Goal: Task Accomplishment & Management: Use online tool/utility

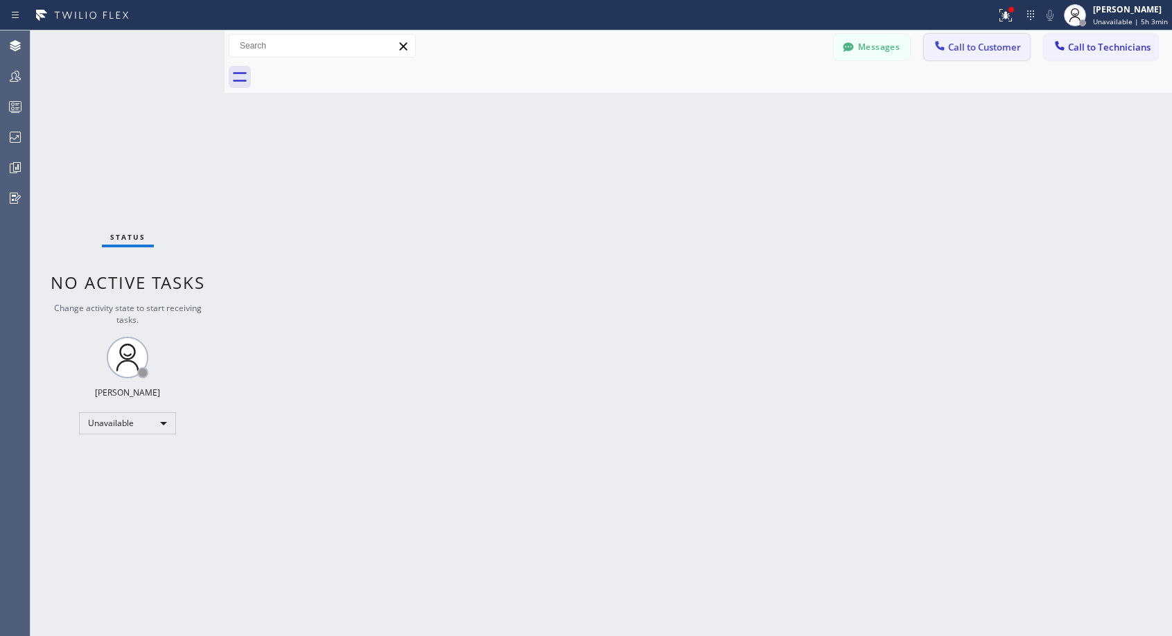
click at [988, 51] on span "Call to Customer" at bounding box center [984, 47] width 73 height 12
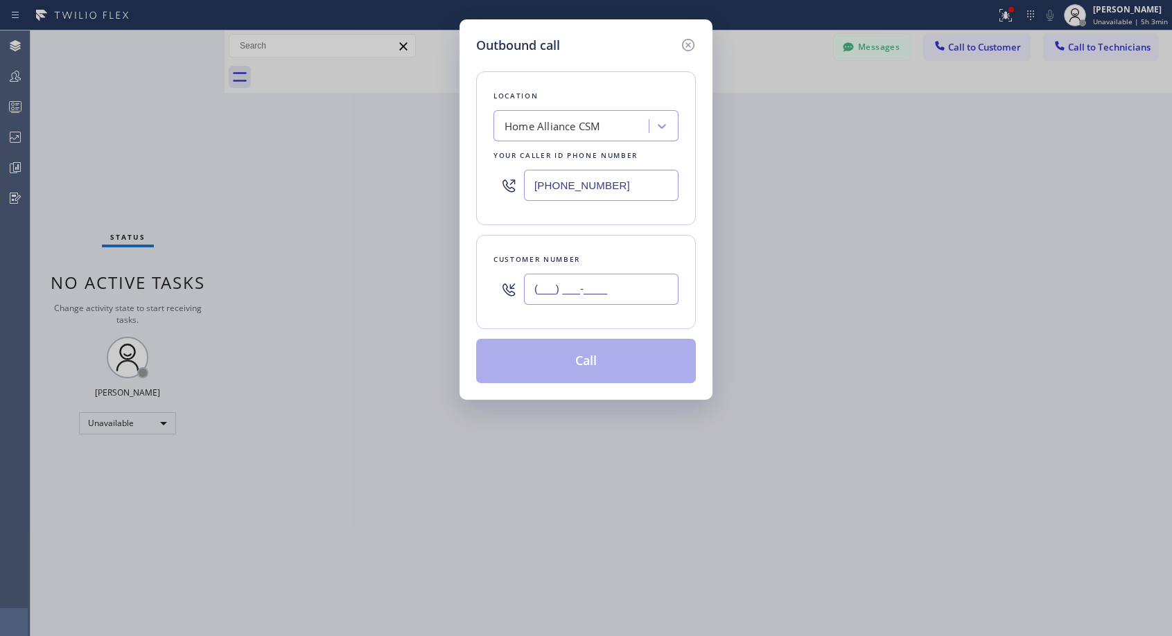
click at [622, 293] on input "(___) ___-____" at bounding box center [601, 289] width 155 height 31
paste input "630) 309-4567"
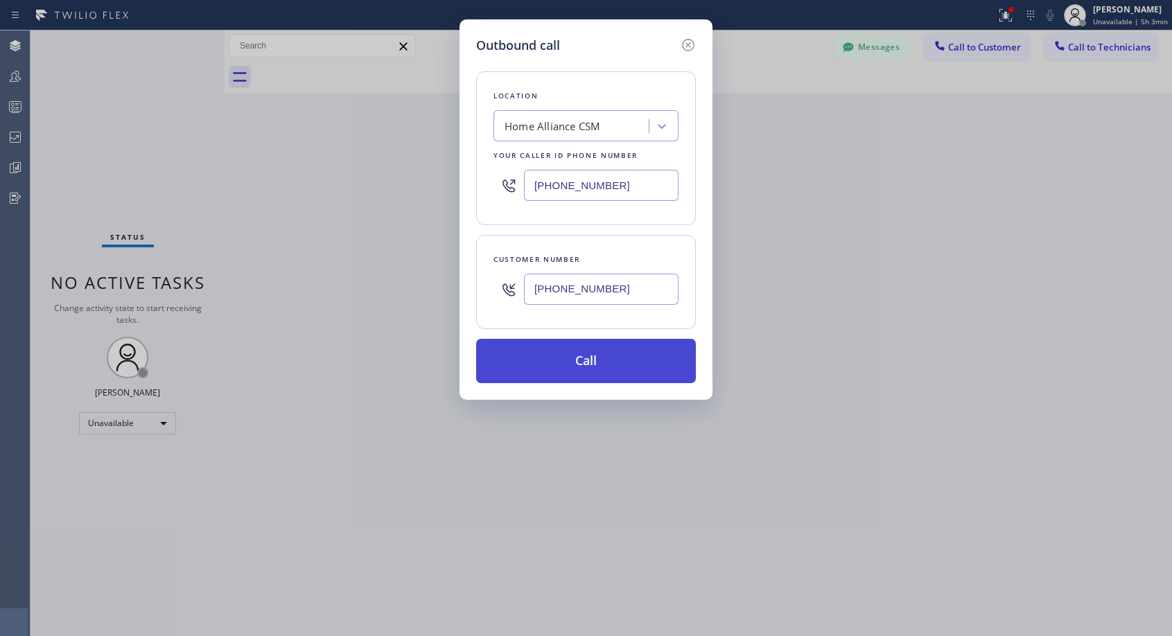
type input "[PHONE_NUMBER]"
click at [595, 360] on button "Call" at bounding box center [586, 361] width 220 height 44
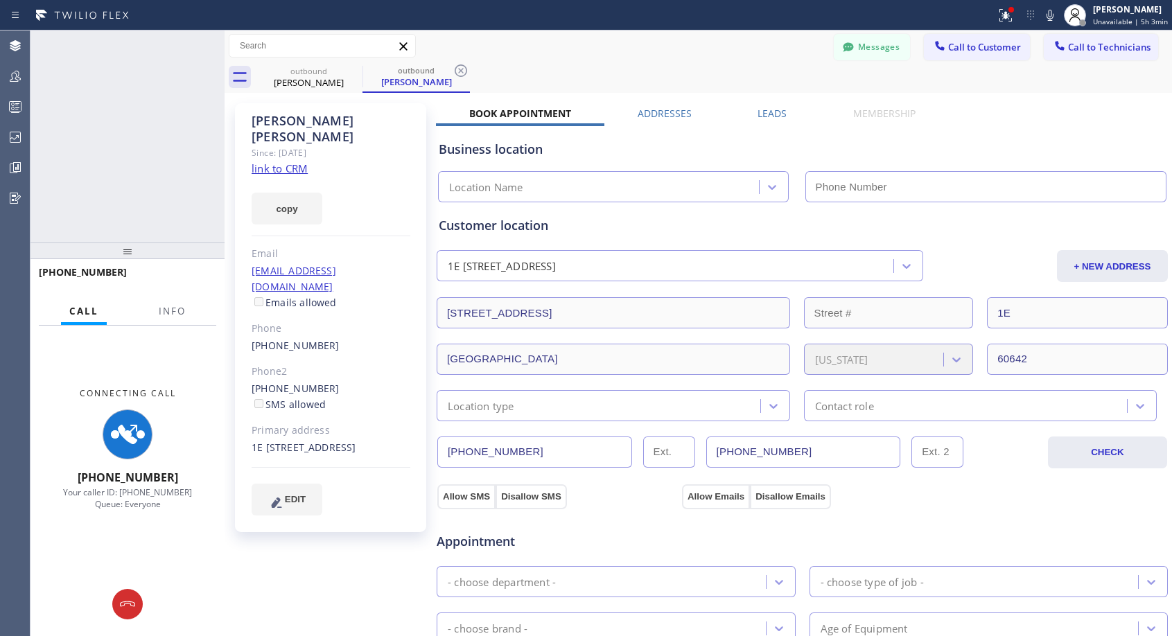
type input "[PHONE_NUMBER]"
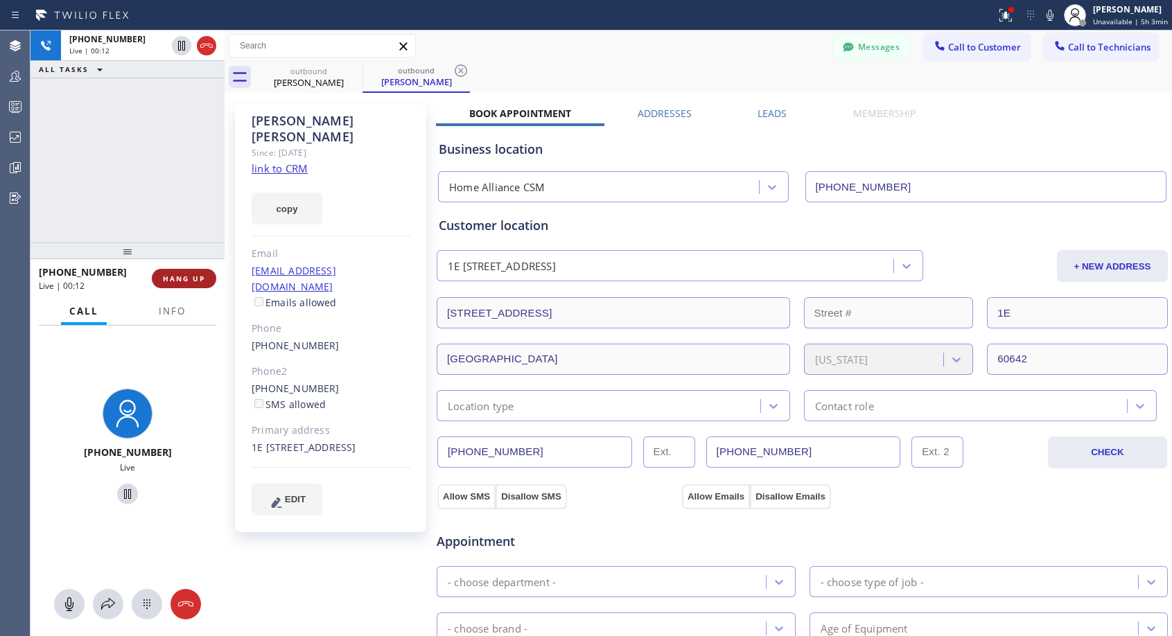
click at [202, 276] on span "HANG UP" at bounding box center [184, 279] width 42 height 10
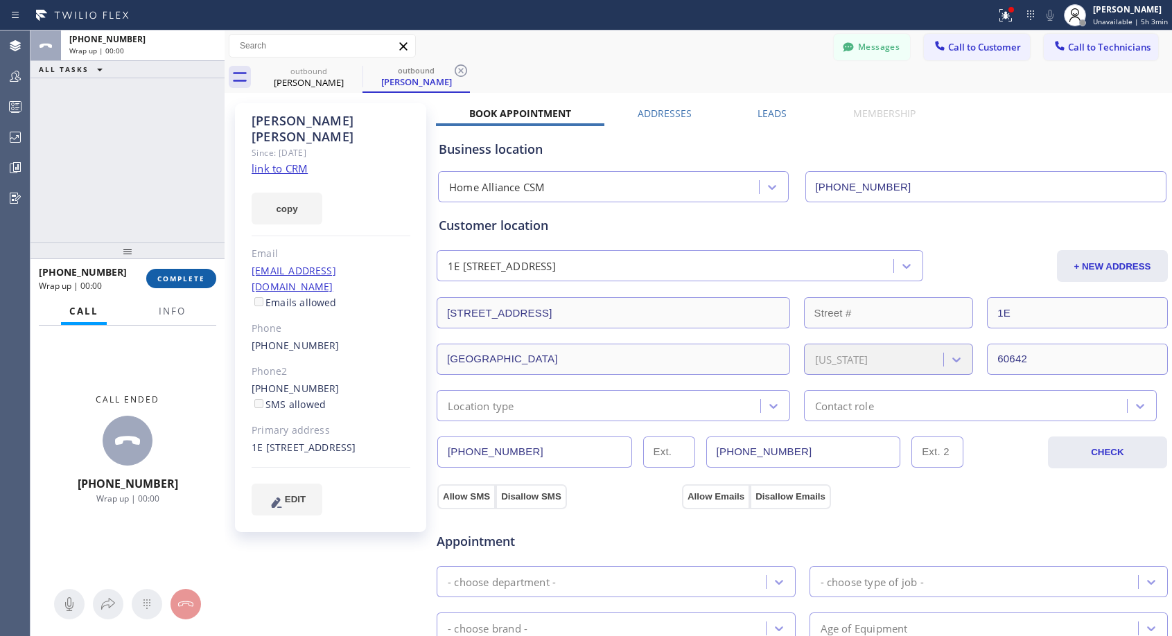
click at [202, 276] on span "COMPLETE" at bounding box center [181, 279] width 48 height 10
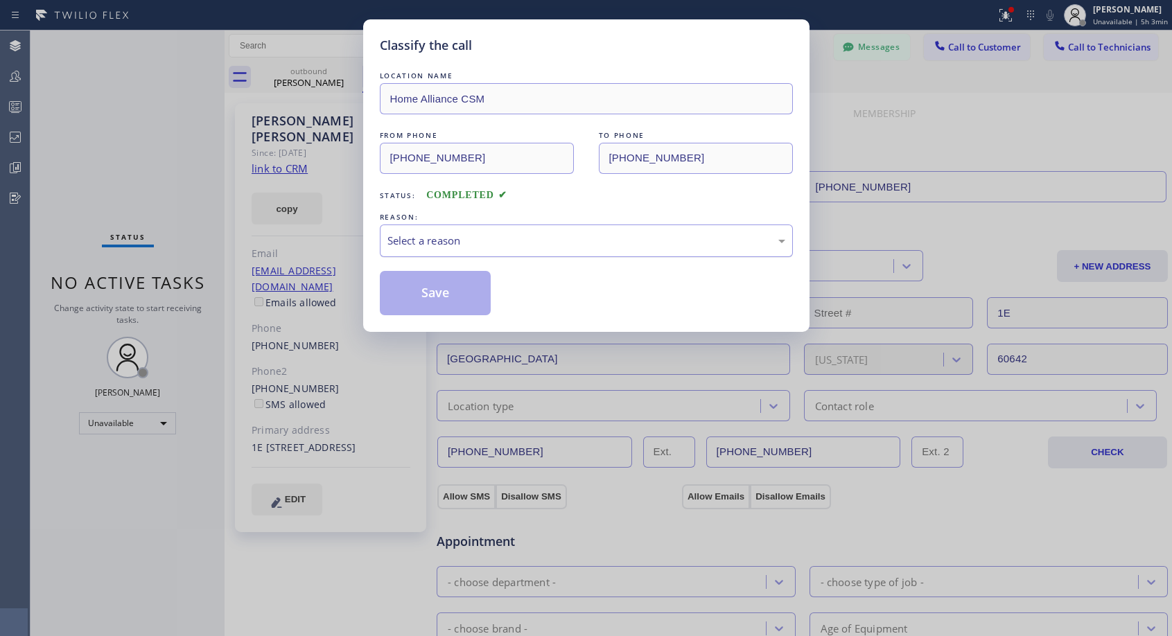
click at [477, 238] on div "Select a reason" at bounding box center [586, 241] width 398 height 16
drag, startPoint x: 439, startPoint y: 299, endPoint x: 462, endPoint y: 274, distance: 33.9
click at [439, 298] on button "Save" at bounding box center [436, 293] width 112 height 44
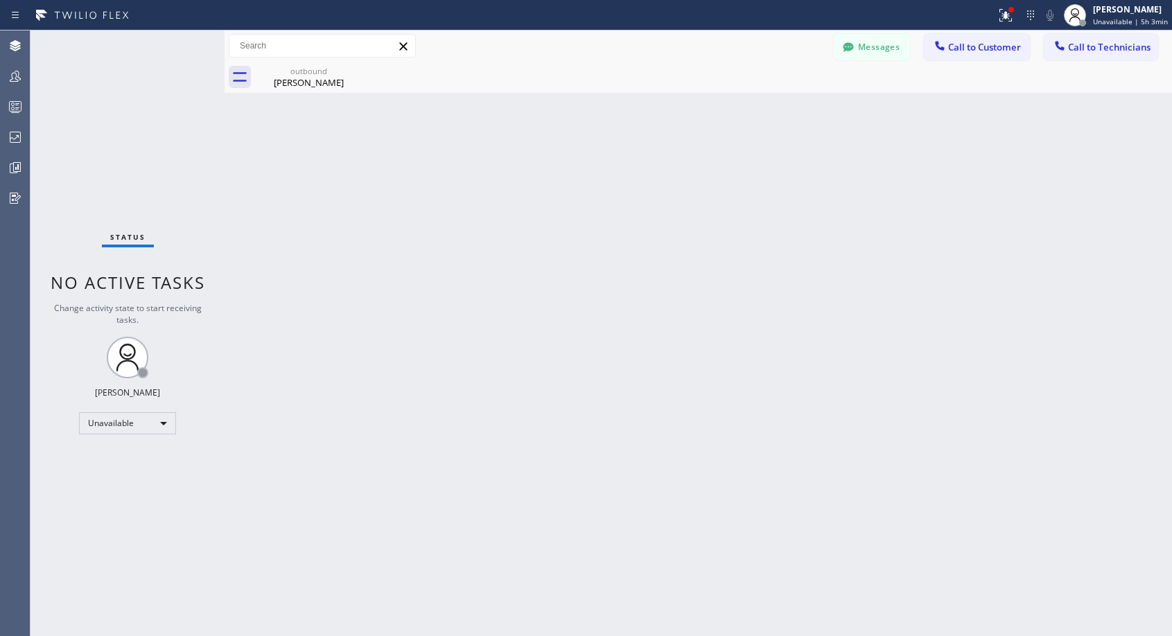
click at [977, 49] on span "Call to Customer" at bounding box center [984, 47] width 73 height 12
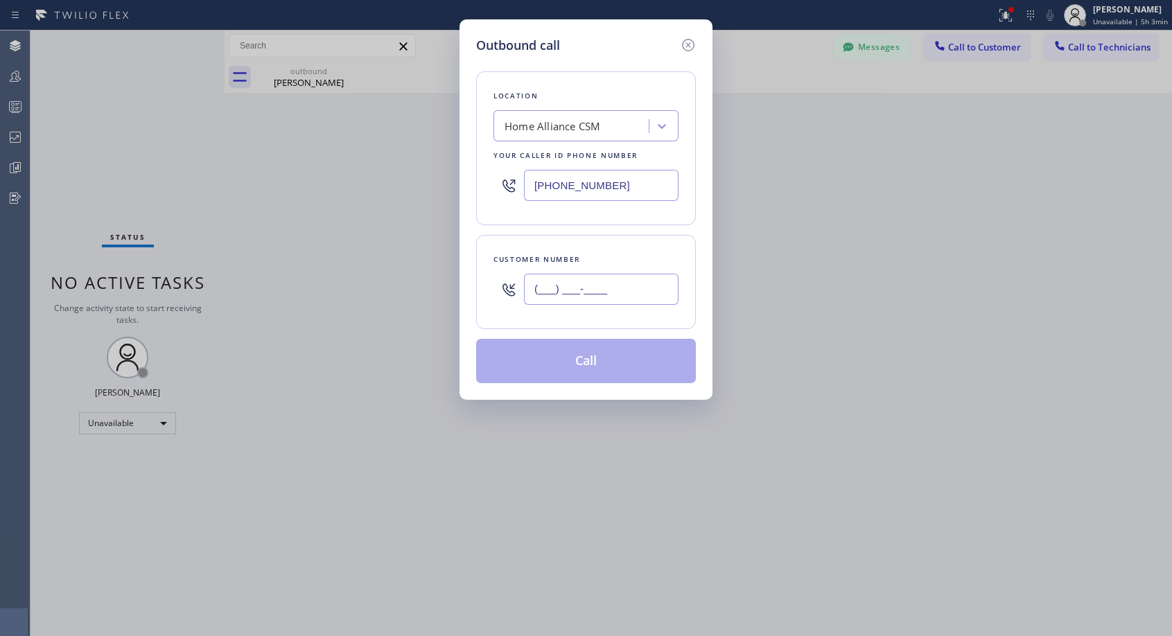
click at [541, 284] on input "(___) ___-____" at bounding box center [601, 289] width 155 height 31
paste input "508) 364-3616"
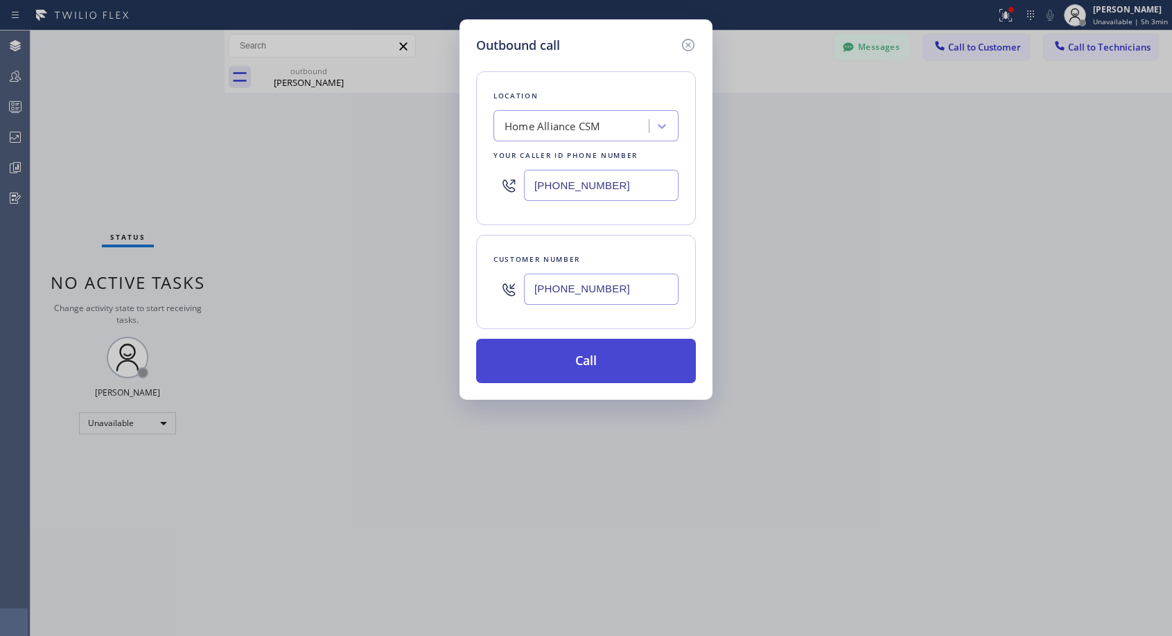
type input "[PHONE_NUMBER]"
click at [580, 374] on button "Call" at bounding box center [586, 361] width 220 height 44
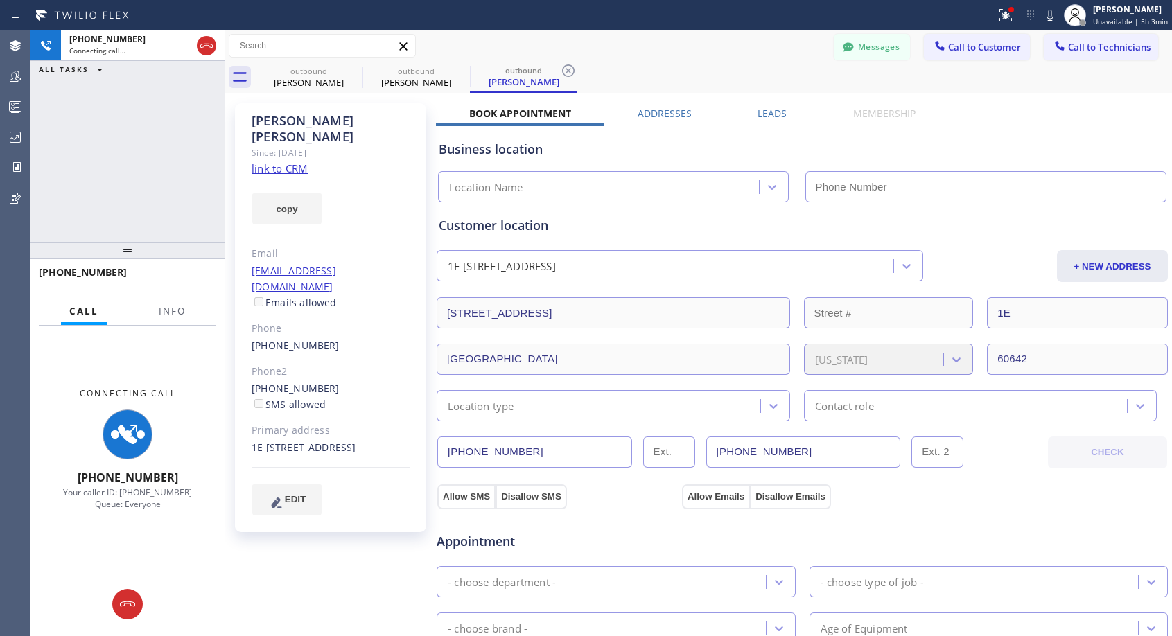
type input "[PHONE_NUMBER]"
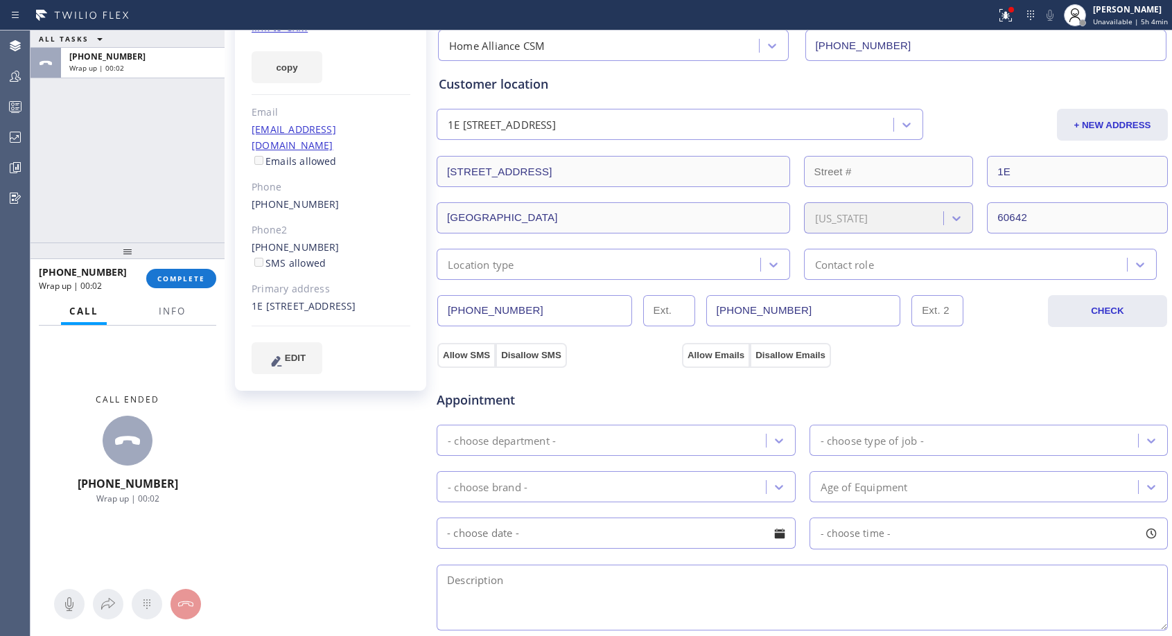
scroll to position [277, 0]
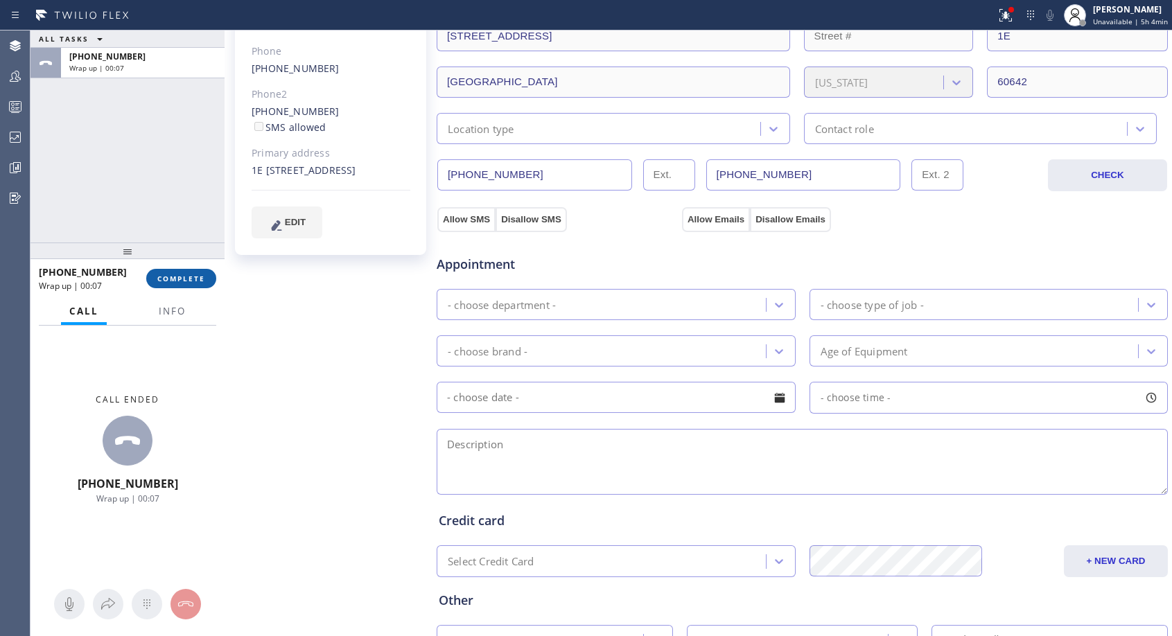
click at [166, 276] on span "COMPLETE" at bounding box center [181, 279] width 48 height 10
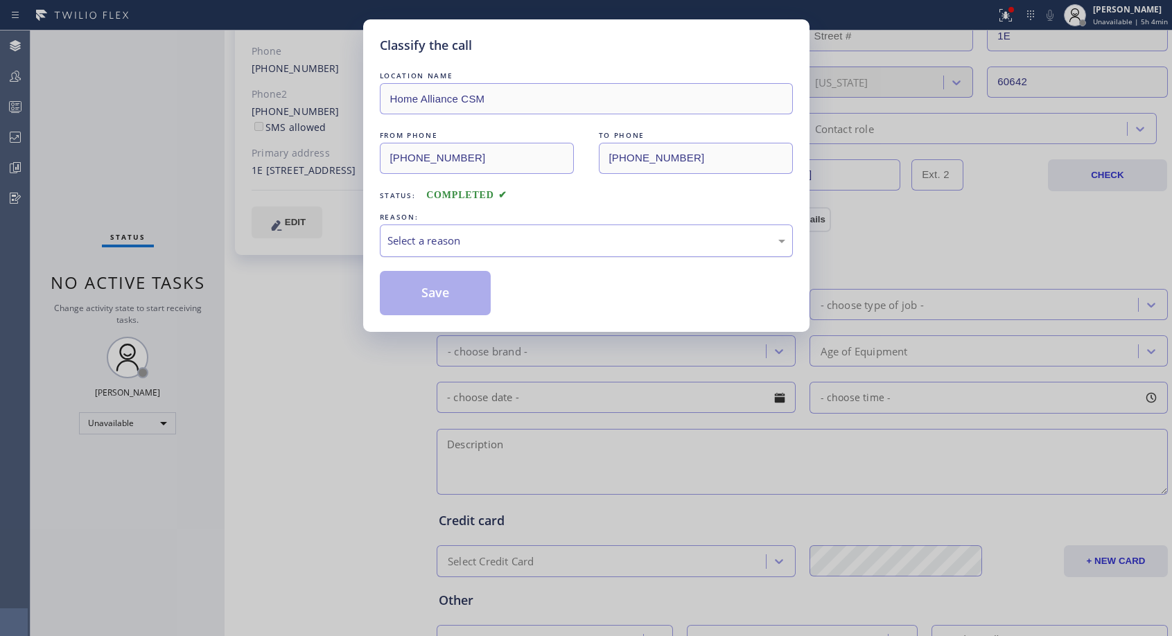
click at [617, 244] on div "Select a reason" at bounding box center [586, 241] width 398 height 16
click at [480, 297] on button "Save" at bounding box center [436, 293] width 112 height 44
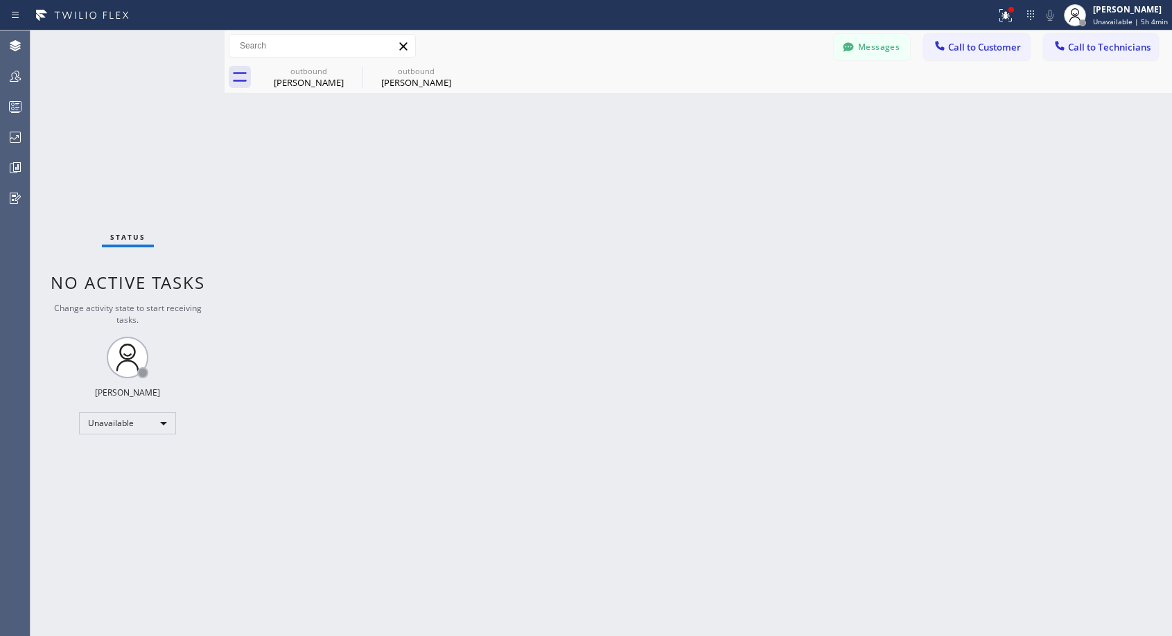
click at [964, 49] on span "Call to Customer" at bounding box center [984, 47] width 73 height 12
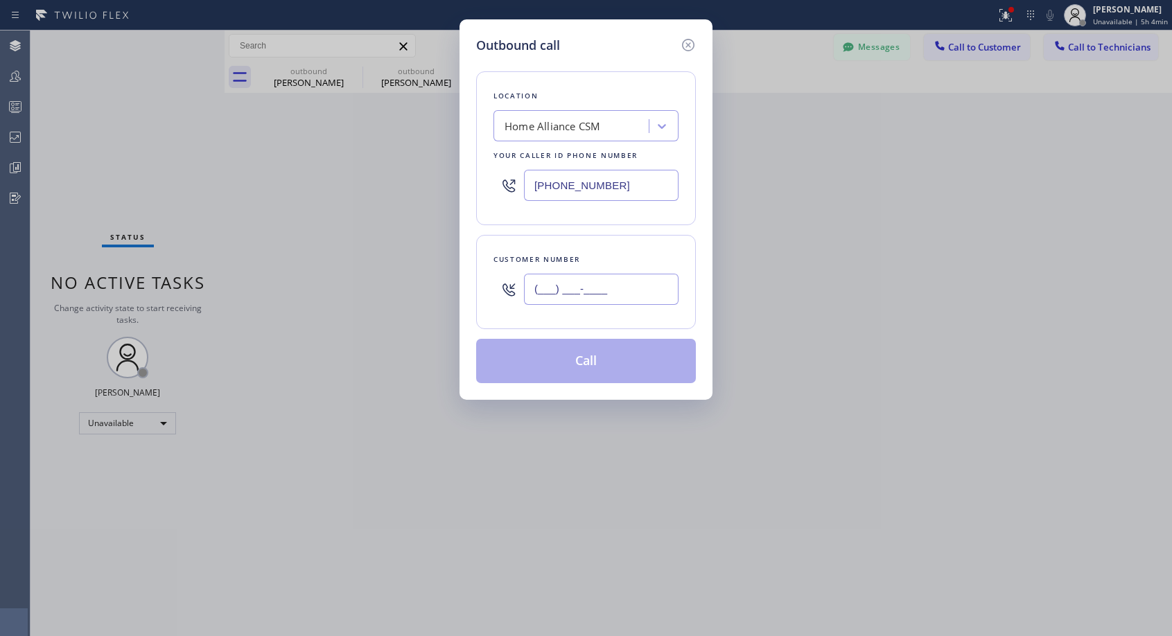
click at [548, 293] on input "(___) ___-____" at bounding box center [601, 289] width 155 height 31
paste input "text"
type input "(___) ___-____"
click at [301, 85] on div "Outbound call Location Home Alliance CSM Your caller id phone number [PHONE_NUM…" at bounding box center [586, 318] width 1172 height 636
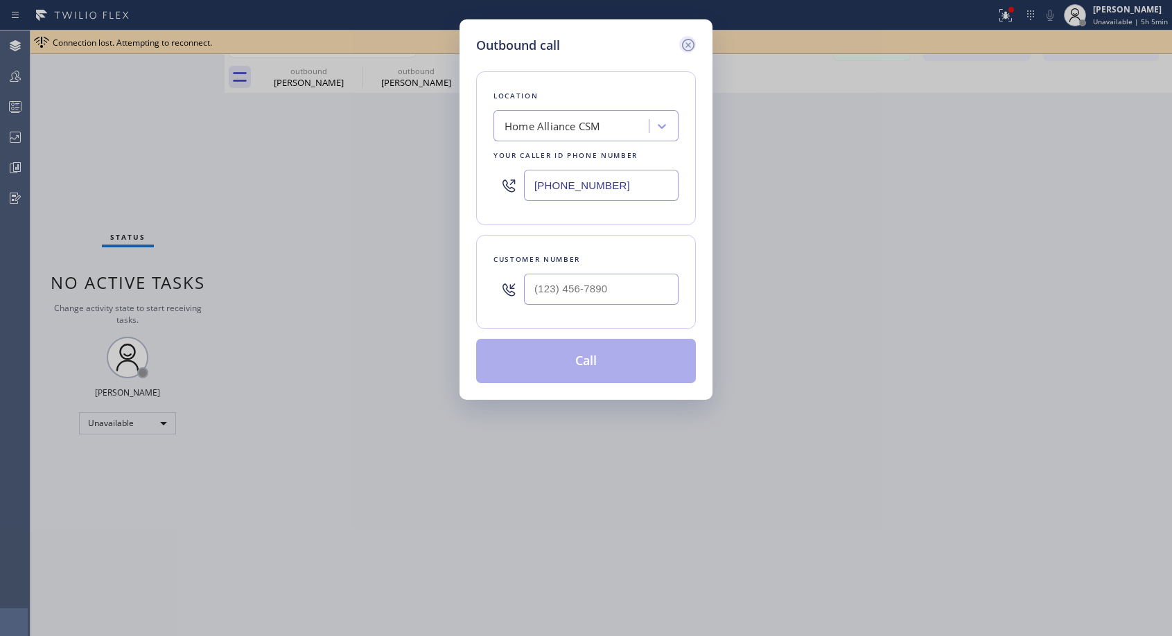
click at [692, 47] on icon at bounding box center [688, 45] width 17 height 17
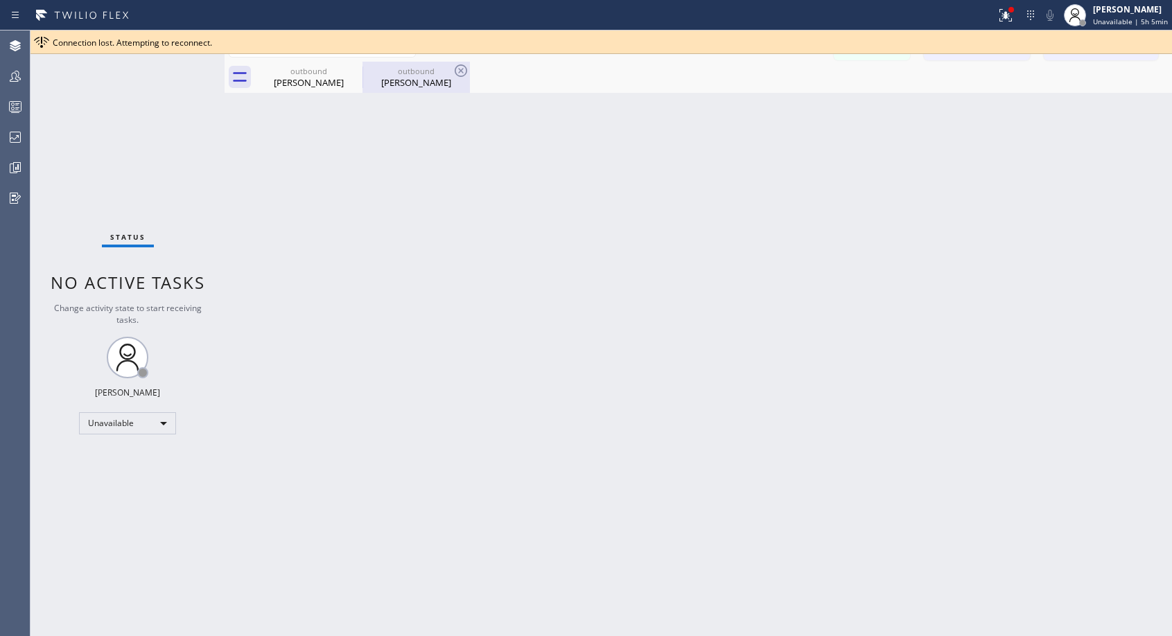
click at [427, 84] on div "[PERSON_NAME]" at bounding box center [416, 82] width 105 height 12
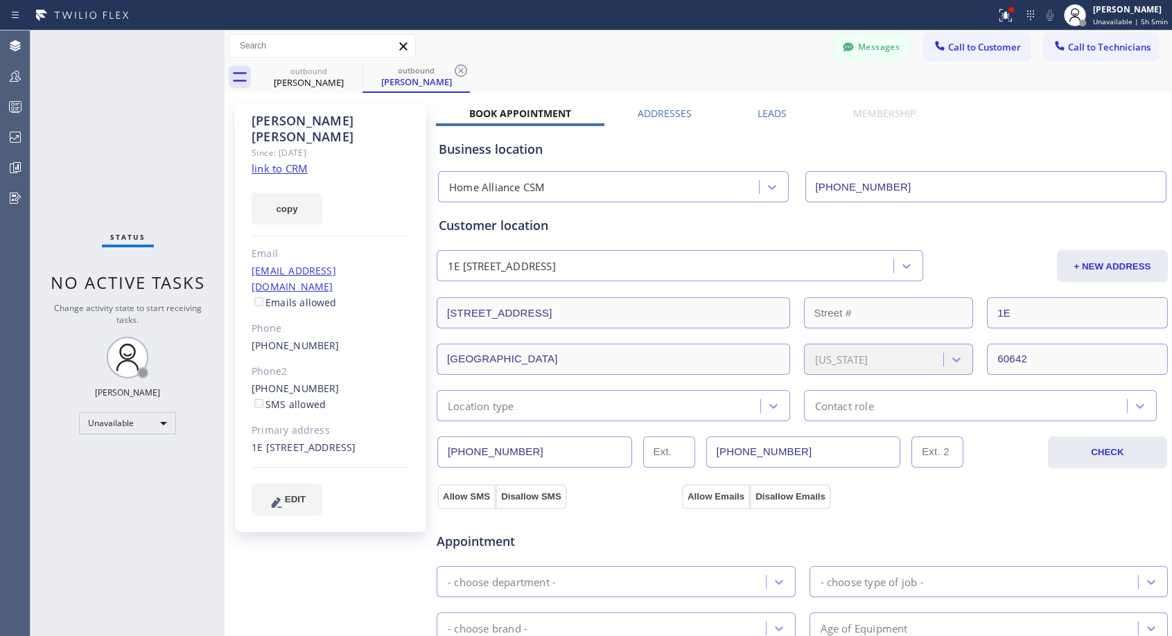
click at [338, 381] on div "[PHONE_NUMBER] SMS allowed" at bounding box center [331, 397] width 159 height 32
copy div "[PHONE_NUMBER]"
click at [987, 48] on span "Call to Customer" at bounding box center [984, 47] width 73 height 12
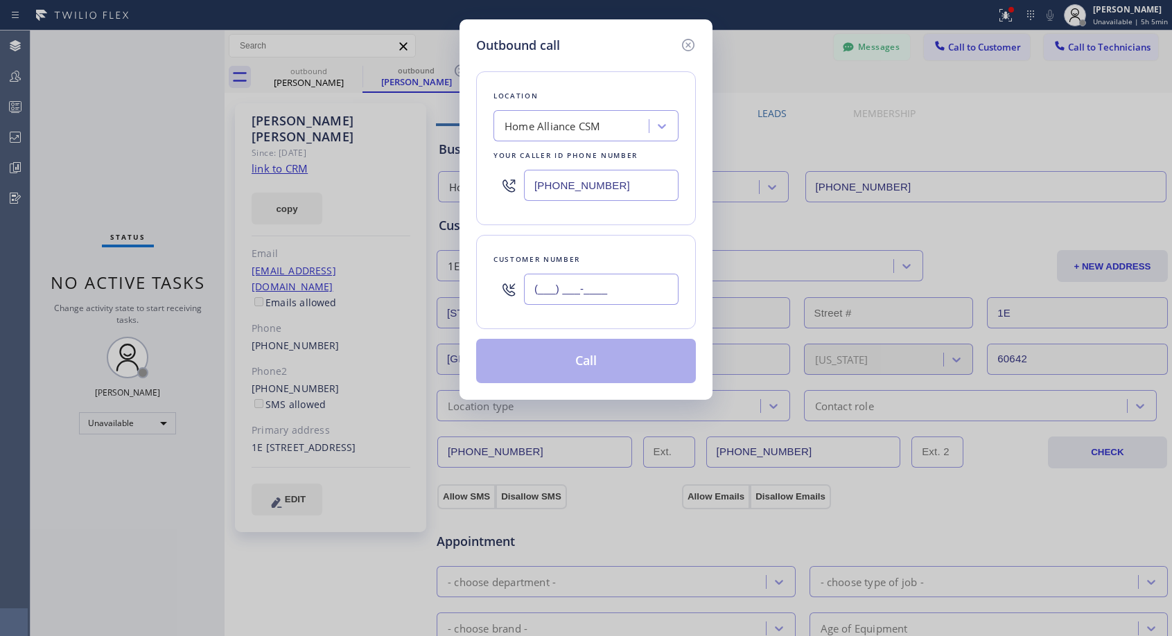
click at [650, 283] on input "(___) ___-____" at bounding box center [601, 289] width 155 height 31
paste input "508) 364-3616"
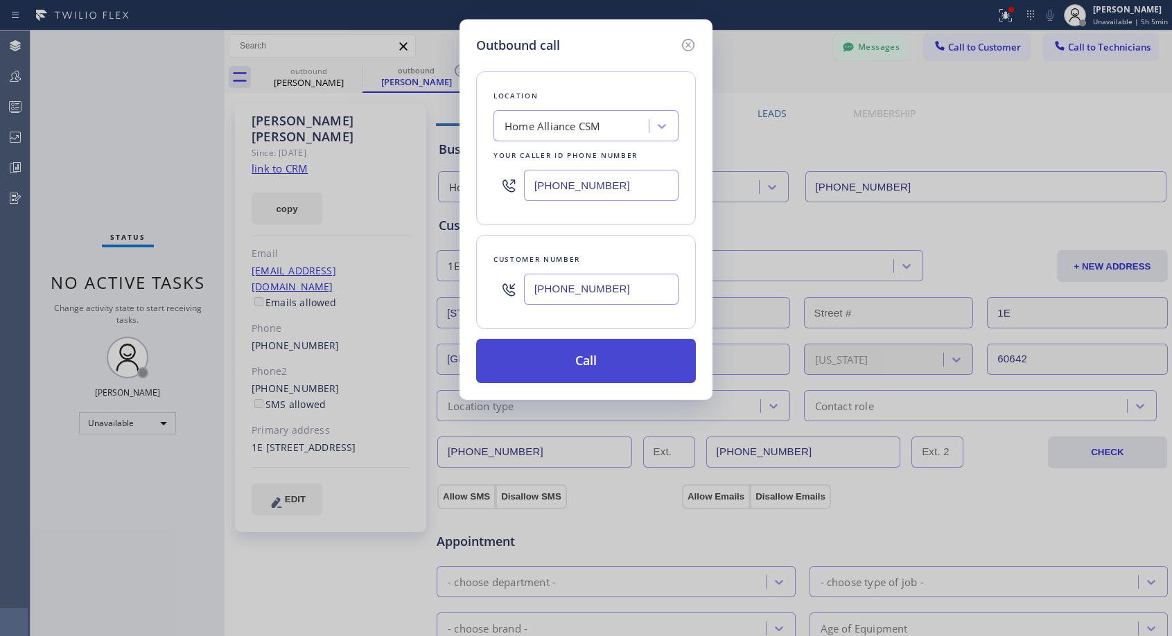
type input "[PHONE_NUMBER]"
click at [580, 357] on button "Call" at bounding box center [586, 361] width 220 height 44
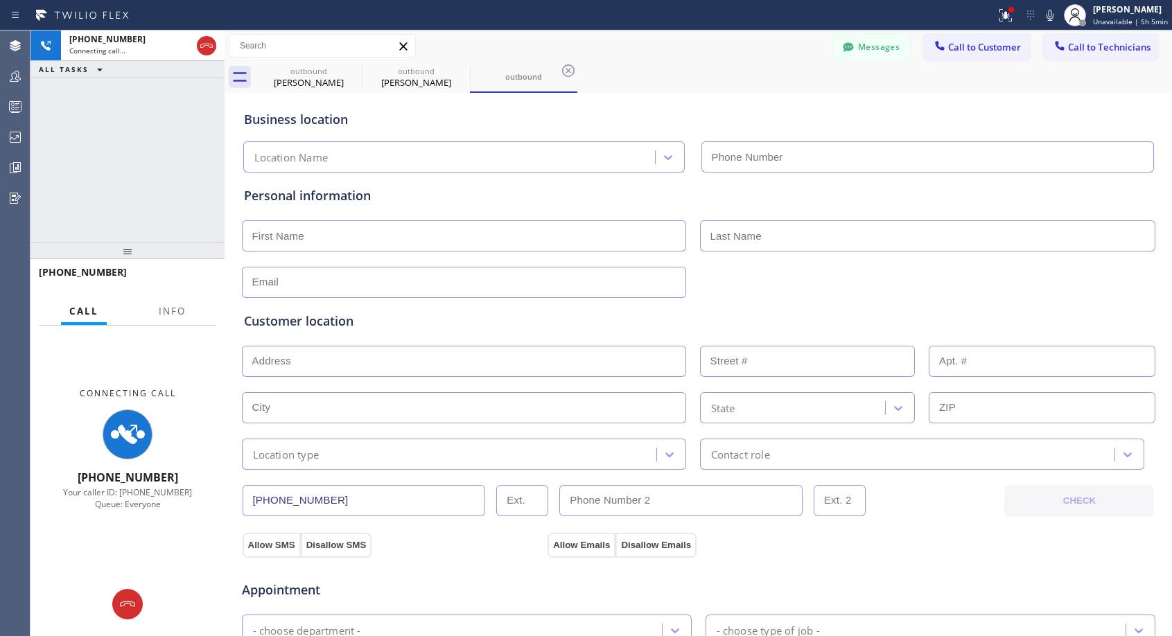
type input "[PHONE_NUMBER]"
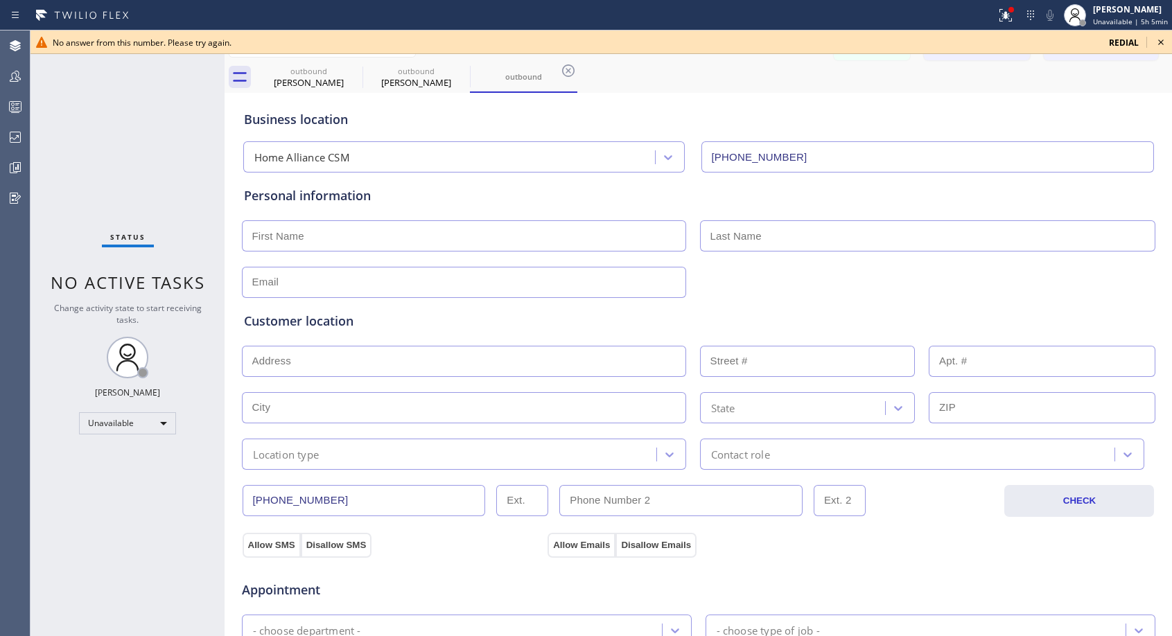
click at [1164, 39] on icon at bounding box center [1161, 42] width 17 height 17
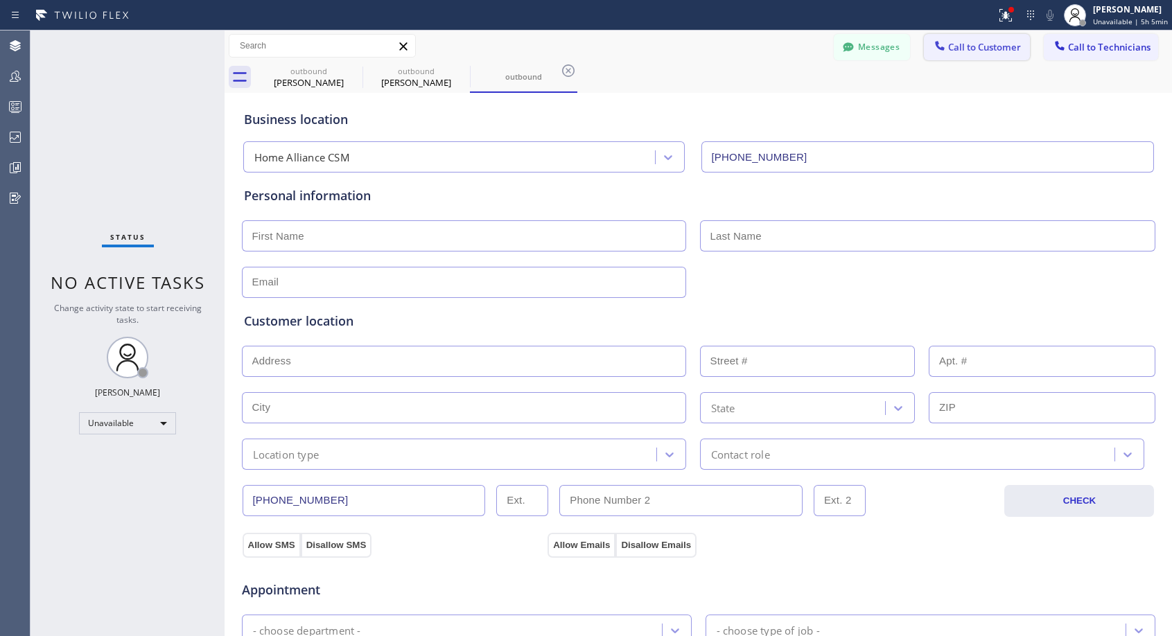
click at [990, 48] on span "Call to Customer" at bounding box center [984, 47] width 73 height 12
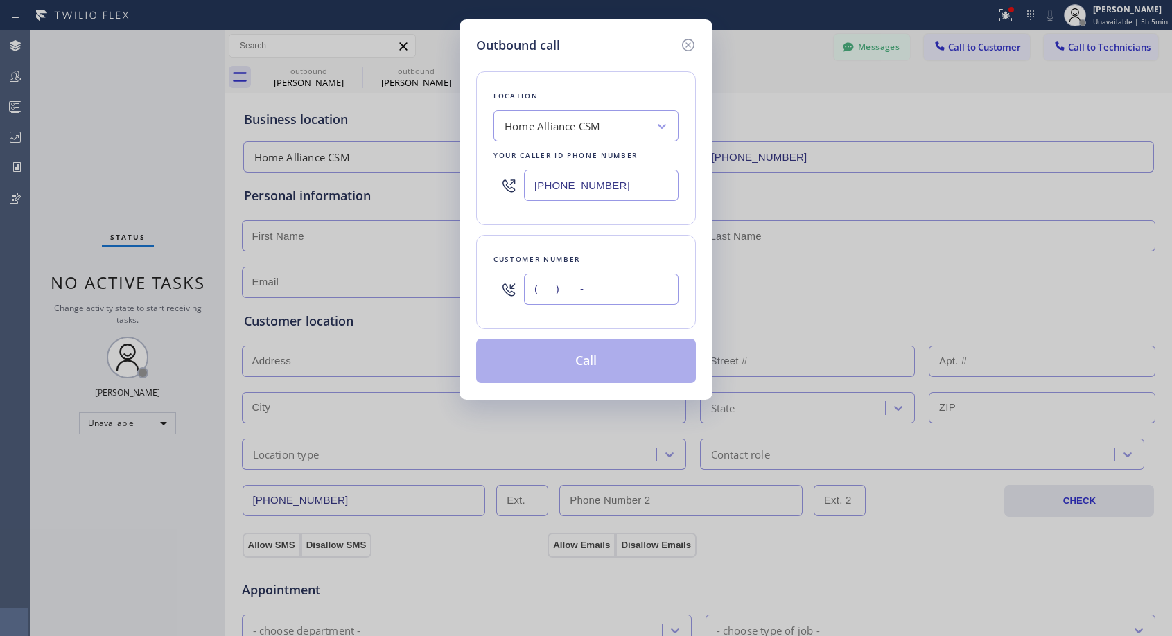
click at [629, 296] on input "(___) ___-____" at bounding box center [601, 289] width 155 height 31
paste input "508) 364-3616"
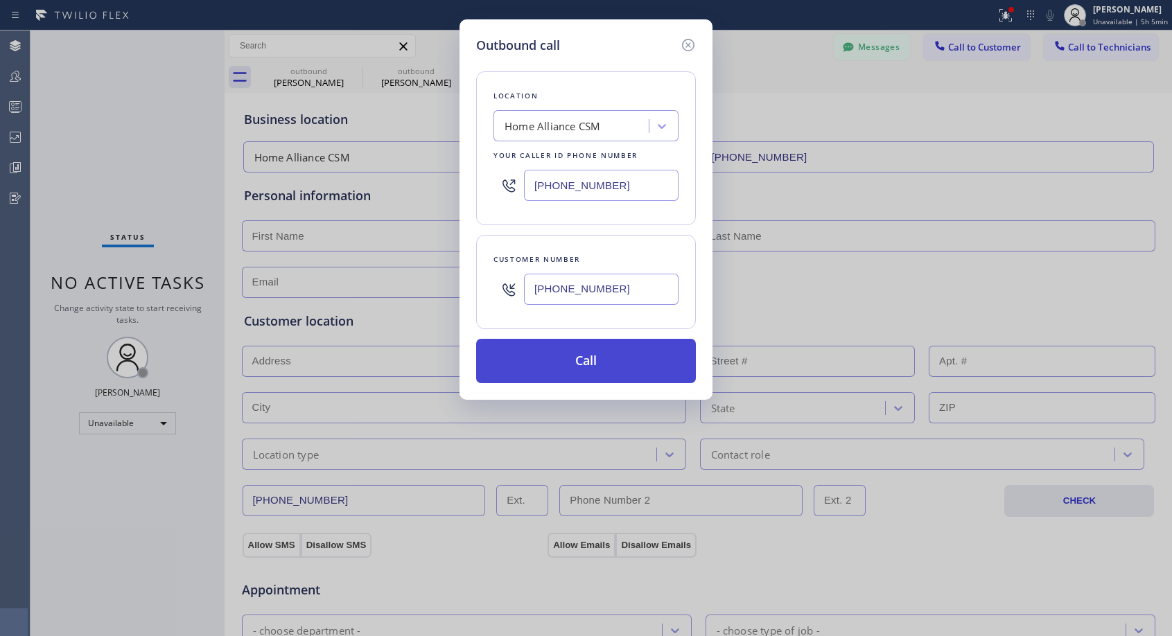
type input "[PHONE_NUMBER]"
click at [598, 363] on button "Call" at bounding box center [586, 361] width 220 height 44
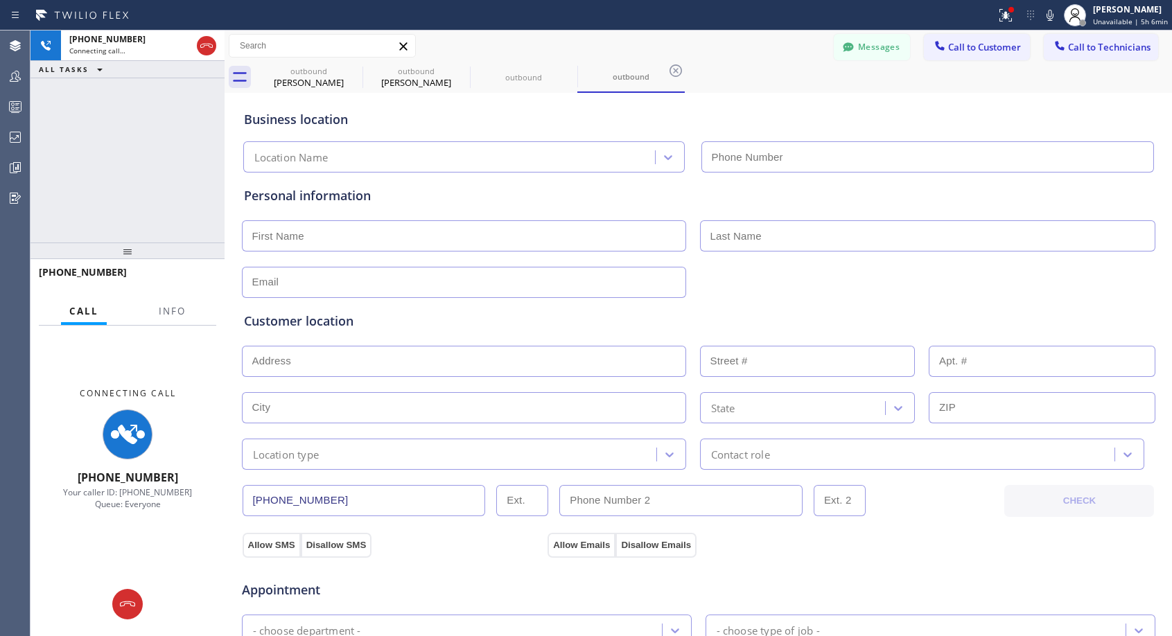
type input "[PHONE_NUMBER]"
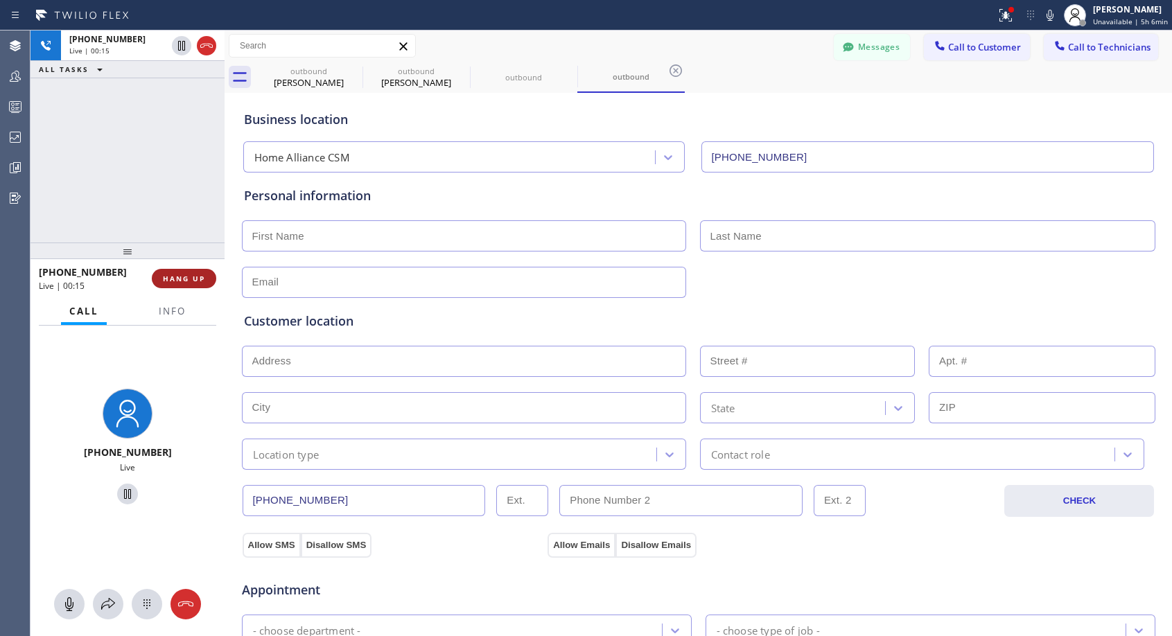
click at [172, 281] on span "HANG UP" at bounding box center [184, 279] width 42 height 10
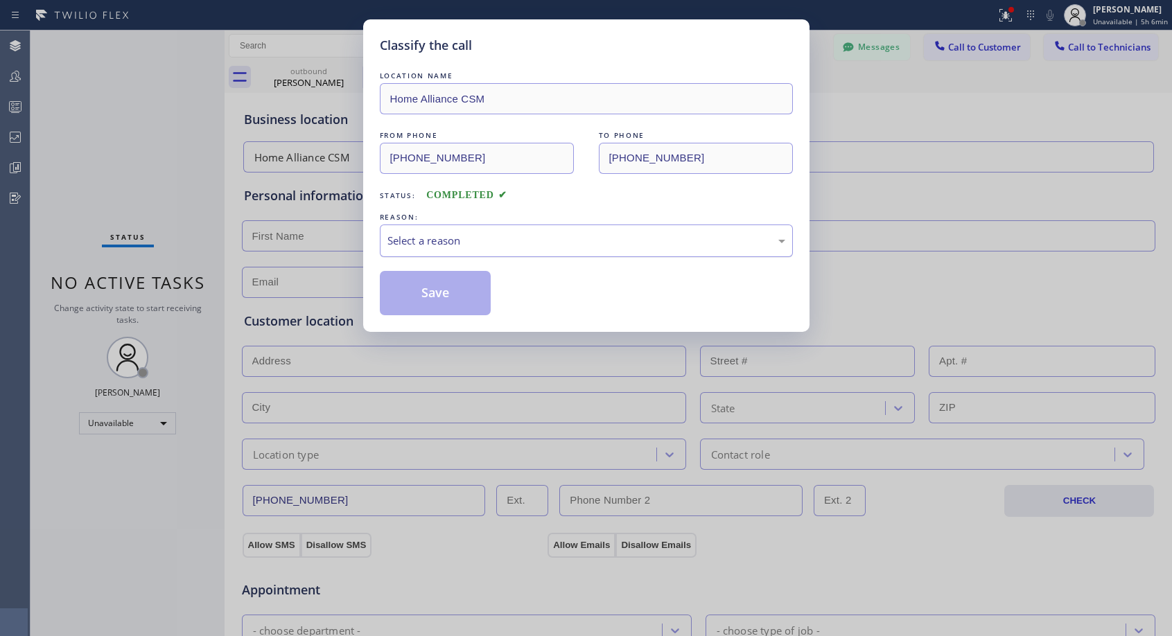
click at [426, 234] on div "Select a reason" at bounding box center [586, 241] width 398 height 16
click at [429, 293] on button "Save" at bounding box center [436, 293] width 112 height 44
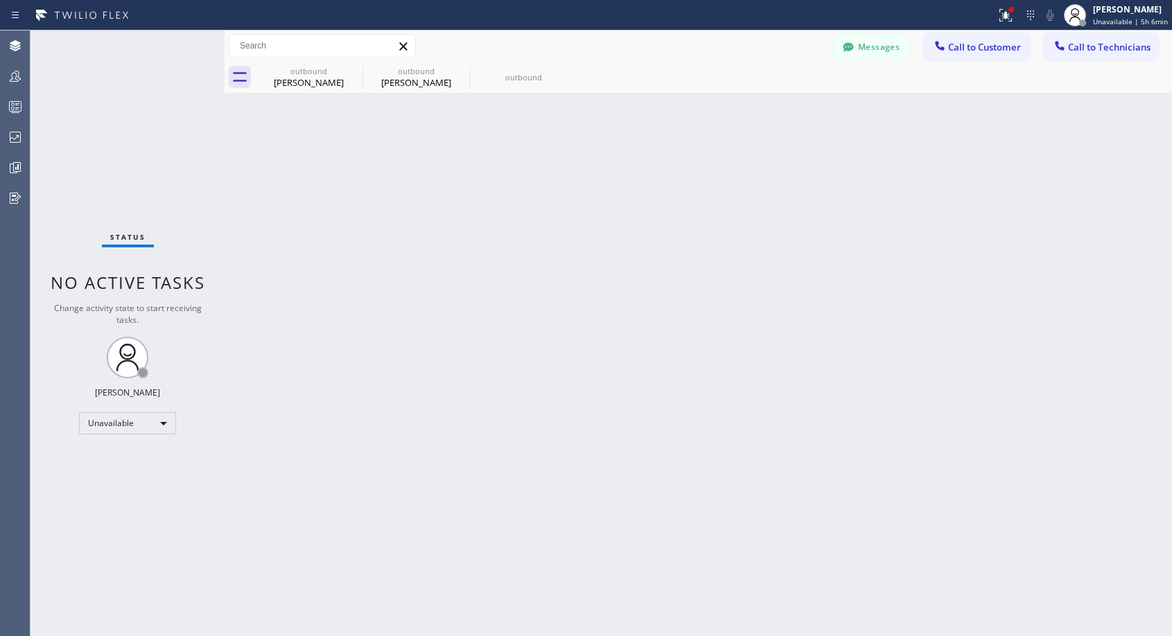
click at [968, 48] on span "Call to Customer" at bounding box center [984, 47] width 73 height 12
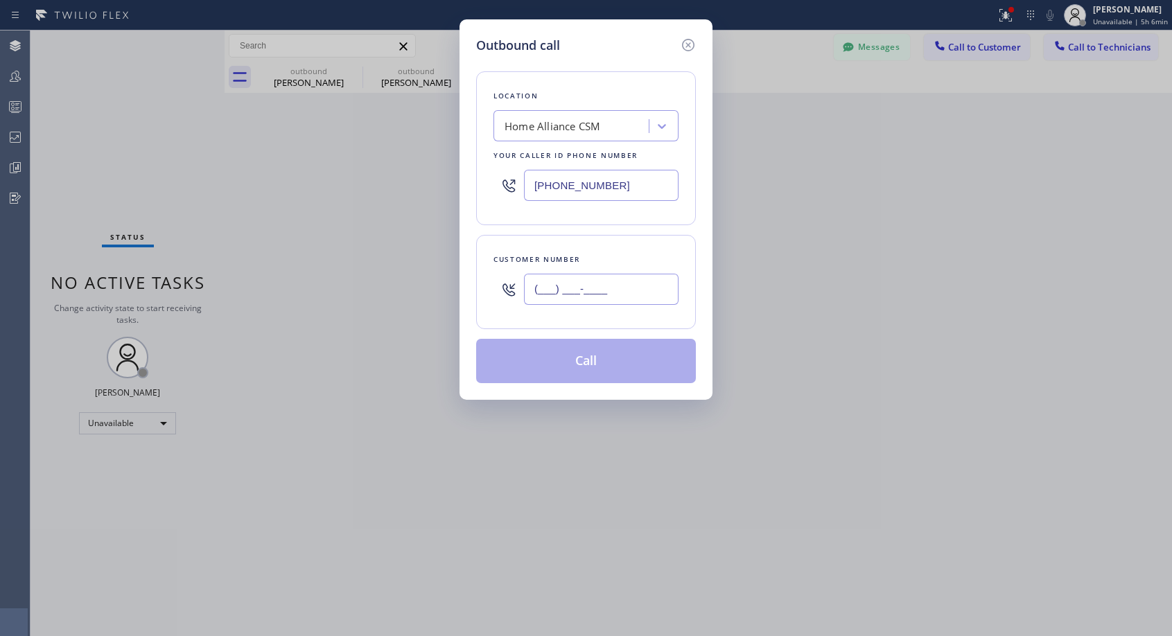
click at [584, 296] on input "(___) ___-____" at bounding box center [601, 289] width 155 height 31
paste input "508) 364-3616"
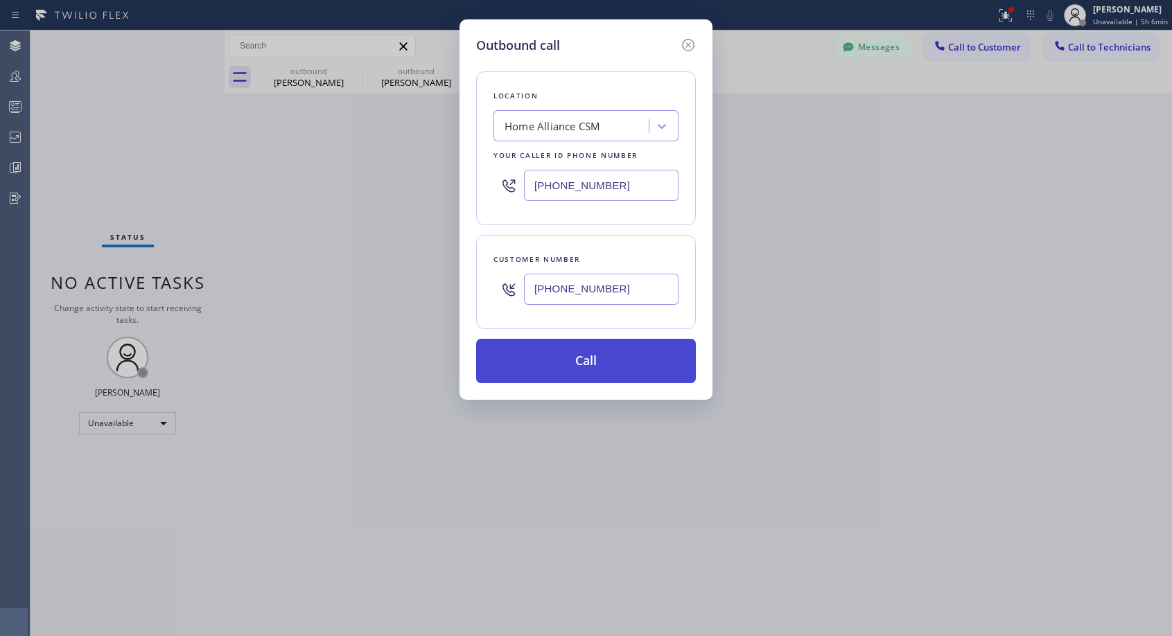
type input "[PHONE_NUMBER]"
click at [588, 355] on button "Call" at bounding box center [586, 361] width 220 height 44
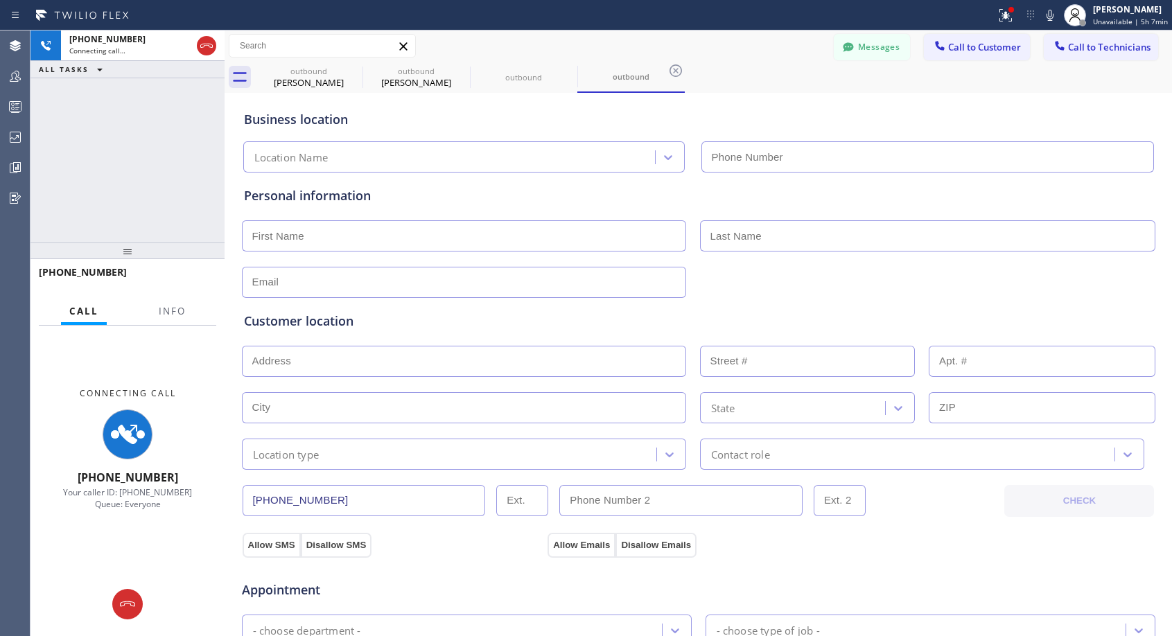
type input "[PHONE_NUMBER]"
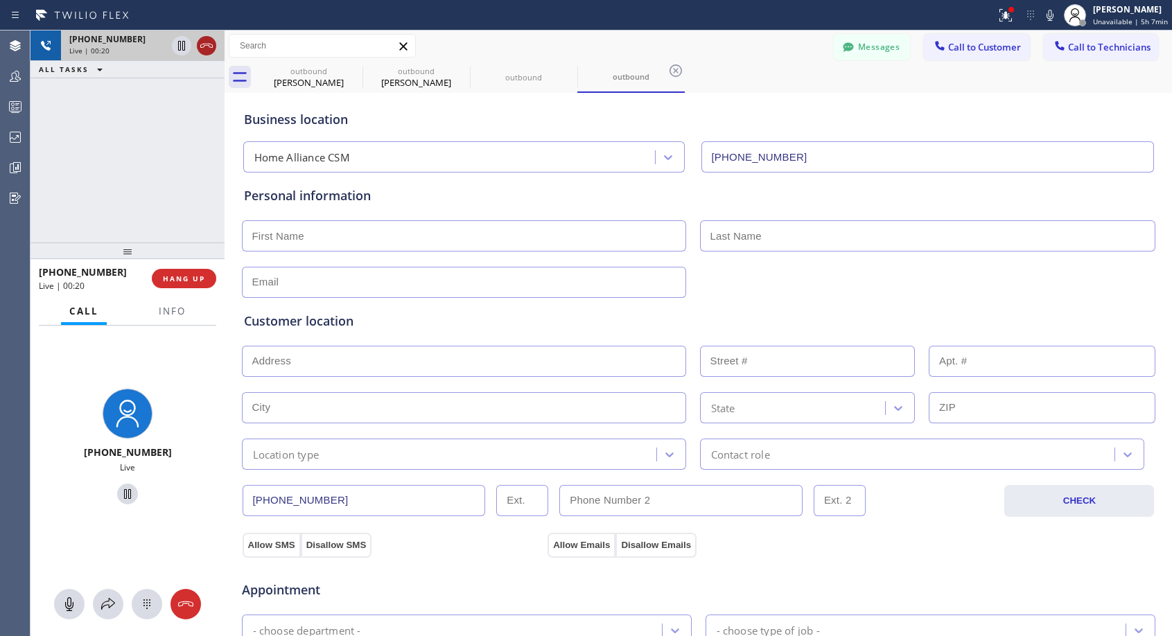
click at [213, 53] on icon at bounding box center [206, 45] width 17 height 17
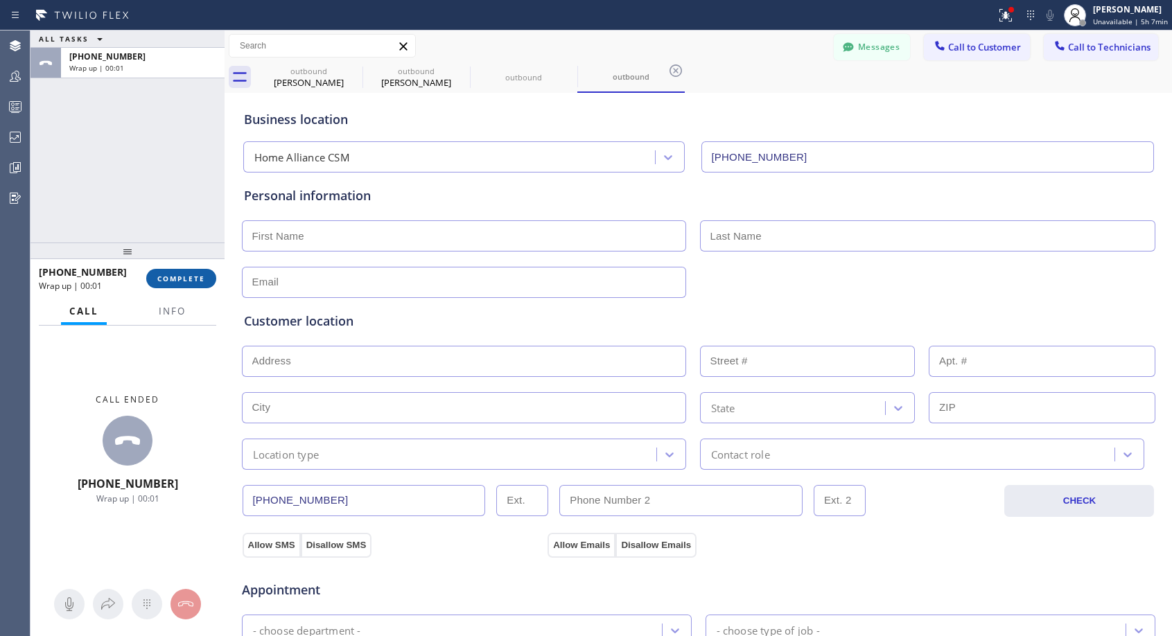
click at [179, 279] on span "COMPLETE" at bounding box center [181, 279] width 48 height 10
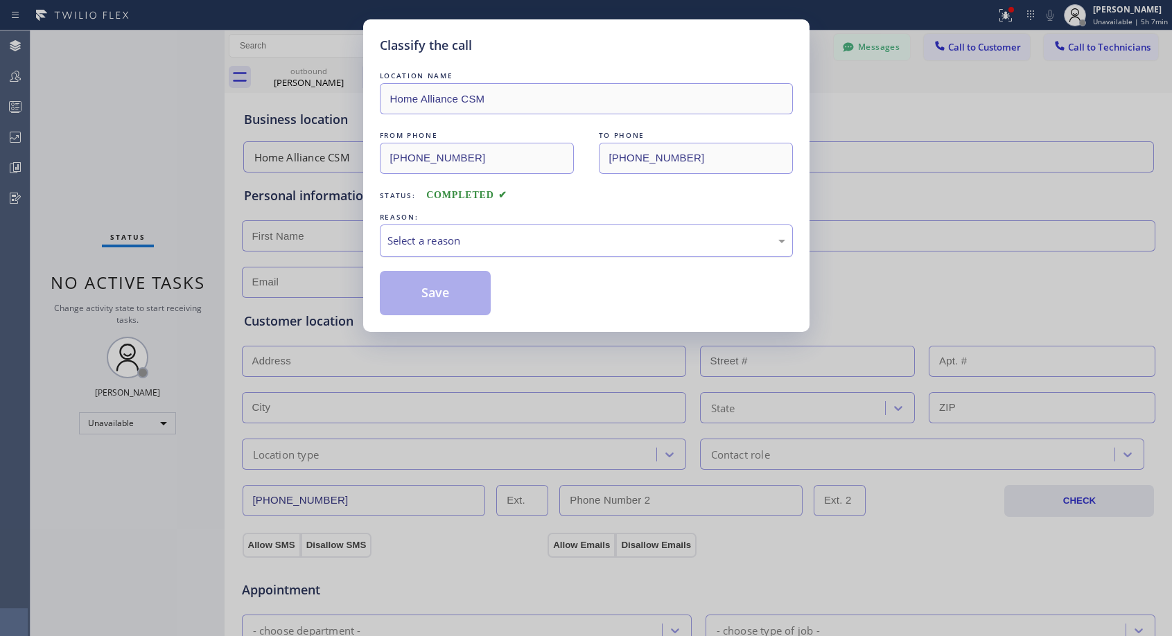
click at [491, 234] on div "Select a reason" at bounding box center [586, 241] width 398 height 16
click at [455, 291] on button "Save" at bounding box center [436, 293] width 112 height 44
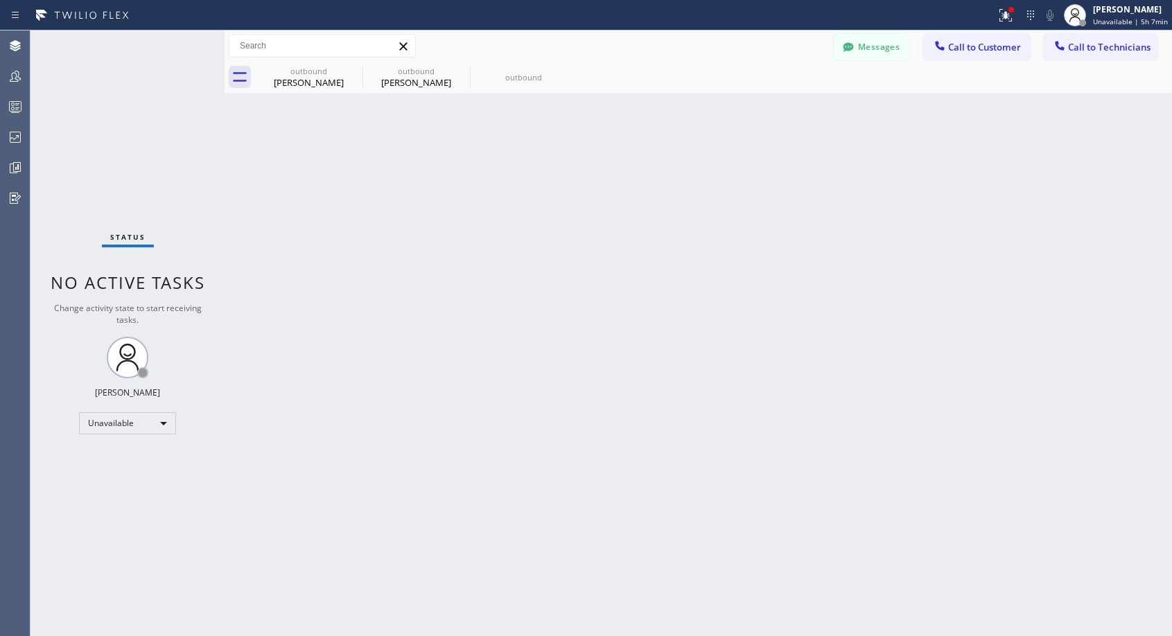
drag, startPoint x: 464, startPoint y: 292, endPoint x: 550, endPoint y: 203, distance: 123.1
click at [465, 291] on div "Back to Dashboard Change Sender ID Customers Technicians NH [PERSON_NAME] [DATE…" at bounding box center [699, 333] width 948 height 606
click at [977, 43] on span "Call to Customer" at bounding box center [984, 47] width 73 height 12
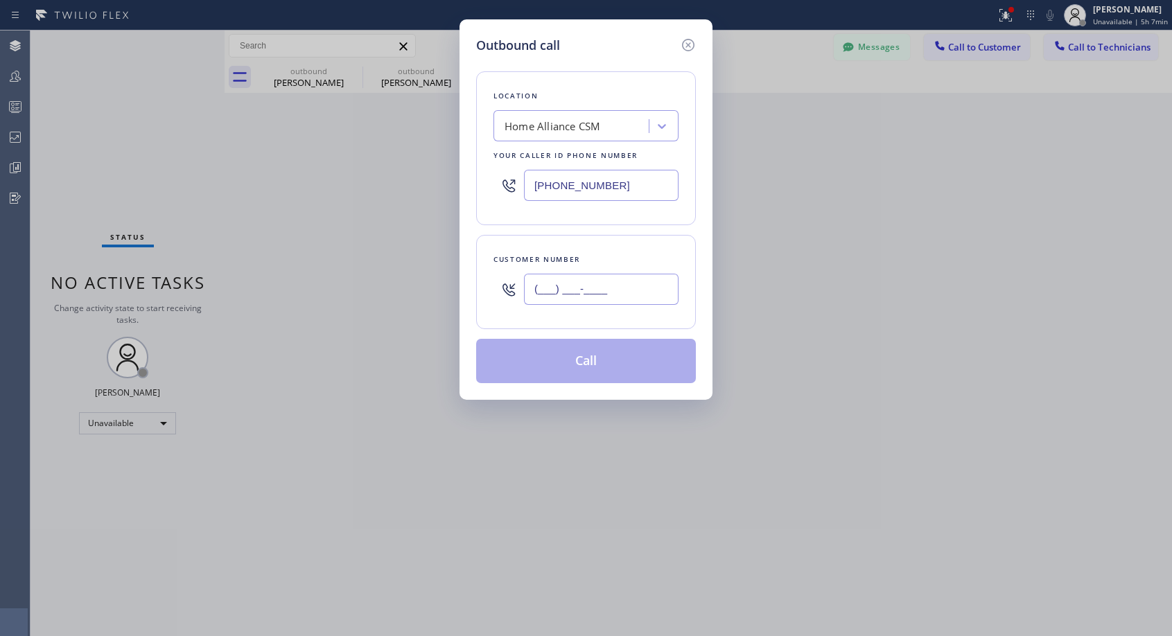
click at [633, 291] on input "(___) ___-____" at bounding box center [601, 289] width 155 height 31
paste input "508) 364-3616"
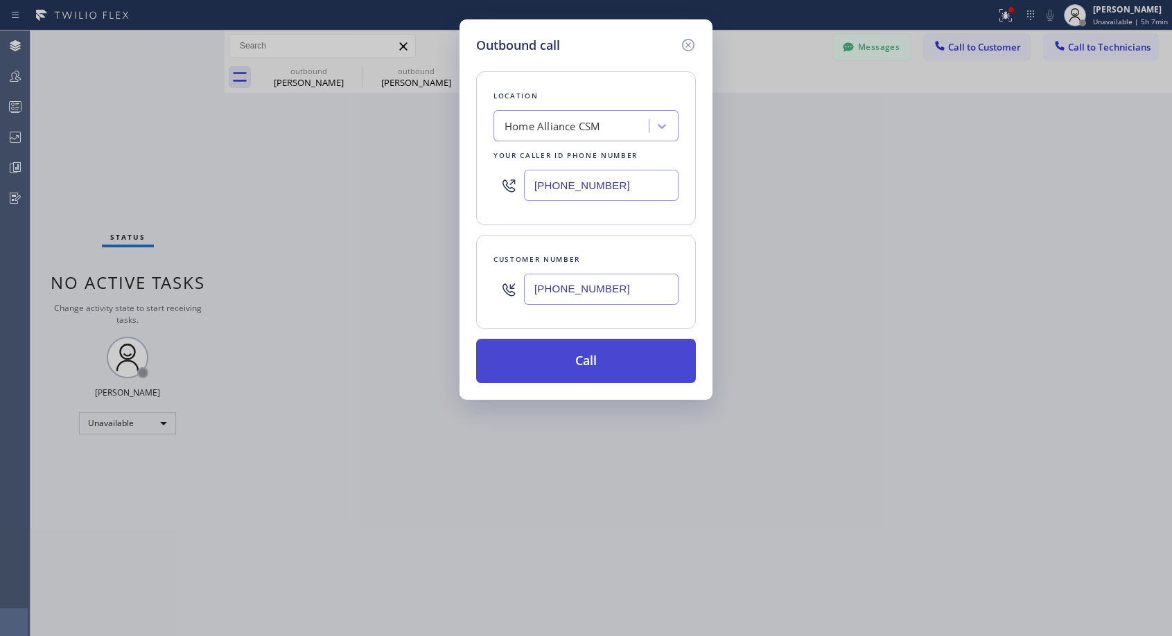
type input "[PHONE_NUMBER]"
click at [624, 354] on button "Call" at bounding box center [586, 361] width 220 height 44
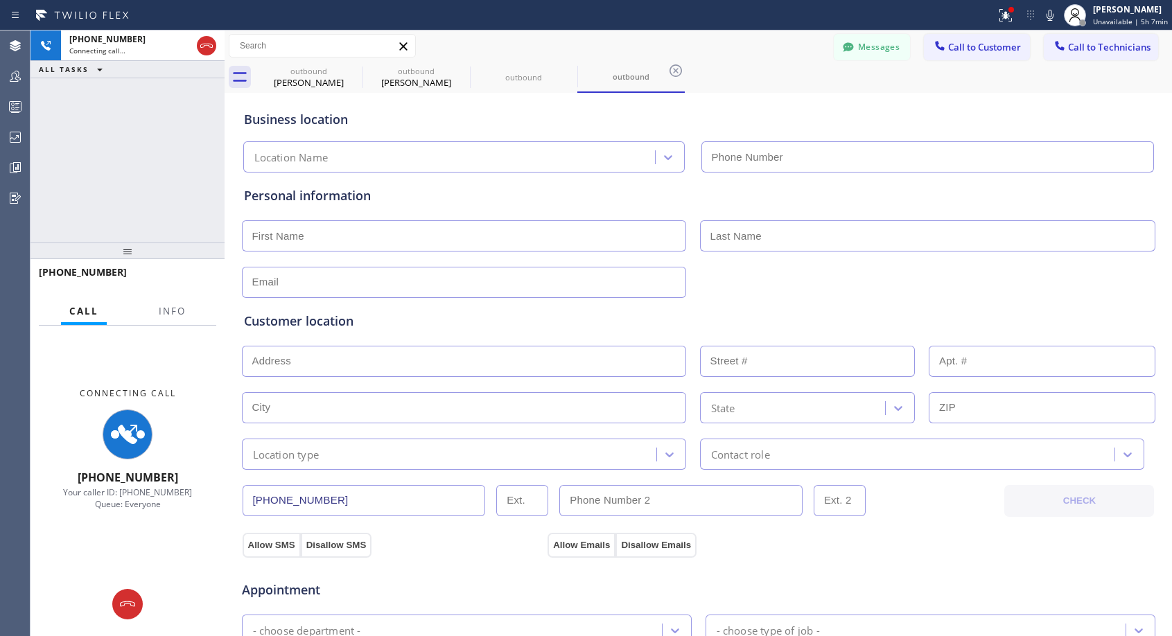
type input "[PHONE_NUMBER]"
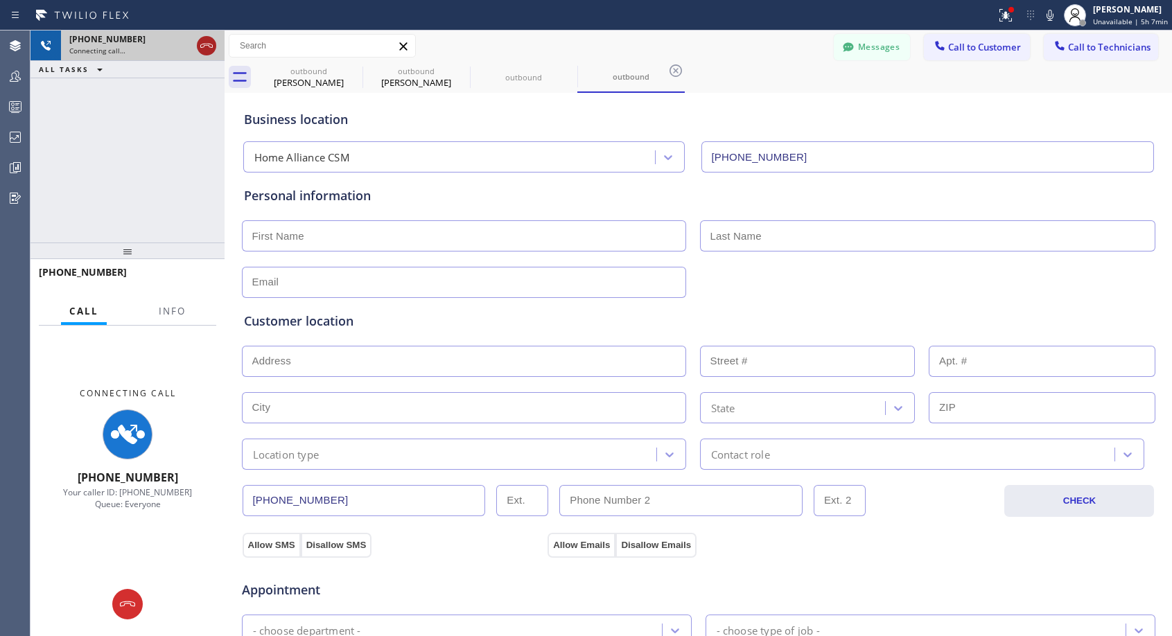
click at [203, 44] on icon at bounding box center [206, 45] width 17 height 17
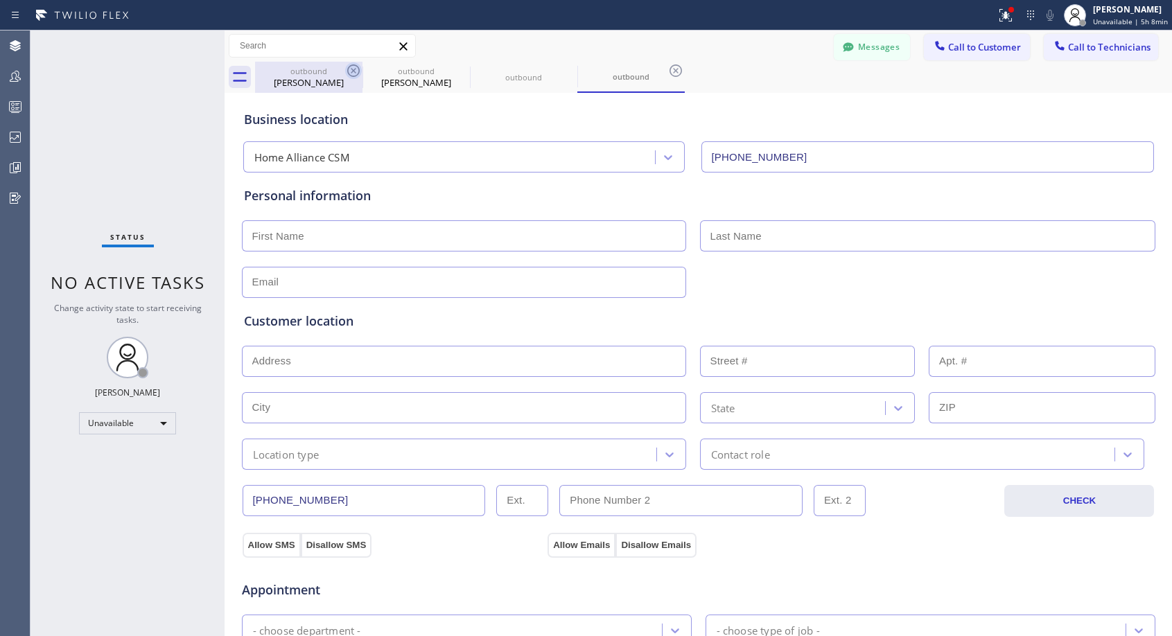
click at [356, 72] on icon at bounding box center [353, 70] width 12 height 12
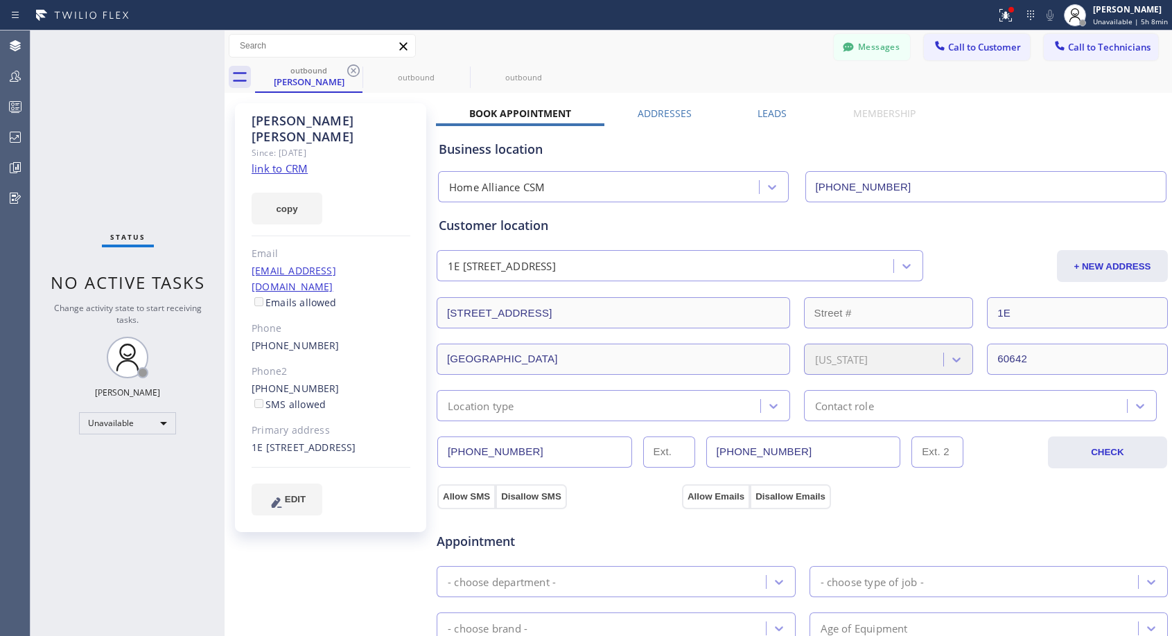
click at [356, 72] on icon at bounding box center [353, 70] width 12 height 12
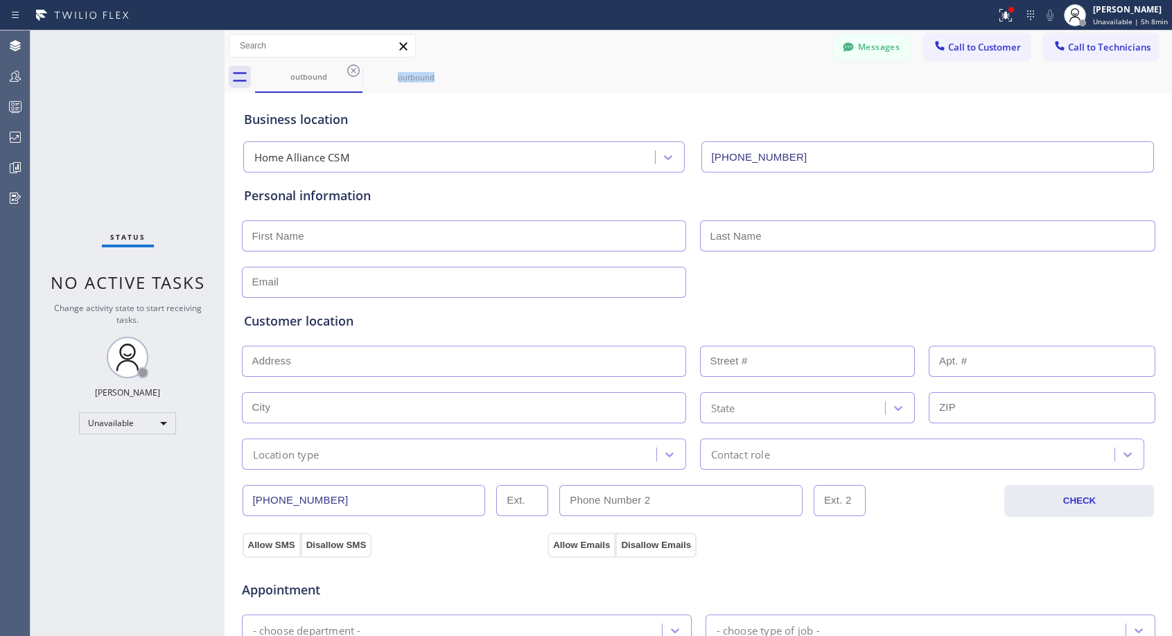
click at [356, 72] on icon at bounding box center [353, 70] width 12 height 12
click at [0, 0] on icon at bounding box center [0, 0] width 0 height 0
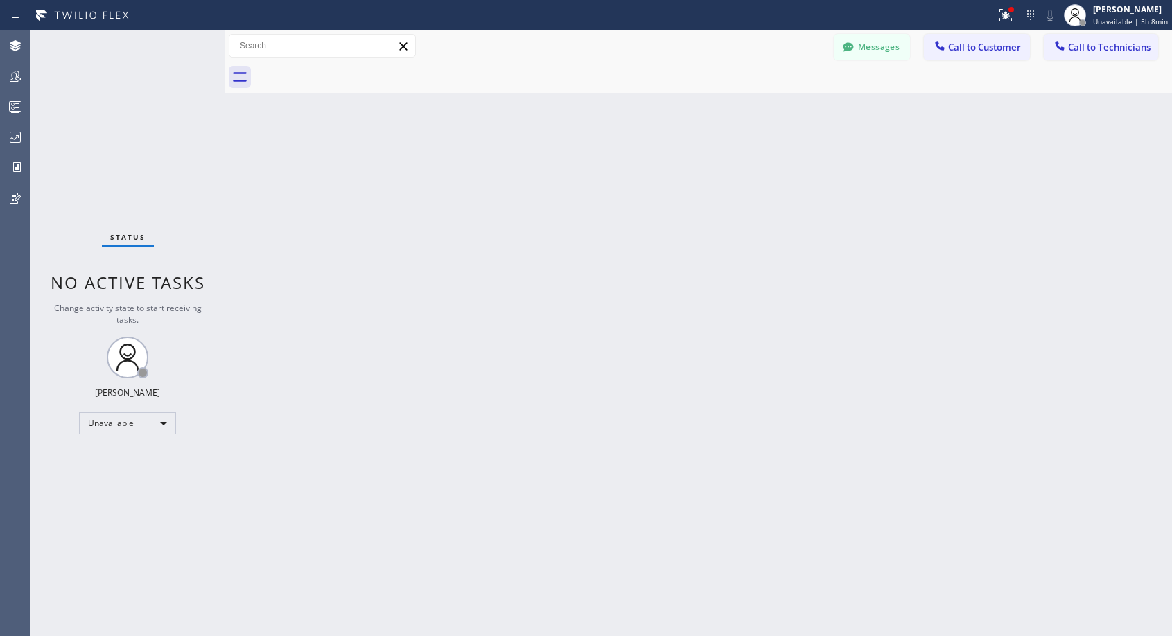
click at [356, 72] on div at bounding box center [713, 77] width 917 height 31
click at [966, 46] on span "Call to Customer" at bounding box center [984, 47] width 73 height 12
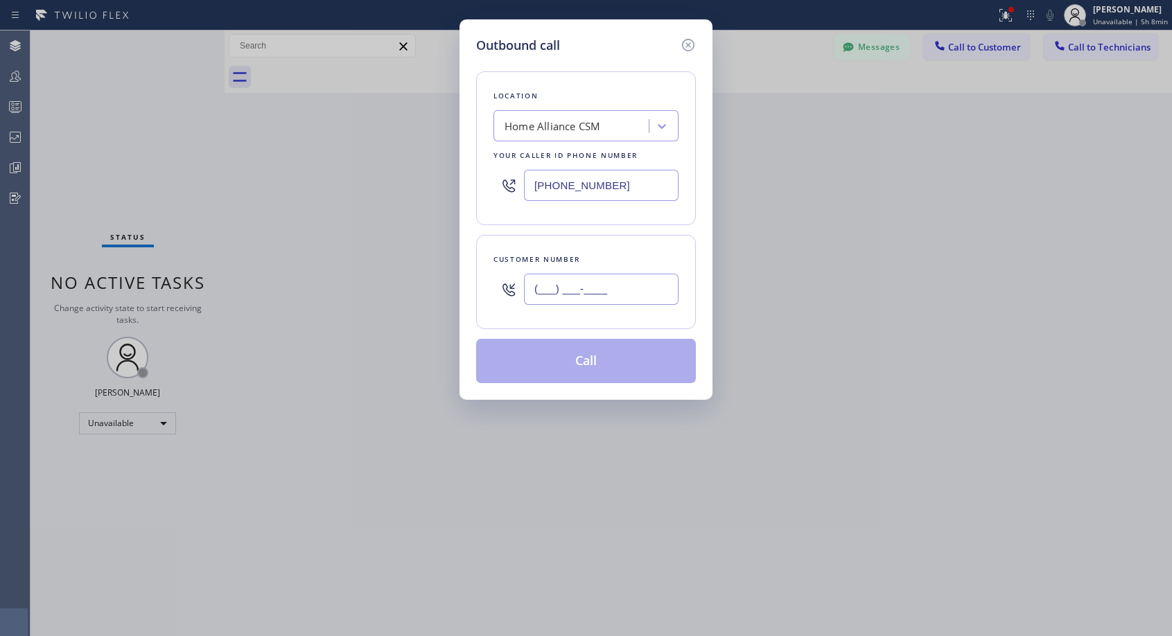
click at [638, 287] on input "(___) ___-____" at bounding box center [601, 289] width 155 height 31
paste input "310) 663-2875"
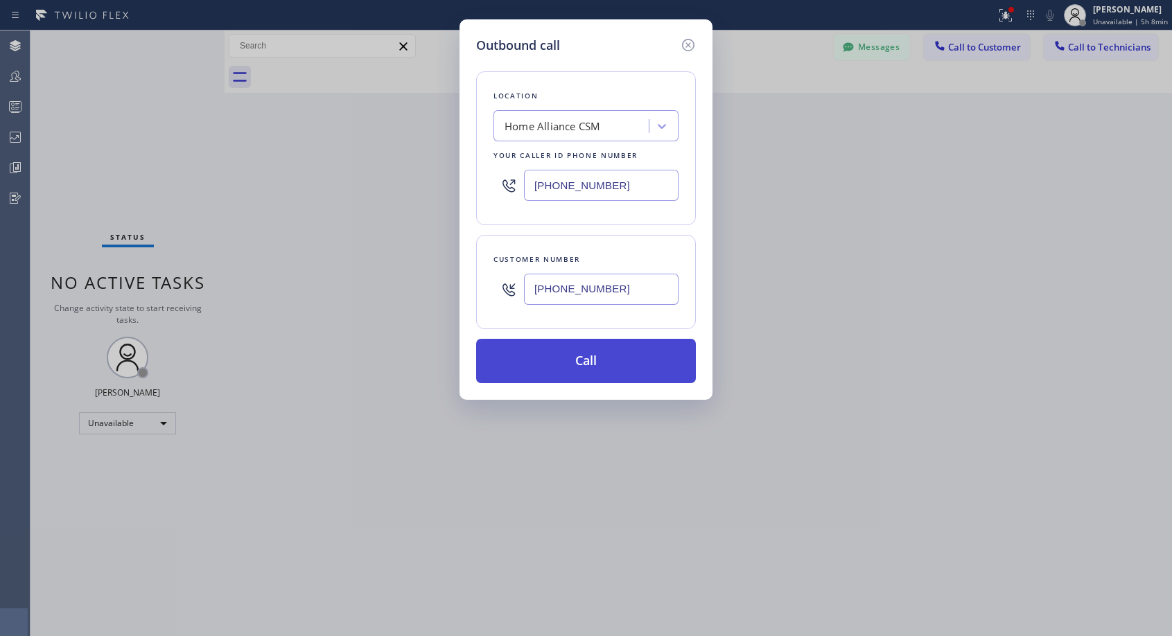
type input "[PHONE_NUMBER]"
click at [619, 370] on button "Call" at bounding box center [586, 361] width 220 height 44
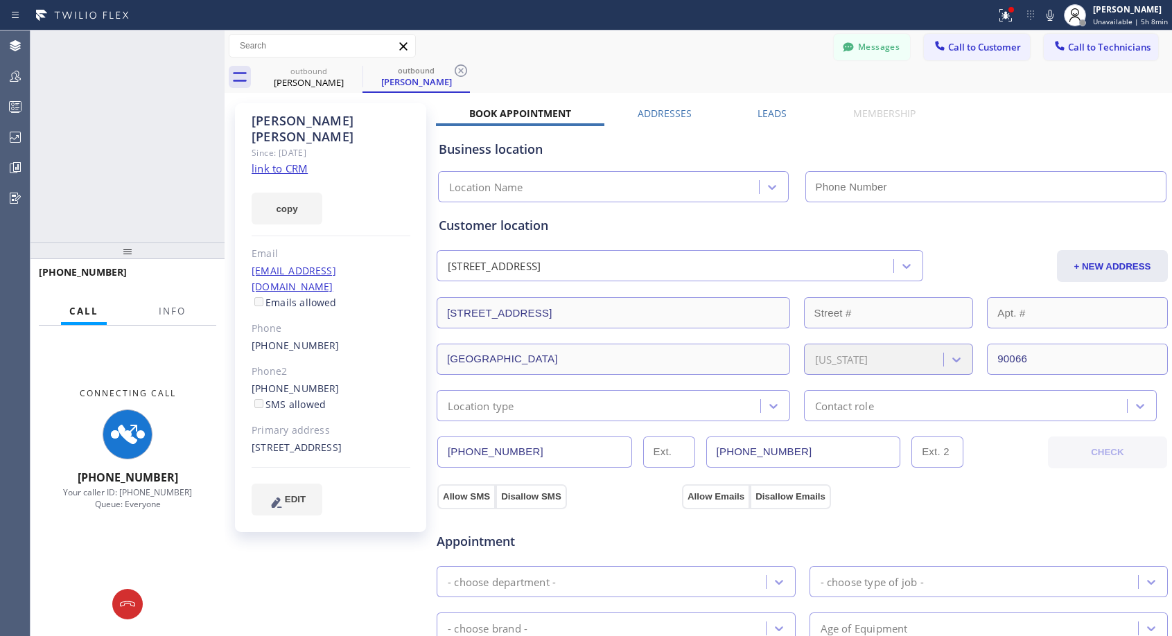
type input "[PHONE_NUMBER]"
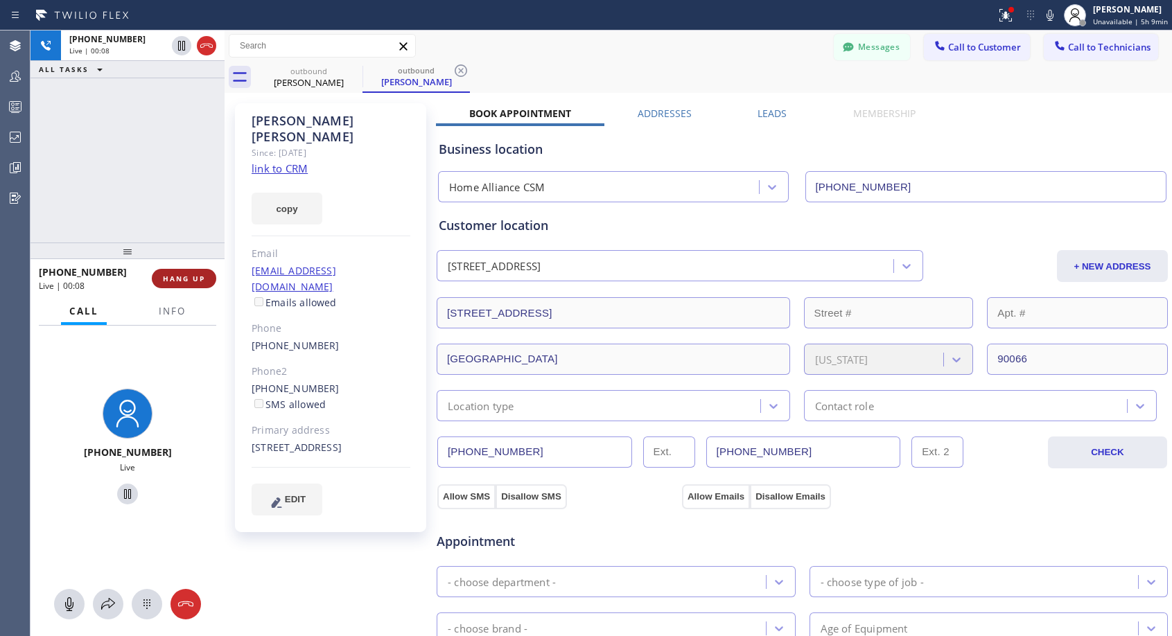
click at [197, 281] on span "HANG UP" at bounding box center [184, 279] width 42 height 10
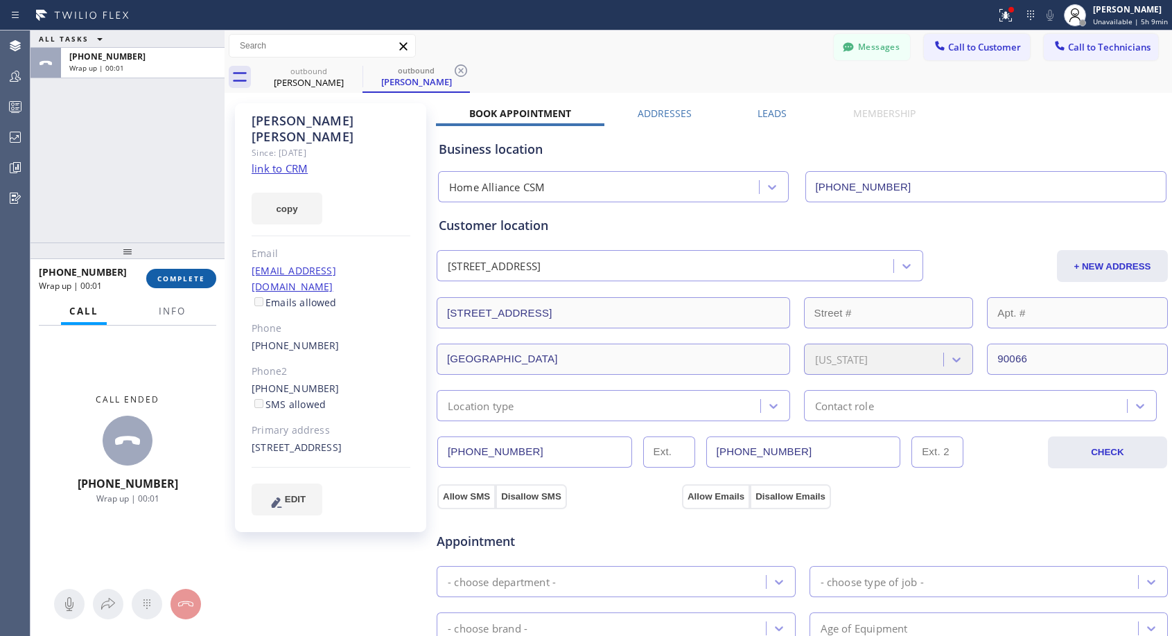
click at [198, 280] on span "COMPLETE" at bounding box center [181, 279] width 48 height 10
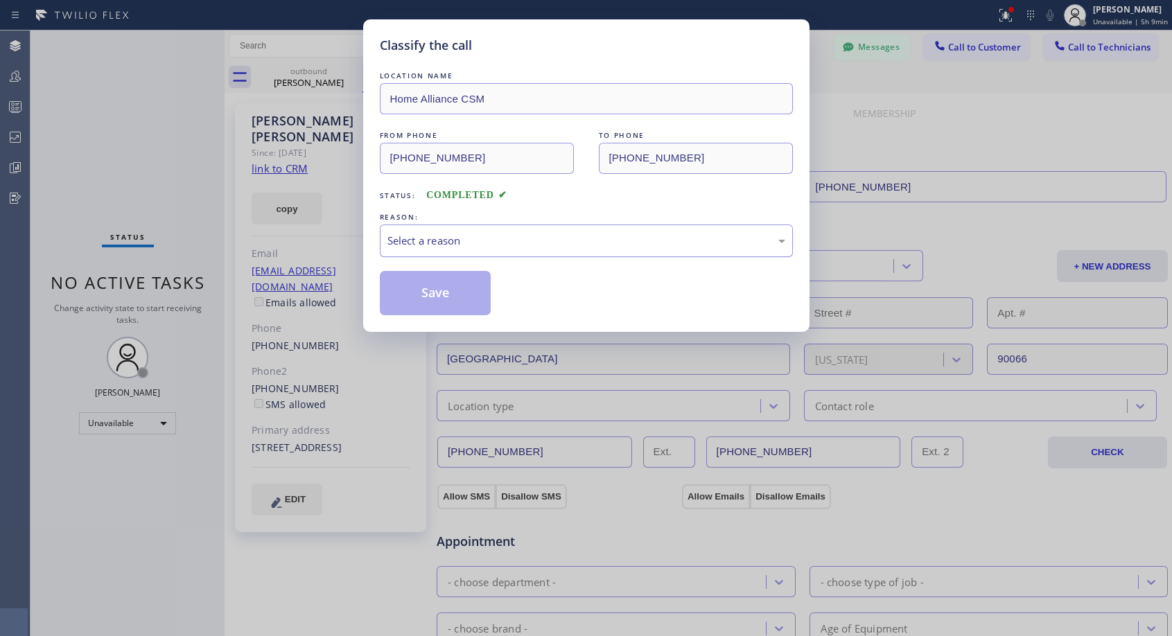
click at [581, 241] on div "Select a reason" at bounding box center [586, 241] width 398 height 16
click at [474, 288] on button "Save" at bounding box center [436, 293] width 112 height 44
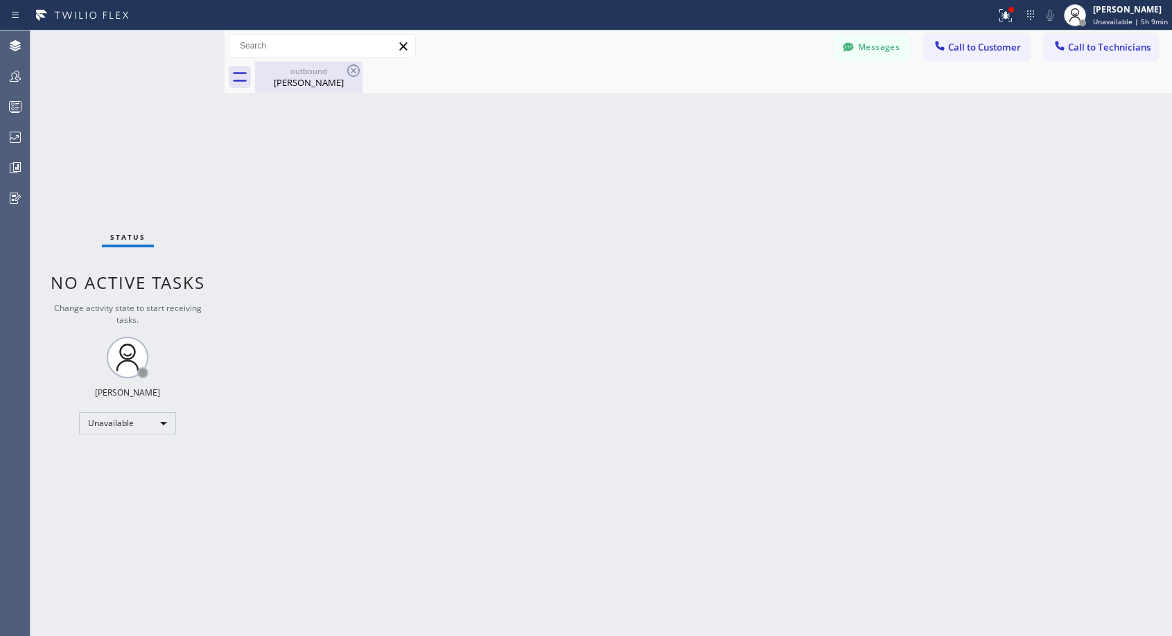
click at [303, 79] on div "[PERSON_NAME]" at bounding box center [308, 82] width 105 height 12
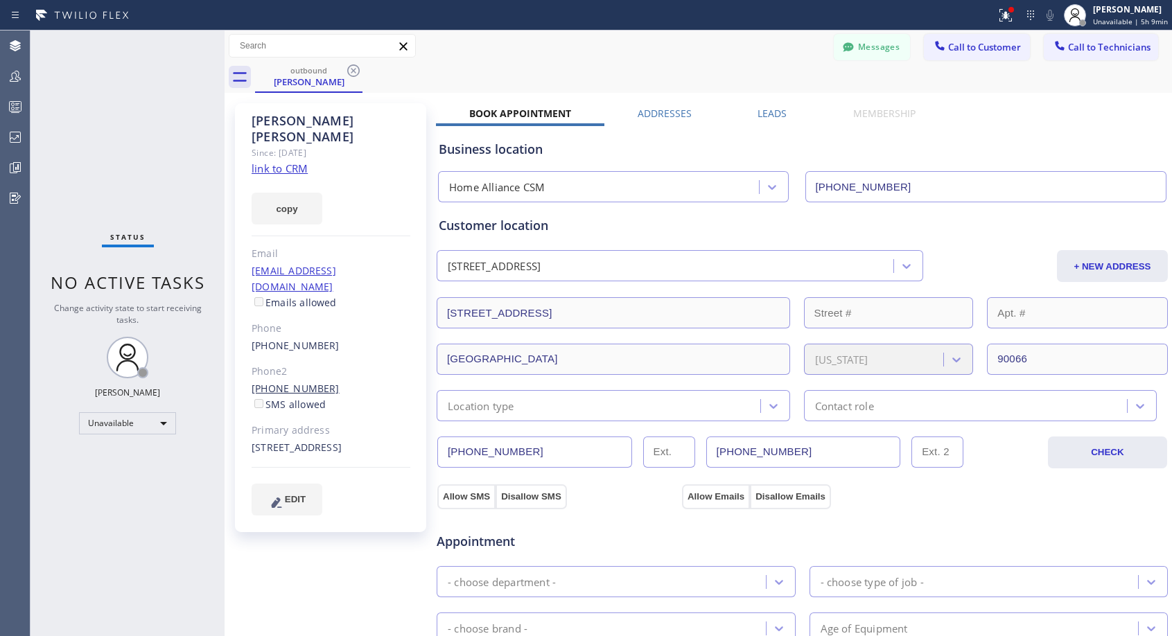
click at [308, 382] on link "[PHONE_NUMBER]" at bounding box center [296, 388] width 88 height 13
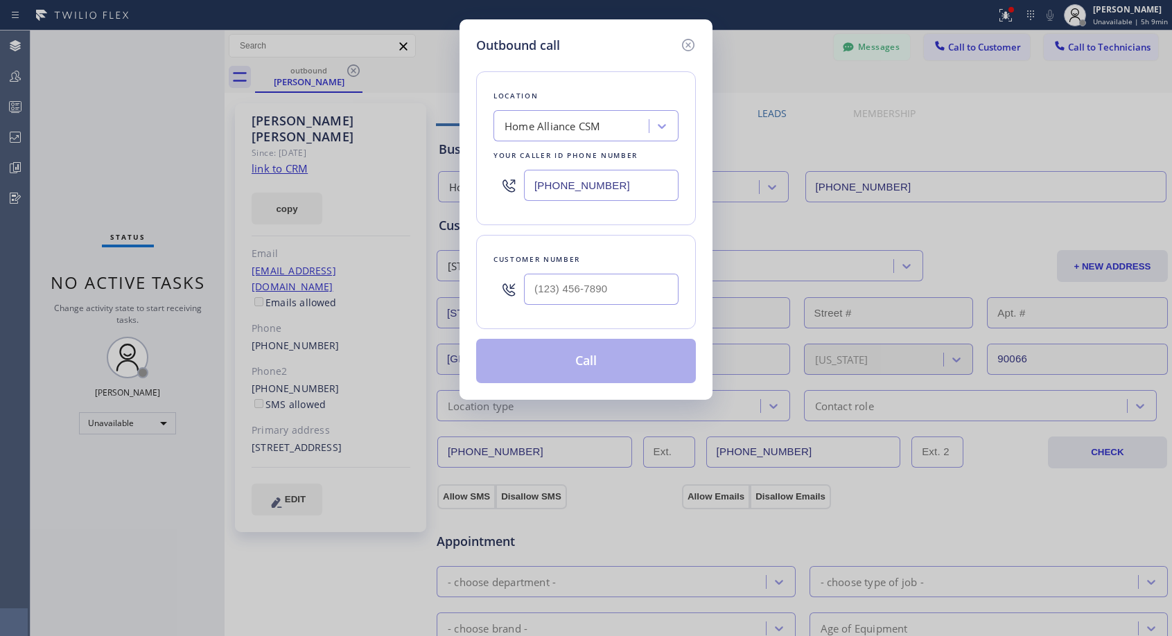
type input "[PHONE_NUMBER]"
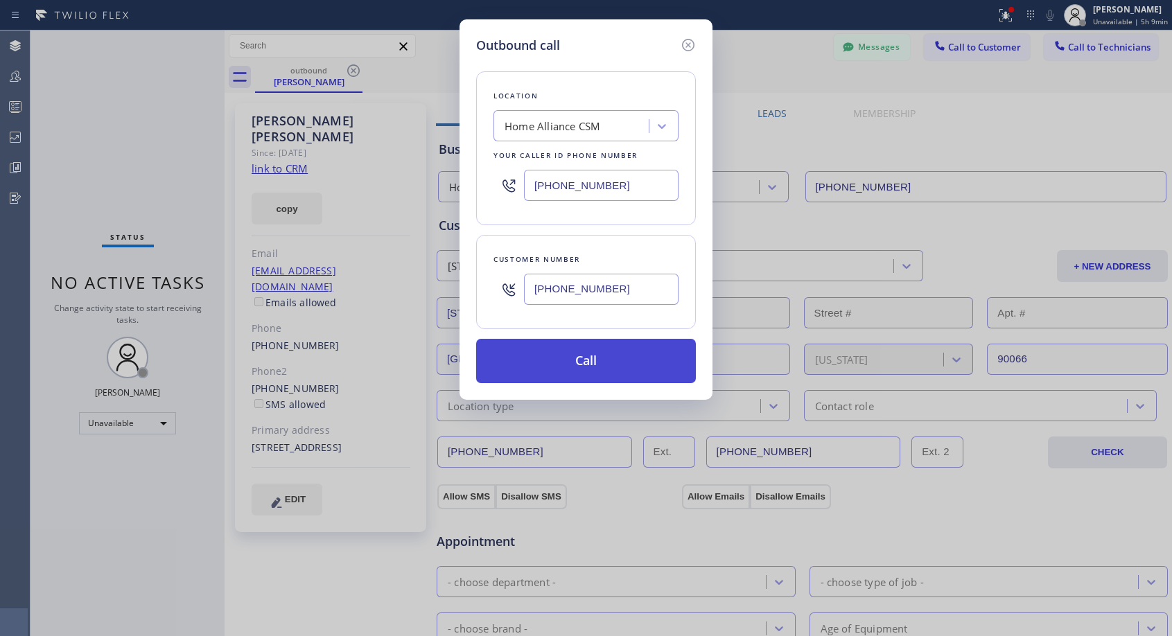
click at [591, 364] on button "Call" at bounding box center [586, 361] width 220 height 44
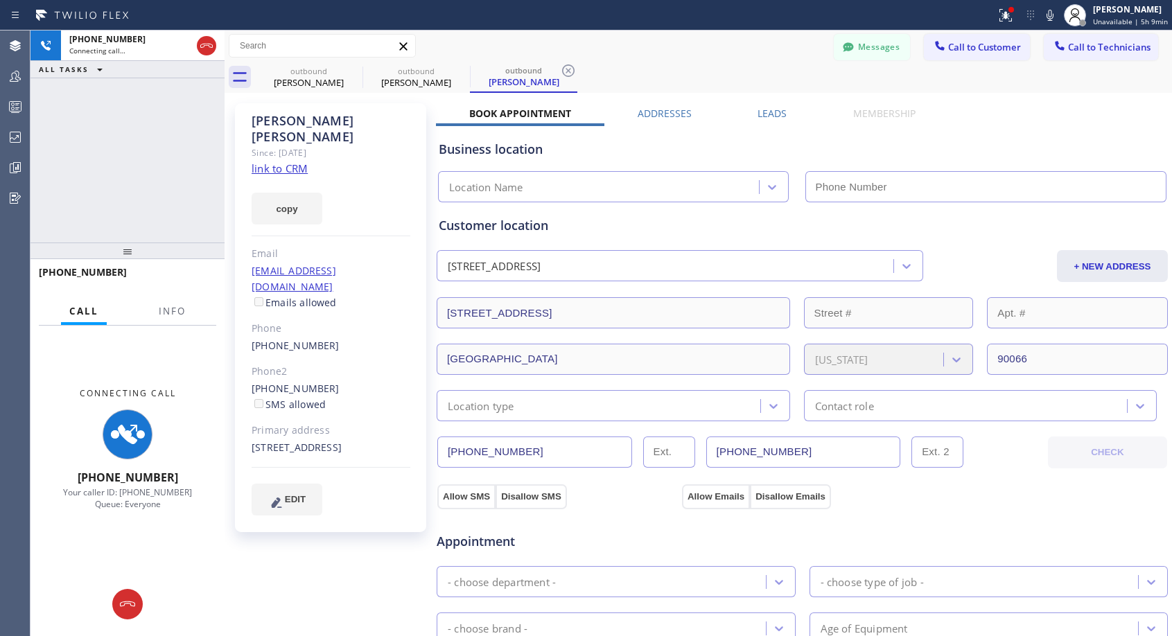
type input "[PHONE_NUMBER]"
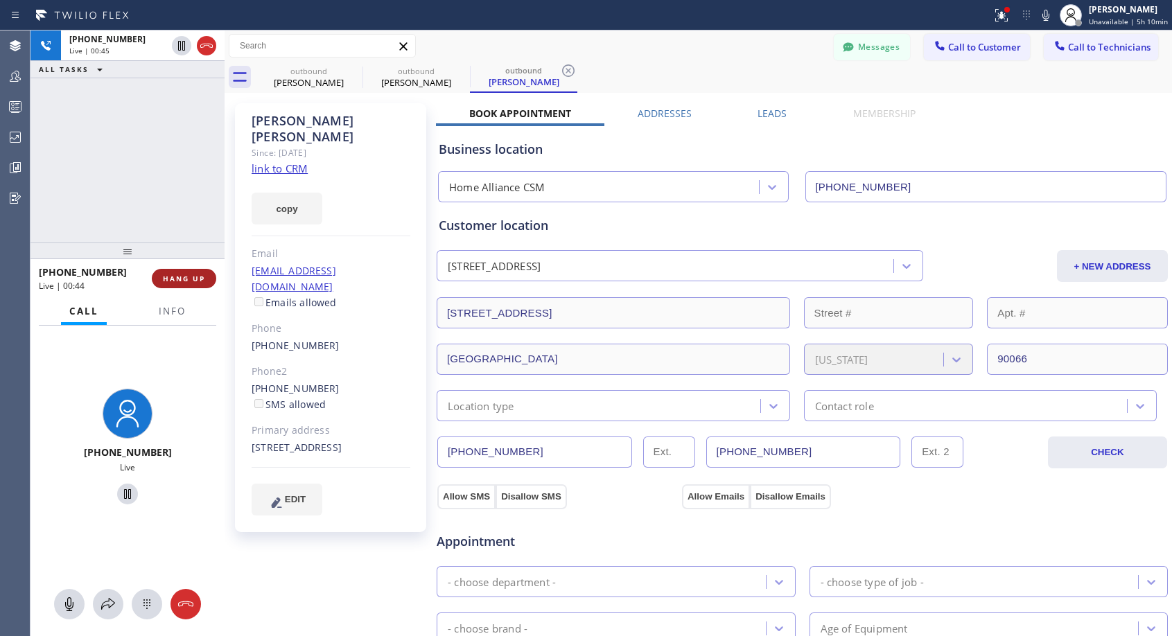
click at [180, 283] on span "HANG UP" at bounding box center [184, 279] width 42 height 10
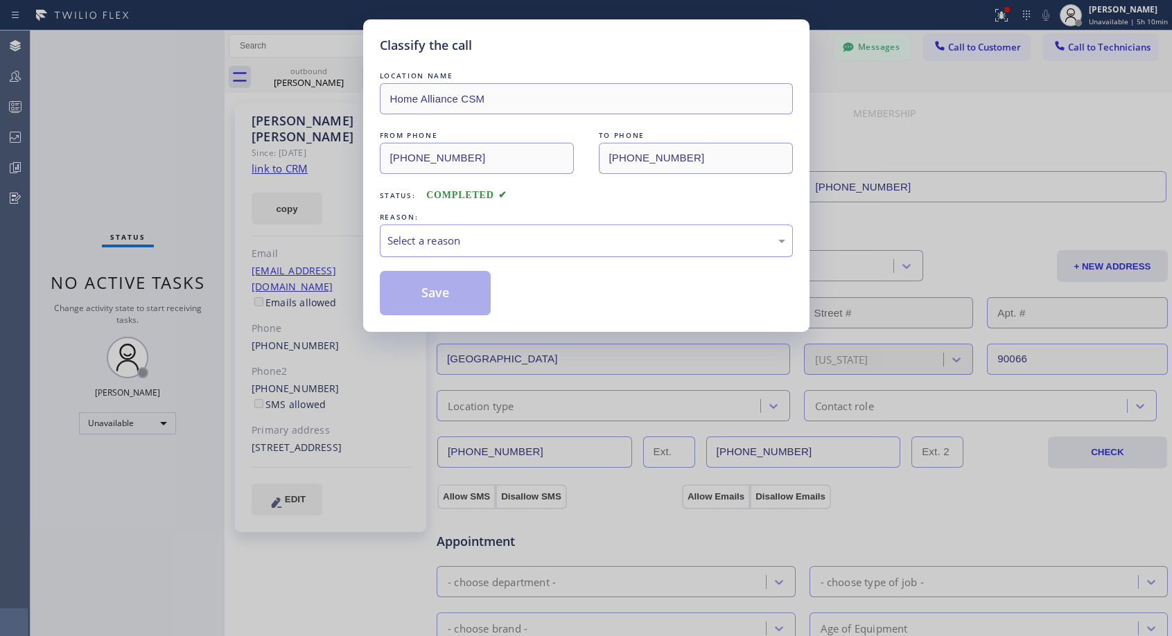
click at [480, 250] on div "Select a reason" at bounding box center [586, 241] width 413 height 33
click at [426, 297] on button "Save" at bounding box center [436, 293] width 112 height 44
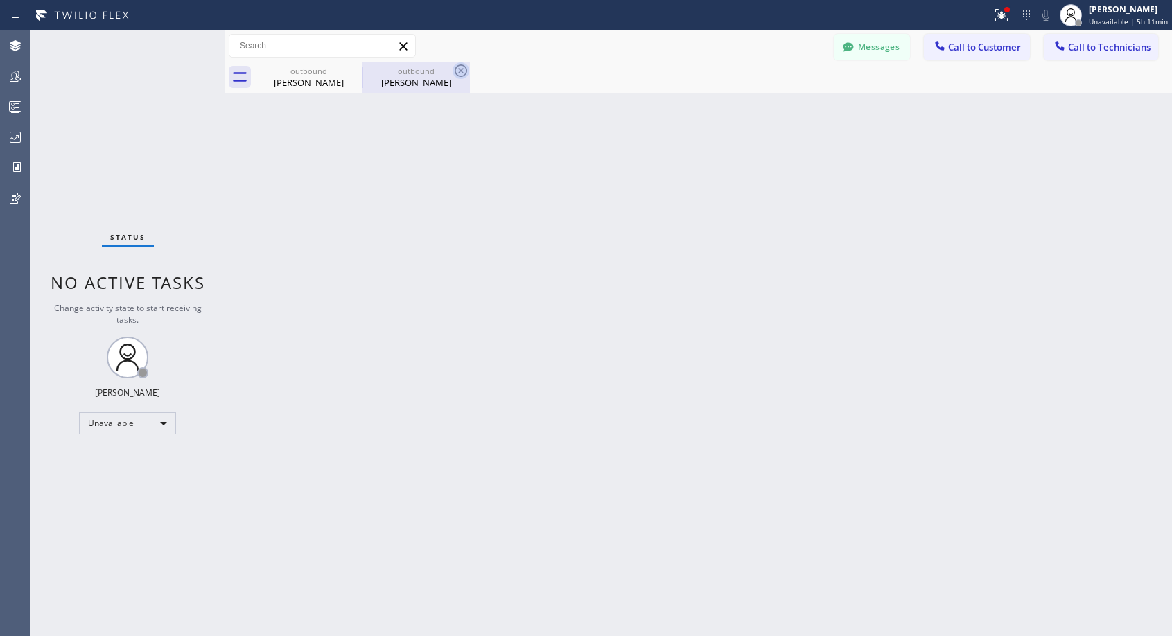
click at [462, 71] on icon at bounding box center [461, 70] width 12 height 12
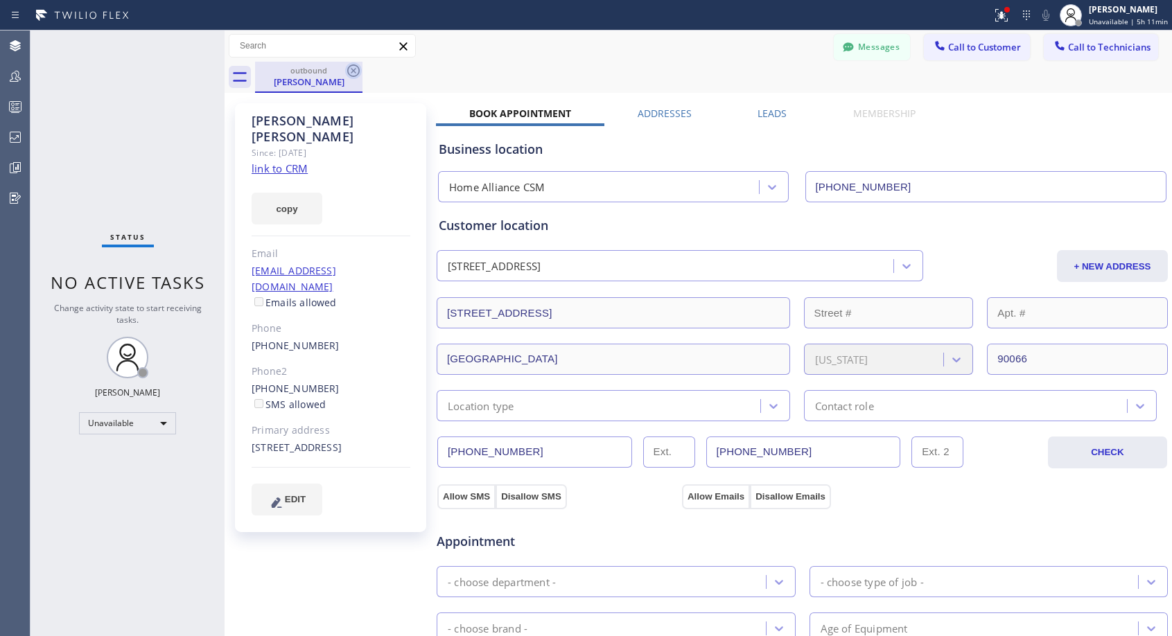
click at [347, 69] on icon at bounding box center [353, 70] width 17 height 17
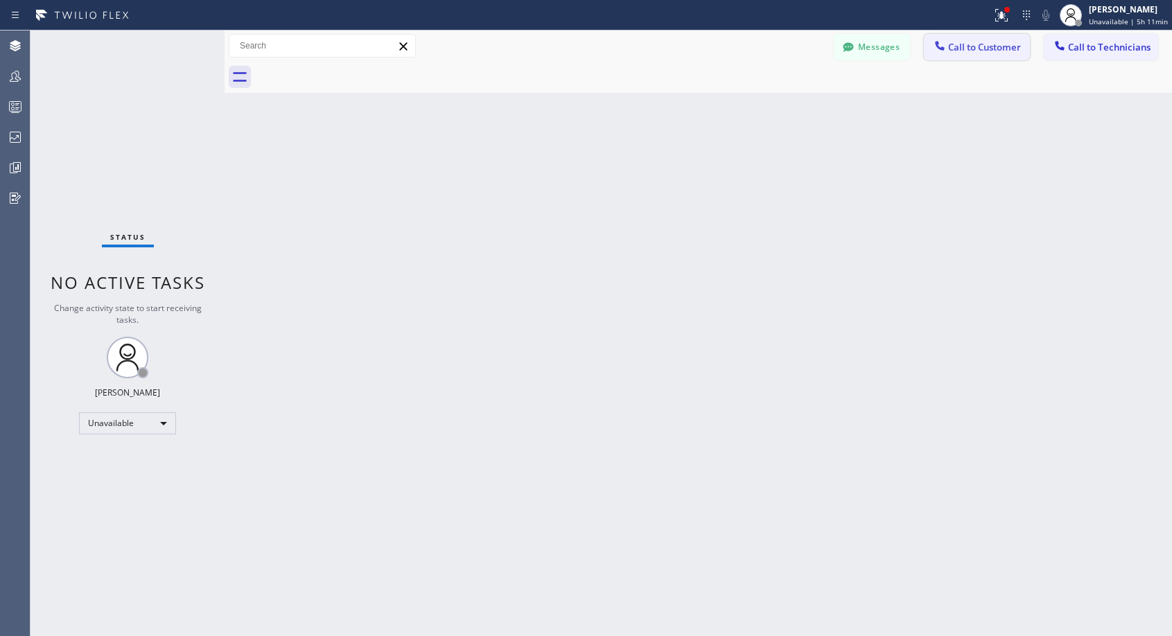
click at [961, 49] on span "Call to Customer" at bounding box center [984, 47] width 73 height 12
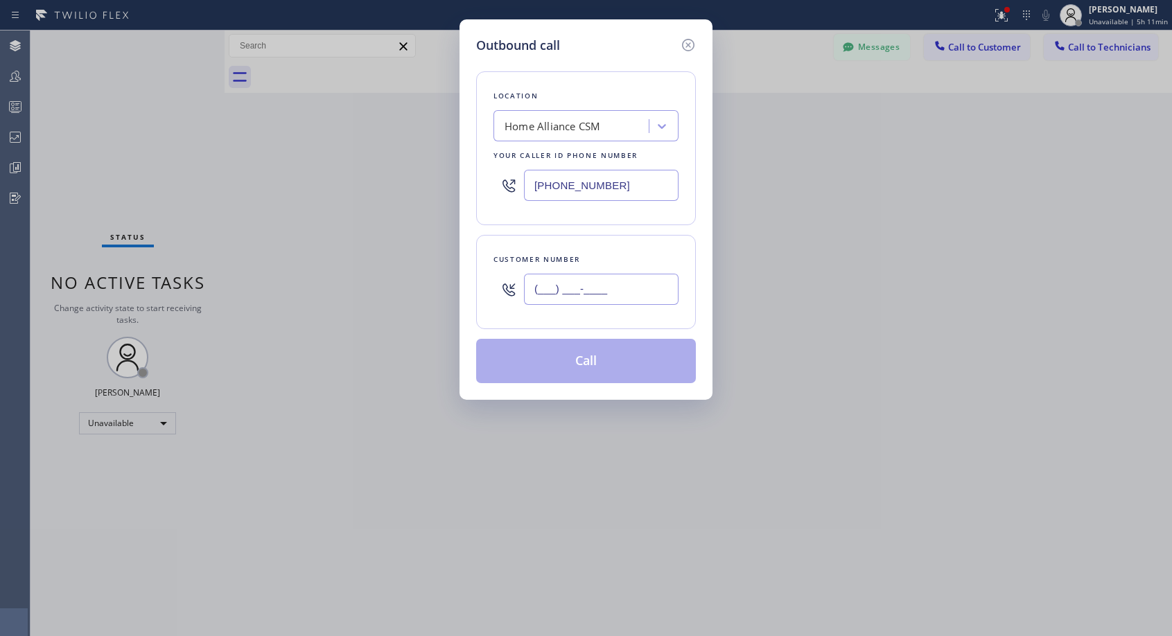
click at [596, 298] on input "(___) ___-____" at bounding box center [601, 289] width 155 height 31
paste input "561) 306-5729"
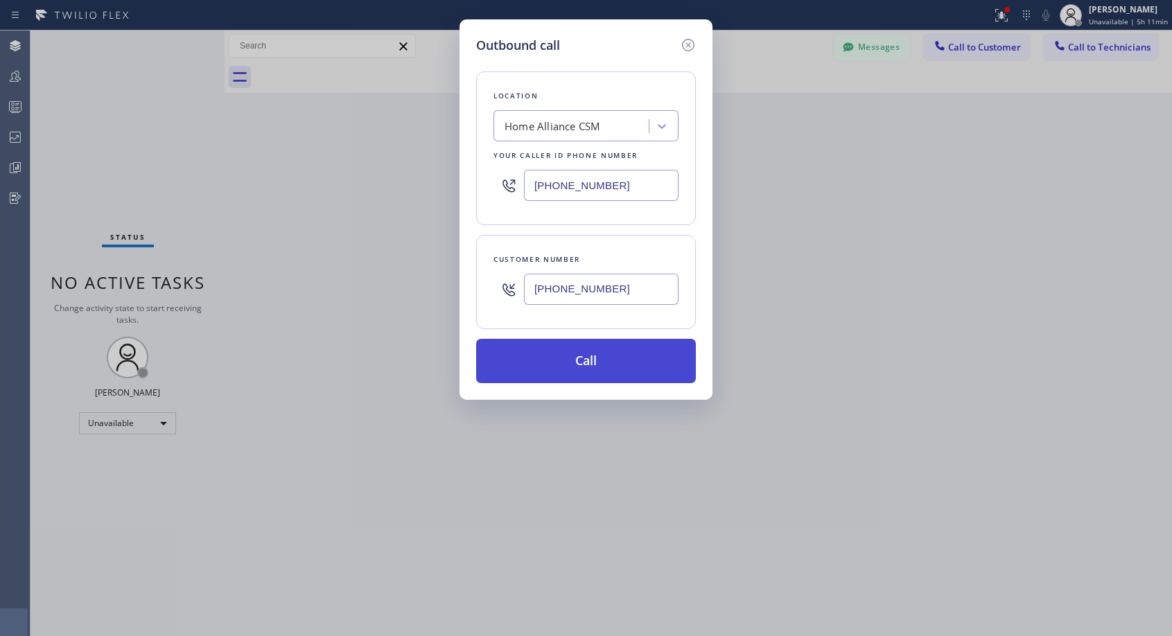
type input "[PHONE_NUMBER]"
click at [585, 370] on button "Call" at bounding box center [586, 361] width 220 height 44
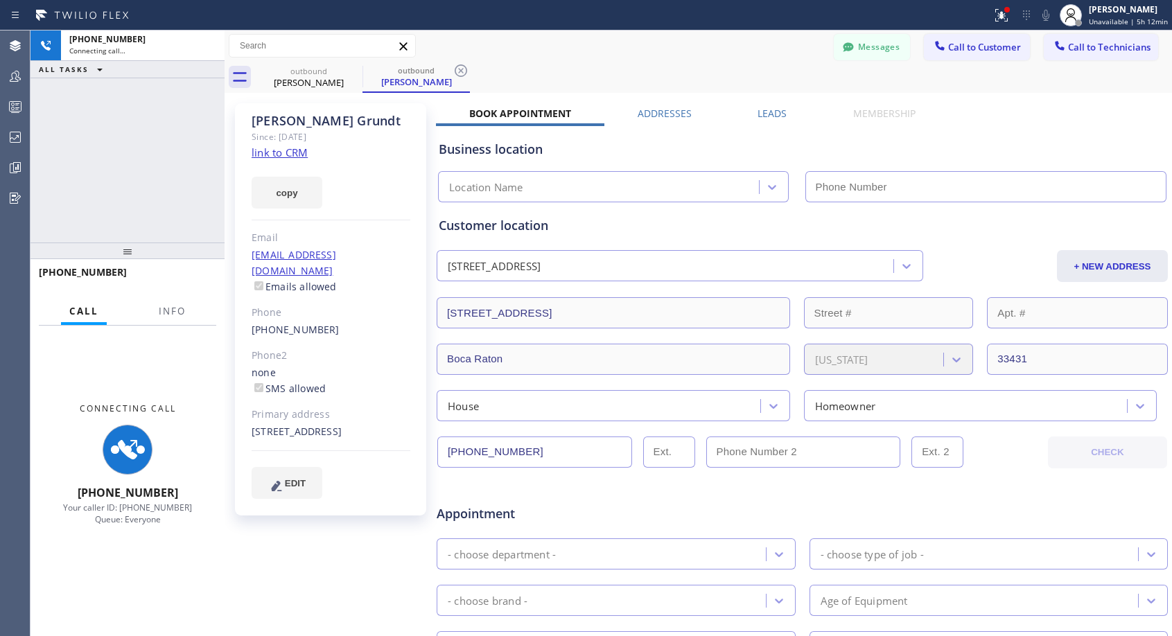
type input "[PHONE_NUMBER]"
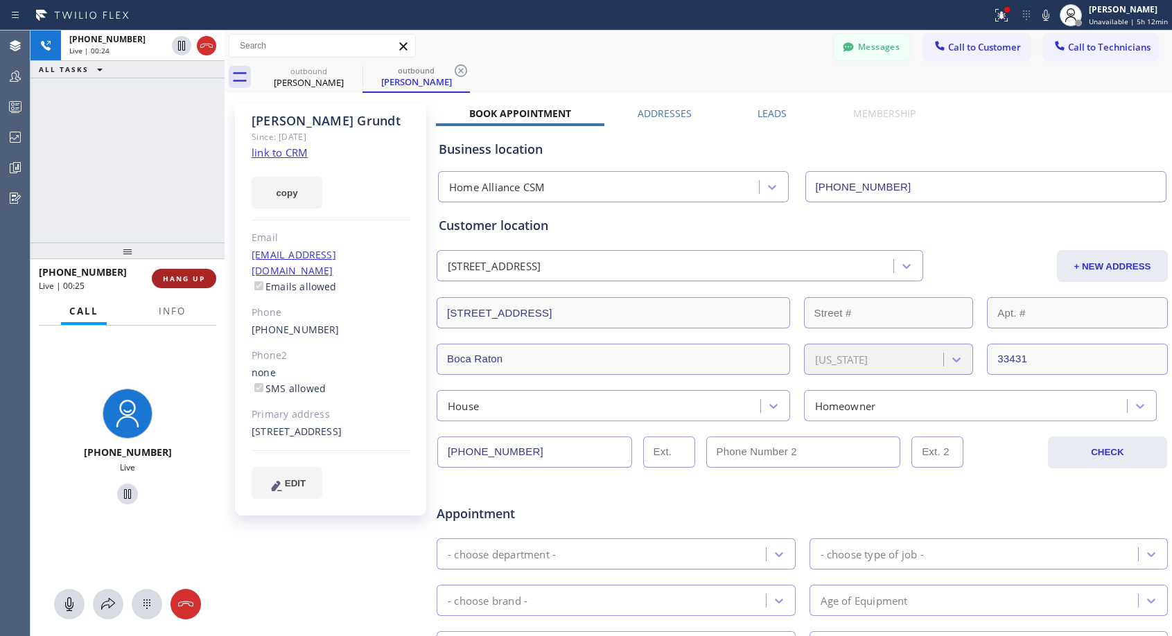
click at [197, 277] on span "HANG UP" at bounding box center [184, 279] width 42 height 10
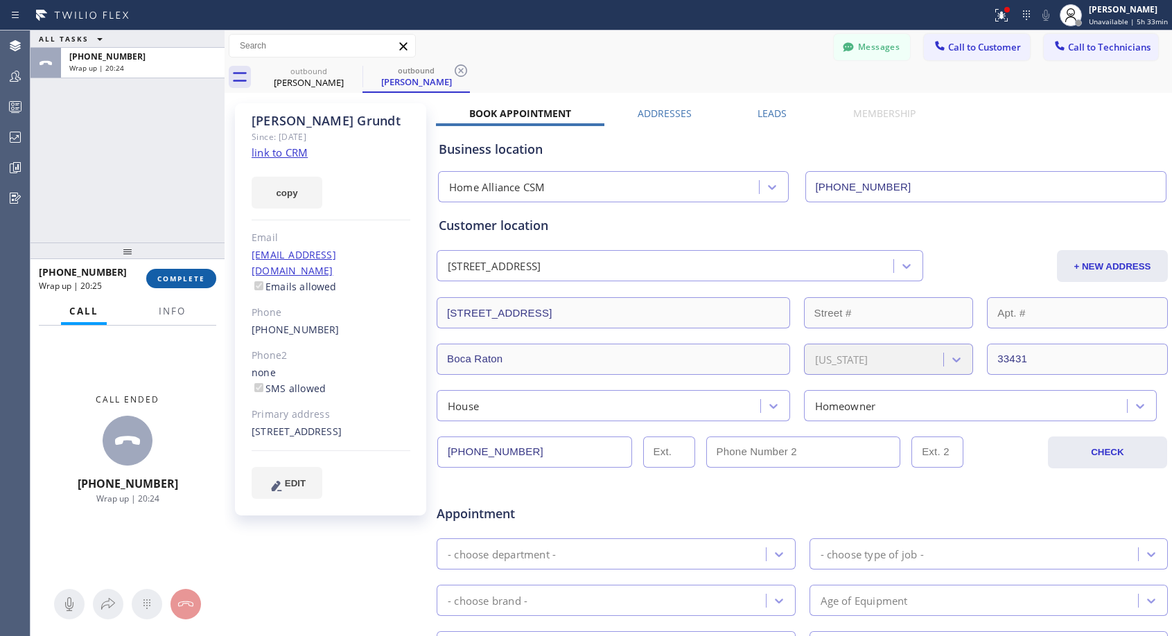
click at [177, 280] on span "COMPLETE" at bounding box center [181, 279] width 48 height 10
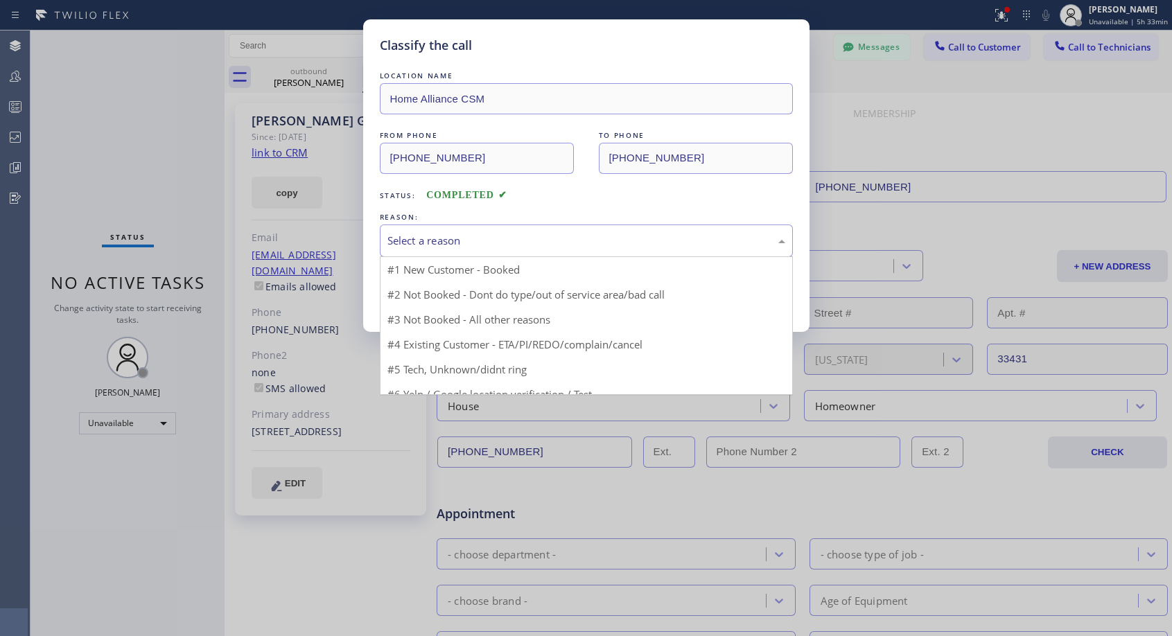
click at [451, 252] on div "Select a reason" at bounding box center [586, 241] width 413 height 33
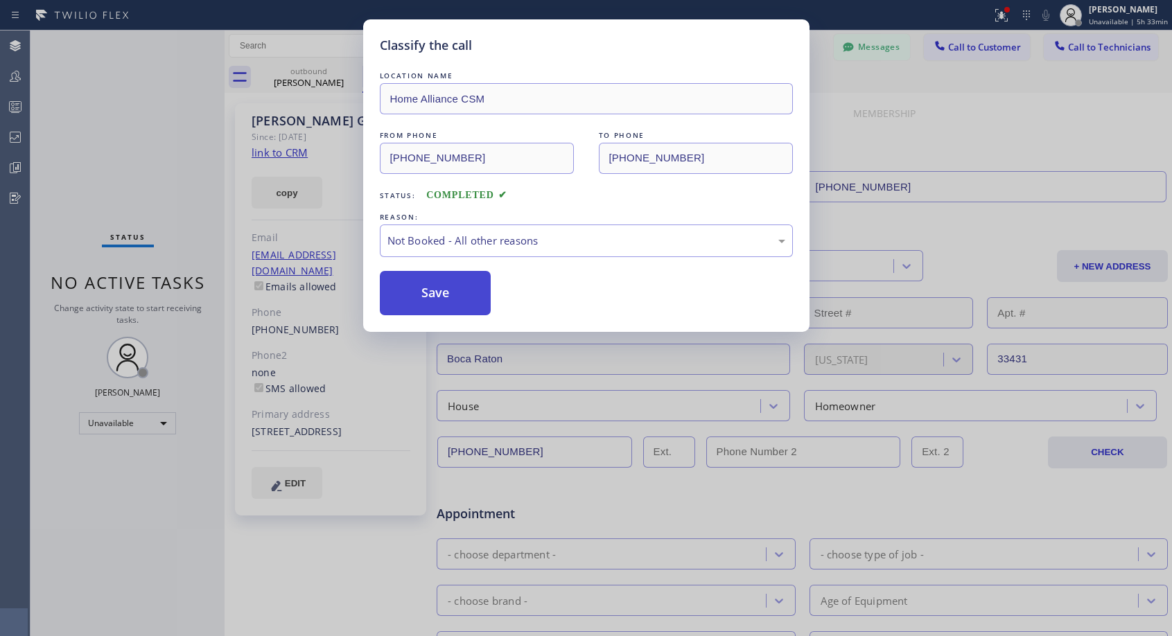
click at [434, 312] on button "Save" at bounding box center [436, 293] width 112 height 44
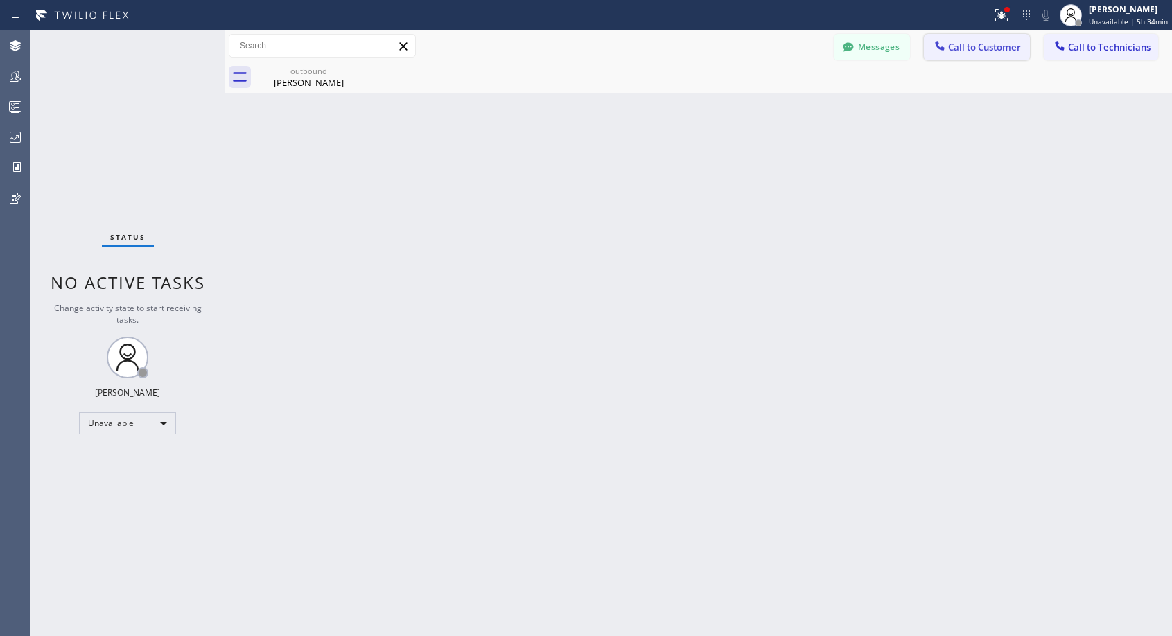
click at [959, 47] on span "Call to Customer" at bounding box center [984, 47] width 73 height 12
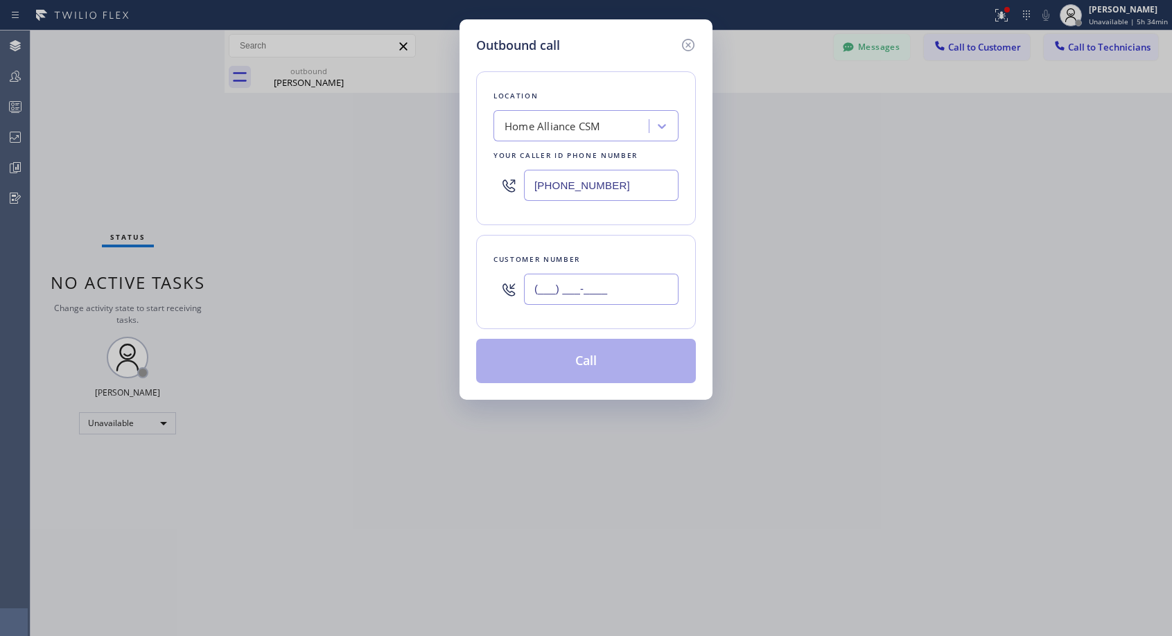
click at [573, 280] on input "(___) ___-____" at bounding box center [601, 289] width 155 height 31
paste input "646) 519-1646"
type input "[PHONE_NUMBER]"
click at [622, 244] on div "Customer number [PHONE_NUMBER]" at bounding box center [586, 282] width 220 height 94
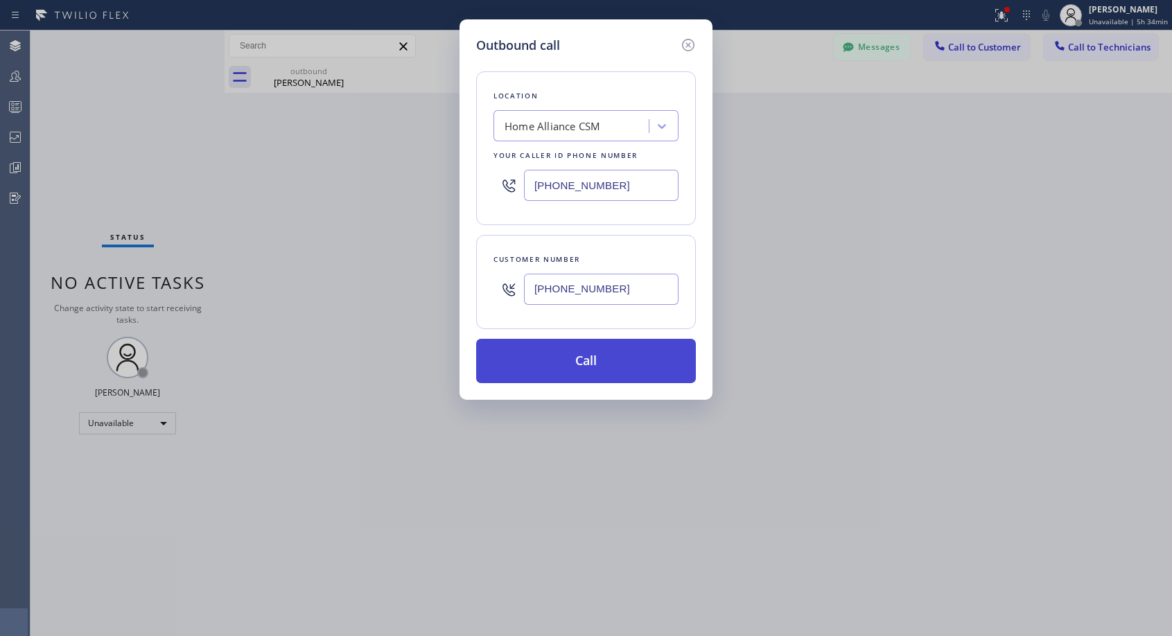
click at [603, 356] on button "Call" at bounding box center [586, 361] width 220 height 44
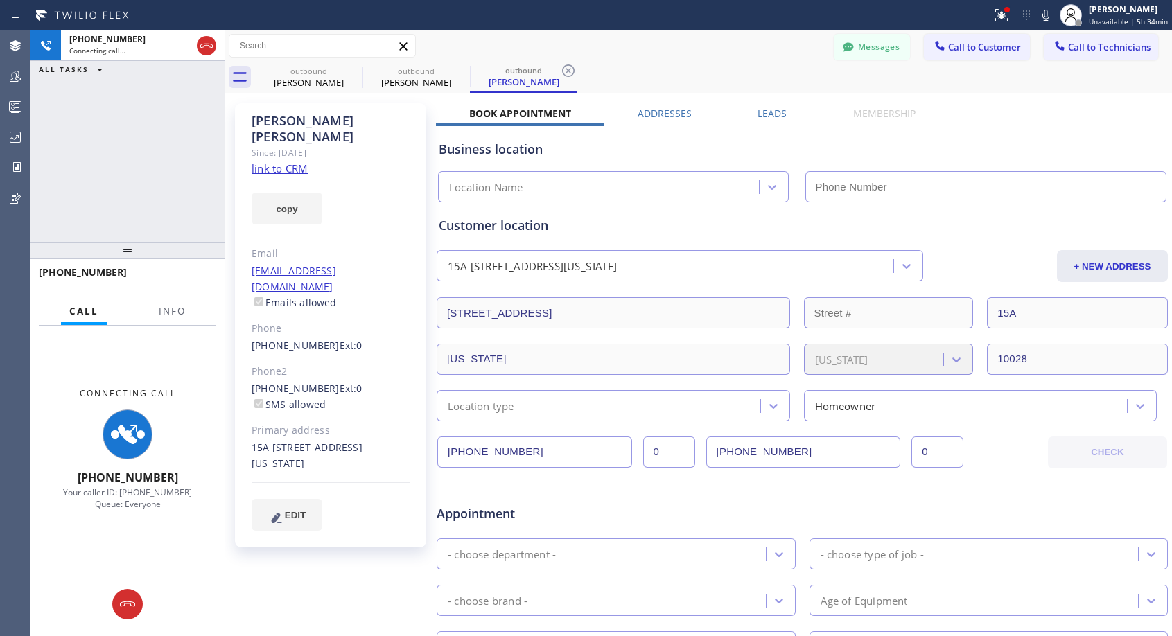
type input "[PHONE_NUMBER]"
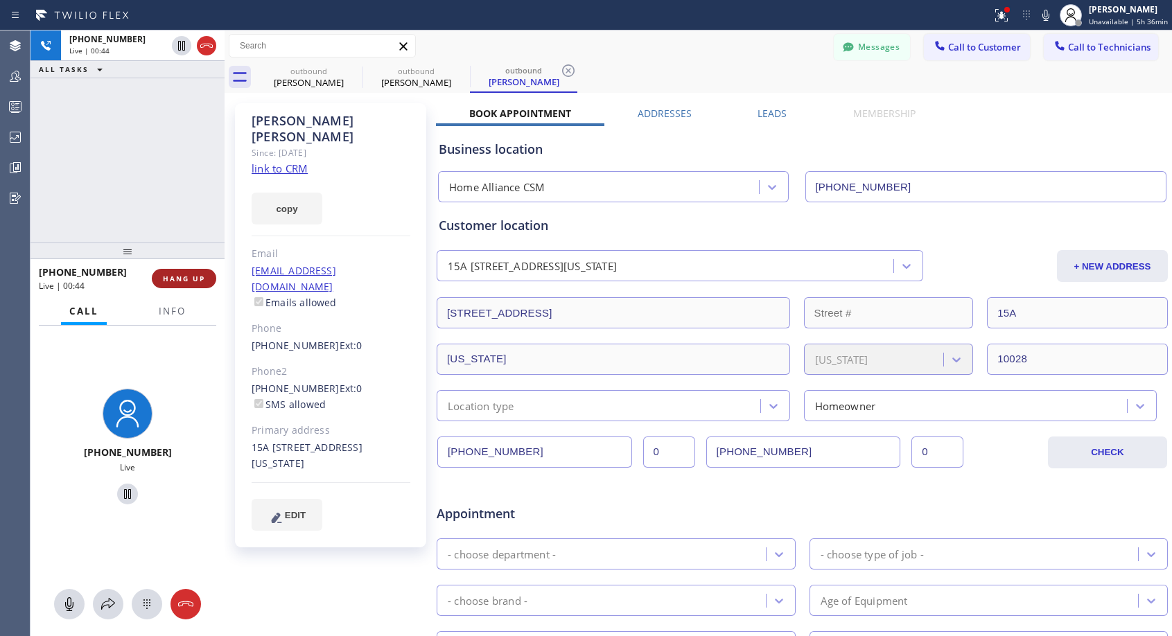
click at [204, 277] on span "HANG UP" at bounding box center [184, 279] width 42 height 10
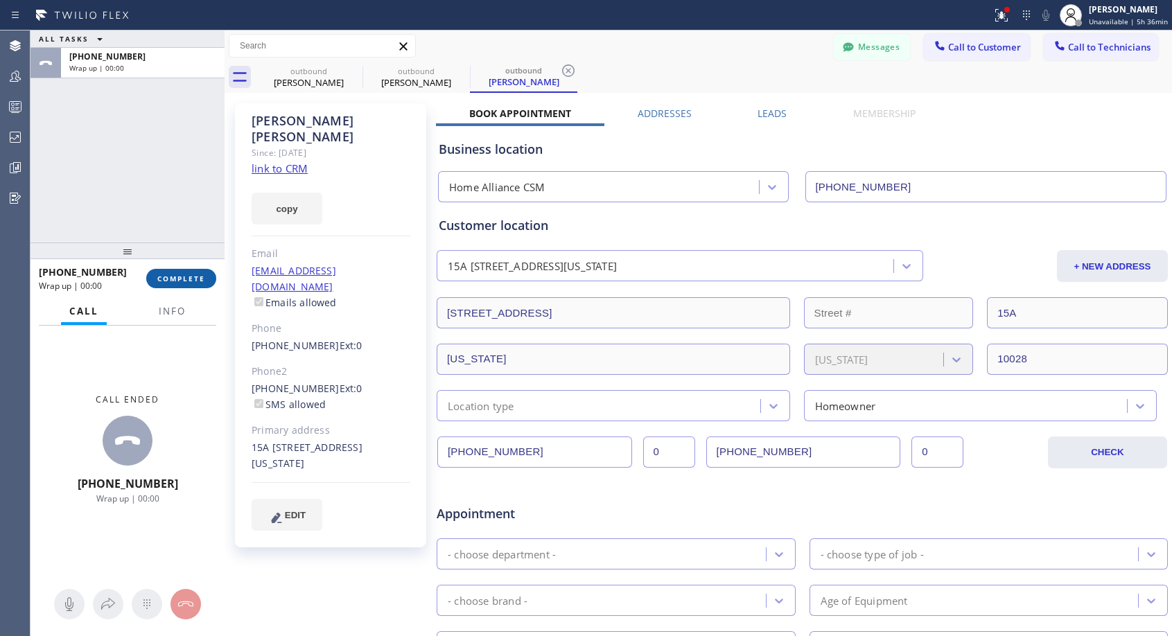
click at [205, 276] on button "COMPLETE" at bounding box center [181, 278] width 70 height 19
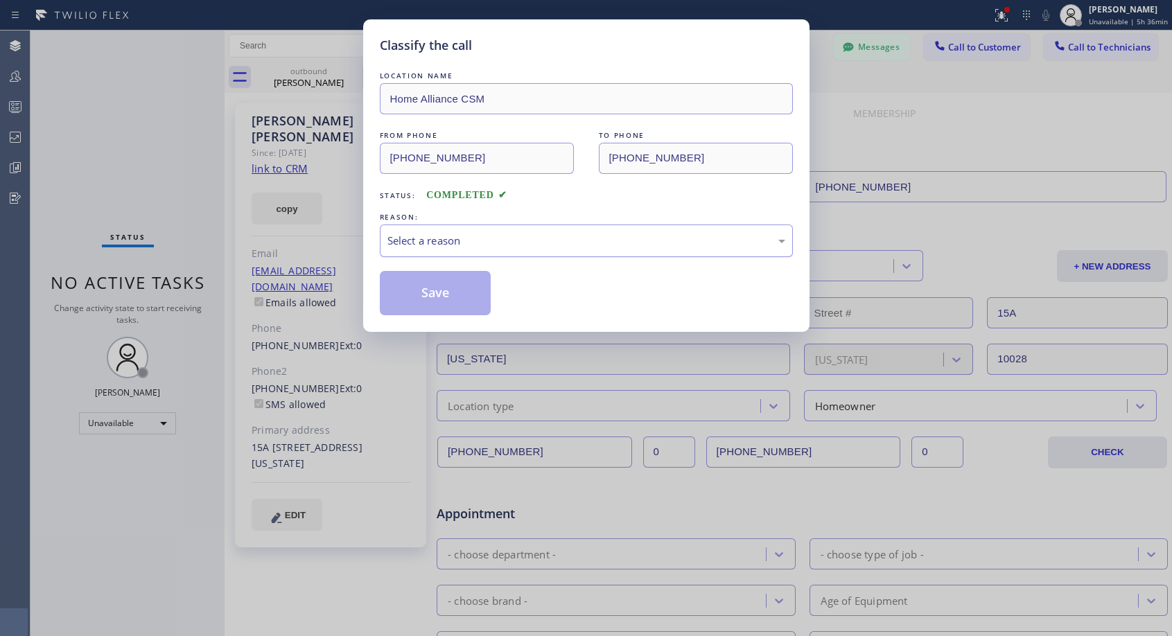
click at [530, 247] on div "Select a reason" at bounding box center [586, 241] width 398 height 16
click at [465, 293] on button "Save" at bounding box center [436, 293] width 112 height 44
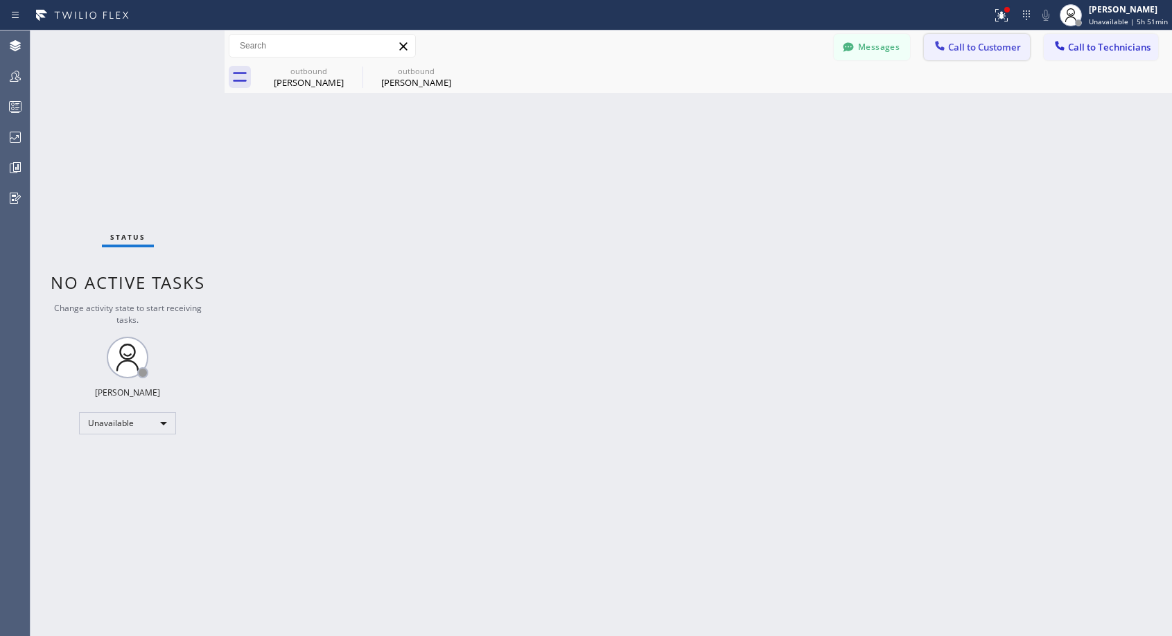
click at [979, 49] on span "Call to Customer" at bounding box center [984, 47] width 73 height 12
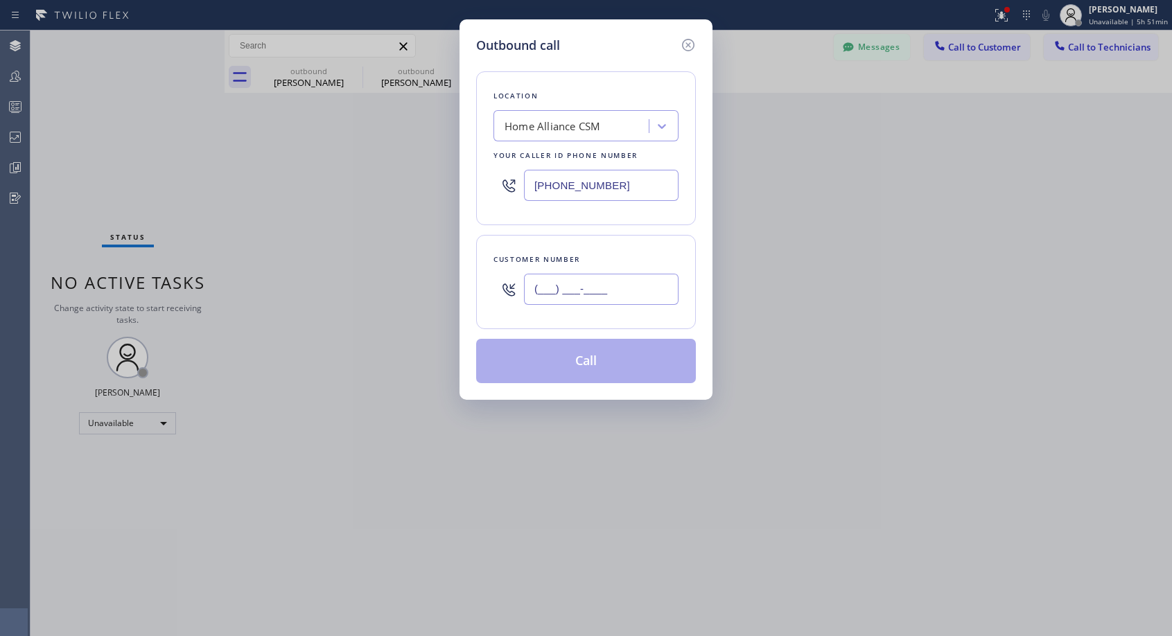
click at [628, 294] on input "(___) ___-____" at bounding box center [601, 289] width 155 height 31
paste input "602) 451-9192"
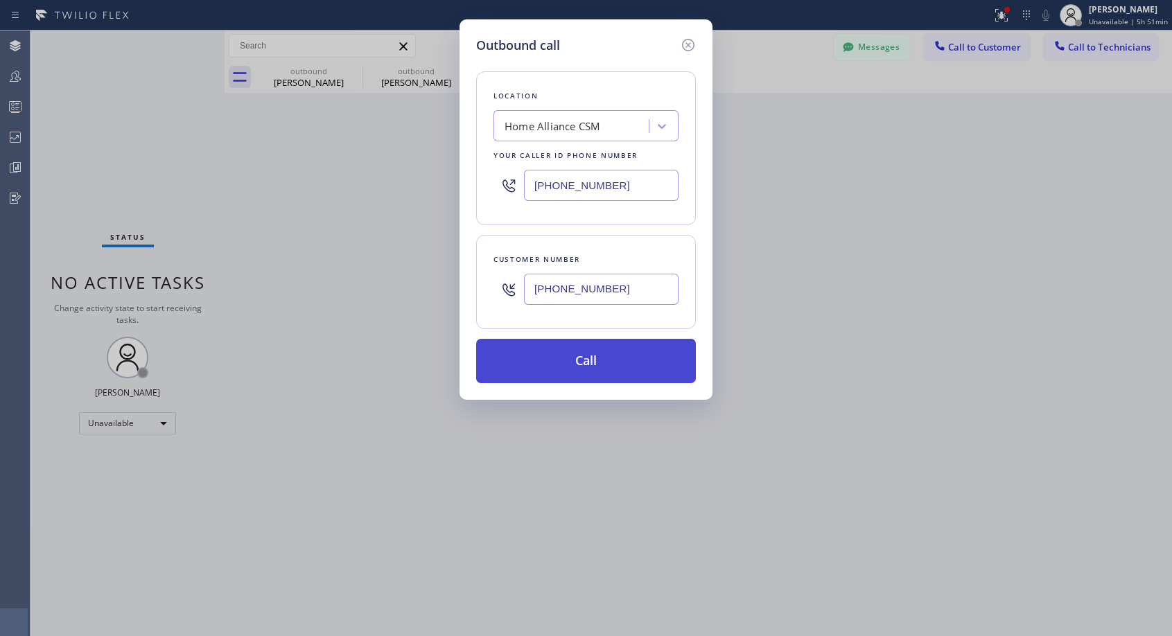
type input "[PHONE_NUMBER]"
click at [598, 358] on button "Call" at bounding box center [586, 361] width 220 height 44
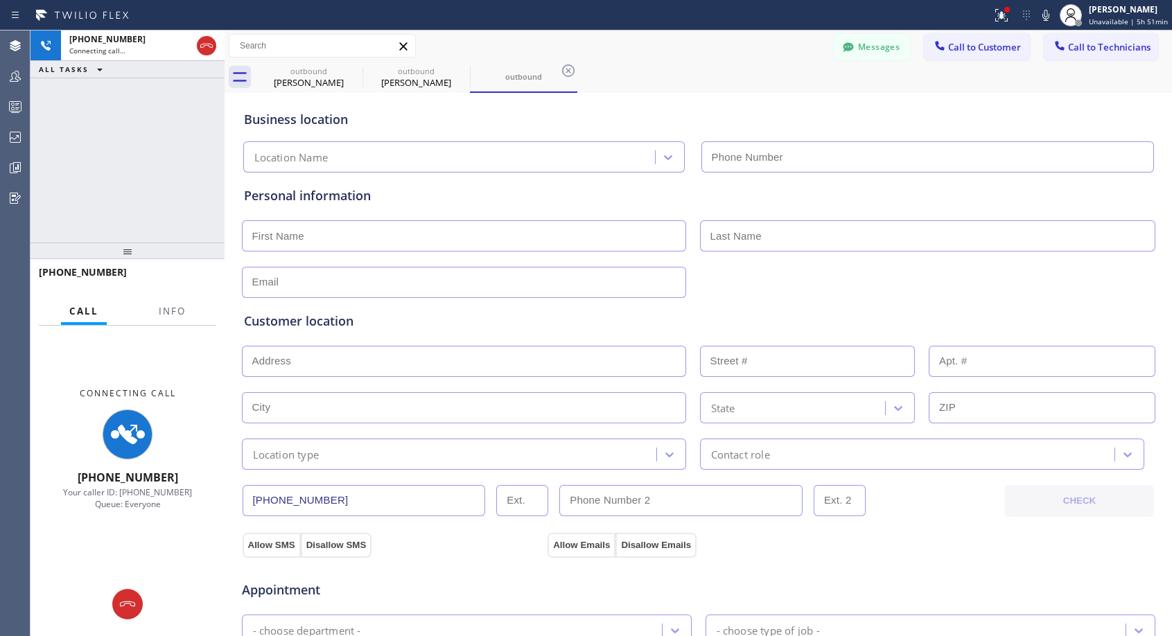
type input "[PHONE_NUMBER]"
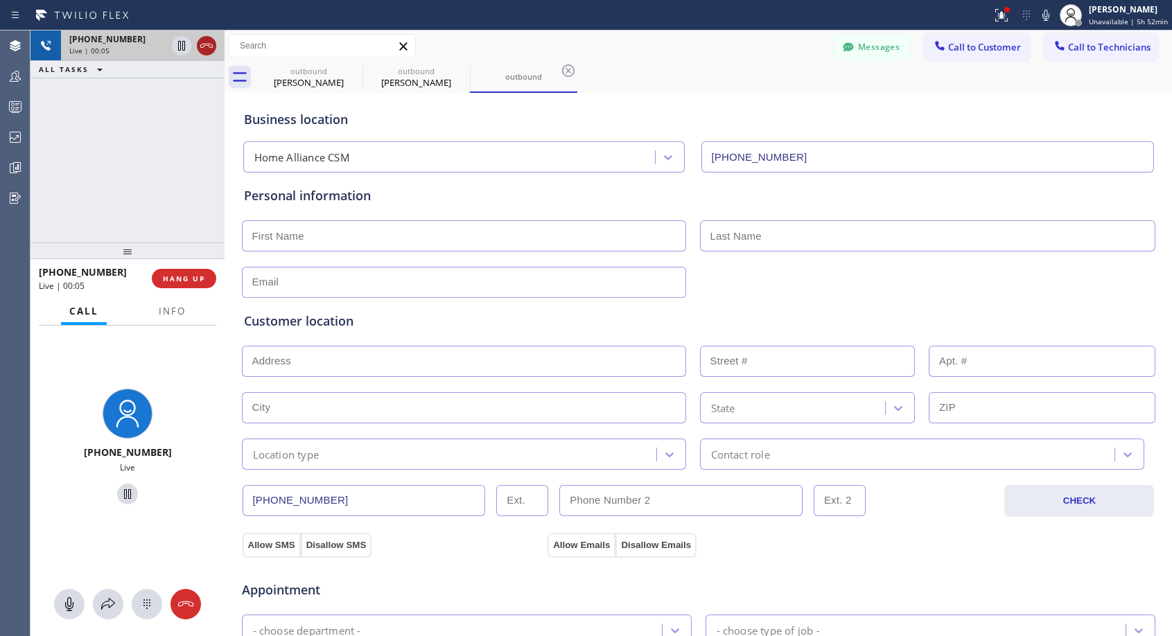
click at [211, 52] on icon at bounding box center [206, 45] width 17 height 17
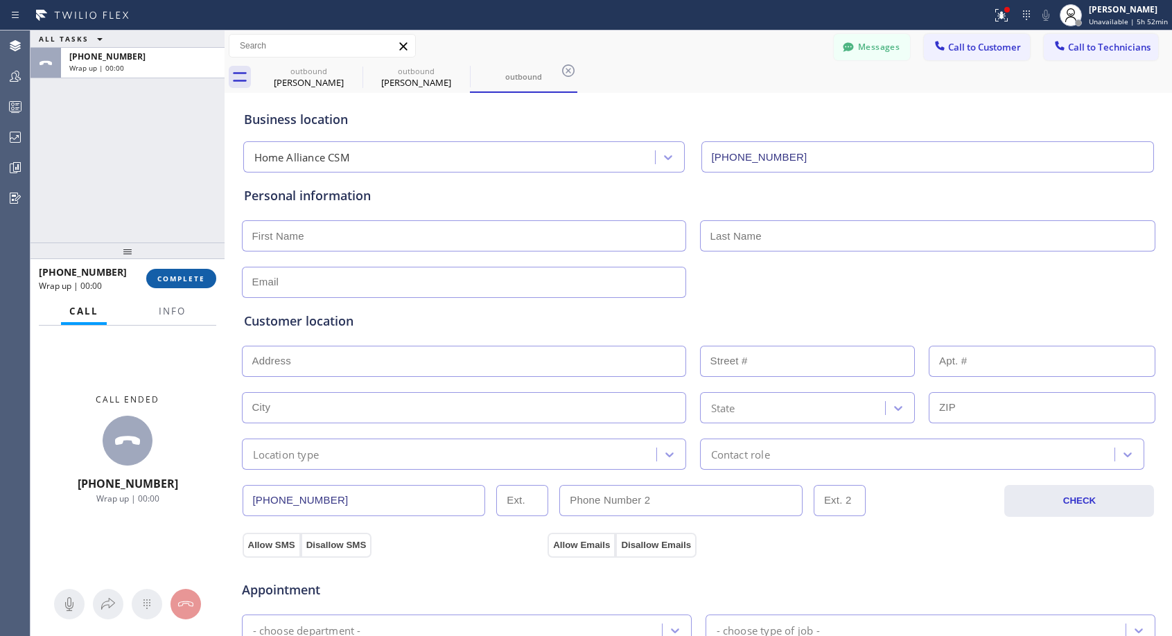
click at [170, 281] on span "COMPLETE" at bounding box center [181, 279] width 48 height 10
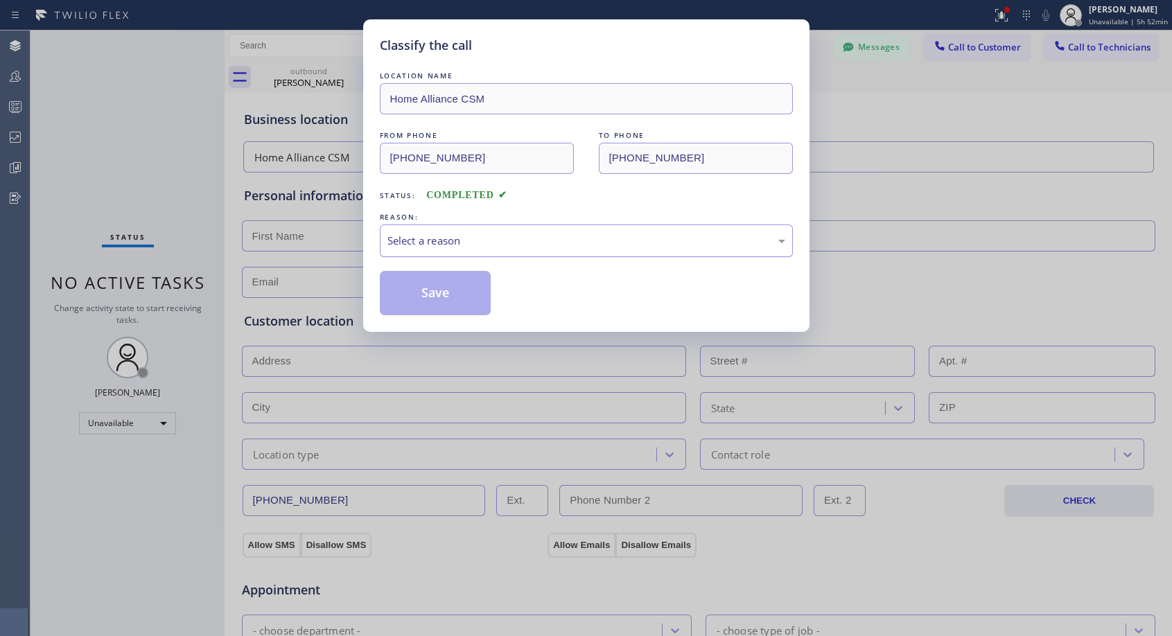
click at [453, 238] on div "Select a reason" at bounding box center [586, 241] width 398 height 16
click at [426, 294] on button "Save" at bounding box center [436, 293] width 112 height 44
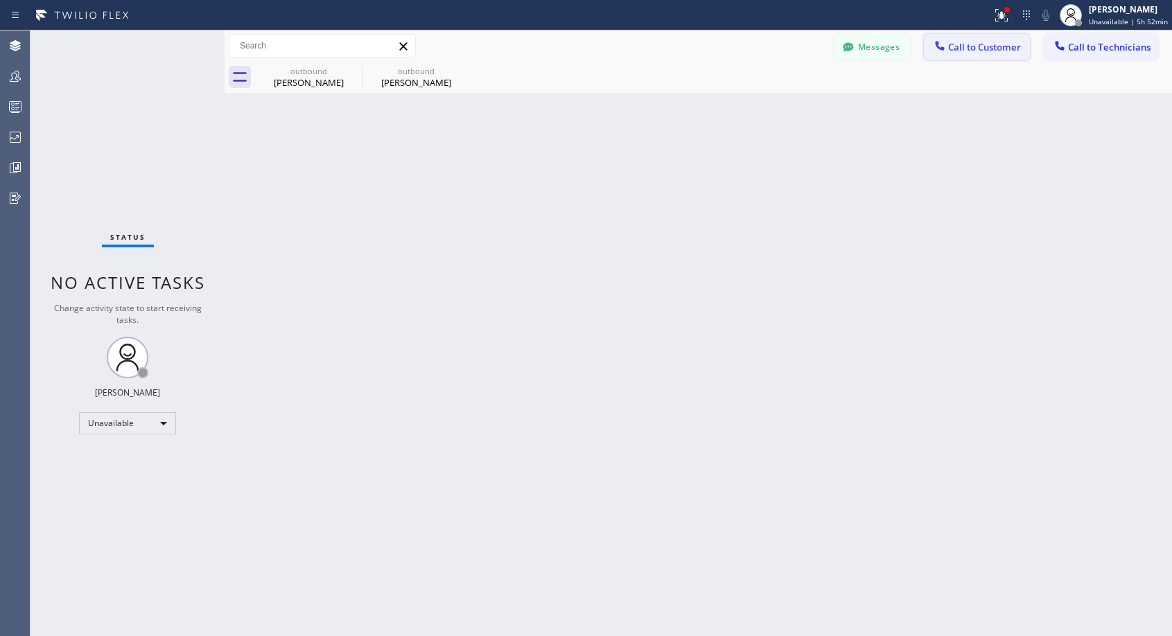
click at [973, 48] on span "Call to Customer" at bounding box center [984, 47] width 73 height 12
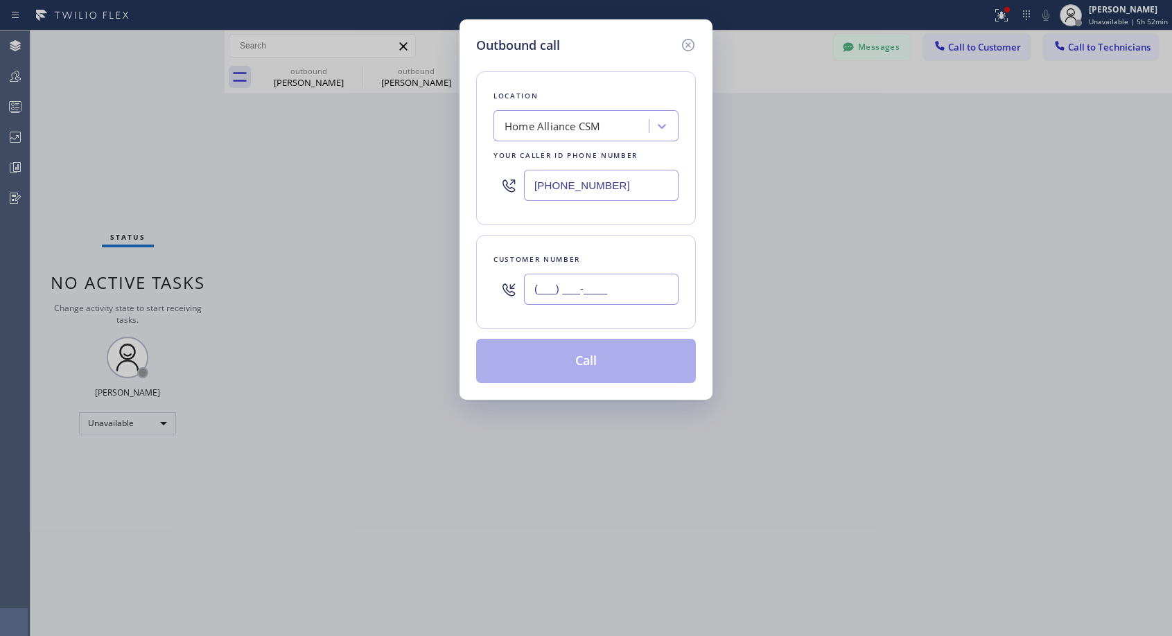
click at [608, 283] on input "(___) ___-____" at bounding box center [601, 289] width 155 height 31
paste input "602) 451-9192"
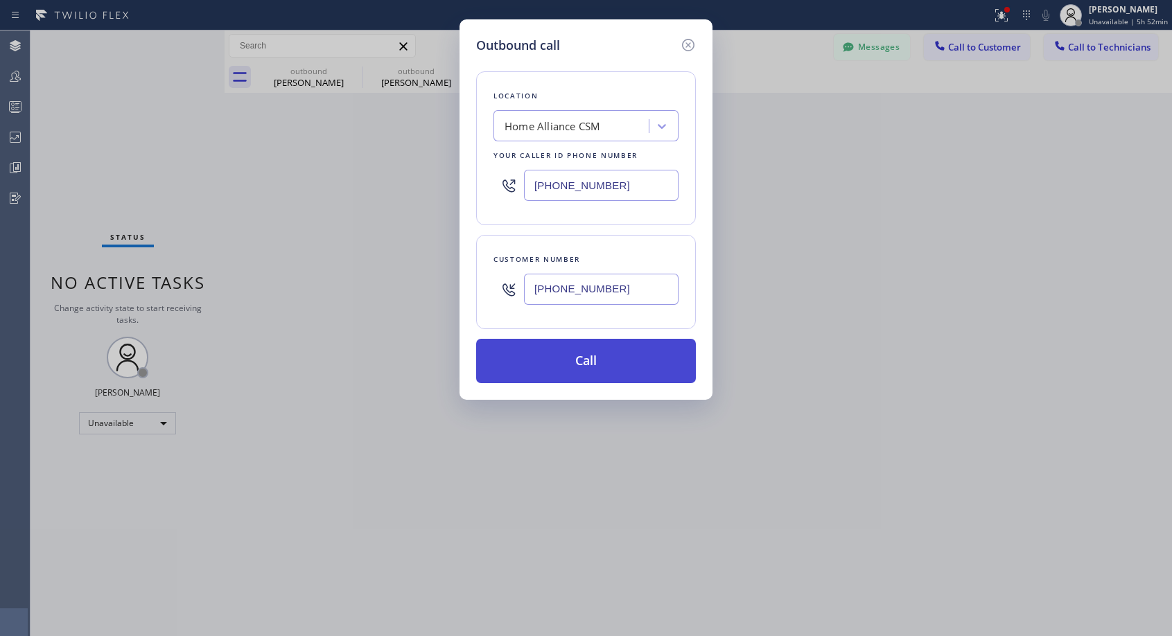
type input "[PHONE_NUMBER]"
click at [582, 372] on button "Call" at bounding box center [586, 361] width 220 height 44
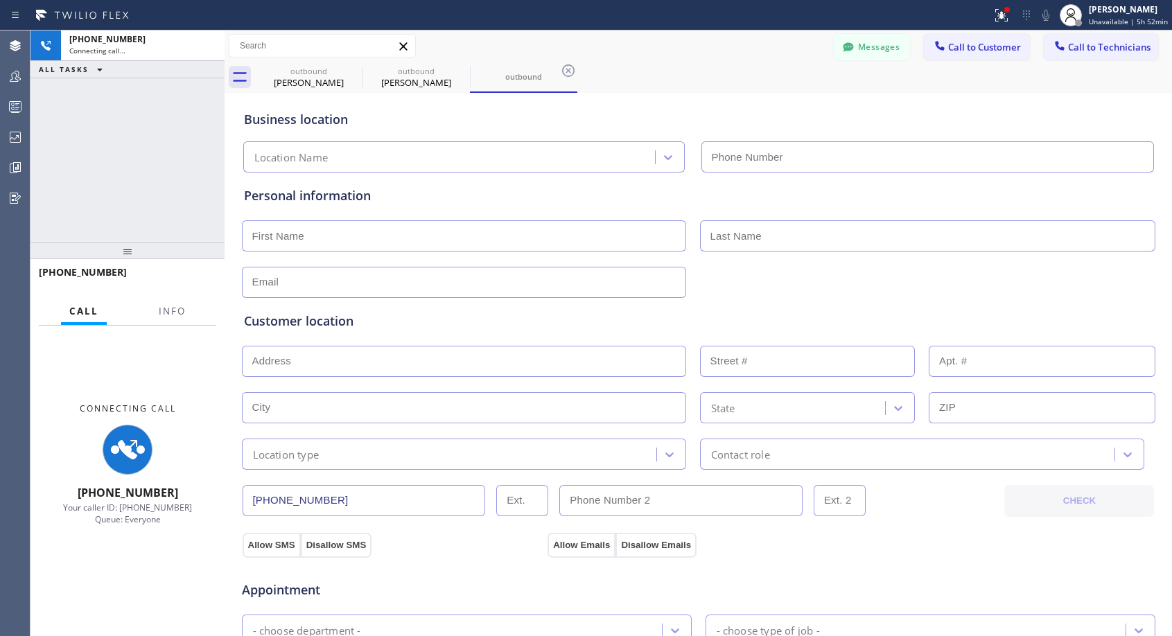
type input "[PHONE_NUMBER]"
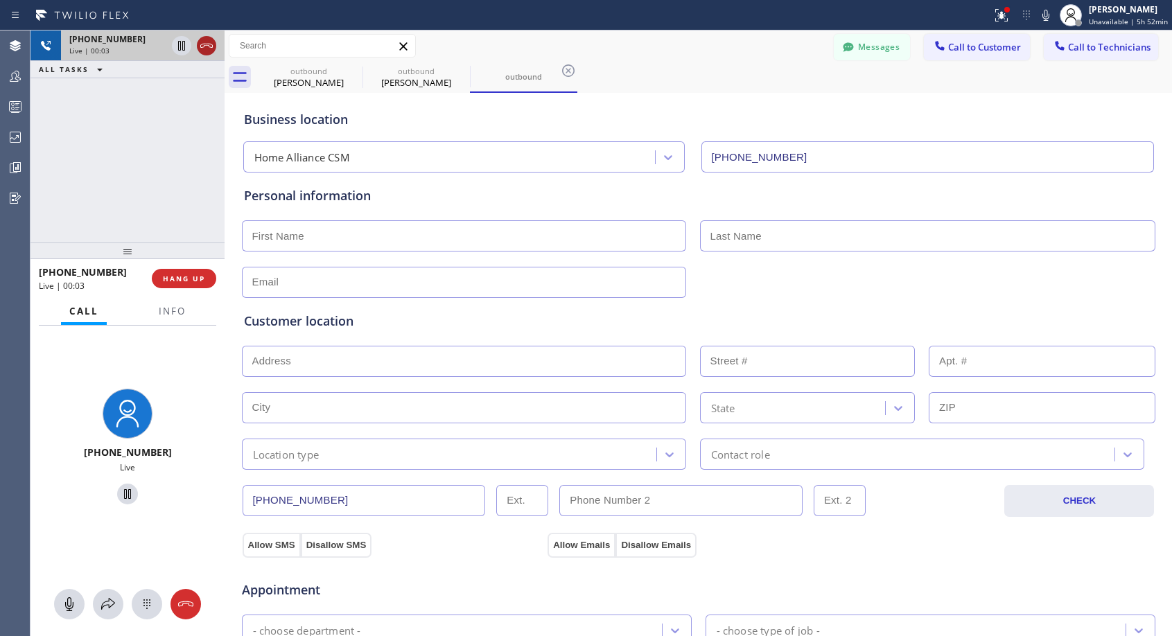
click at [205, 49] on icon at bounding box center [206, 45] width 17 height 17
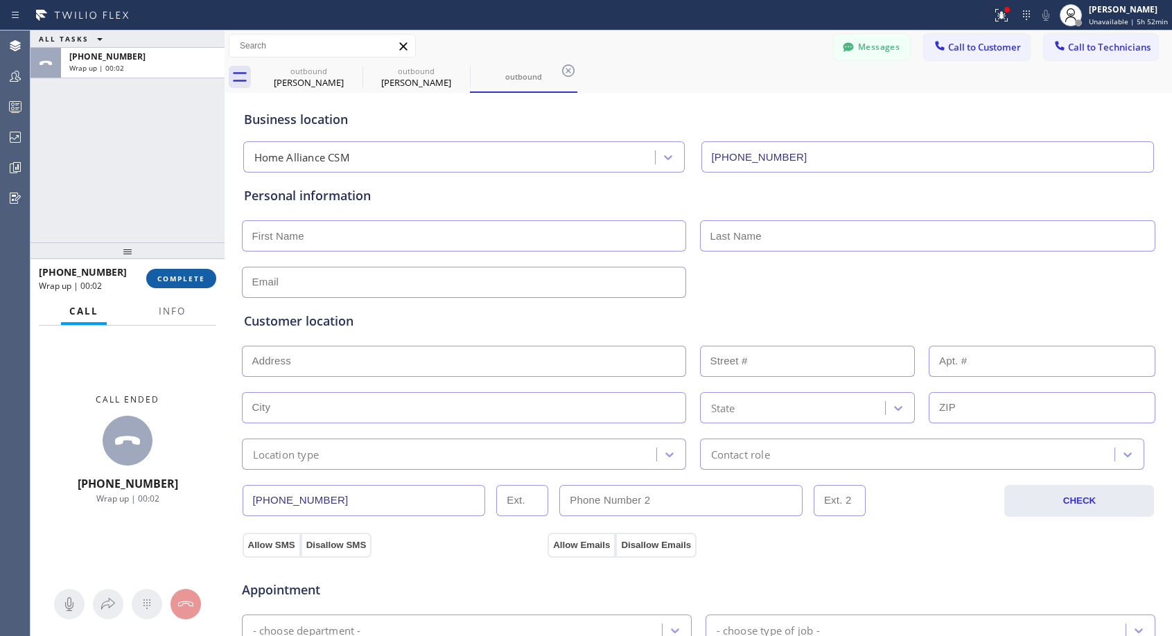
click at [163, 278] on span "COMPLETE" at bounding box center [181, 279] width 48 height 10
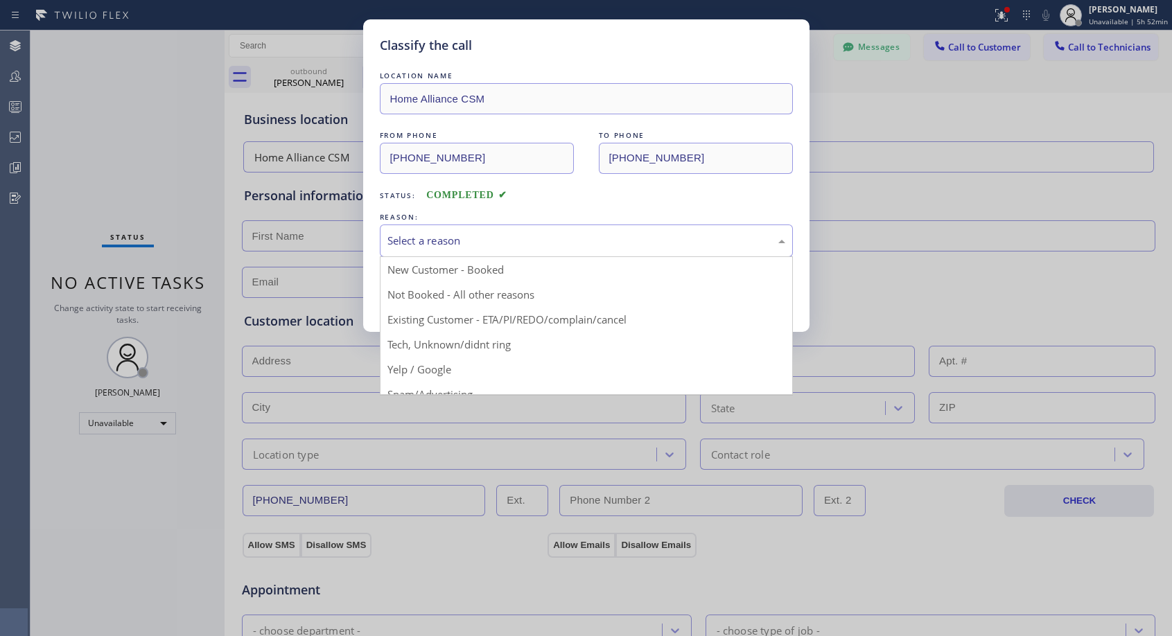
click at [497, 243] on div "Select a reason" at bounding box center [586, 241] width 398 height 16
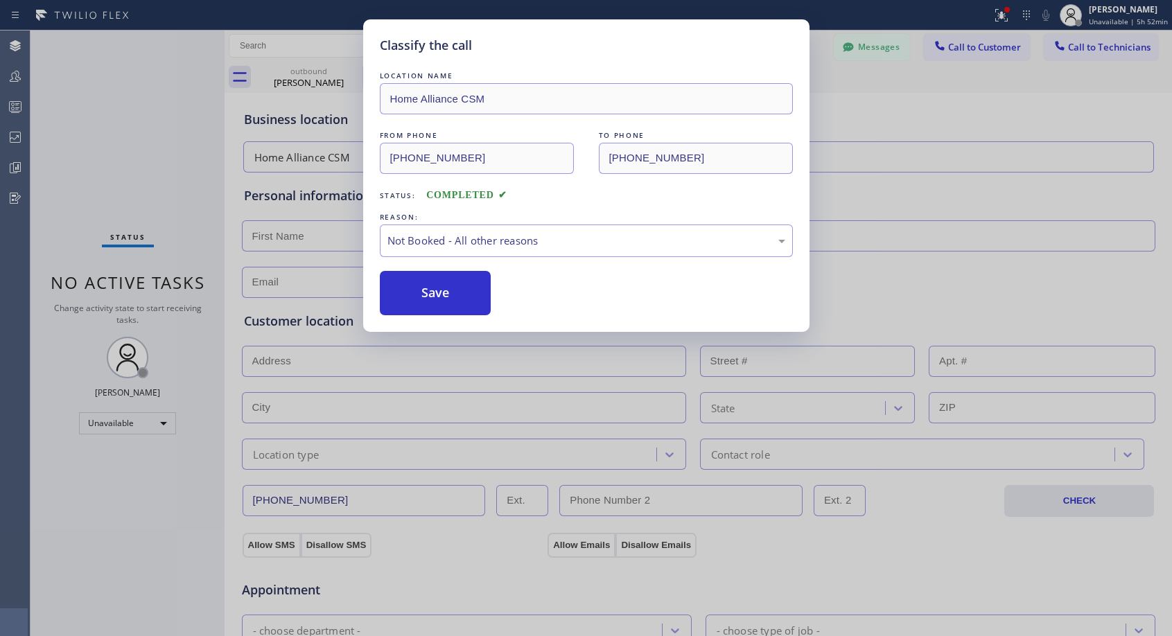
click at [485, 291] on button "Save" at bounding box center [436, 293] width 112 height 44
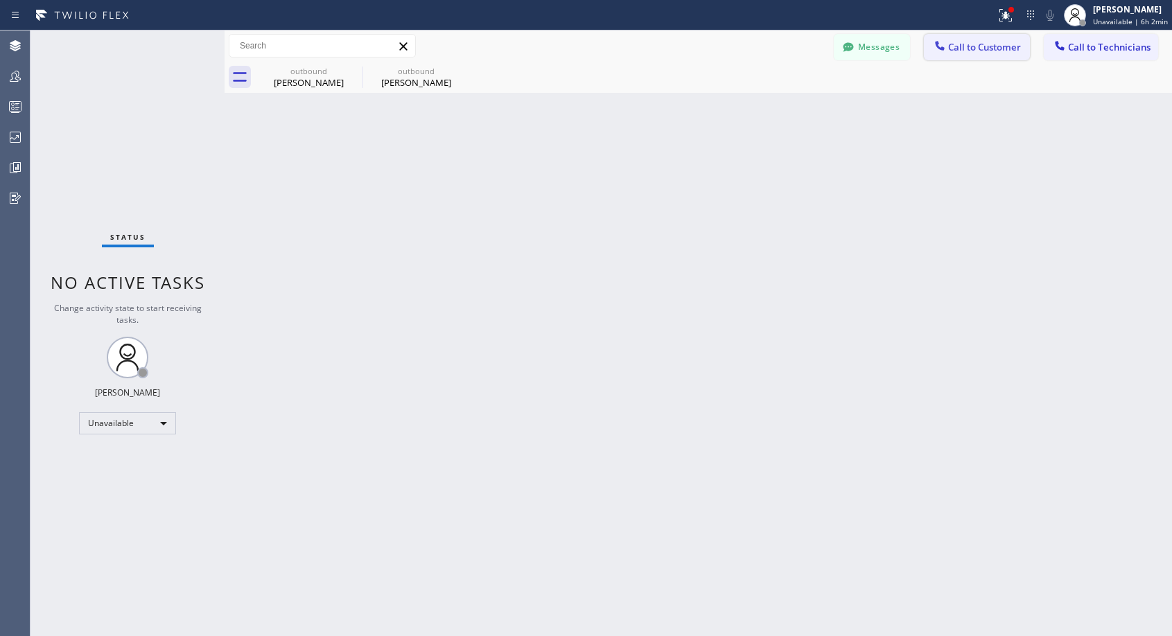
click at [948, 52] on span "Call to Customer" at bounding box center [984, 47] width 73 height 12
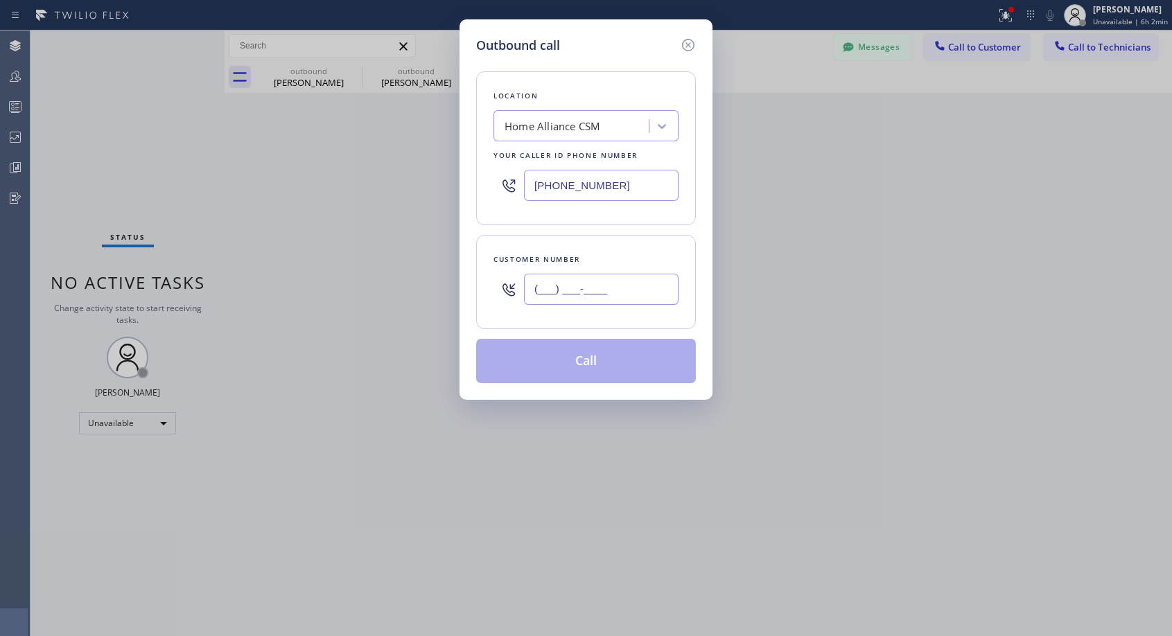
click at [594, 286] on input "(___) ___-____" at bounding box center [601, 289] width 155 height 31
paste input "602) 451-9192"
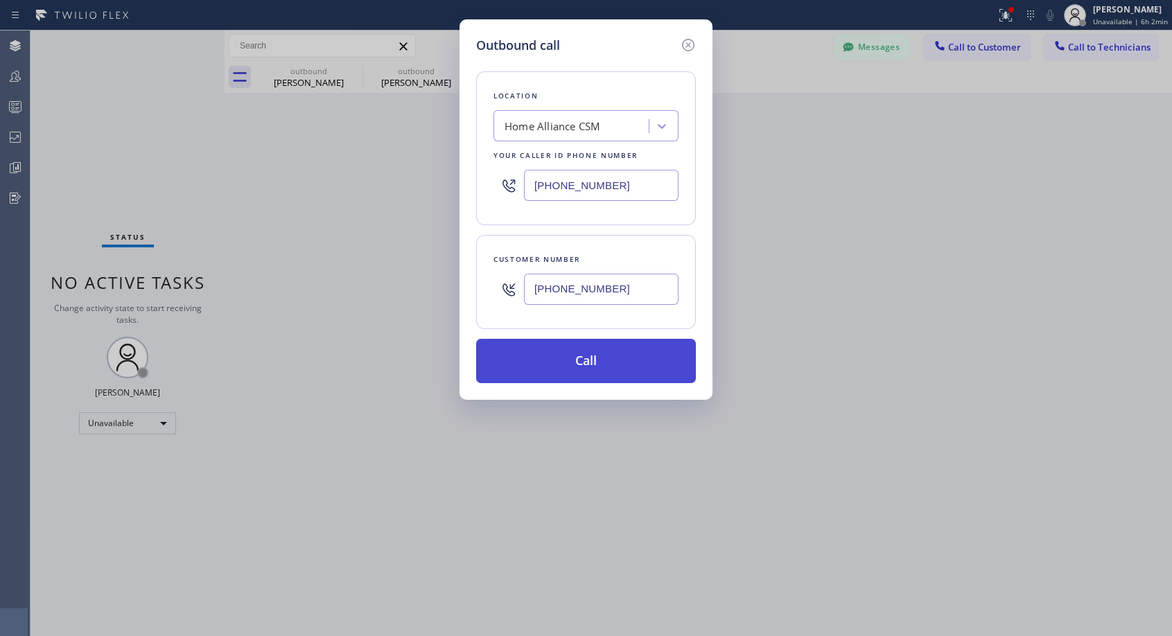
type input "[PHONE_NUMBER]"
click at [648, 357] on button "Call" at bounding box center [586, 361] width 220 height 44
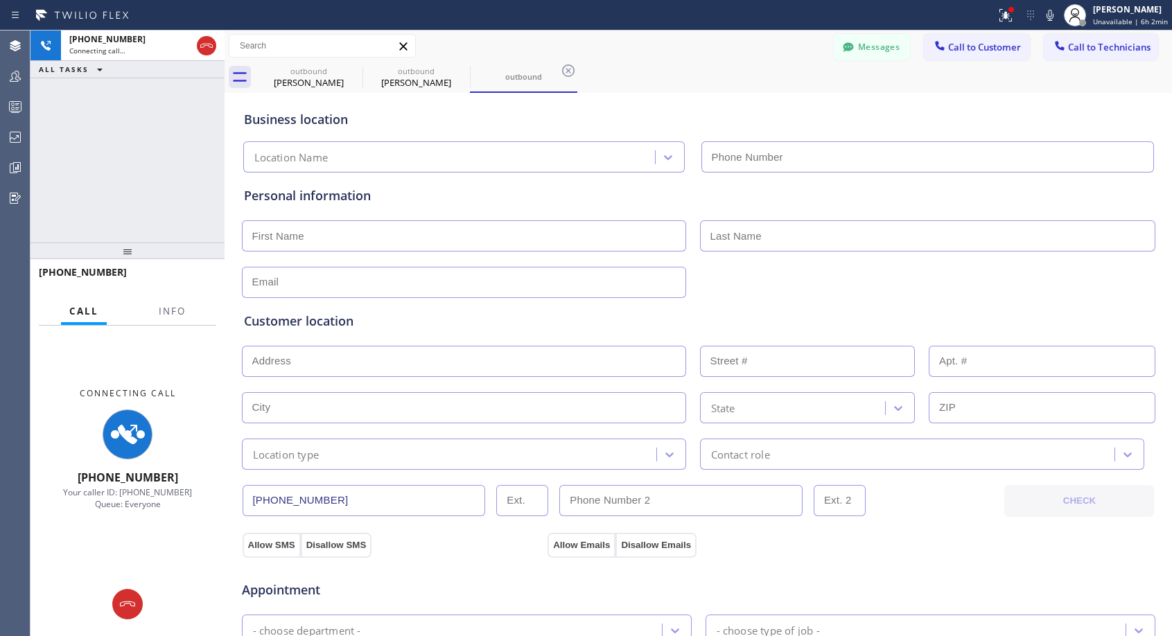
type input "[PHONE_NUMBER]"
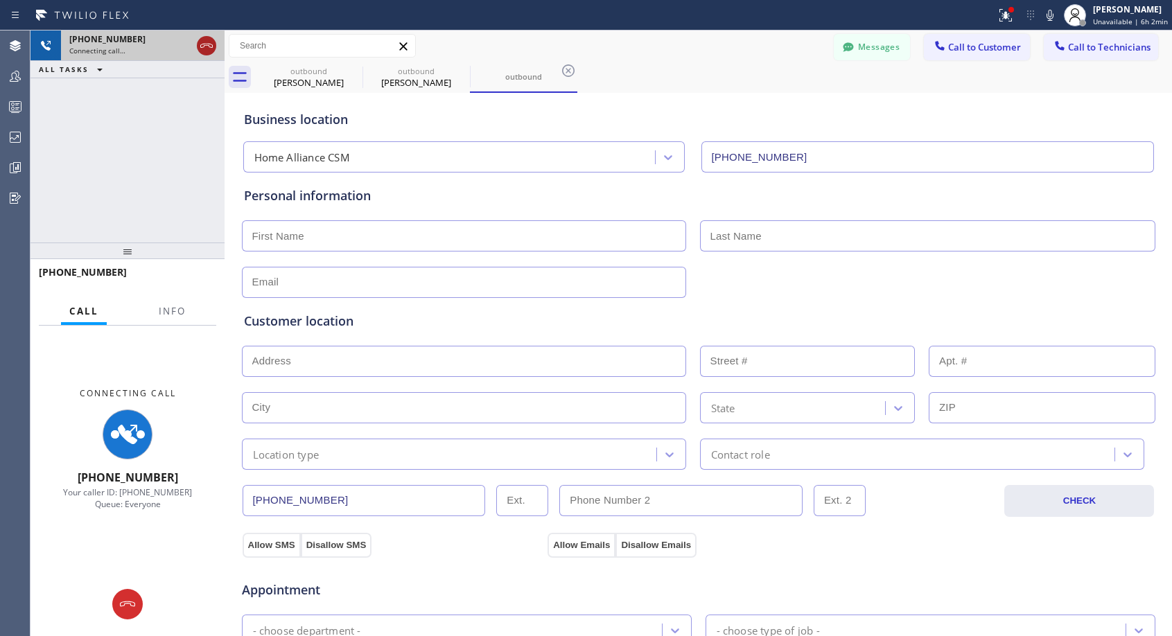
click at [207, 49] on icon at bounding box center [206, 45] width 17 height 17
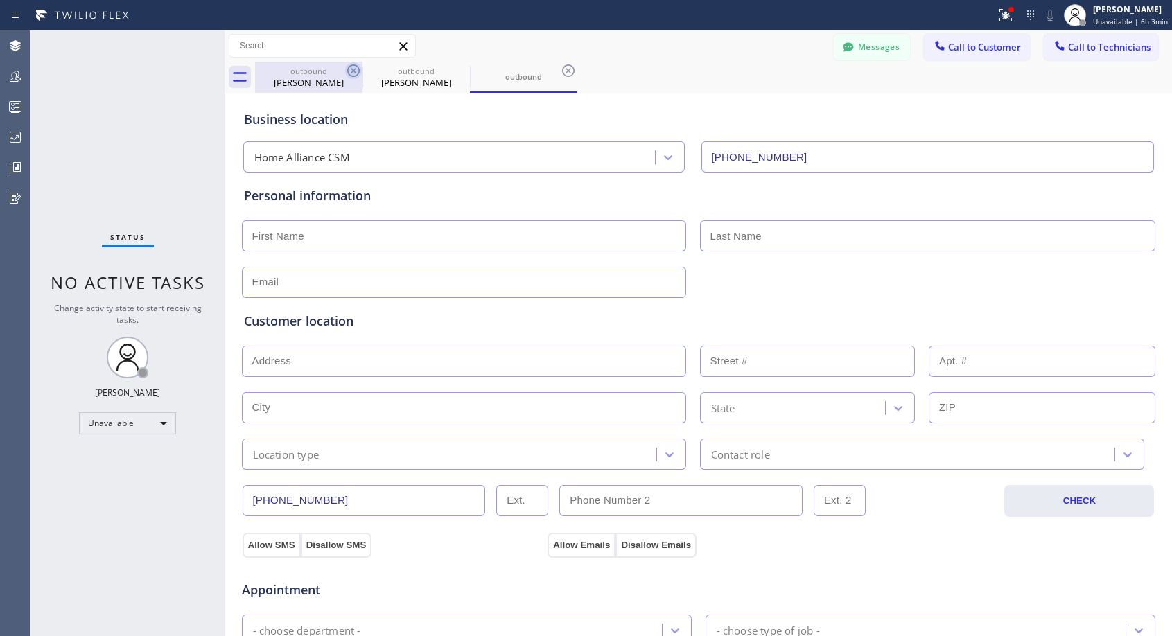
click at [351, 70] on icon at bounding box center [353, 70] width 17 height 17
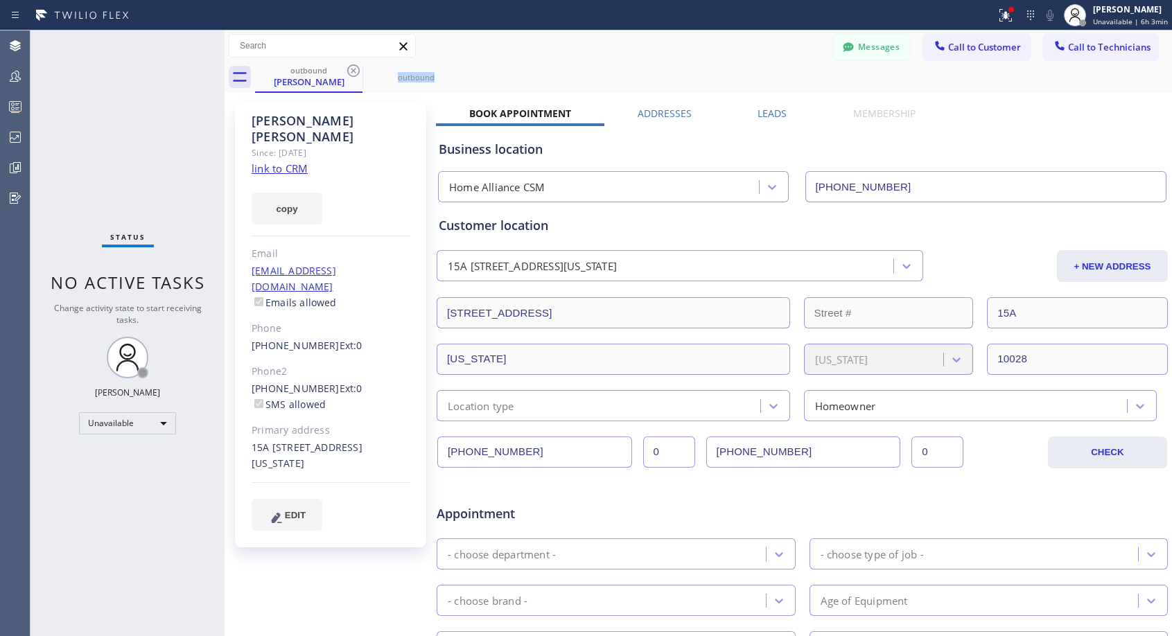
click at [351, 70] on icon at bounding box center [353, 70] width 17 height 17
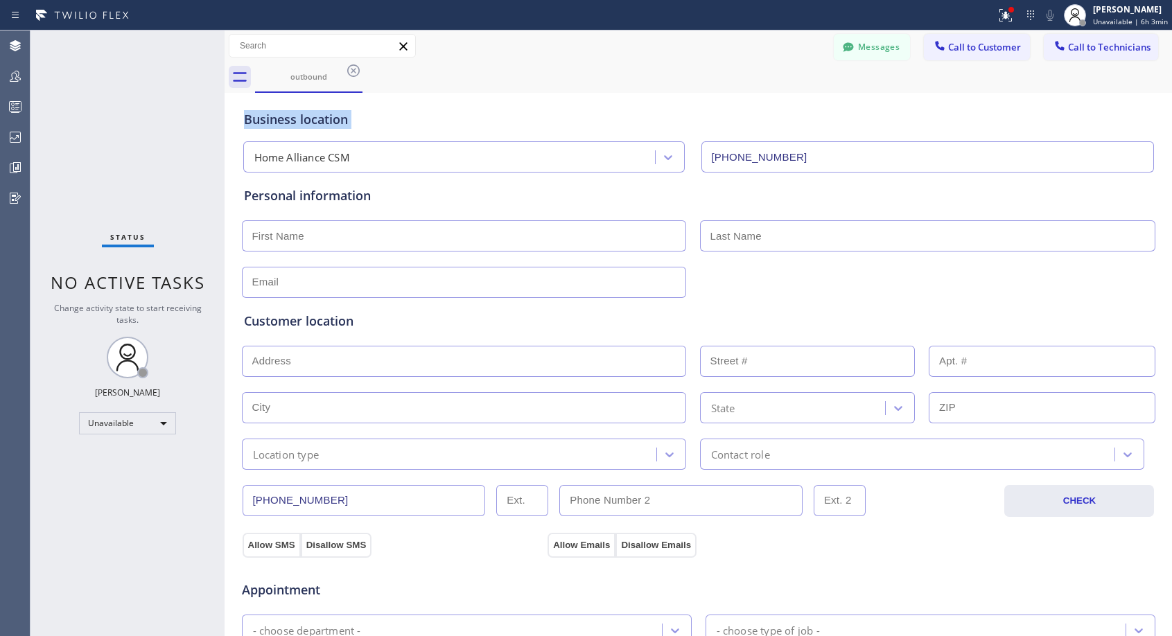
click at [351, 70] on icon at bounding box center [353, 70] width 17 height 17
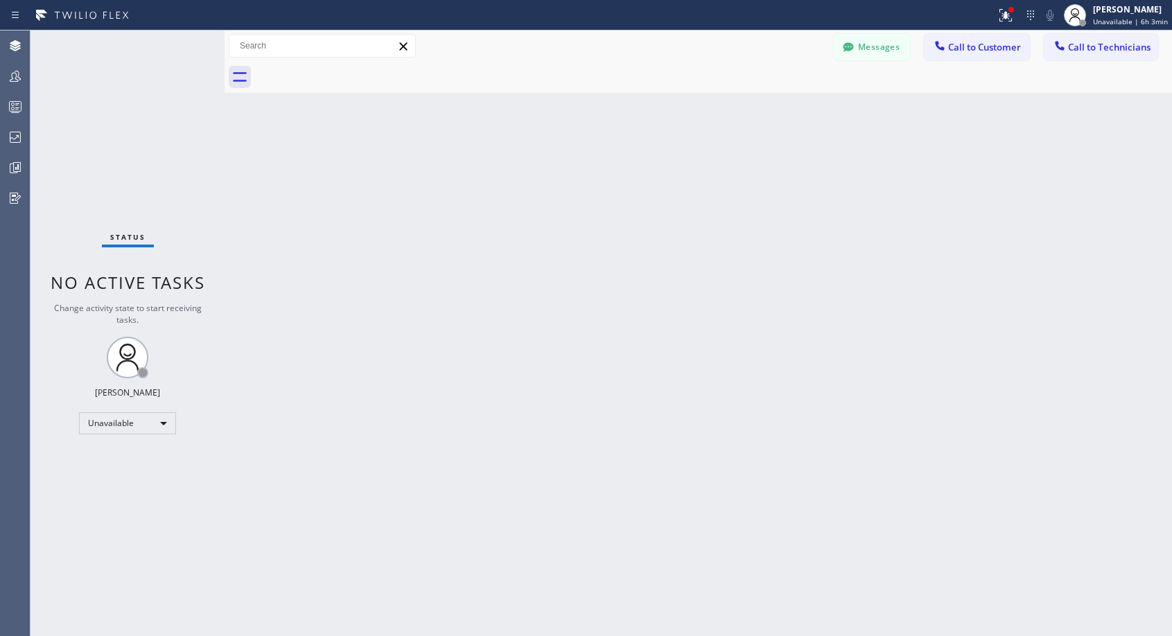
click at [351, 70] on div at bounding box center [713, 77] width 917 height 31
click at [986, 167] on div "Back to Dashboard Change Sender ID Customers Technicians NH [PERSON_NAME] [DATE…" at bounding box center [699, 333] width 948 height 606
drag, startPoint x: 967, startPoint y: 53, endPoint x: 945, endPoint y: 68, distance: 26.3
click at [966, 54] on button "Call to Customer" at bounding box center [977, 47] width 106 height 26
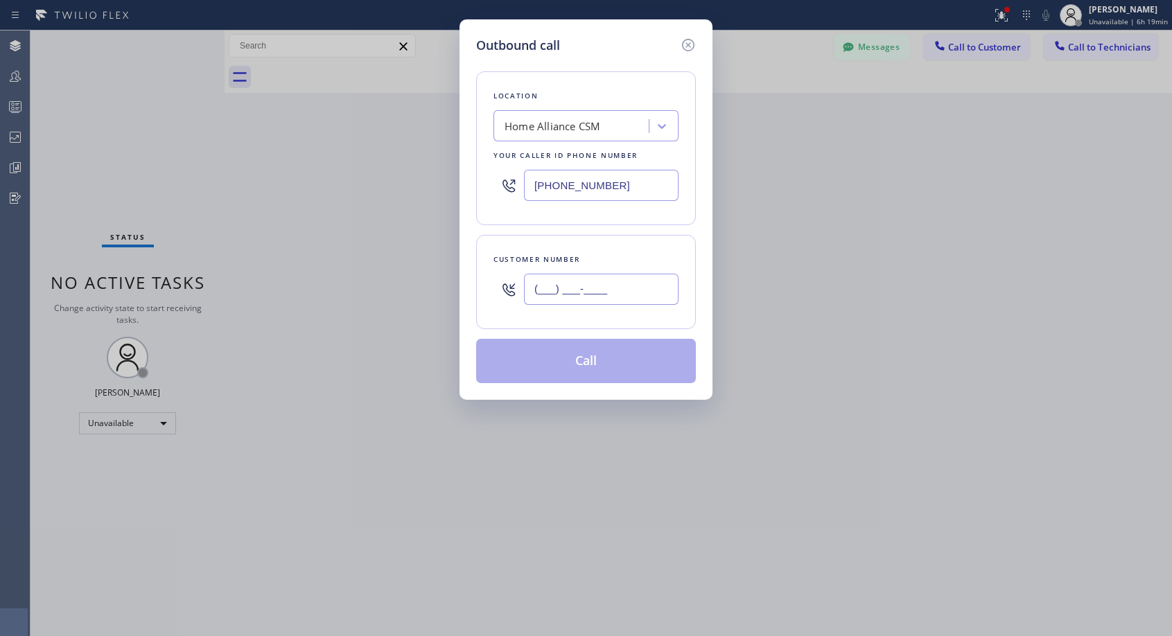
click at [663, 290] on input "(___) ___-____" at bounding box center [601, 289] width 155 height 31
paste input "602) 604-9576"
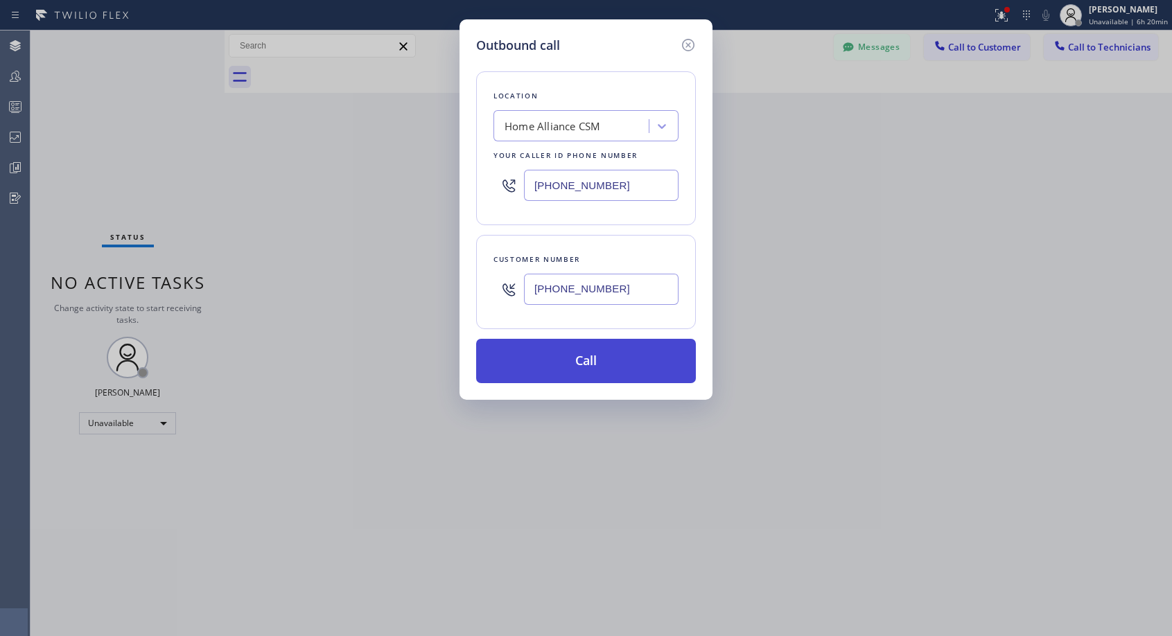
type input "[PHONE_NUMBER]"
click at [597, 360] on button "Call" at bounding box center [586, 361] width 220 height 44
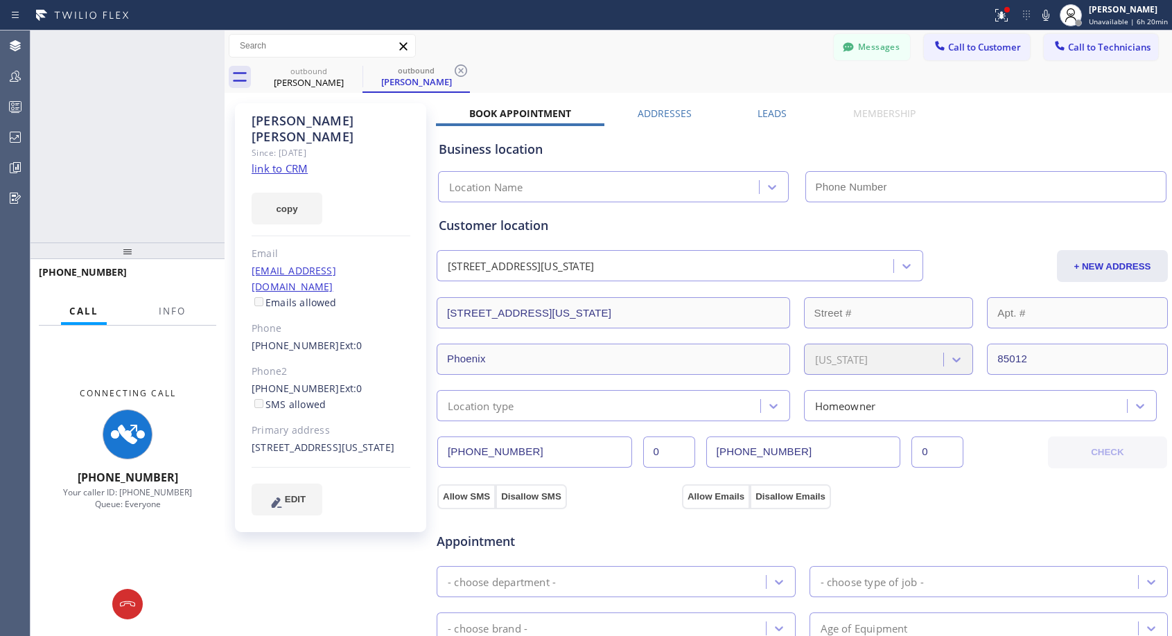
type input "[PHONE_NUMBER]"
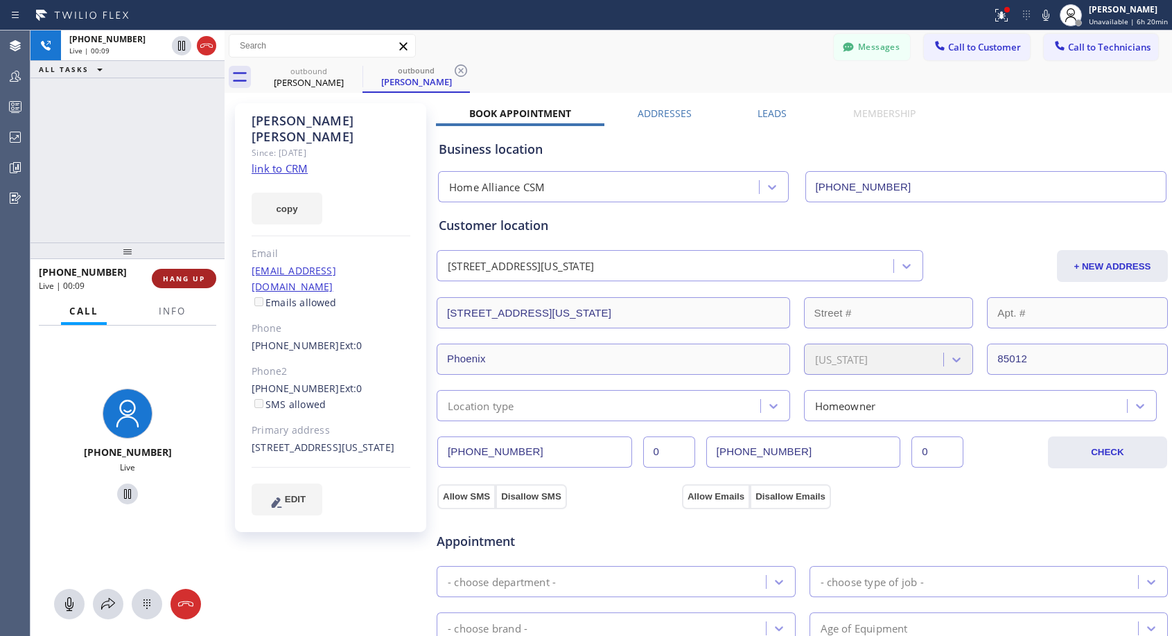
click at [182, 276] on span "HANG UP" at bounding box center [184, 279] width 42 height 10
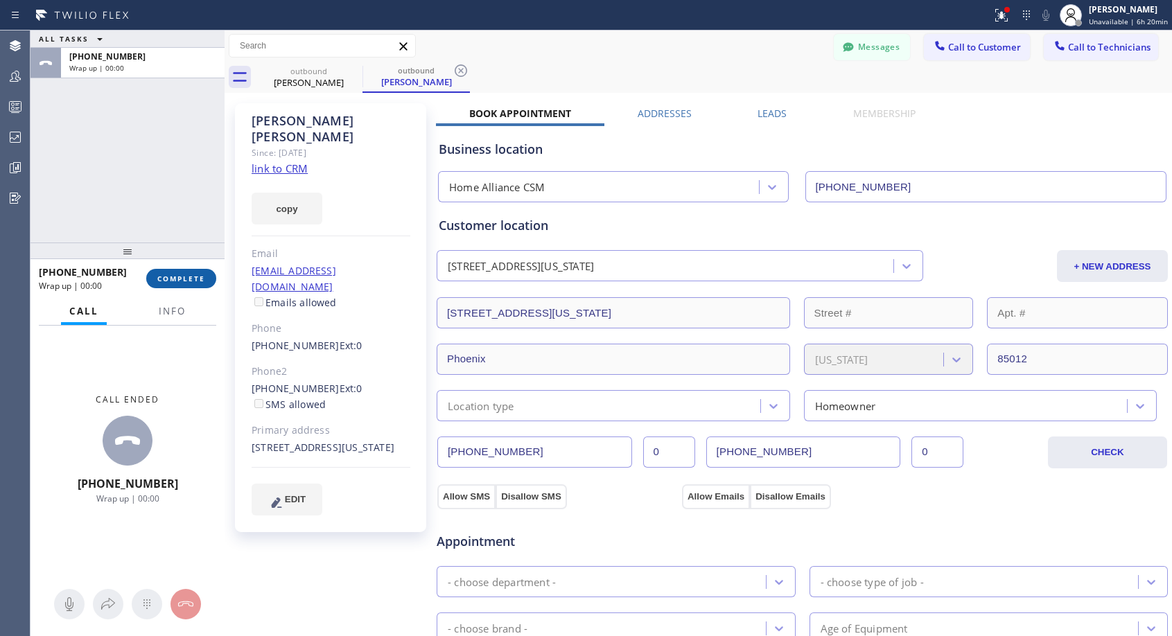
click at [182, 276] on span "COMPLETE" at bounding box center [181, 279] width 48 height 10
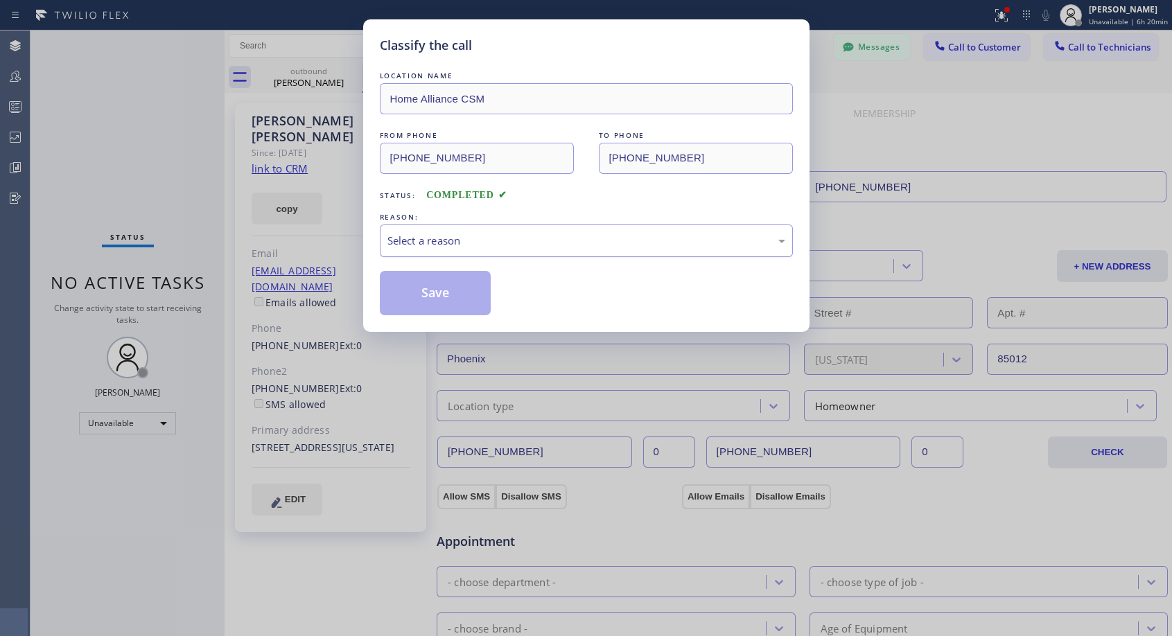
click at [458, 234] on div "Select a reason" at bounding box center [586, 241] width 398 height 16
click at [431, 290] on button "Save" at bounding box center [436, 293] width 112 height 44
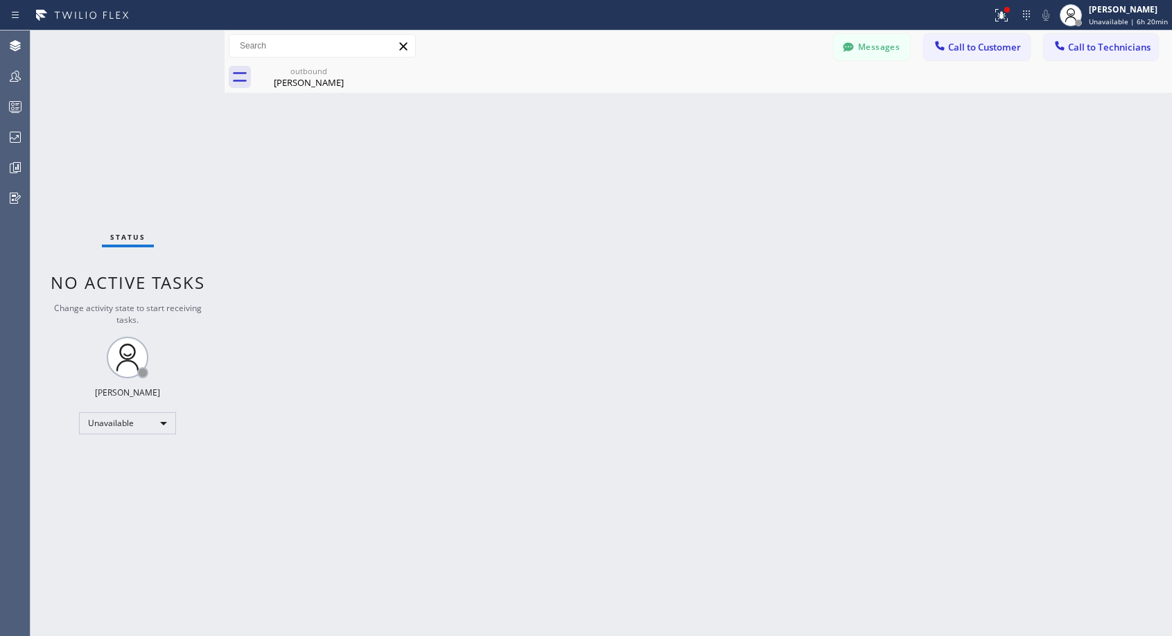
click at [316, 80] on div "[PERSON_NAME]" at bounding box center [308, 82] width 105 height 12
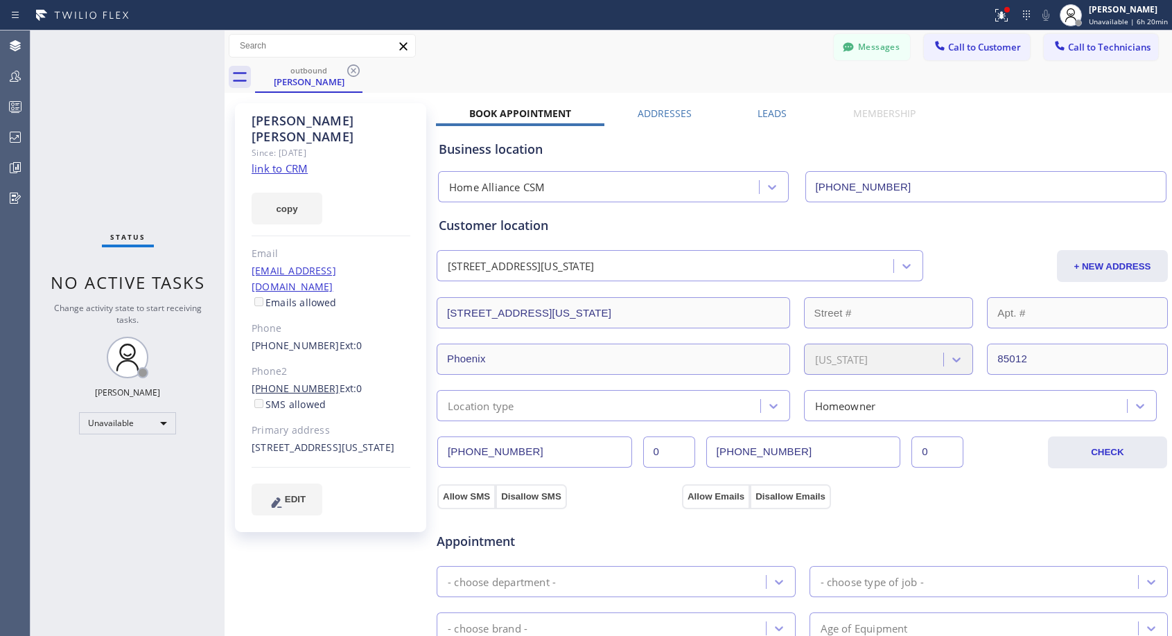
click at [309, 382] on link "[PHONE_NUMBER]" at bounding box center [296, 388] width 88 height 13
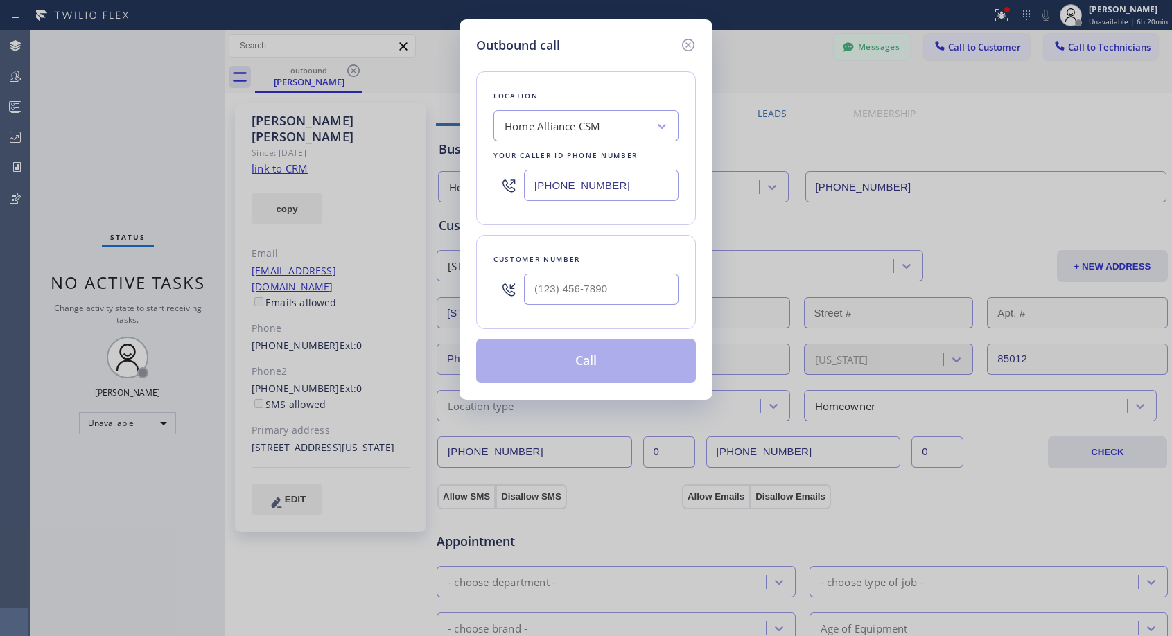
type input "[PHONE_NUMBER]"
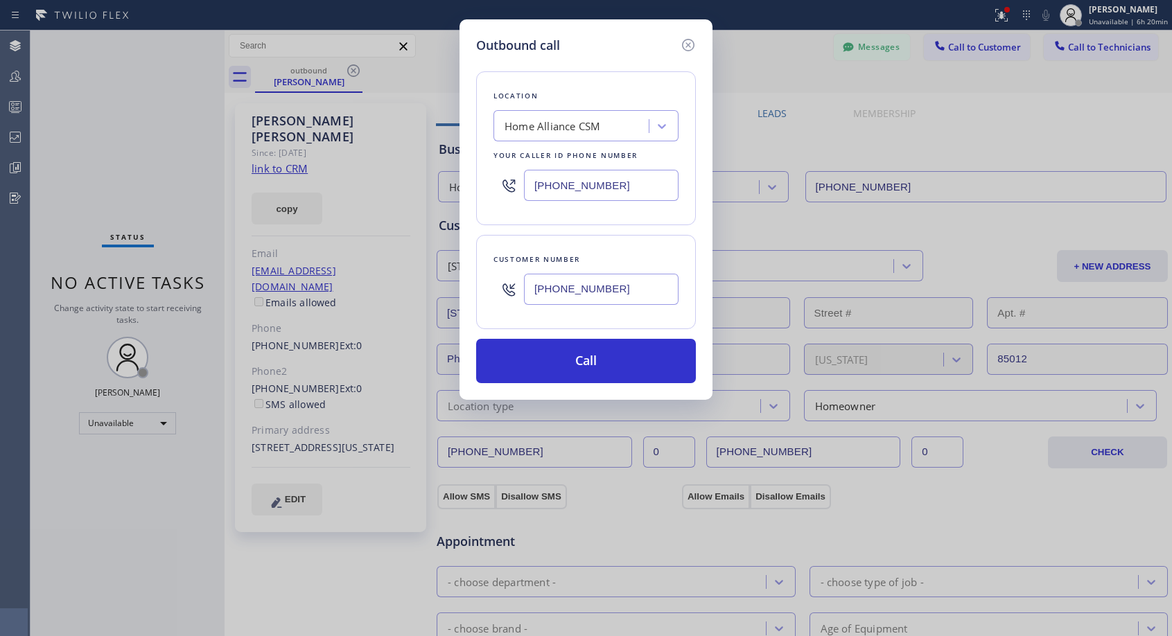
click at [591, 288] on input "[PHONE_NUMBER]" at bounding box center [601, 289] width 155 height 31
click at [573, 365] on button "Call" at bounding box center [586, 361] width 220 height 44
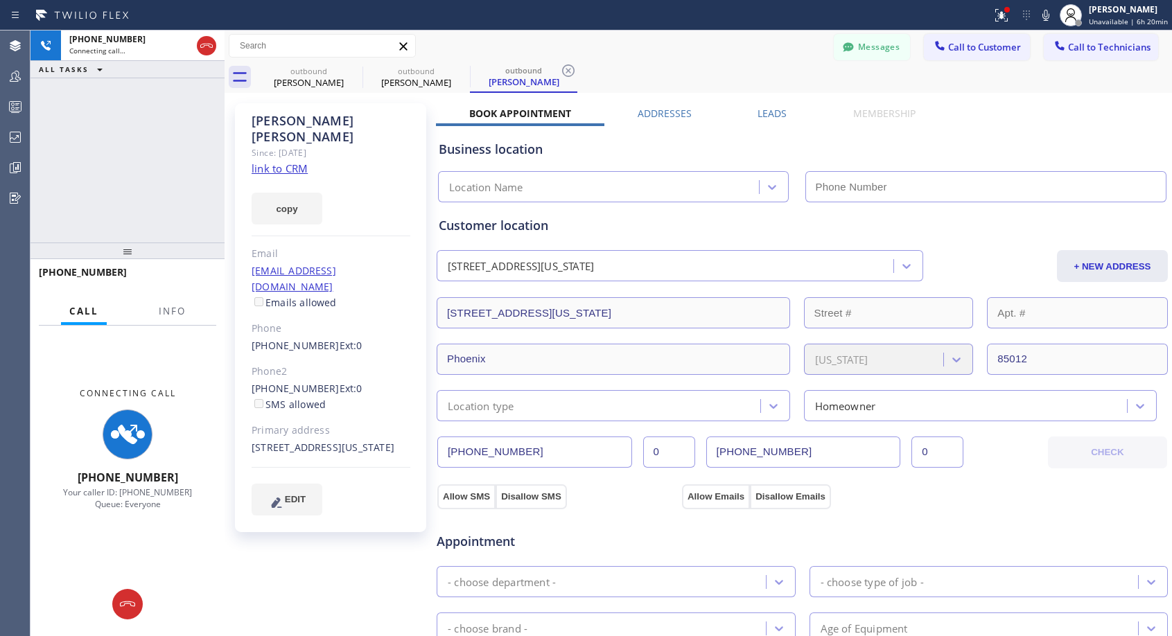
type input "[PHONE_NUMBER]"
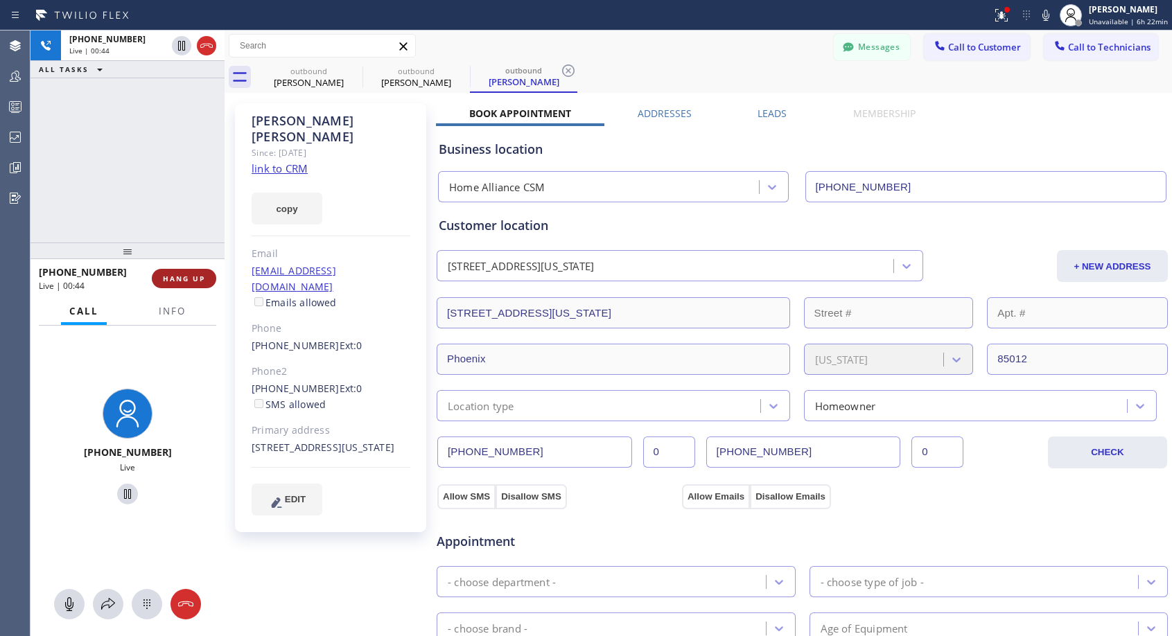
click at [185, 281] on span "HANG UP" at bounding box center [184, 279] width 42 height 10
click at [186, 282] on span "HANG UP" at bounding box center [184, 279] width 42 height 10
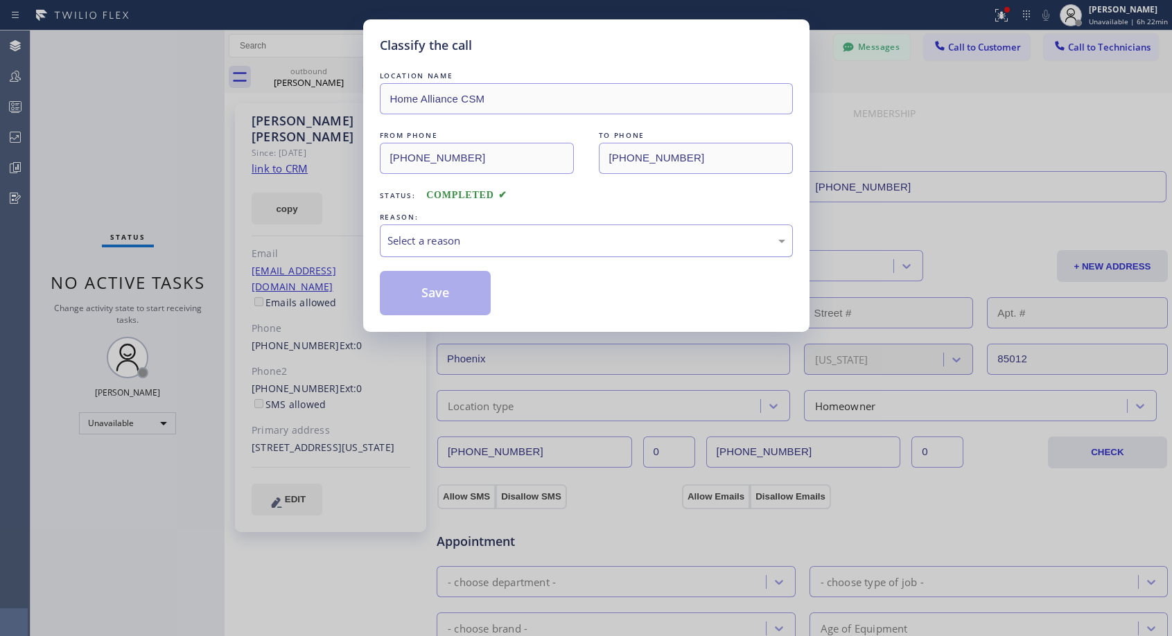
click at [482, 245] on div "Select a reason" at bounding box center [586, 241] width 398 height 16
click at [433, 296] on button "Save" at bounding box center [436, 293] width 112 height 44
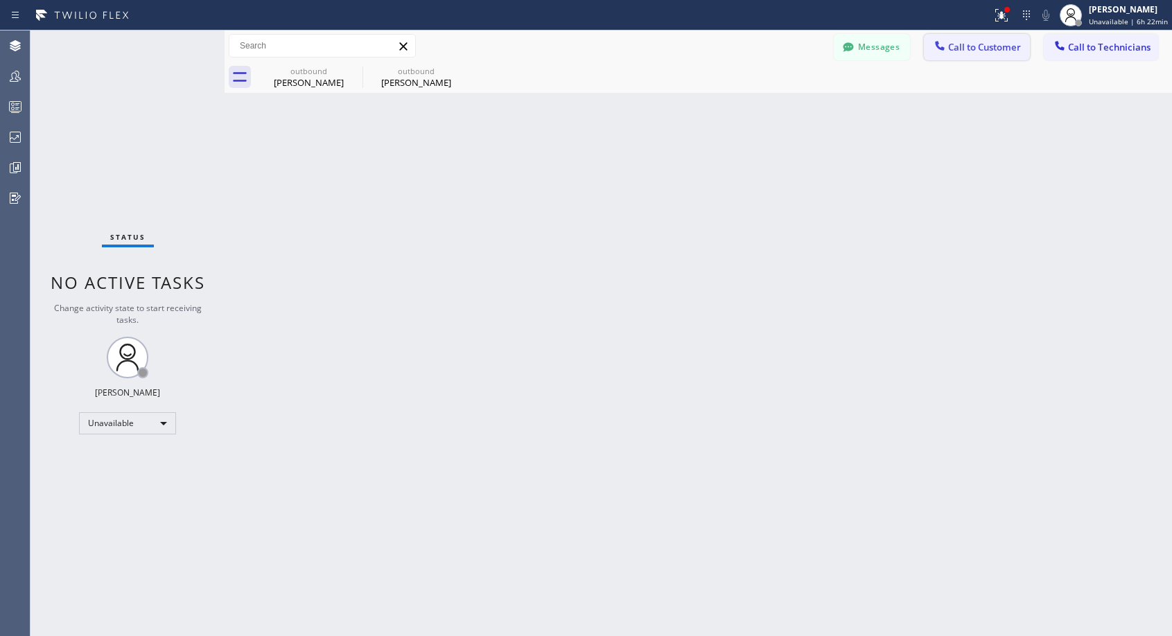
click at [995, 52] on span "Call to Customer" at bounding box center [984, 47] width 73 height 12
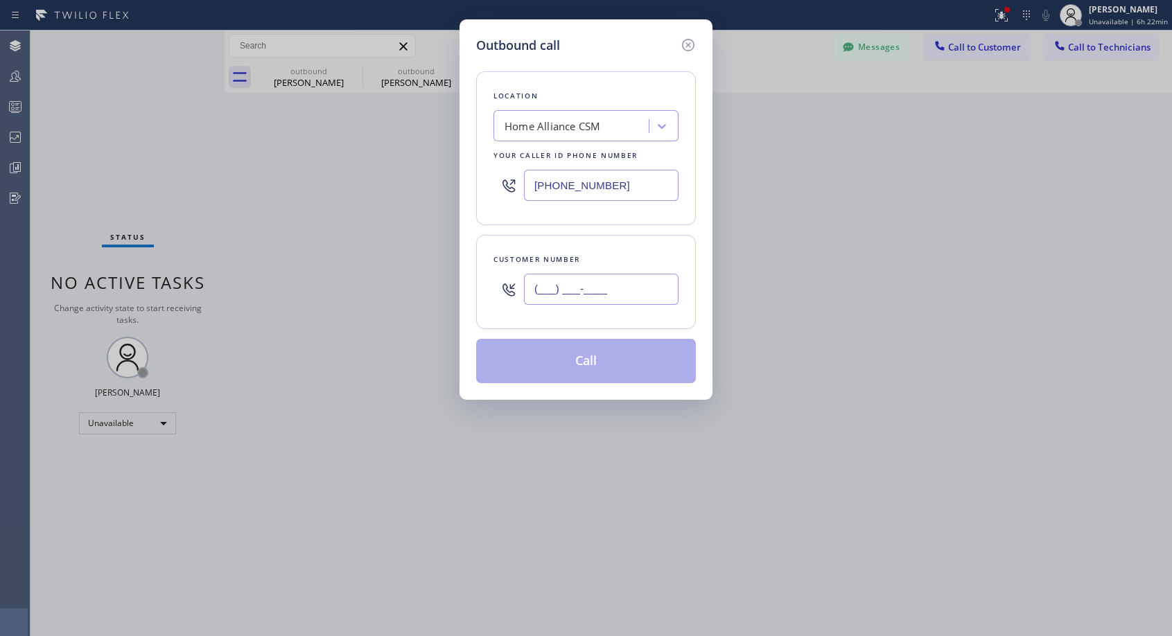
click at [573, 278] on input "(___) ___-____" at bounding box center [601, 289] width 155 height 31
paste input "626) 698-8000"
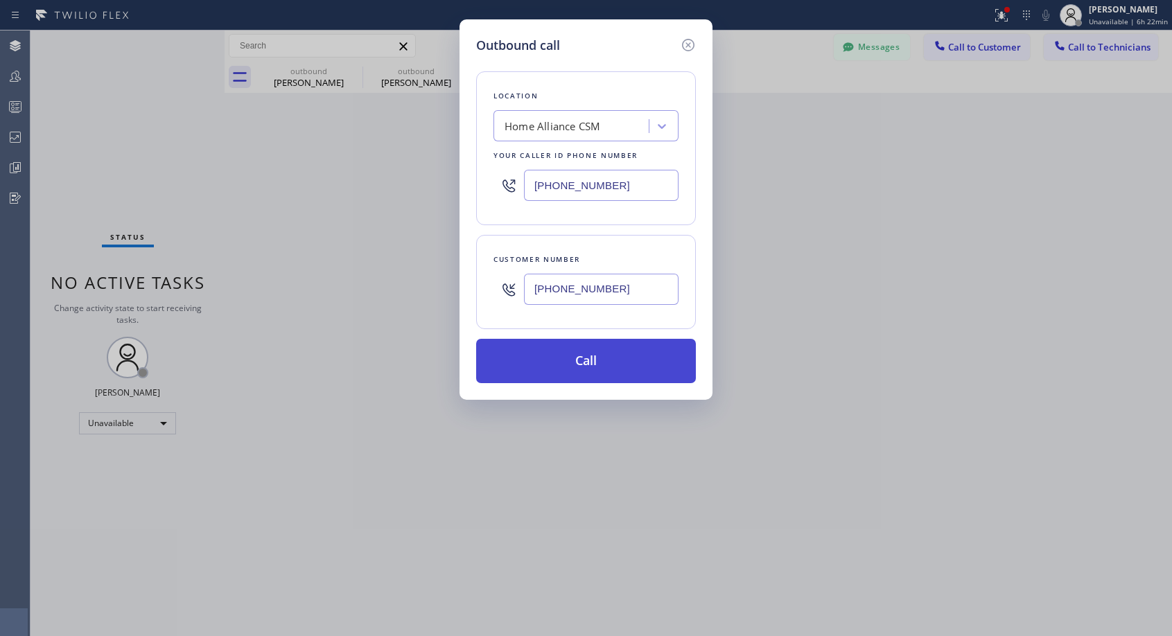
type input "[PHONE_NUMBER]"
click at [595, 360] on button "Call" at bounding box center [586, 361] width 220 height 44
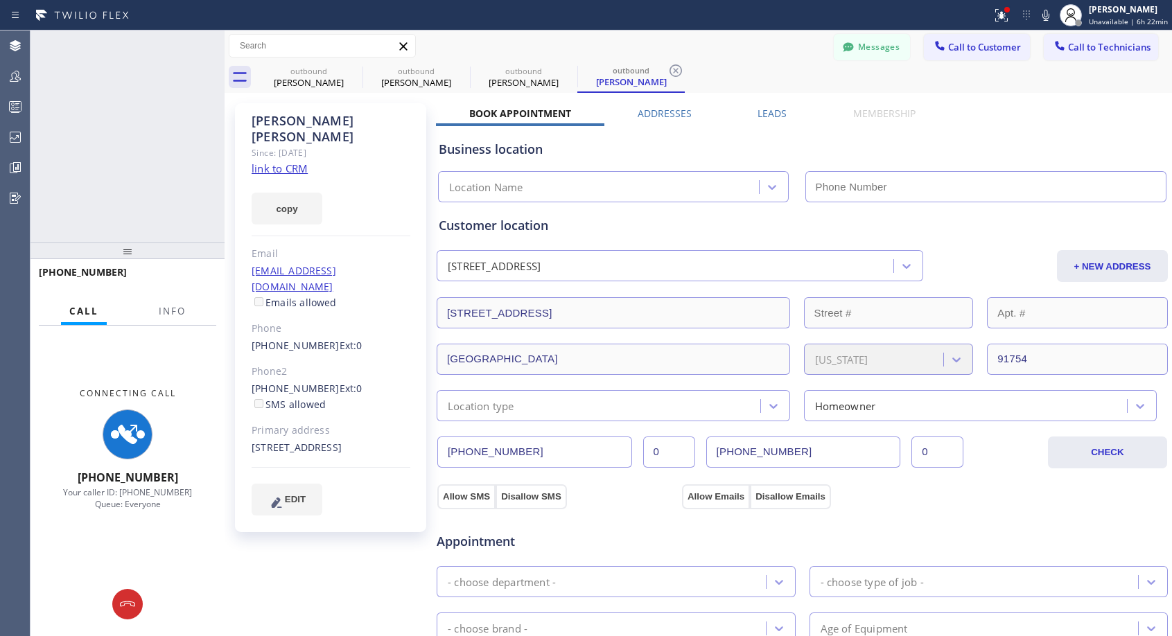
type input "[PHONE_NUMBER]"
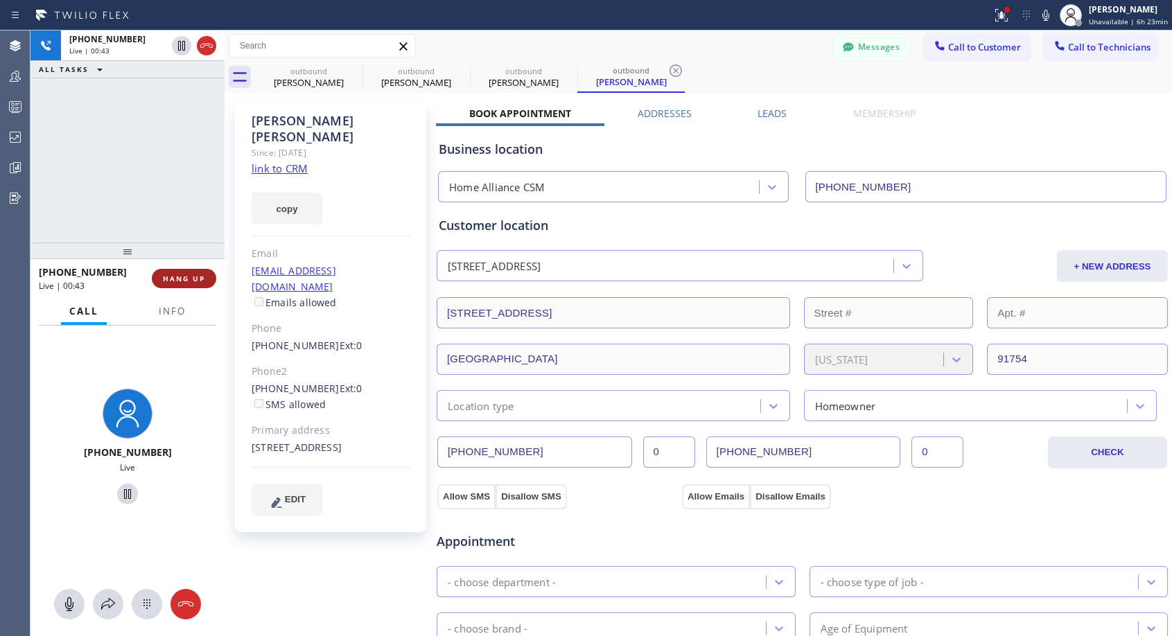
click at [157, 285] on button "HANG UP" at bounding box center [184, 278] width 64 height 19
click at [169, 283] on span "HANG UP" at bounding box center [184, 279] width 42 height 10
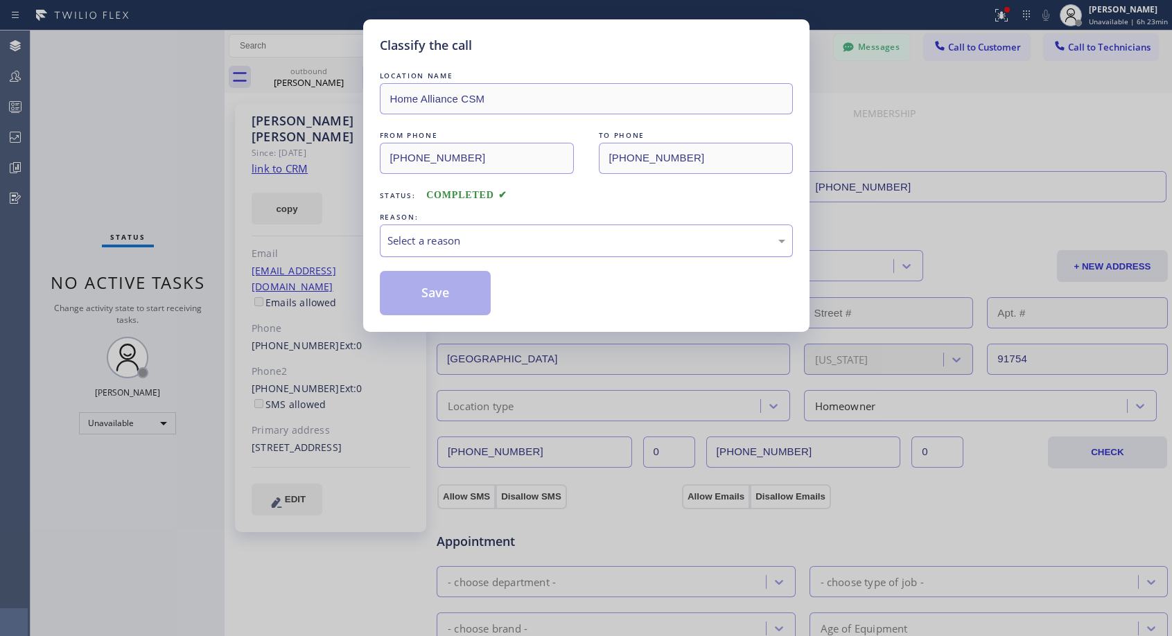
click at [490, 242] on div "Select a reason" at bounding box center [586, 241] width 398 height 16
click at [458, 295] on button "Save" at bounding box center [436, 293] width 112 height 44
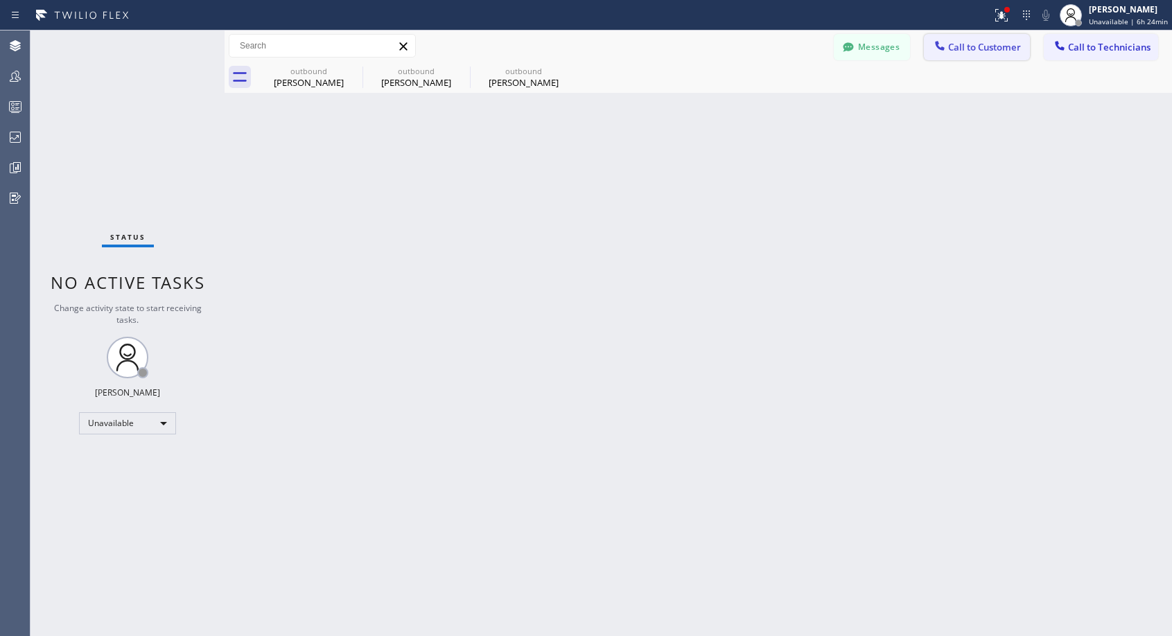
click at [966, 56] on button "Call to Customer" at bounding box center [977, 47] width 106 height 26
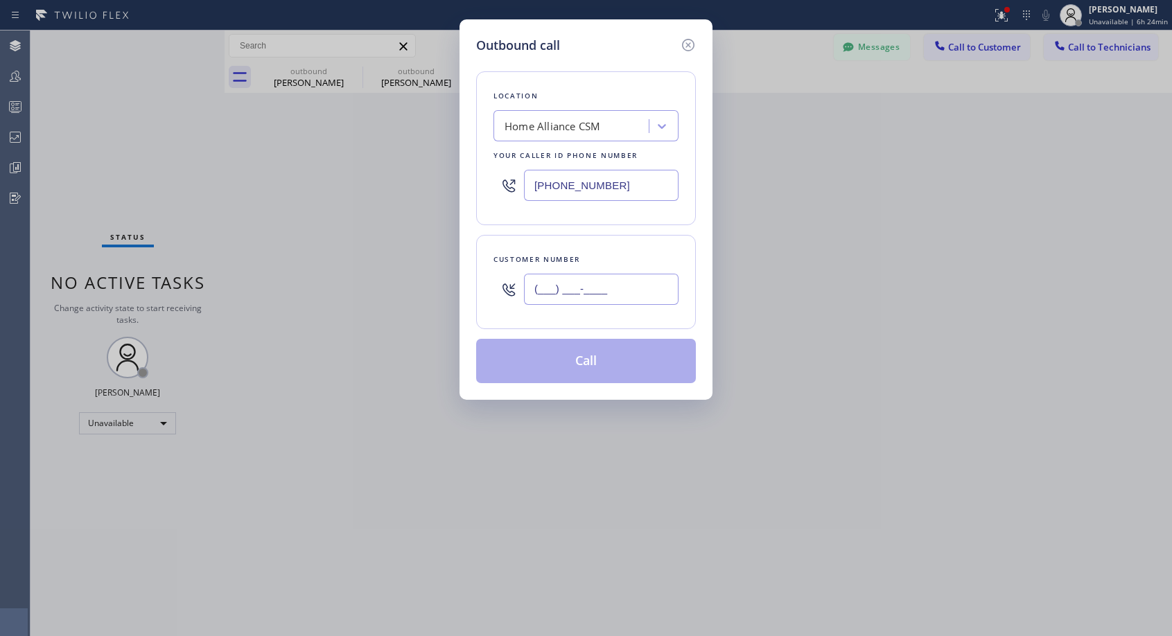
click at [647, 287] on input "(___) ___-____" at bounding box center [601, 289] width 155 height 31
paste input "954) 461-3567"
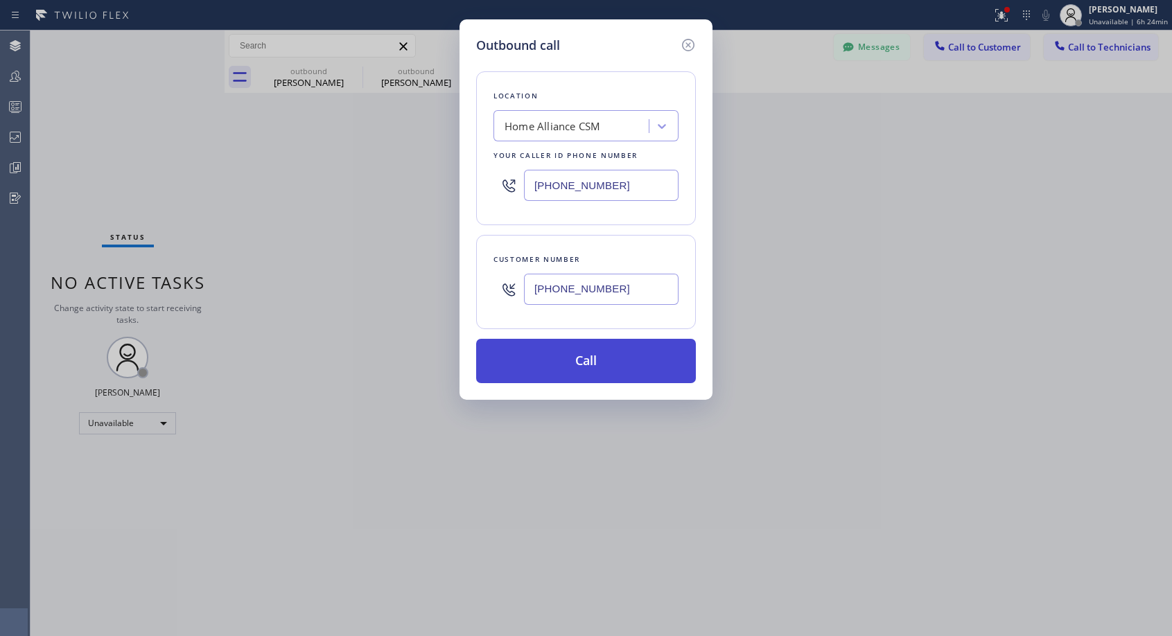
type input "[PHONE_NUMBER]"
click at [616, 359] on button "Call" at bounding box center [586, 361] width 220 height 44
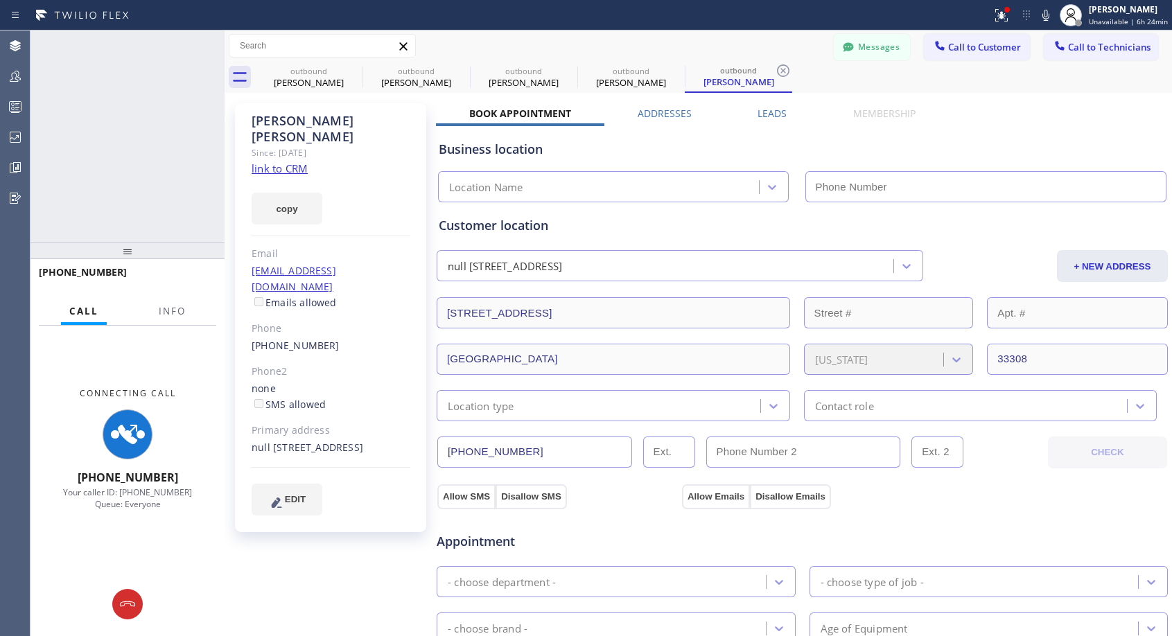
type input "[PHONE_NUMBER]"
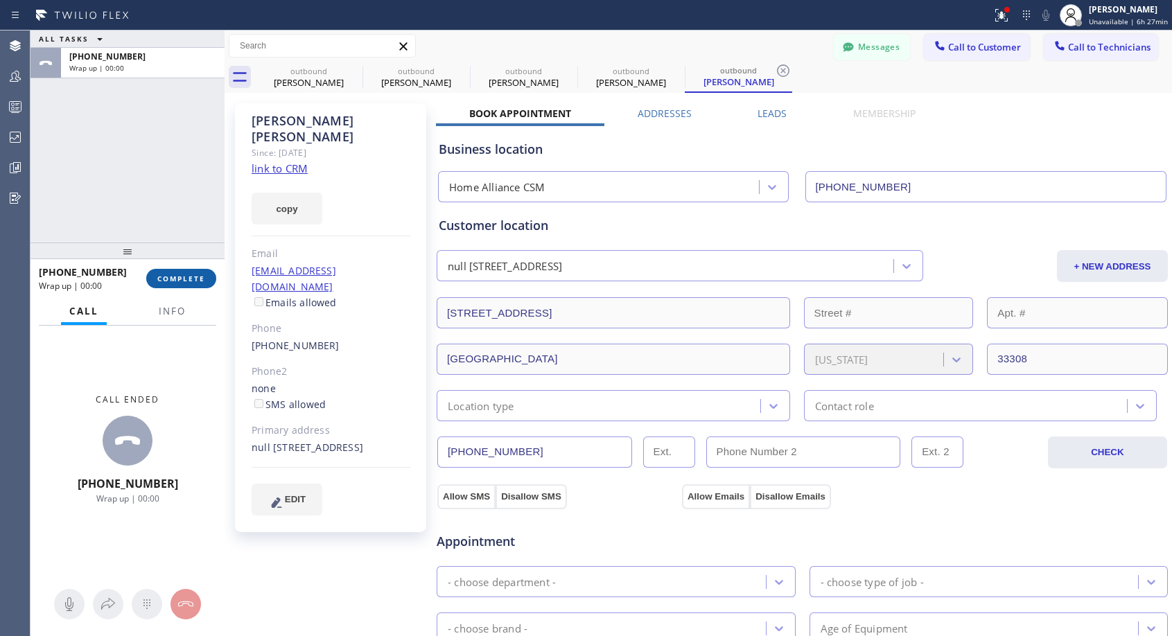
click at [182, 277] on span "COMPLETE" at bounding box center [181, 279] width 48 height 10
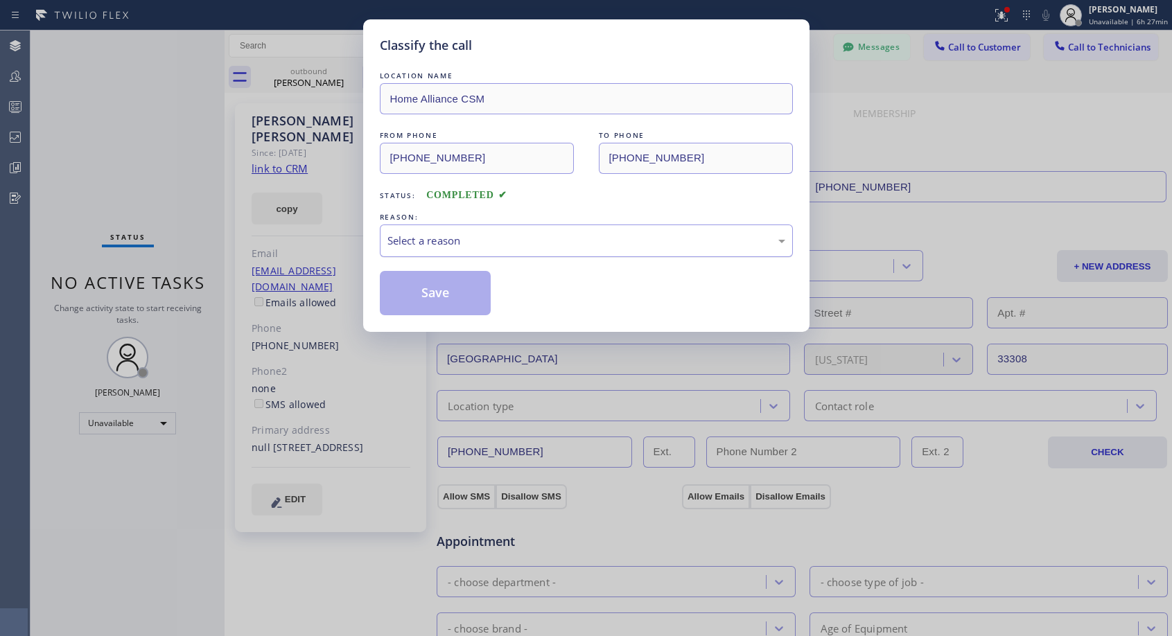
click at [510, 243] on div "Select a reason" at bounding box center [586, 241] width 398 height 16
click at [455, 286] on button "Save" at bounding box center [436, 293] width 112 height 44
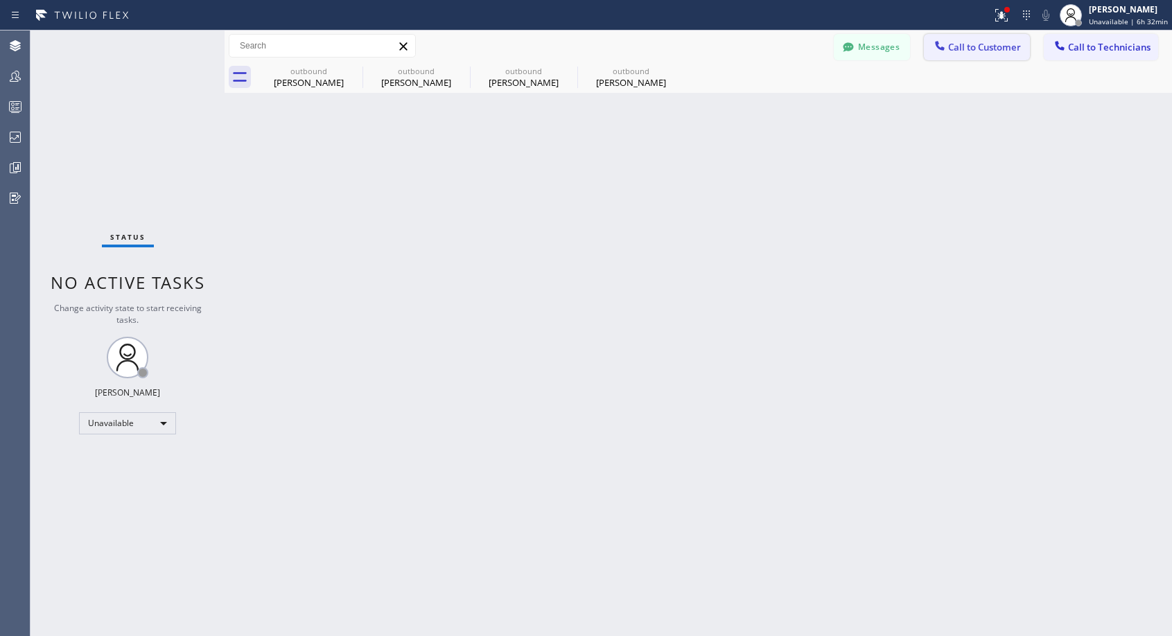
click at [972, 49] on span "Call to Customer" at bounding box center [984, 47] width 73 height 12
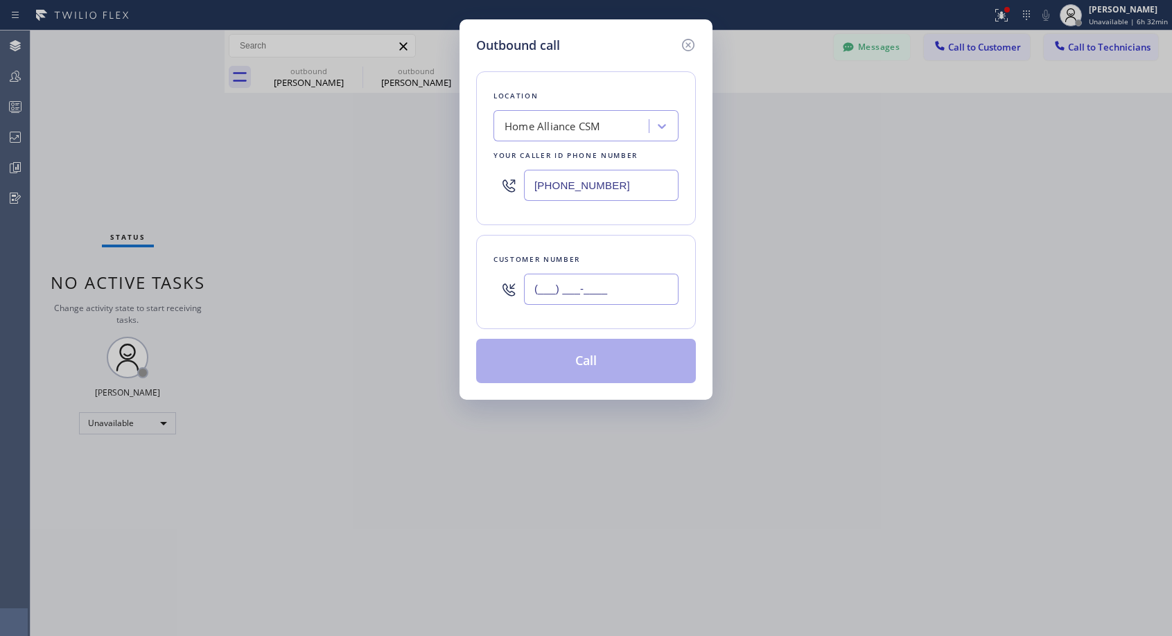
click at [635, 290] on input "(___) ___-____" at bounding box center [601, 289] width 155 height 31
paste input "415) 826-1070"
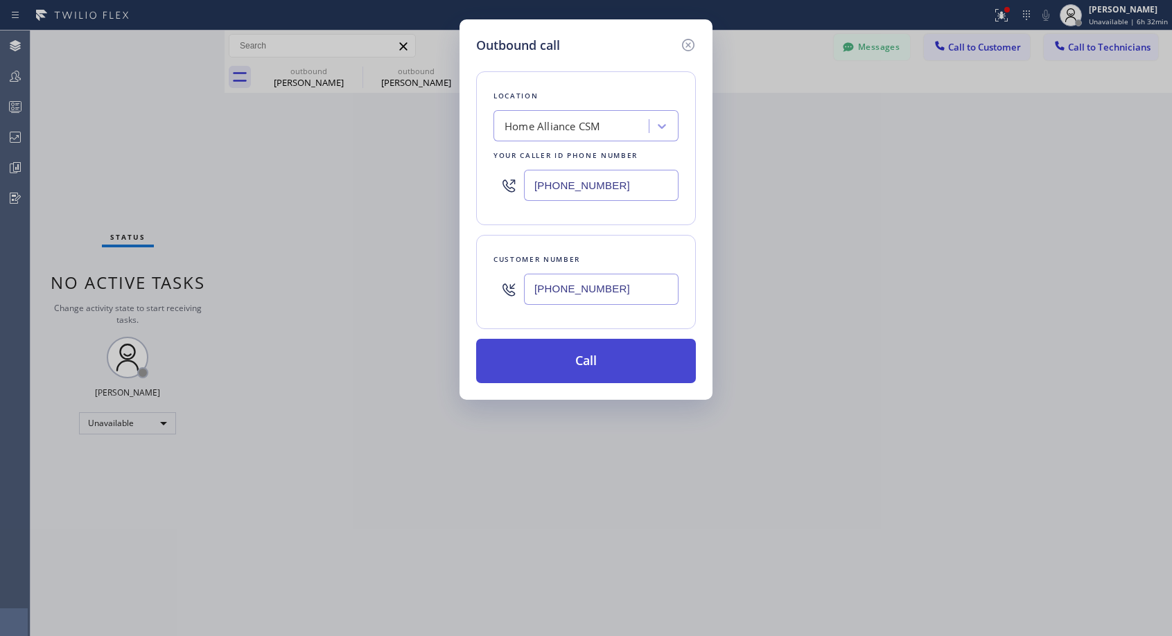
type input "[PHONE_NUMBER]"
click at [626, 367] on button "Call" at bounding box center [586, 361] width 220 height 44
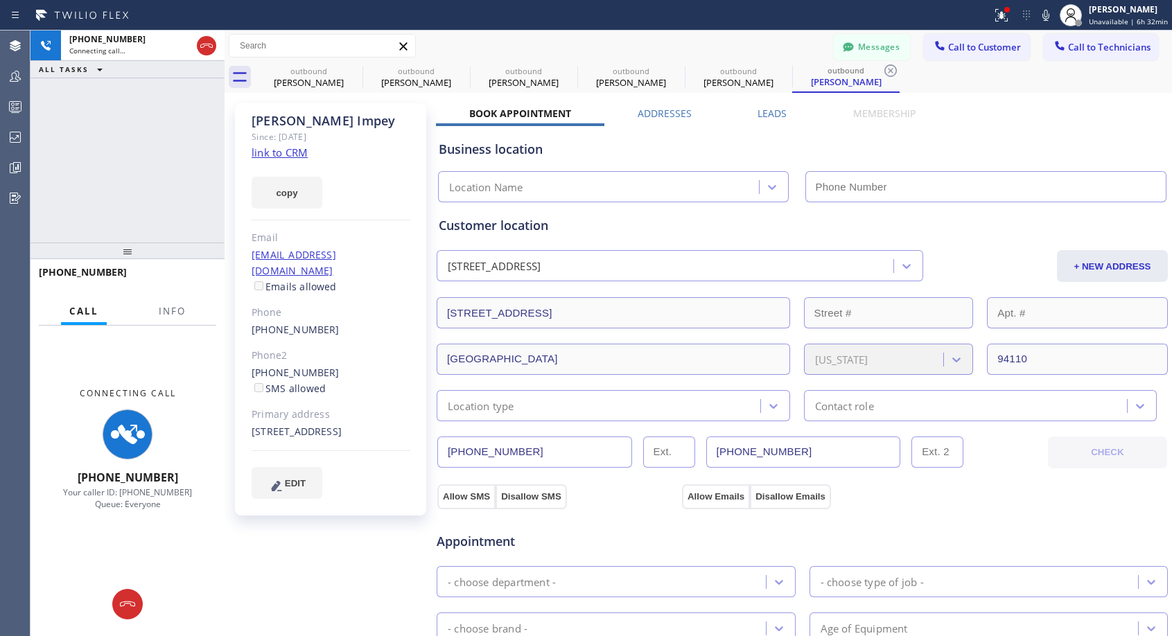
type input "[PHONE_NUMBER]"
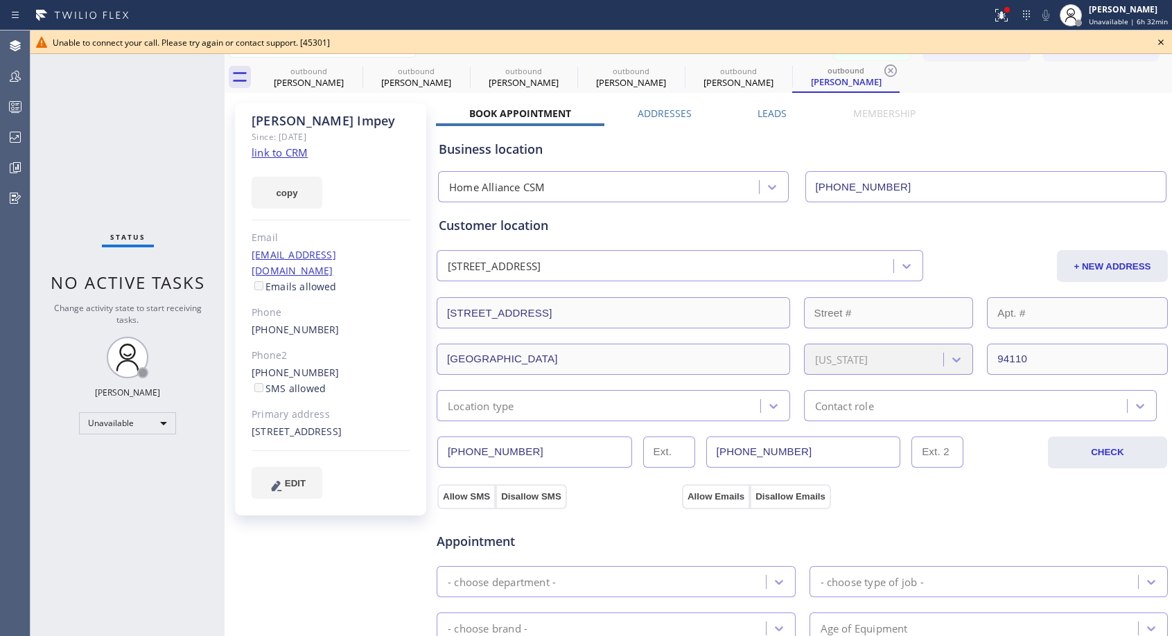
click at [1159, 44] on icon at bounding box center [1161, 42] width 17 height 17
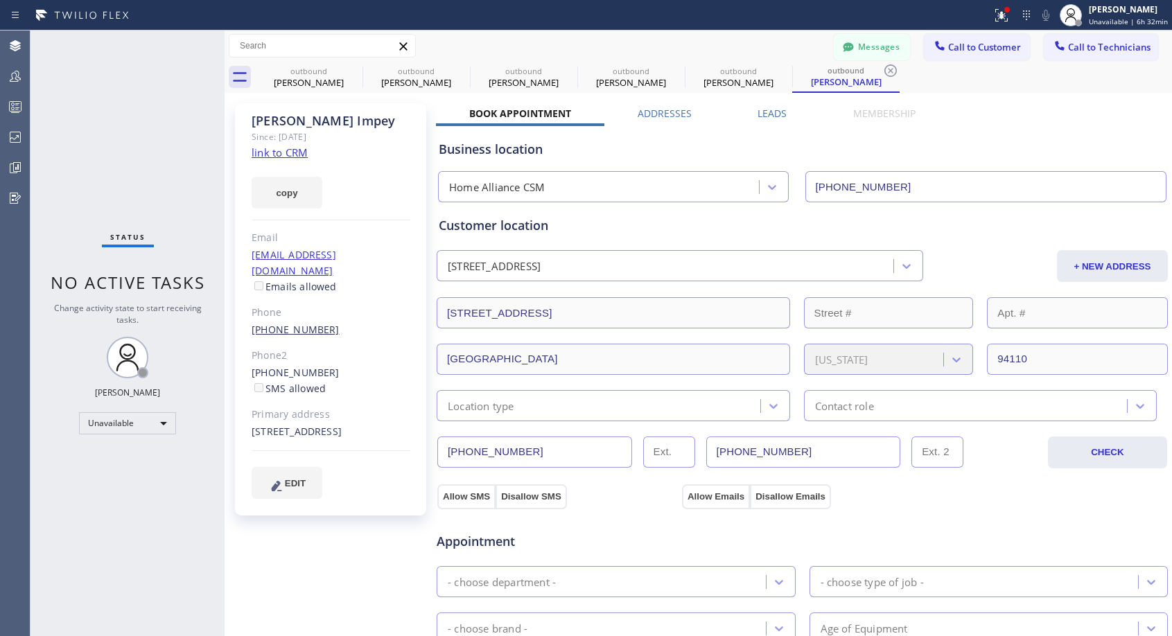
click at [314, 323] on link "[PHONE_NUMBER]" at bounding box center [296, 329] width 88 height 13
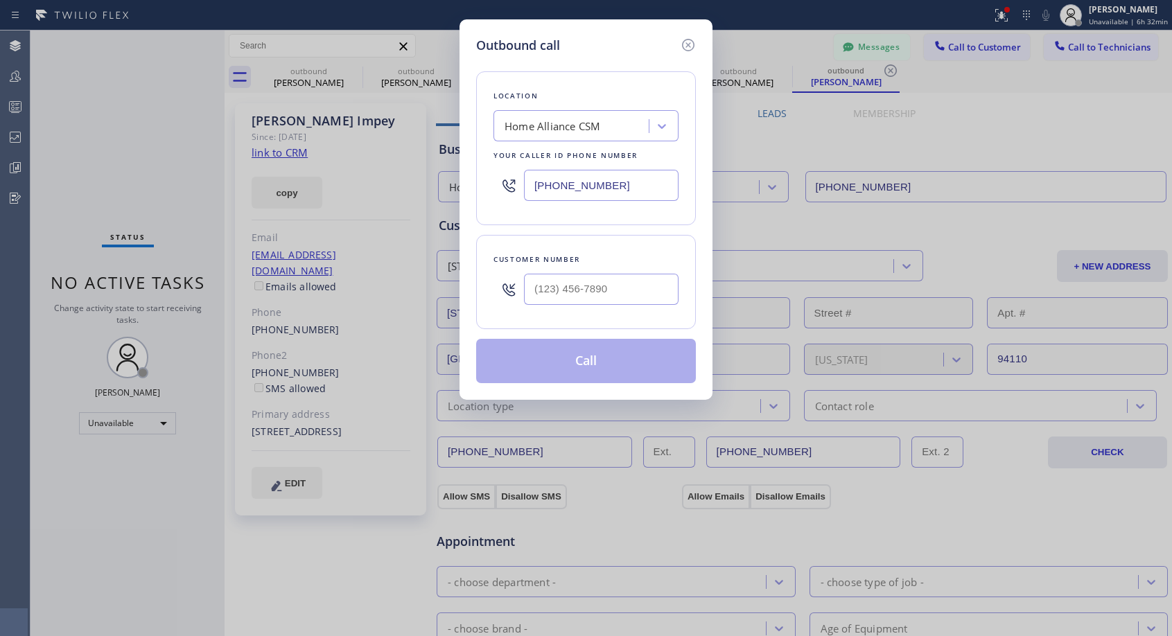
type input "[PHONE_NUMBER]"
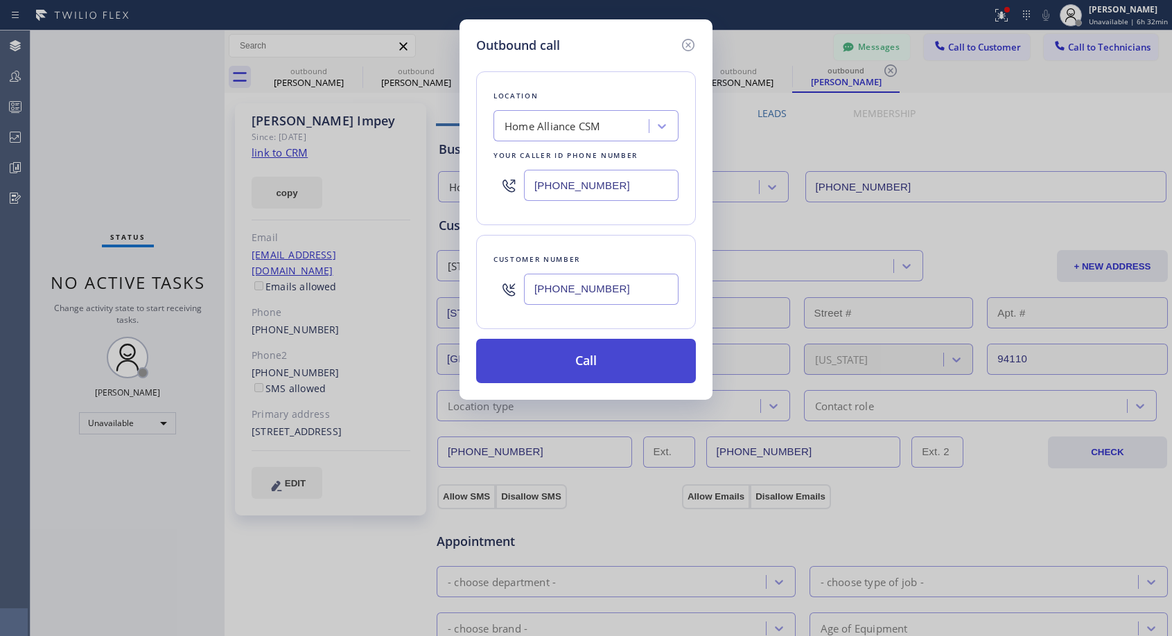
click at [578, 361] on button "Call" at bounding box center [586, 361] width 220 height 44
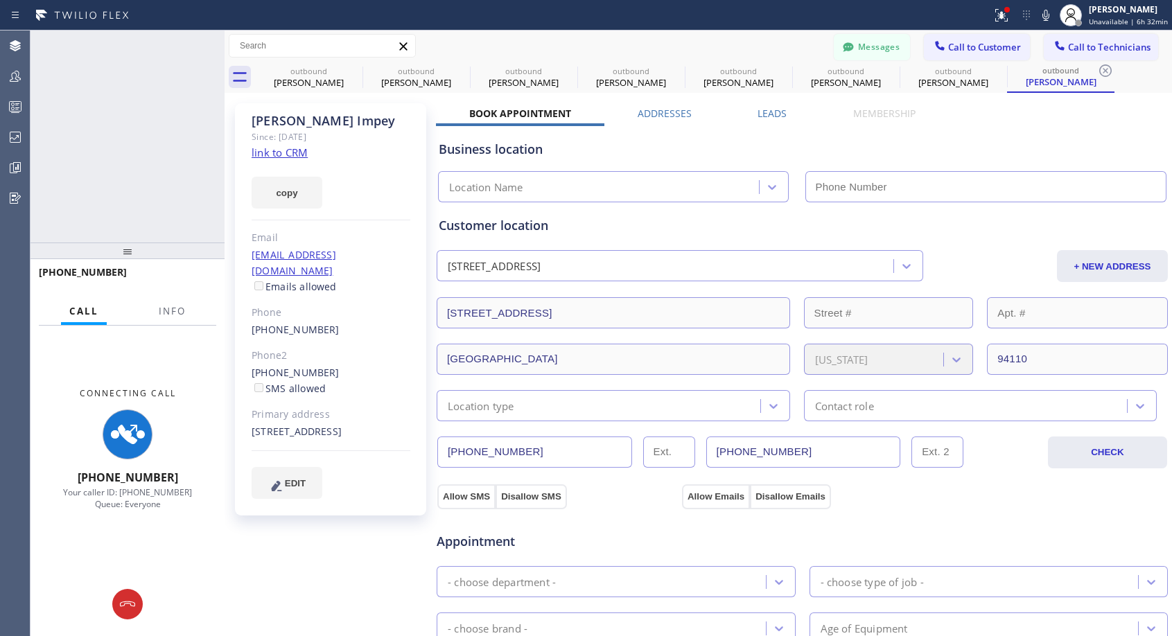
type input "[PHONE_NUMBER]"
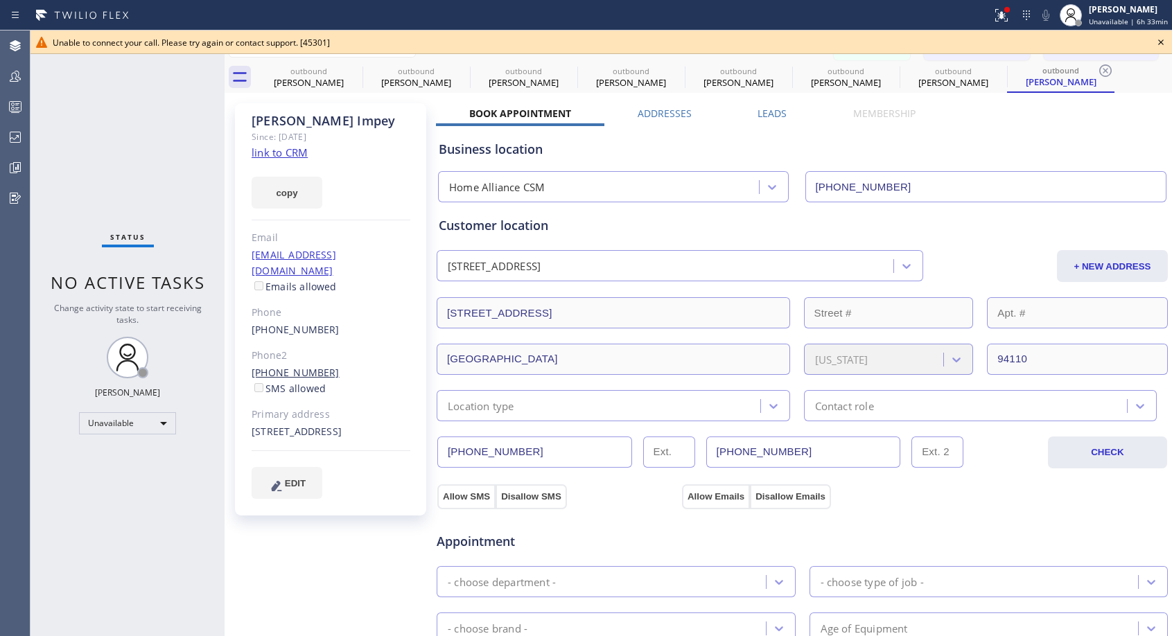
click at [295, 366] on link "[PHONE_NUMBER]" at bounding box center [296, 372] width 88 height 13
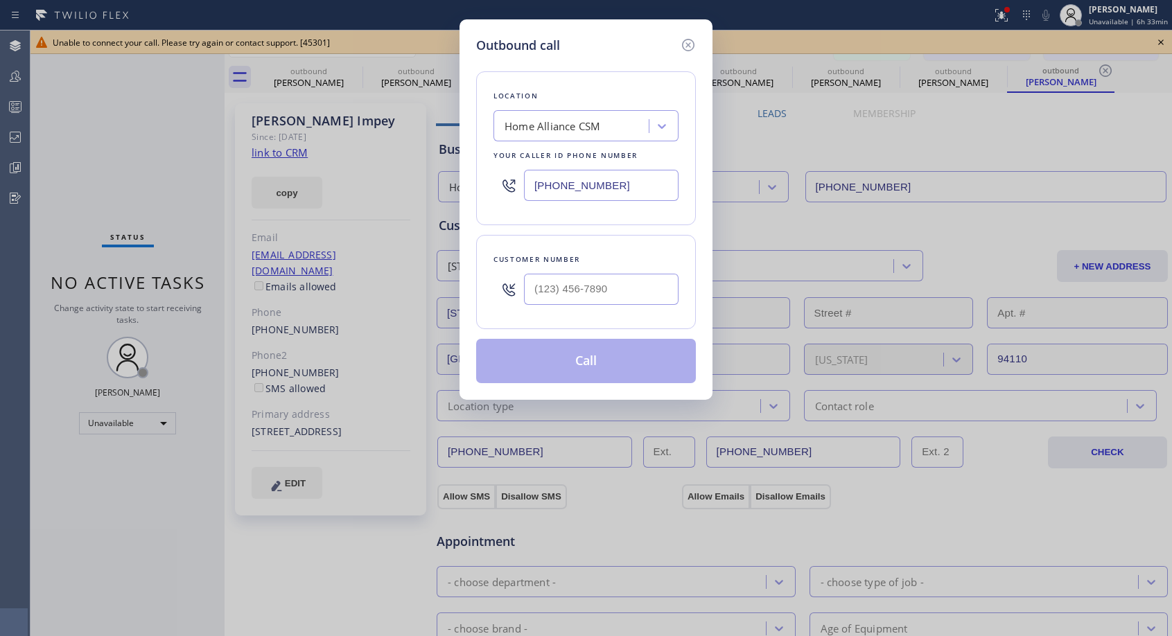
type input "[PHONE_NUMBER]"
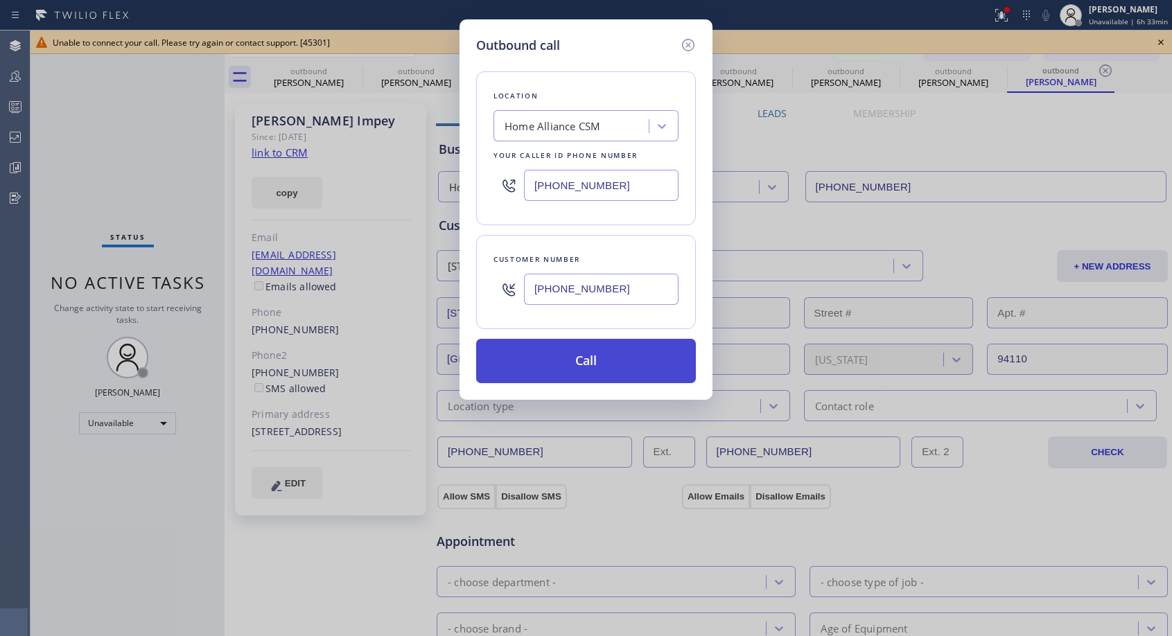
click at [552, 365] on button "Call" at bounding box center [586, 361] width 220 height 44
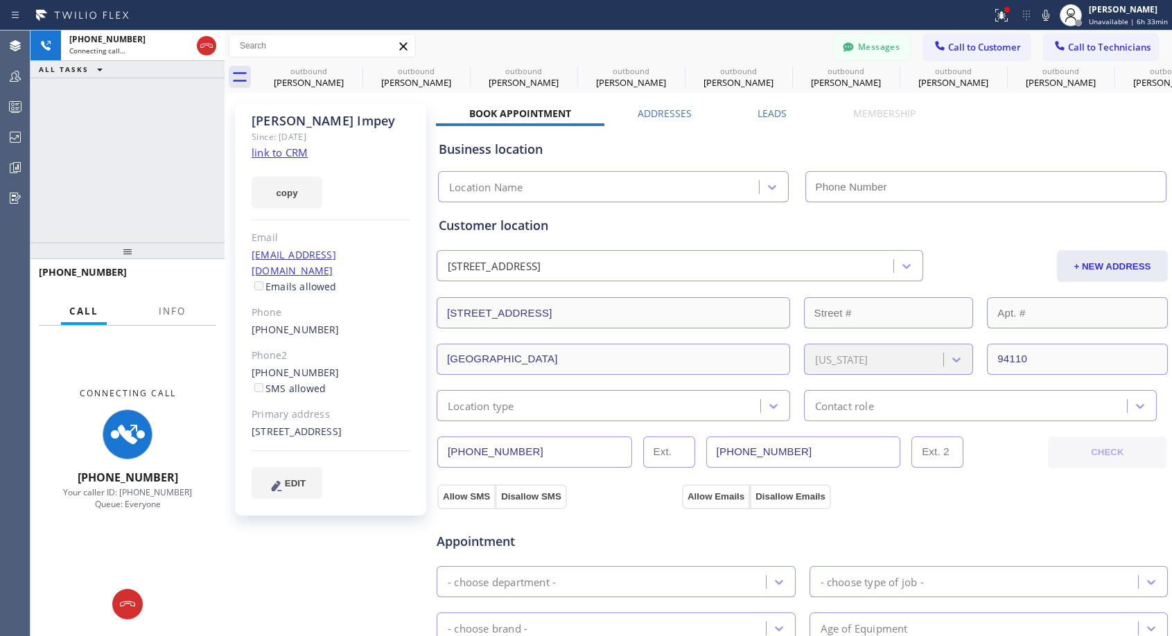
type input "[PHONE_NUMBER]"
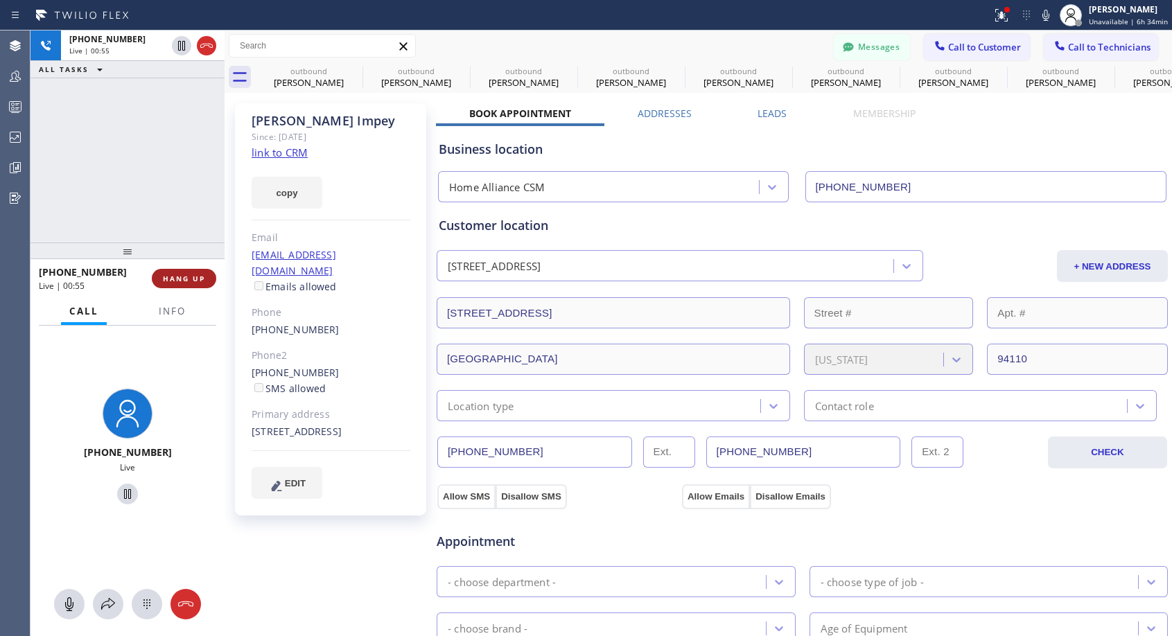
click at [191, 277] on span "HANG UP" at bounding box center [184, 279] width 42 height 10
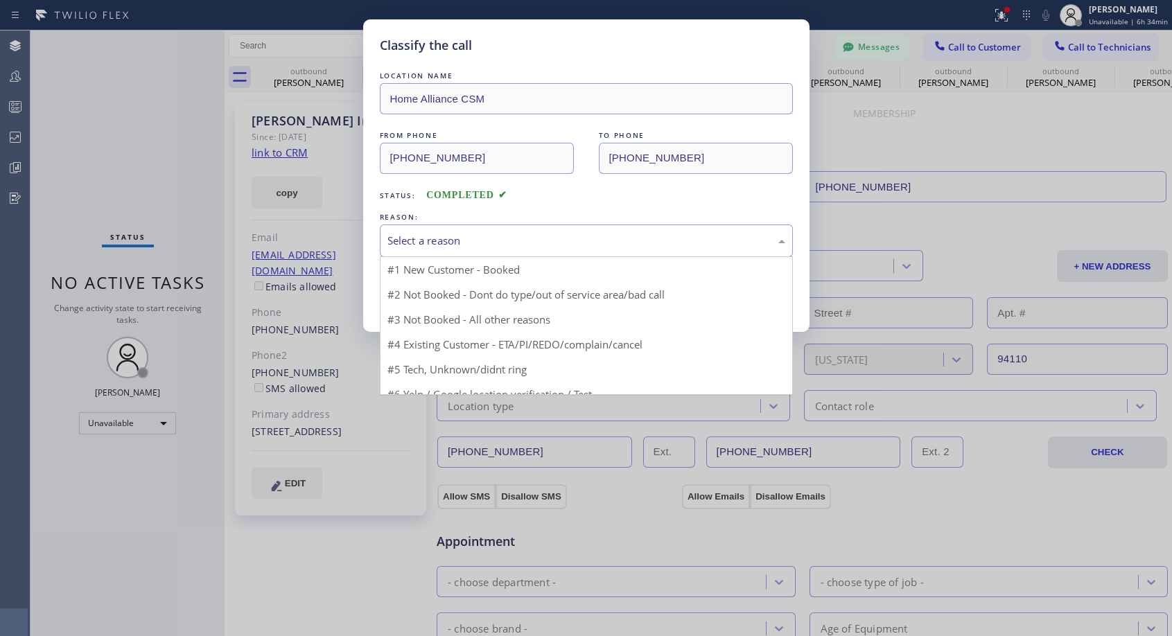
click at [506, 236] on div "Select a reason" at bounding box center [586, 241] width 398 height 16
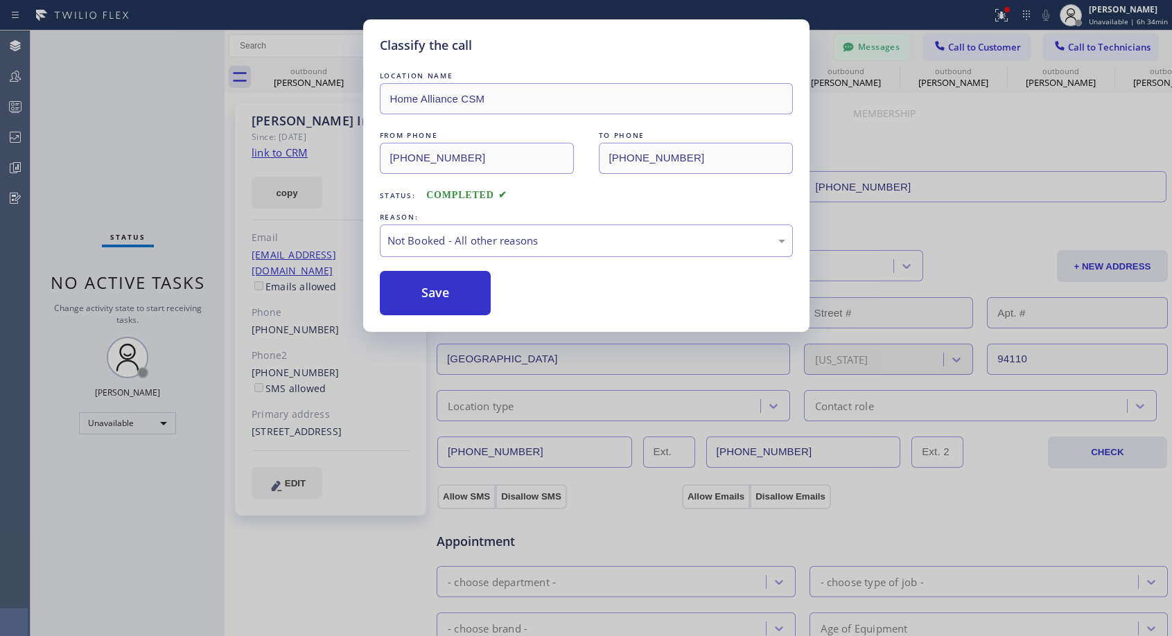
click at [468, 294] on button "Save" at bounding box center [436, 293] width 112 height 44
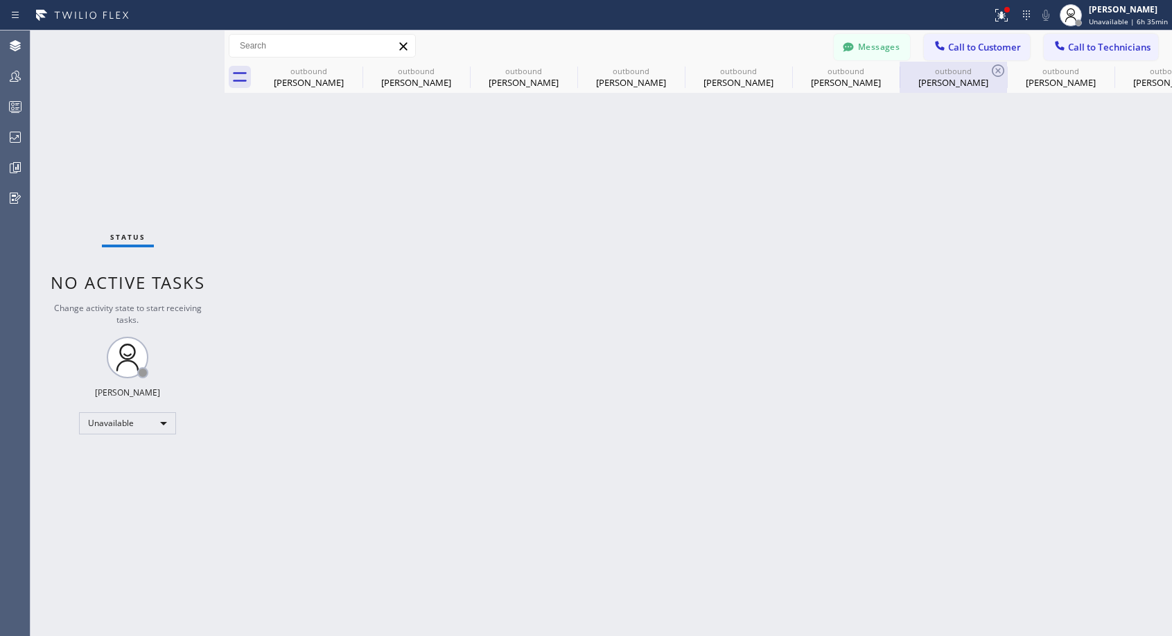
click at [932, 82] on div "[PERSON_NAME]" at bounding box center [953, 82] width 105 height 12
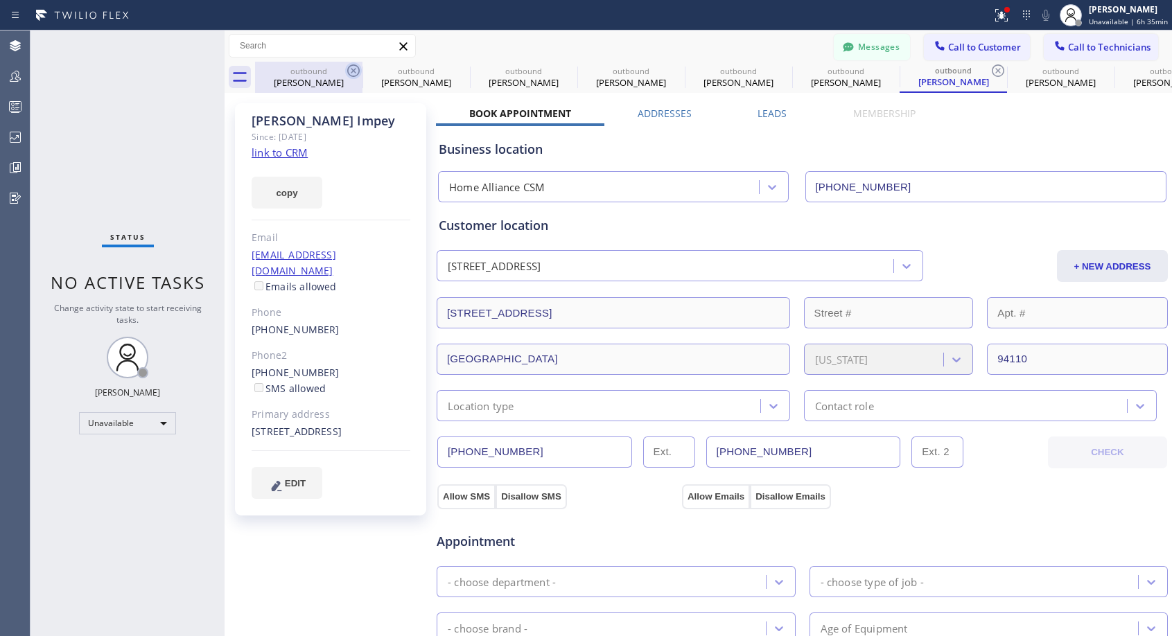
click at [351, 70] on icon at bounding box center [353, 70] width 17 height 17
click at [0, 0] on icon at bounding box center [0, 0] width 0 height 0
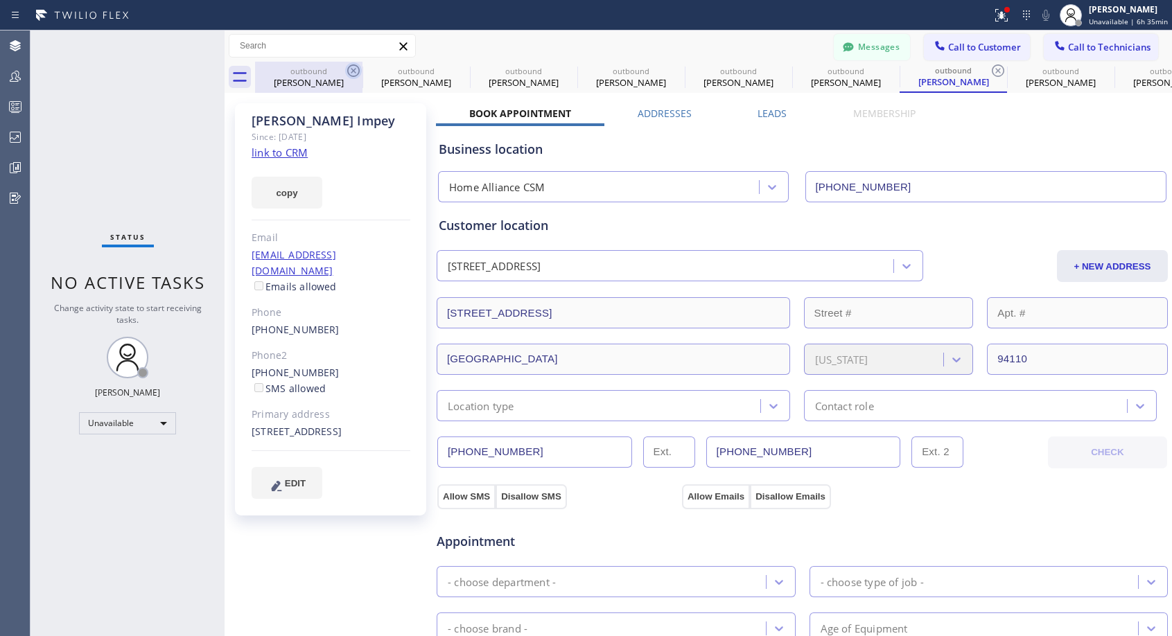
click at [0, 0] on icon at bounding box center [0, 0] width 0 height 0
click at [990, 70] on icon at bounding box center [998, 70] width 17 height 17
click at [0, 0] on icon at bounding box center [0, 0] width 0 height 0
click at [351, 70] on div "outbound [PERSON_NAME] outbound [PERSON_NAME] outbound [PERSON_NAME] outbound […" at bounding box center [713, 77] width 917 height 31
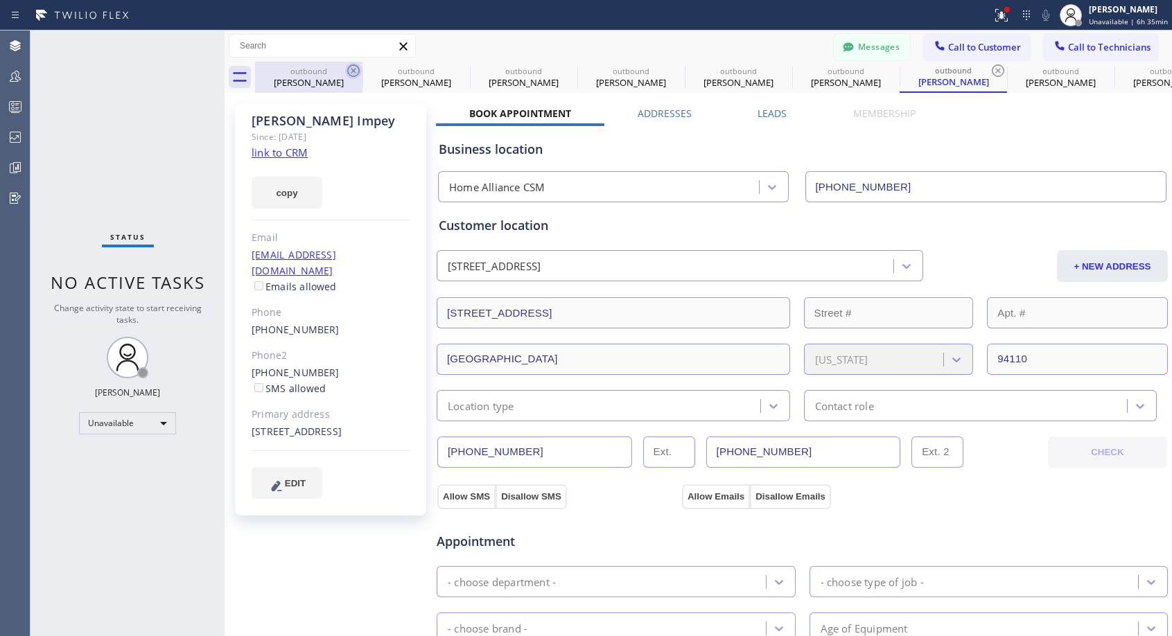
click at [351, 70] on div "outbound [PERSON_NAME] outbound [PERSON_NAME] outbound [PERSON_NAME] outbound […" at bounding box center [713, 77] width 917 height 31
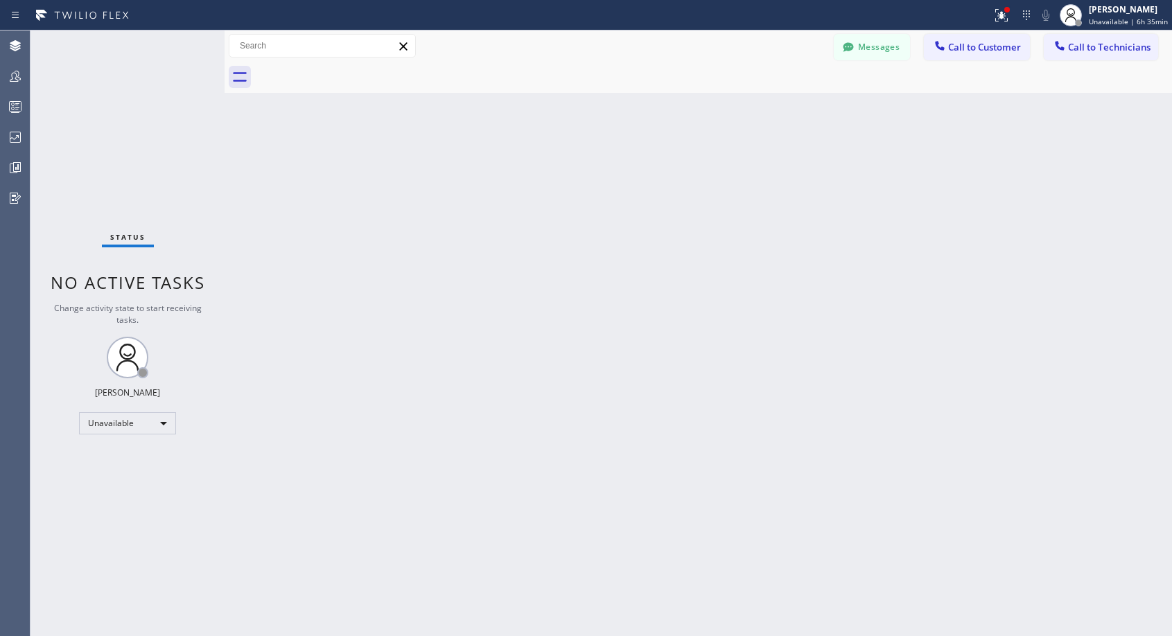
click at [351, 70] on div at bounding box center [713, 77] width 917 height 31
click at [936, 47] on icon at bounding box center [940, 46] width 14 height 14
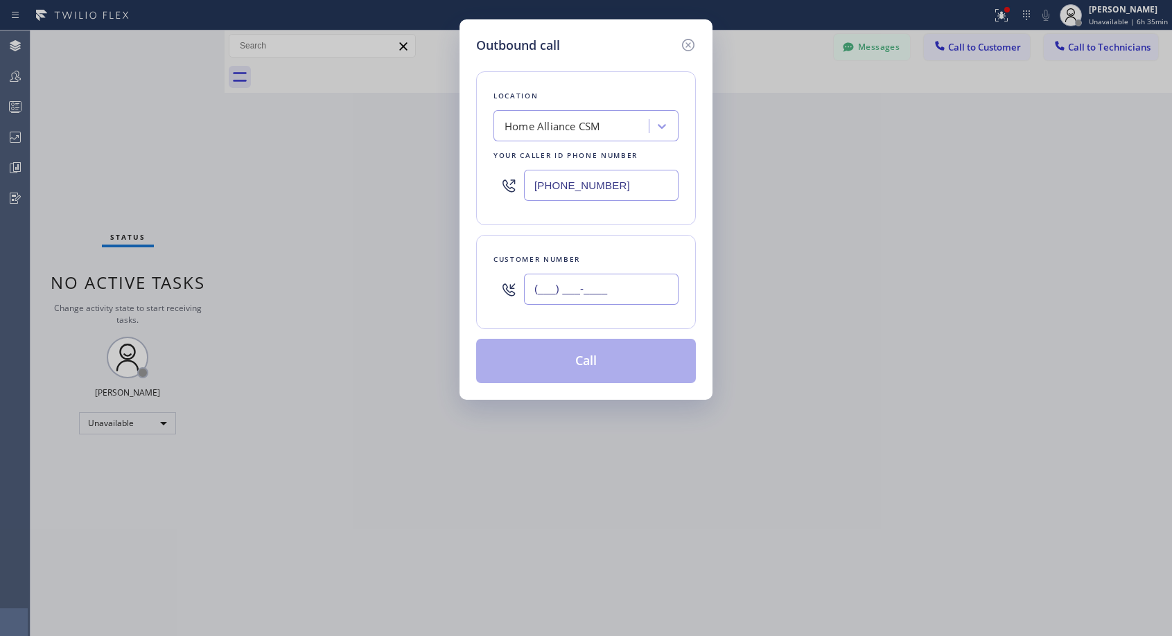
click at [609, 284] on input "(___) ___-____" at bounding box center [601, 289] width 155 height 31
paste input "415) 928-7909"
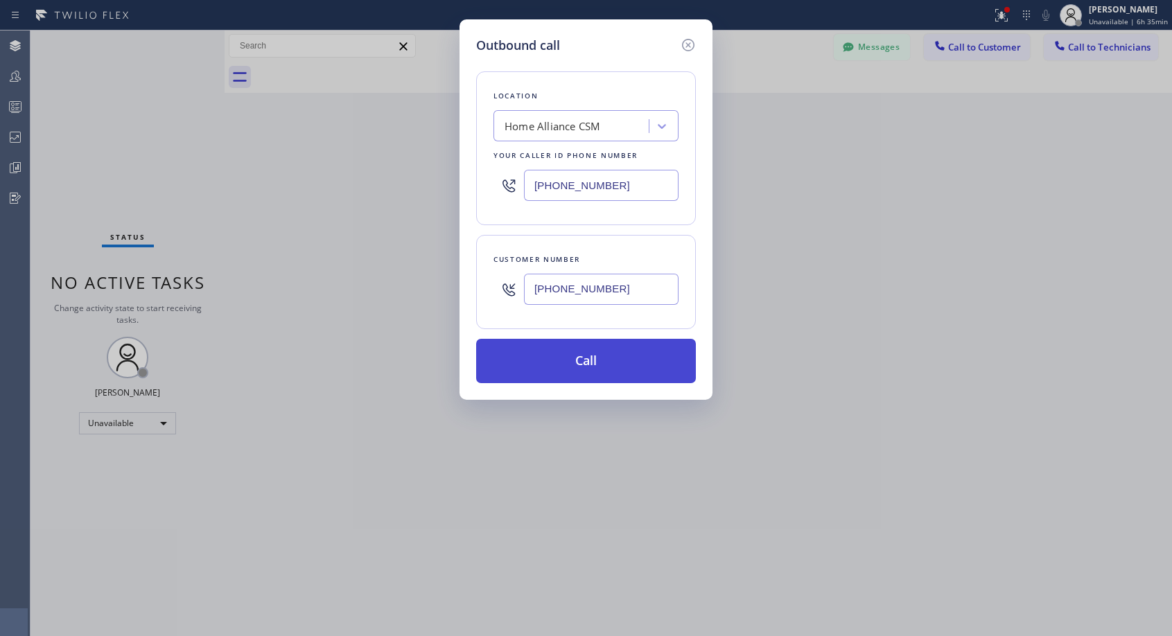
type input "[PHONE_NUMBER]"
click at [634, 362] on button "Call" at bounding box center [586, 361] width 220 height 44
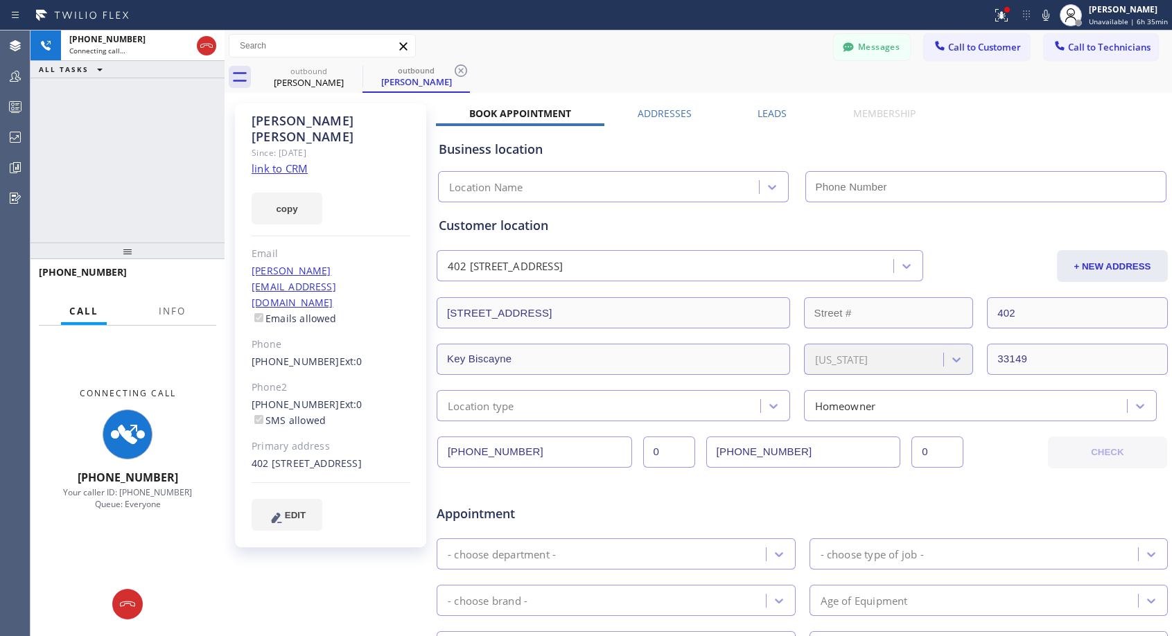
type input "[PHONE_NUMBER]"
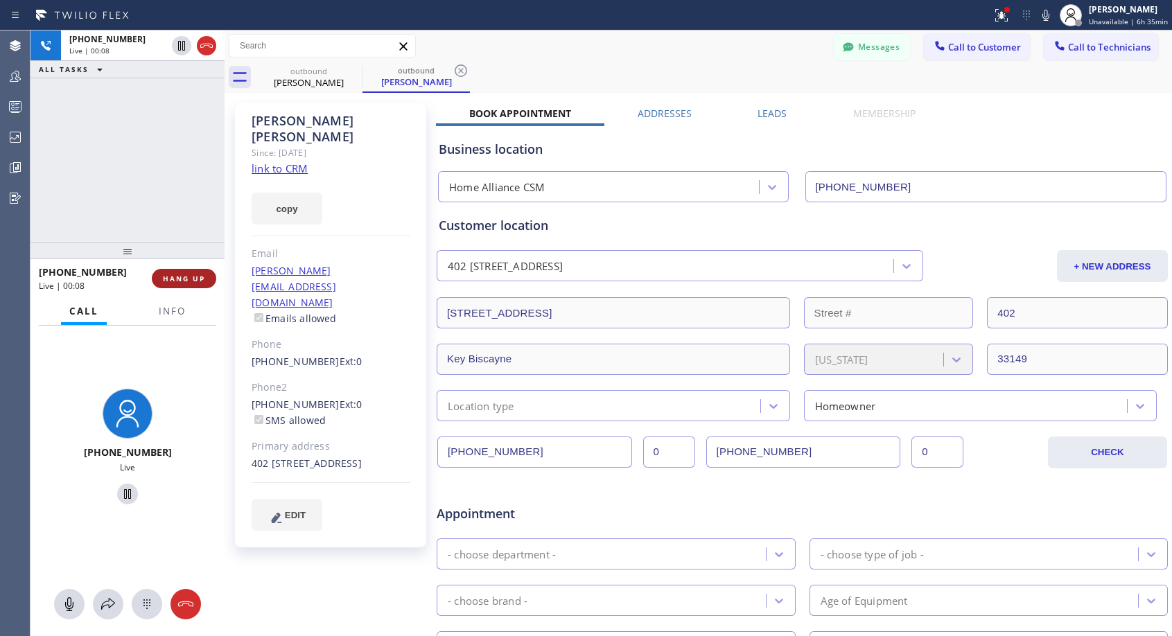
click at [201, 276] on span "HANG UP" at bounding box center [184, 279] width 42 height 10
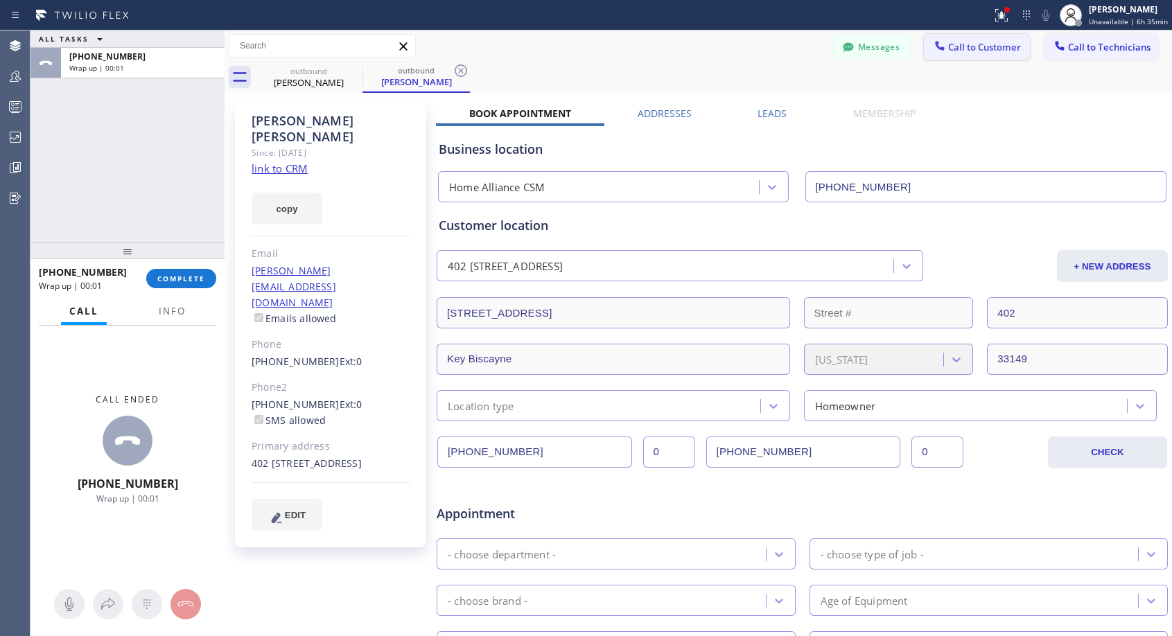
click at [968, 42] on span "Call to Customer" at bounding box center [984, 47] width 73 height 12
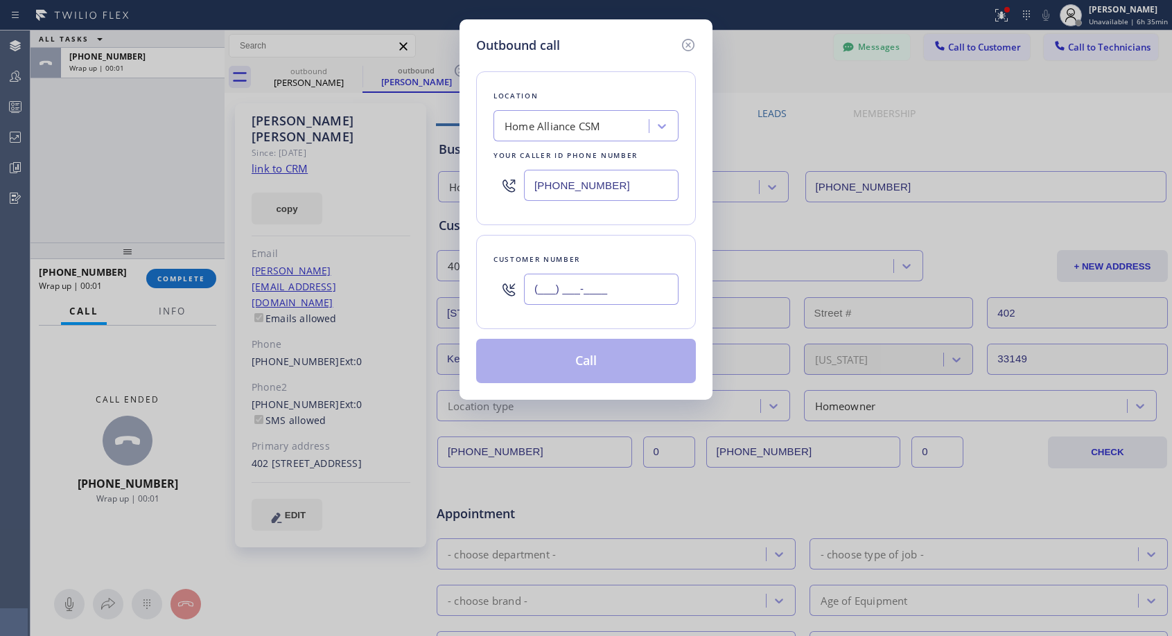
click at [607, 281] on input "(___) ___-____" at bounding box center [601, 289] width 155 height 31
paste input "305) 361-2385"
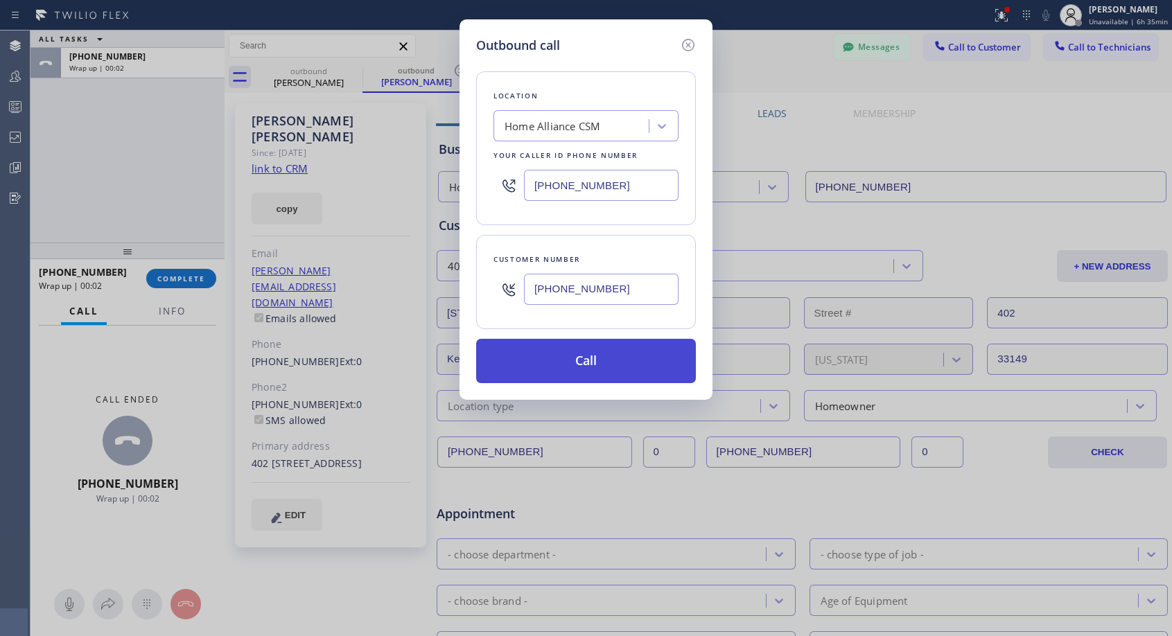
type input "[PHONE_NUMBER]"
click at [586, 368] on button "Call" at bounding box center [586, 361] width 220 height 44
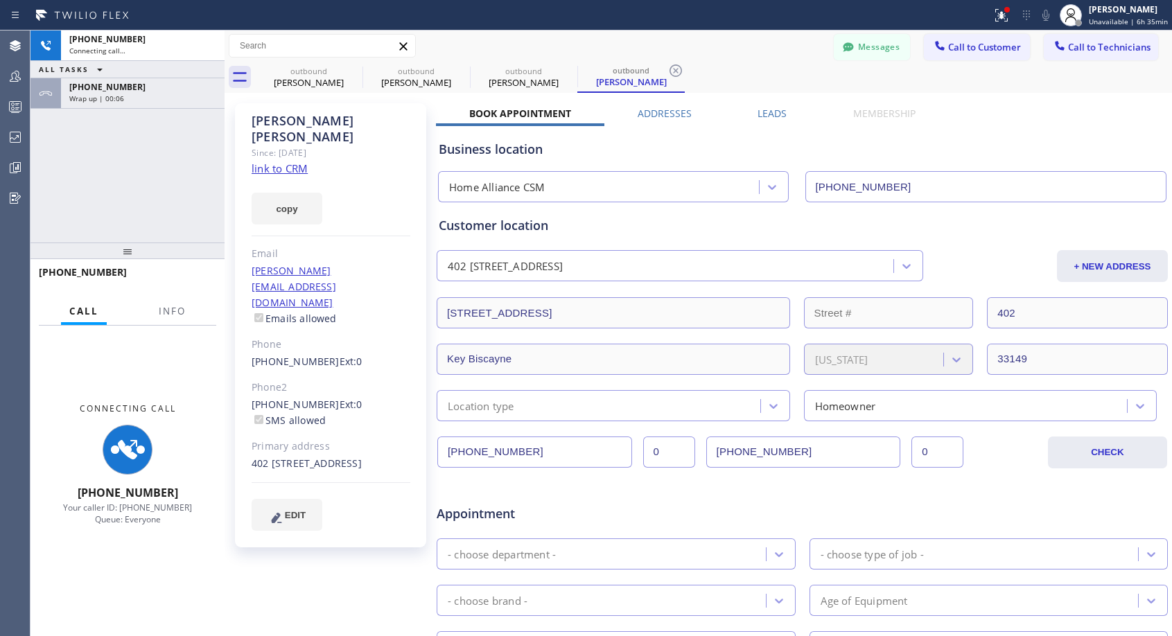
type input "[PHONE_NUMBER]"
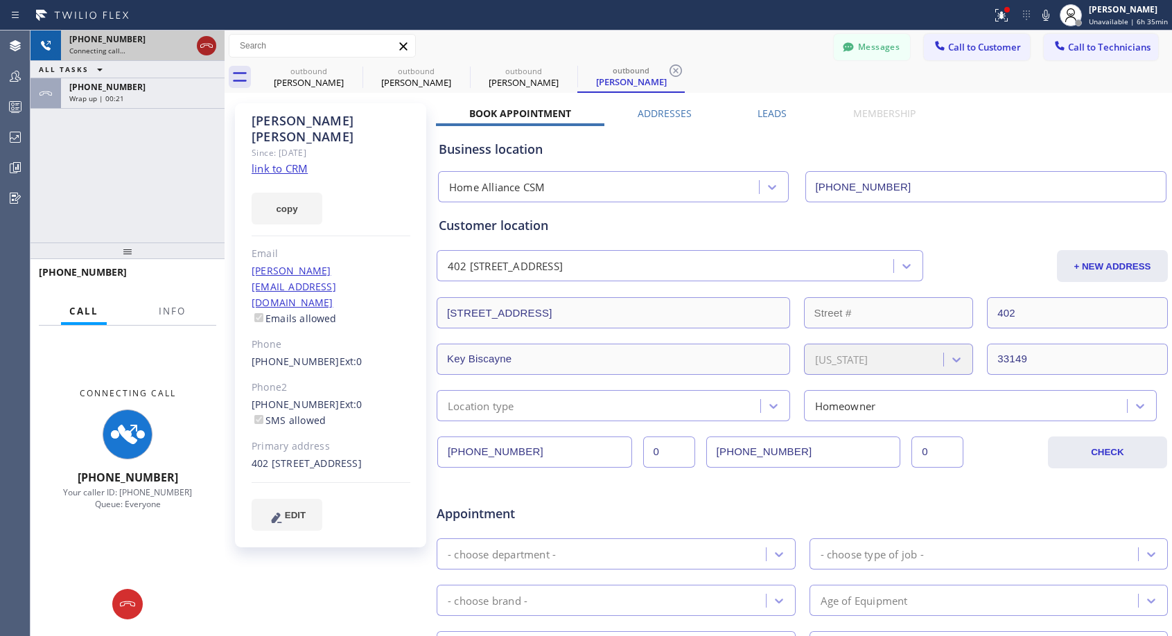
click at [203, 46] on icon at bounding box center [206, 45] width 17 height 17
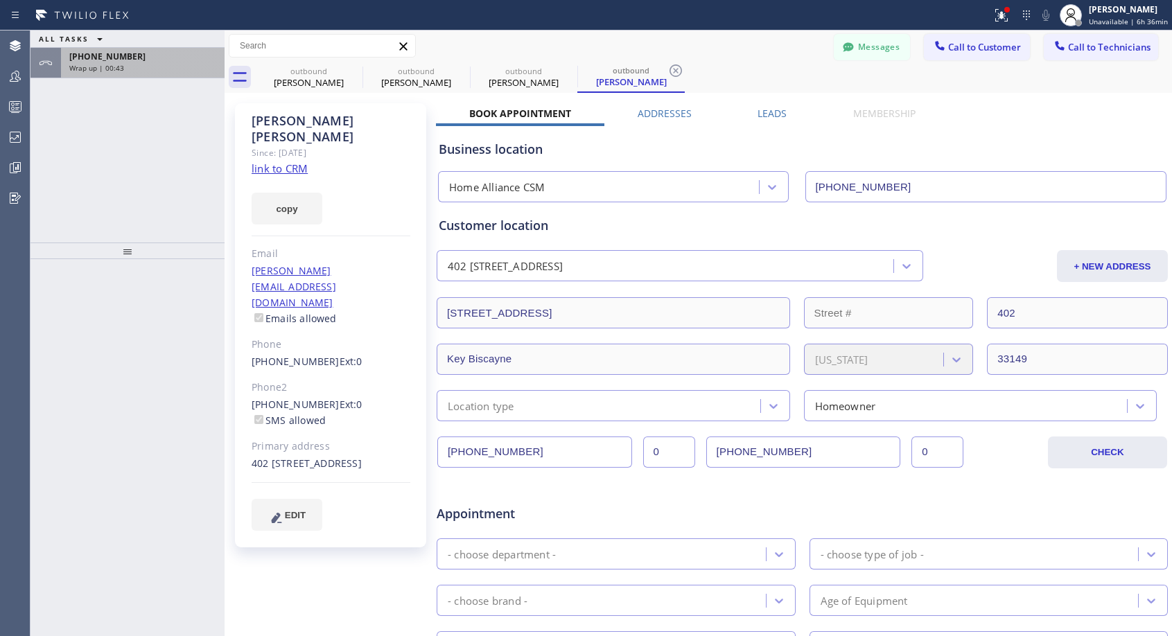
click at [125, 60] on span "[PHONE_NUMBER]" at bounding box center [107, 57] width 76 height 12
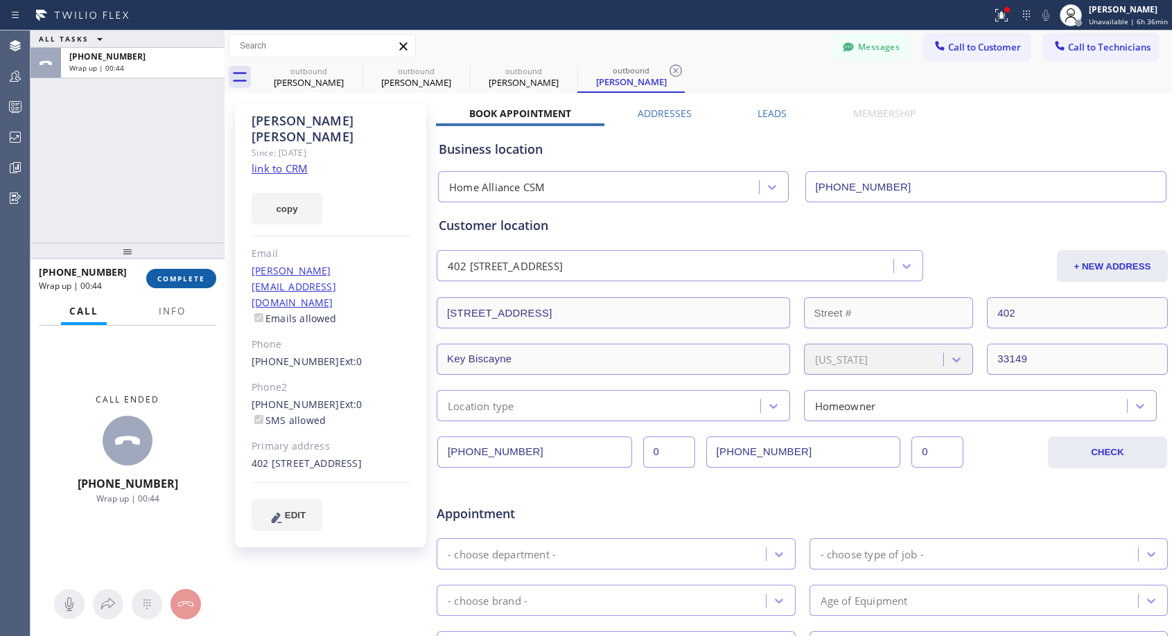
click at [198, 280] on span "COMPLETE" at bounding box center [181, 279] width 48 height 10
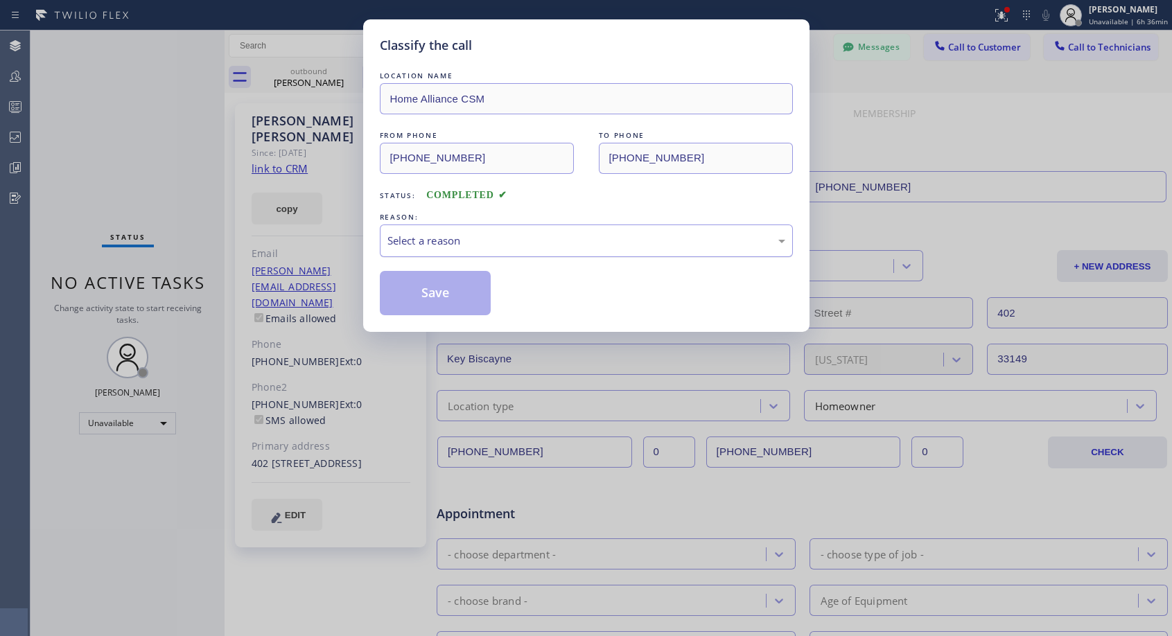
click at [546, 244] on div "Select a reason" at bounding box center [586, 241] width 398 height 16
click at [456, 311] on button "Save" at bounding box center [436, 293] width 112 height 44
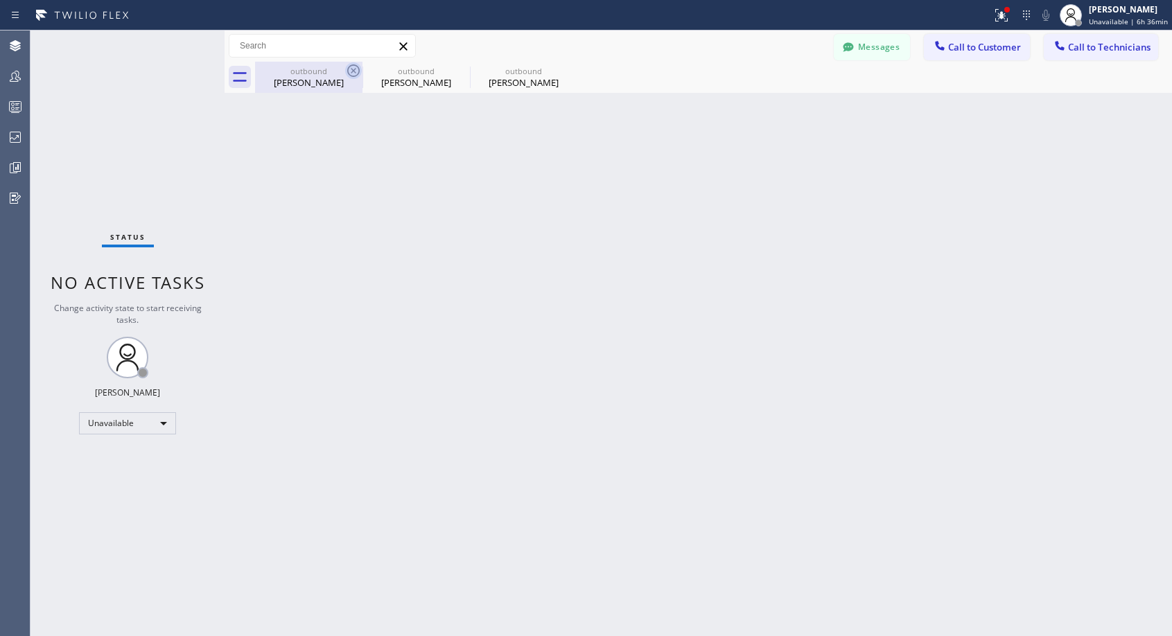
click at [356, 68] on icon at bounding box center [353, 70] width 17 height 17
click at [0, 0] on icon at bounding box center [0, 0] width 0 height 0
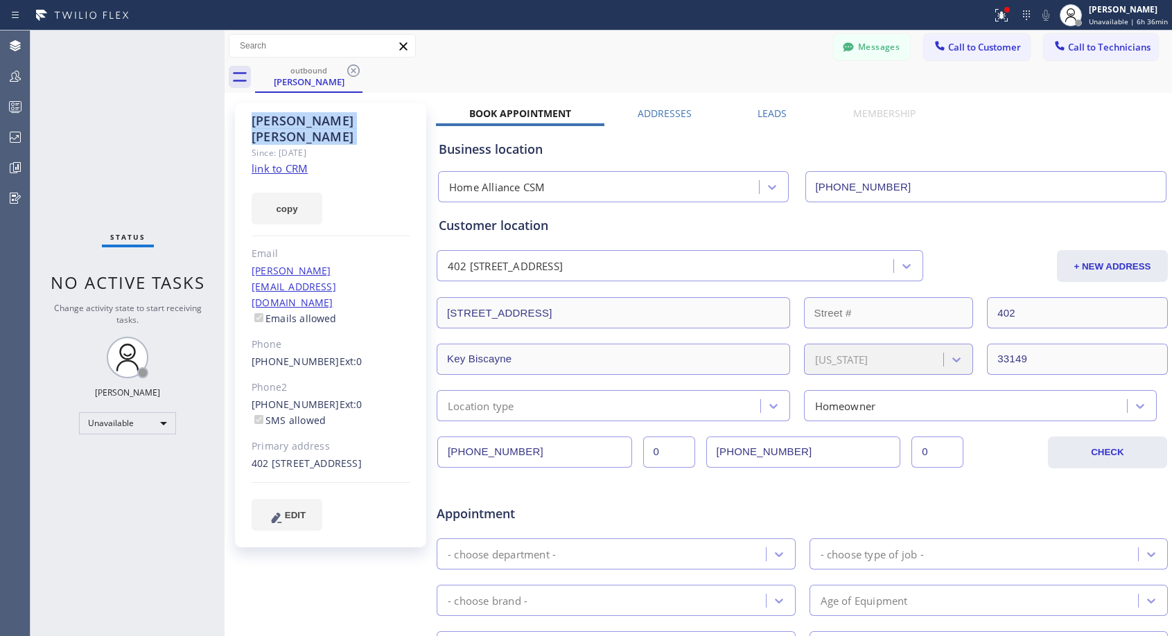
click at [356, 68] on icon at bounding box center [353, 70] width 17 height 17
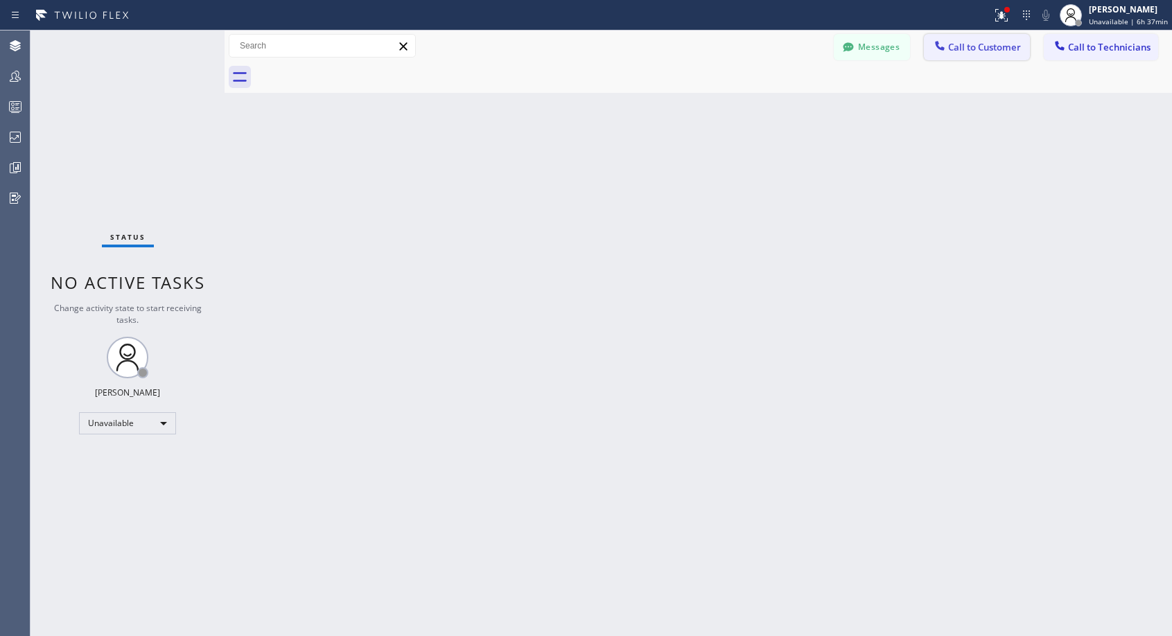
click at [964, 53] on span "Call to Customer" at bounding box center [984, 47] width 73 height 12
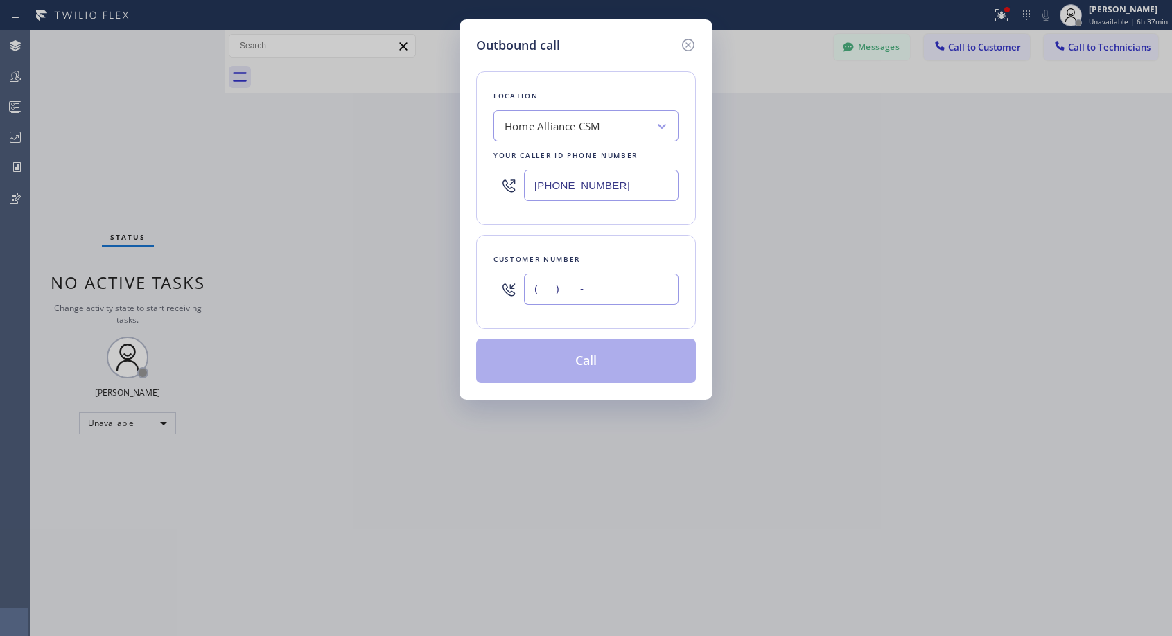
click at [563, 293] on input "(___) ___-____" at bounding box center [601, 289] width 155 height 31
paste input "305) 332-3441"
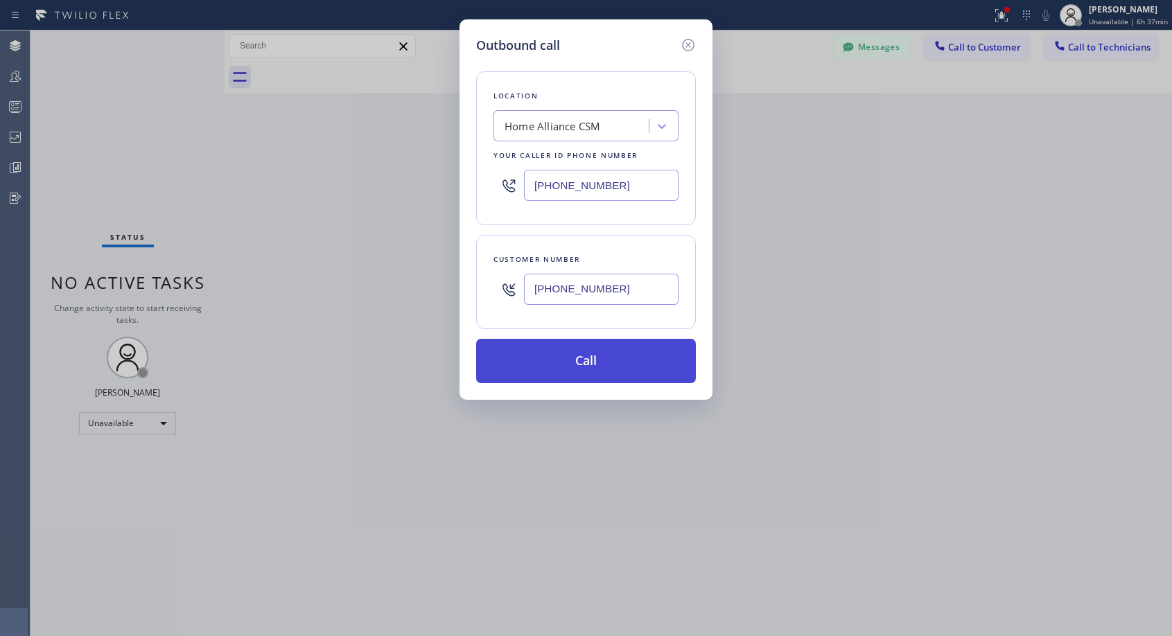
type input "[PHONE_NUMBER]"
click at [568, 365] on button "Call" at bounding box center [586, 361] width 220 height 44
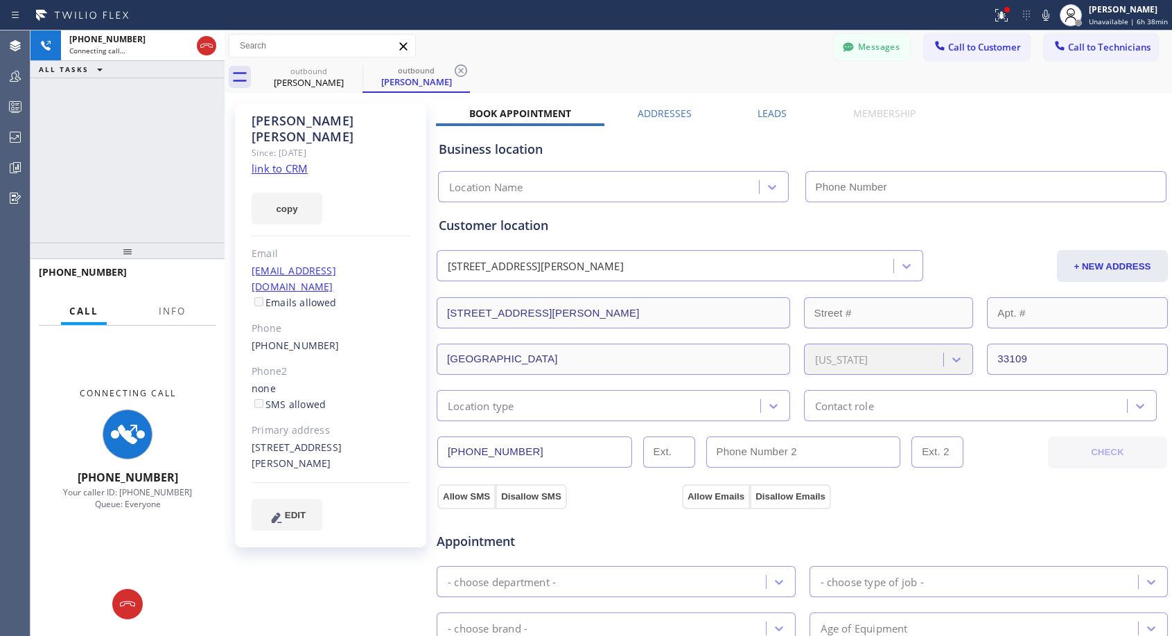
type input "[PHONE_NUMBER]"
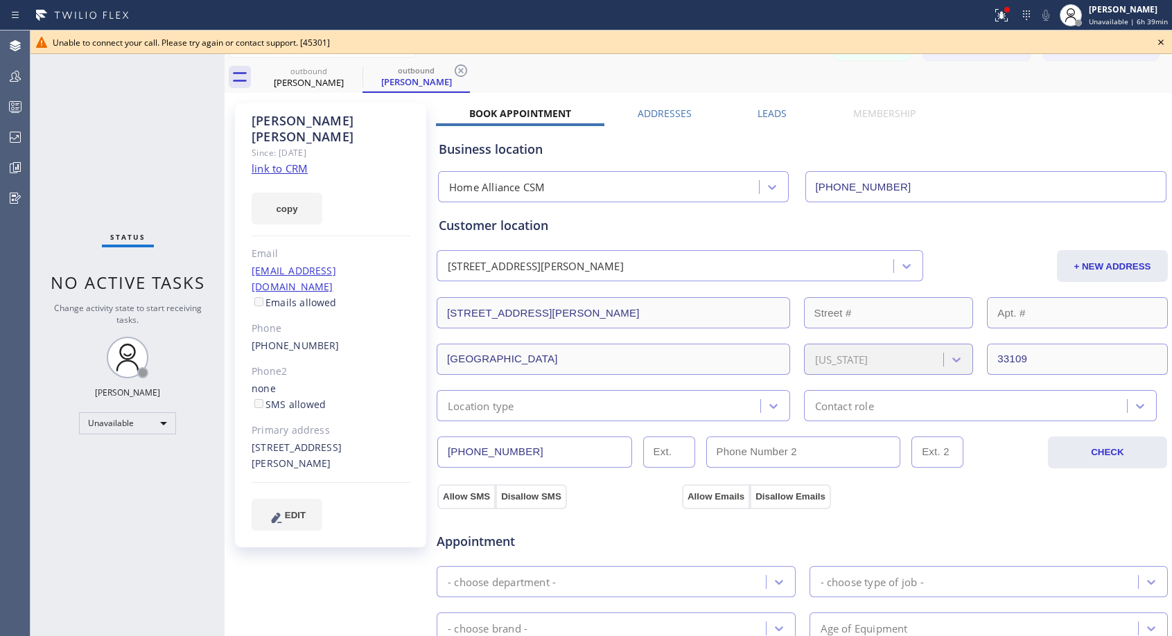
click at [1160, 45] on icon at bounding box center [1161, 42] width 17 height 17
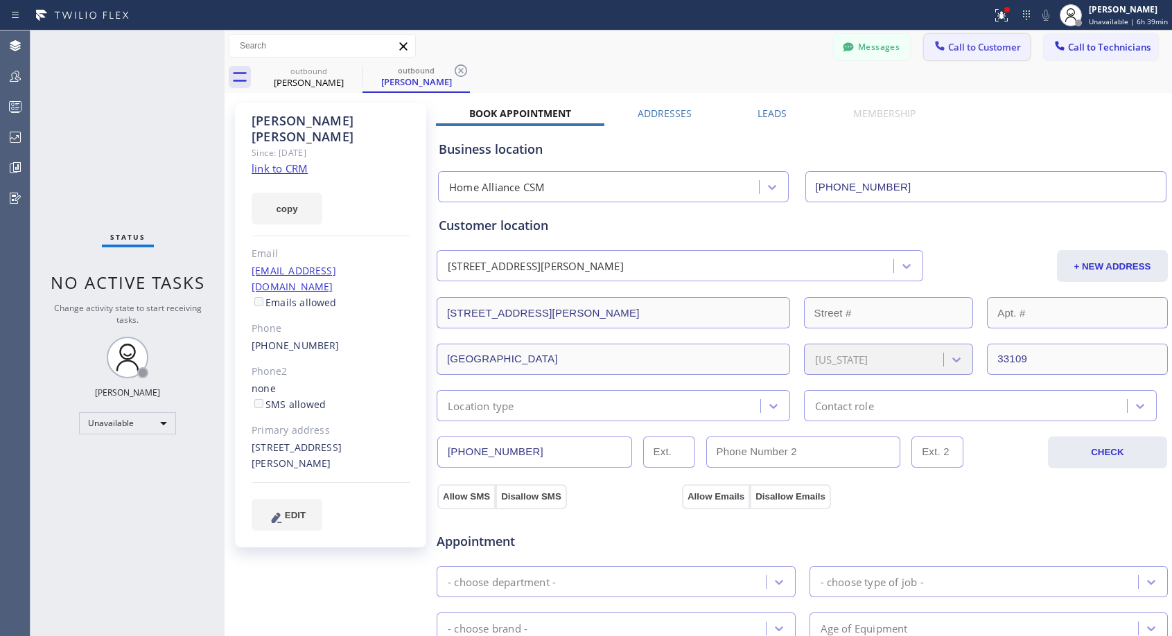
click at [966, 51] on span "Call to Customer" at bounding box center [984, 47] width 73 height 12
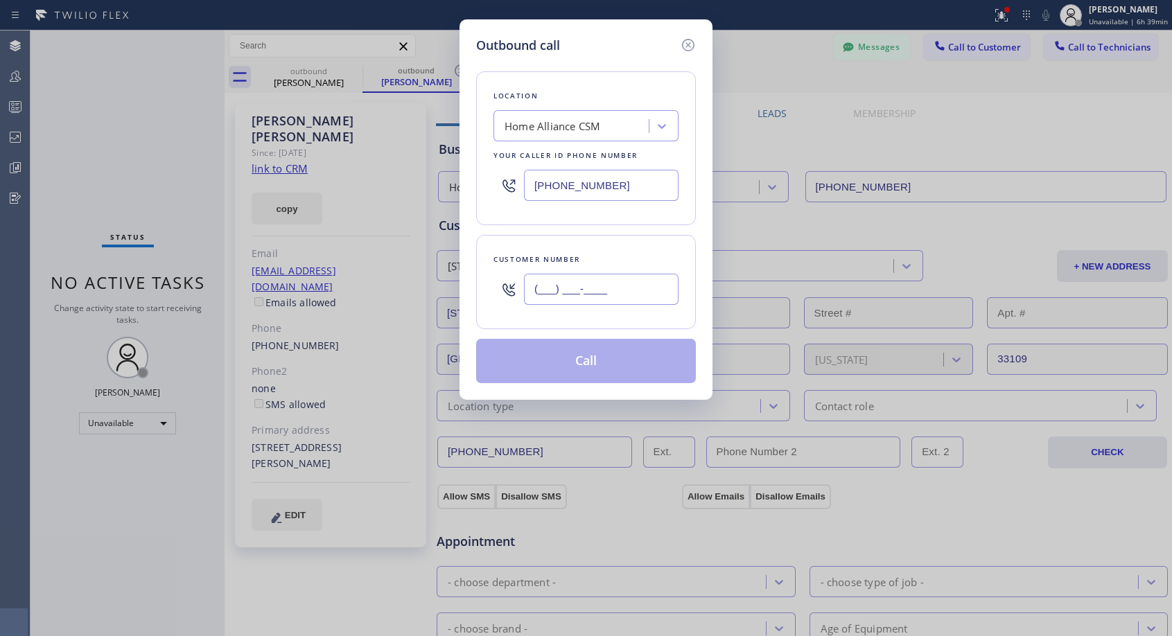
click at [633, 290] on input "(___) ___-____" at bounding box center [601, 289] width 155 height 31
paste input "314) 422-7276"
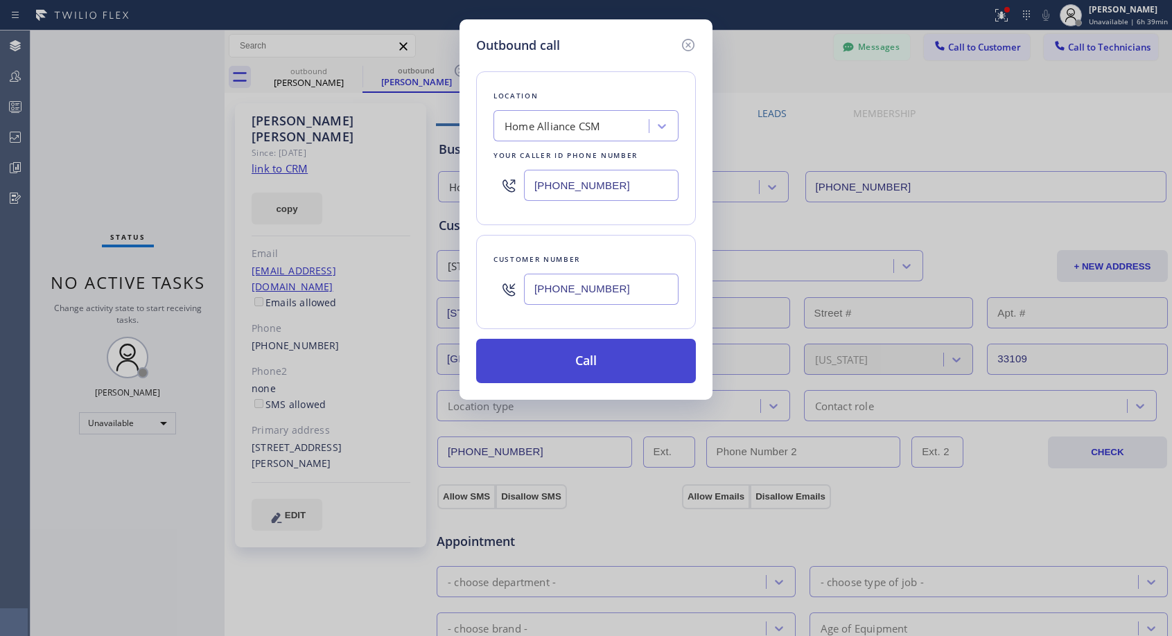
type input "[PHONE_NUMBER]"
click at [575, 369] on button "Call" at bounding box center [586, 361] width 220 height 44
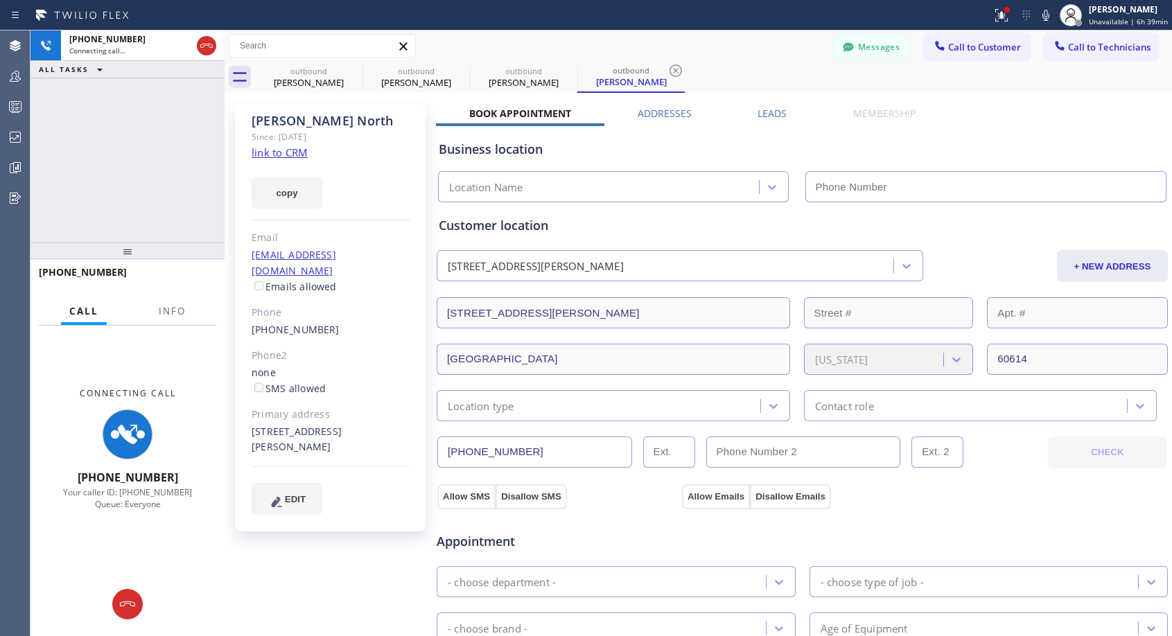
type input "[PHONE_NUMBER]"
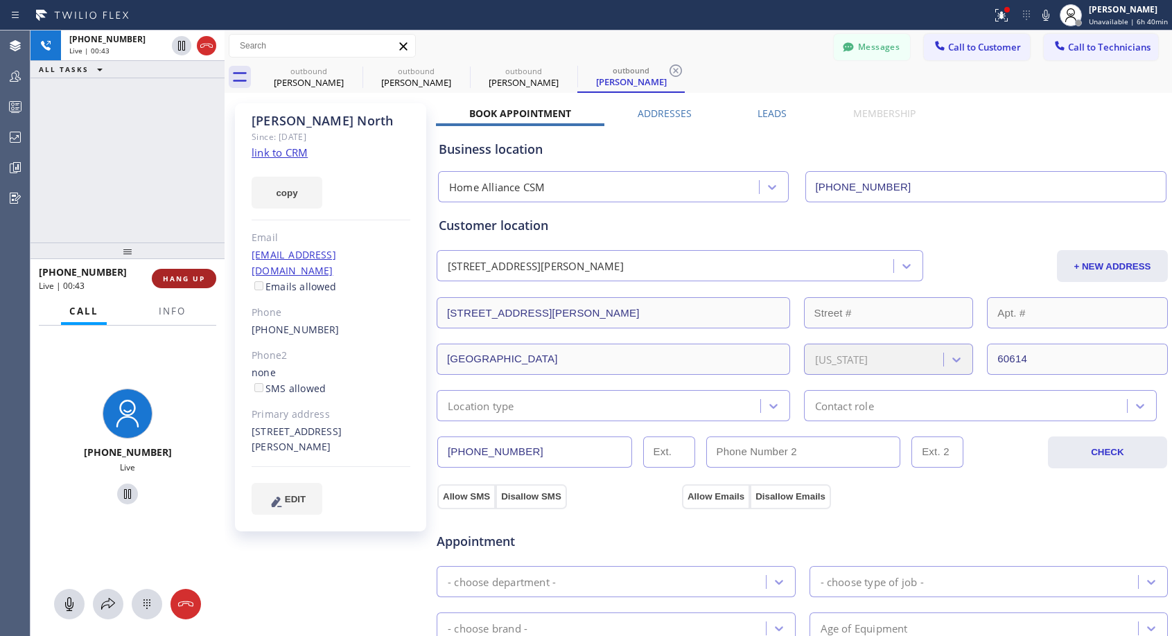
click at [174, 275] on span "HANG UP" at bounding box center [184, 279] width 42 height 10
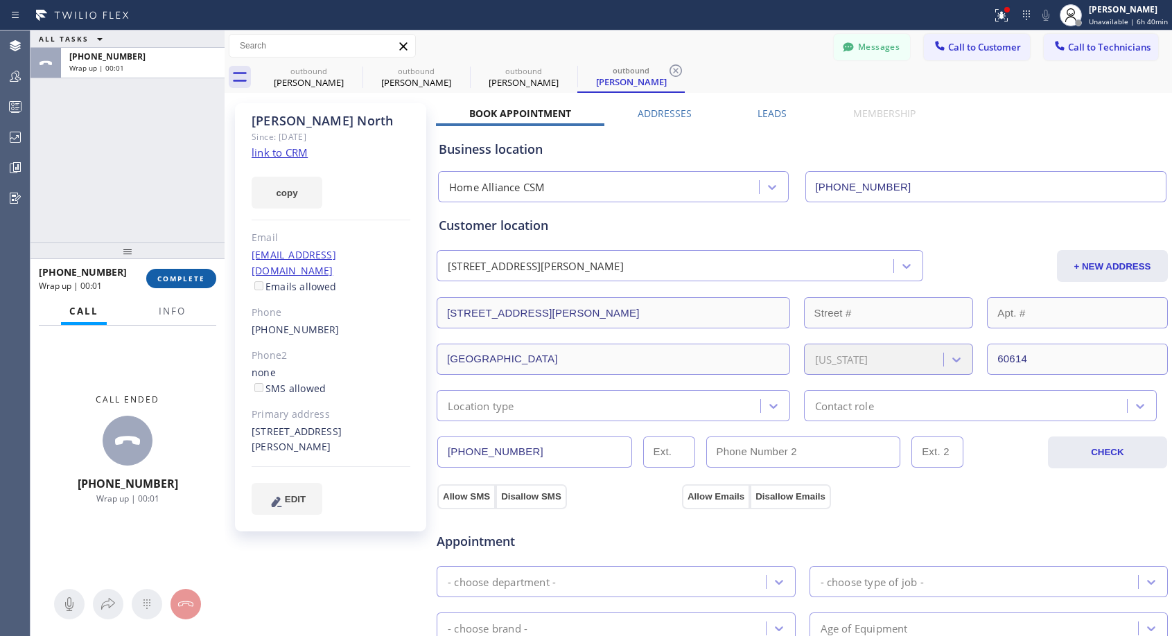
click at [174, 275] on span "COMPLETE" at bounding box center [181, 279] width 48 height 10
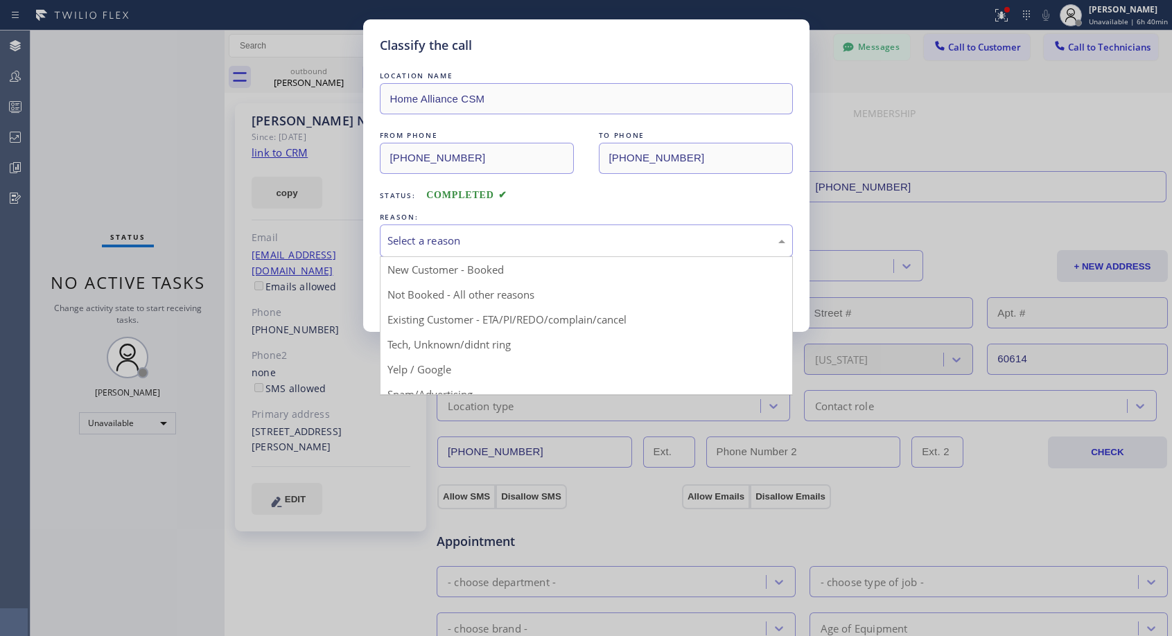
click at [439, 238] on div "Select a reason" at bounding box center [586, 241] width 398 height 16
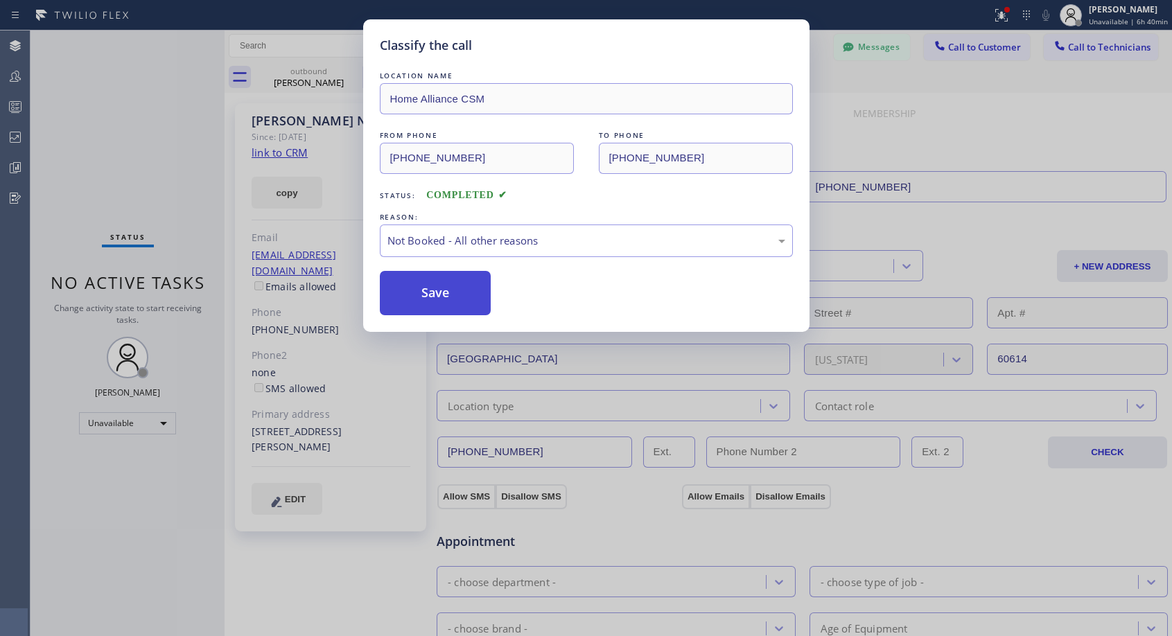
click at [419, 289] on button "Save" at bounding box center [436, 293] width 112 height 44
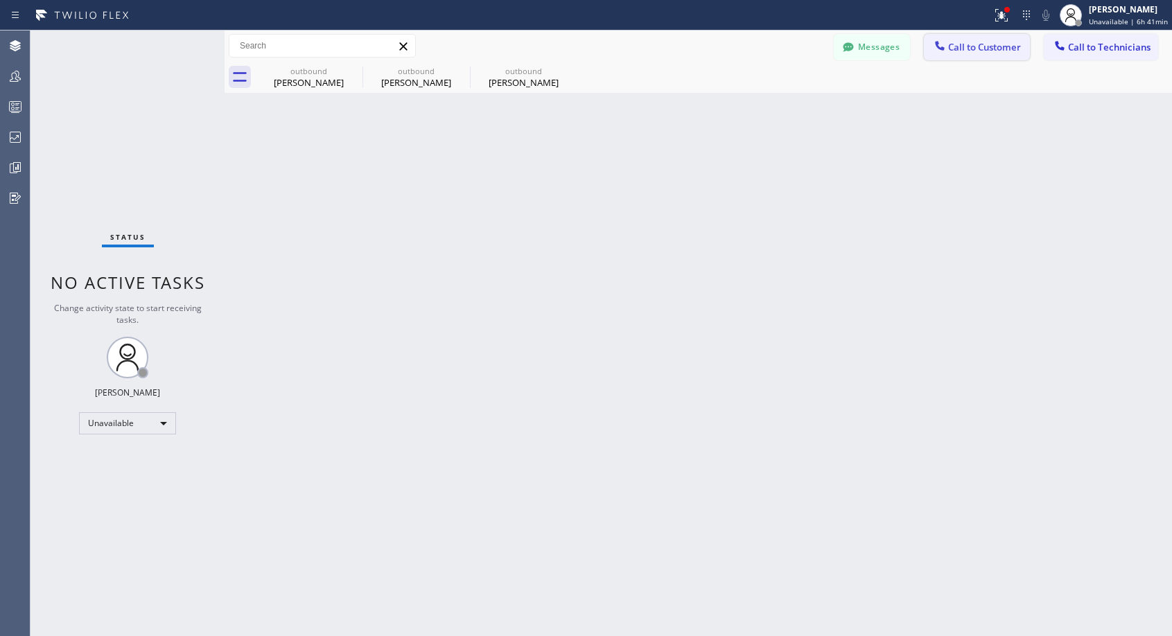
click at [983, 49] on span "Call to Customer" at bounding box center [984, 47] width 73 height 12
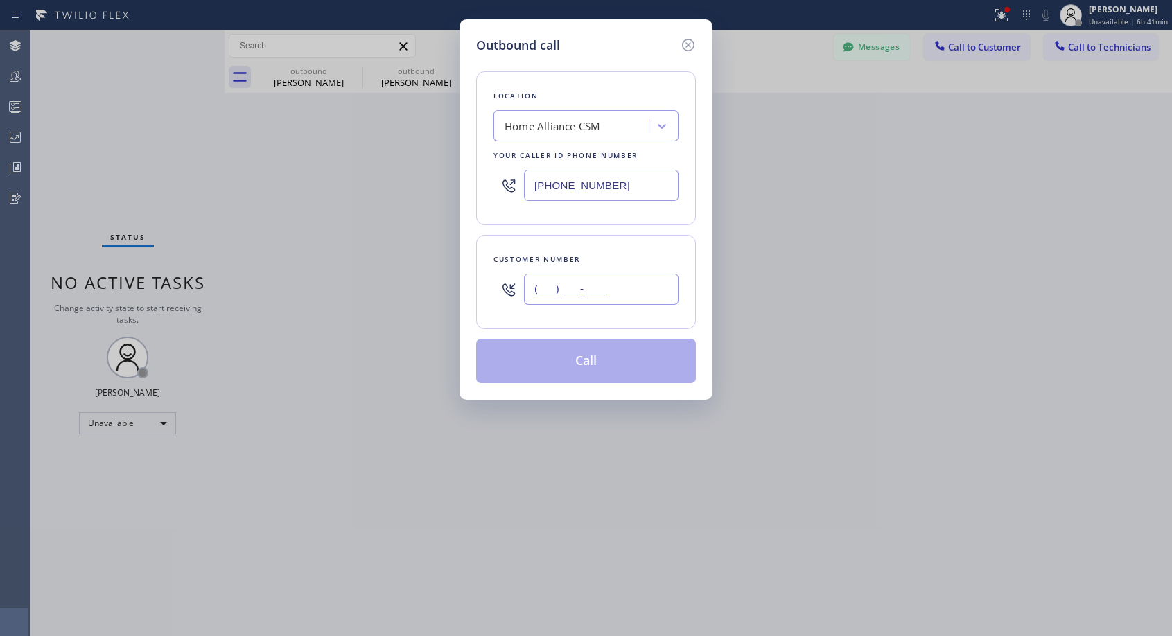
click at [610, 302] on input "(___) ___-____" at bounding box center [601, 289] width 155 height 31
paste input "714) 425-9556"
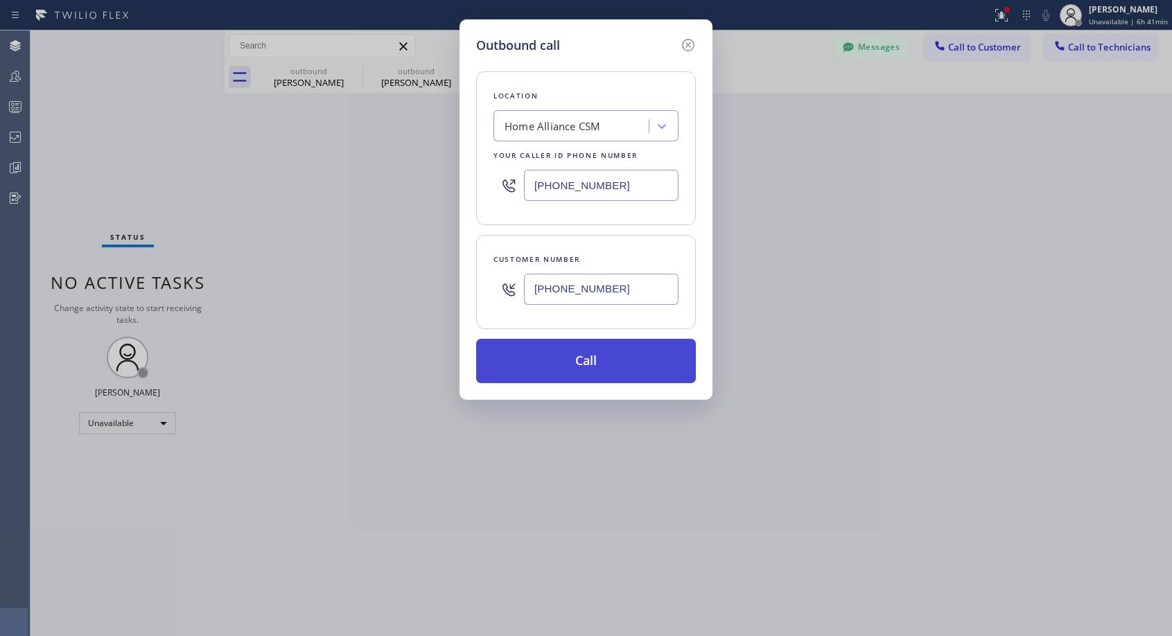
type input "[PHONE_NUMBER]"
click at [583, 359] on button "Call" at bounding box center [586, 361] width 220 height 44
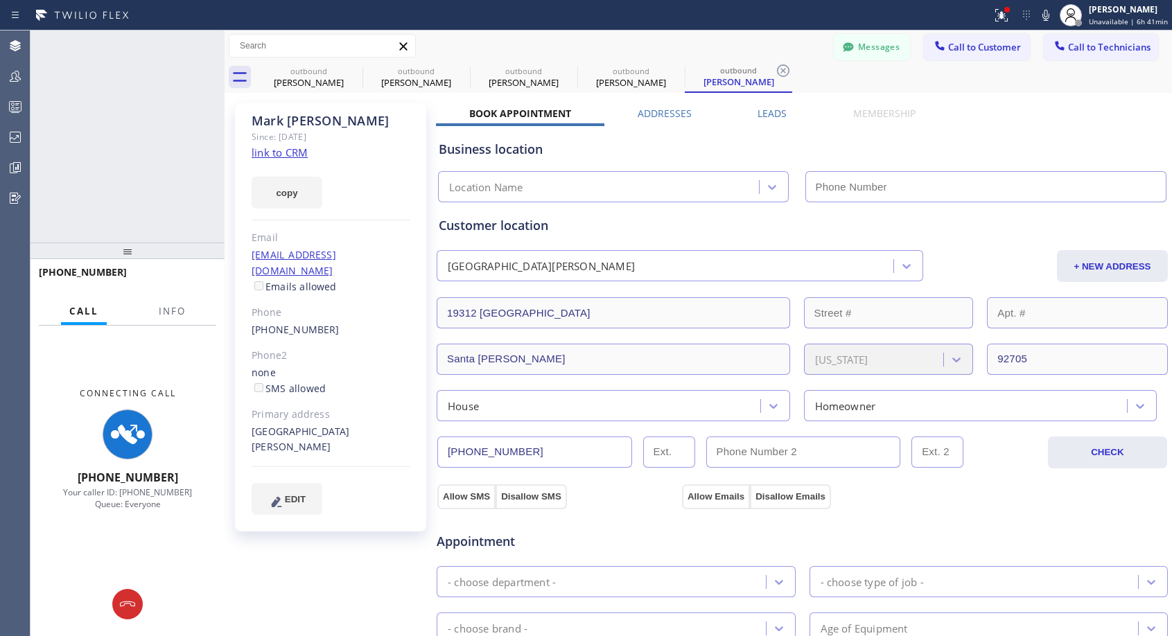
type input "[PHONE_NUMBER]"
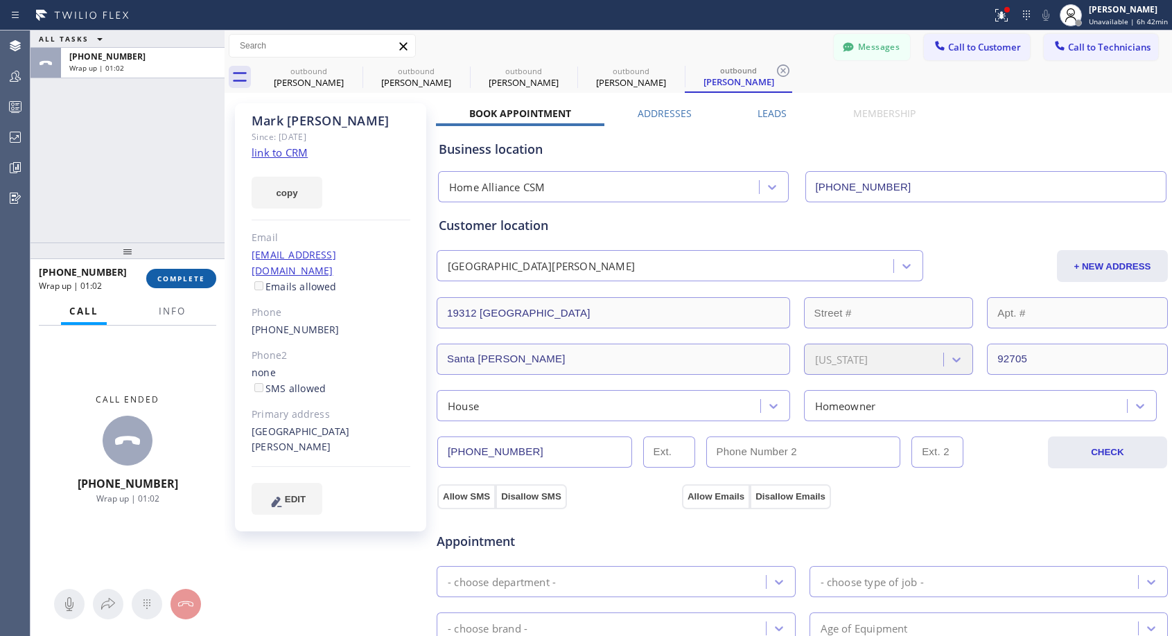
click at [187, 276] on span "COMPLETE" at bounding box center [181, 279] width 48 height 10
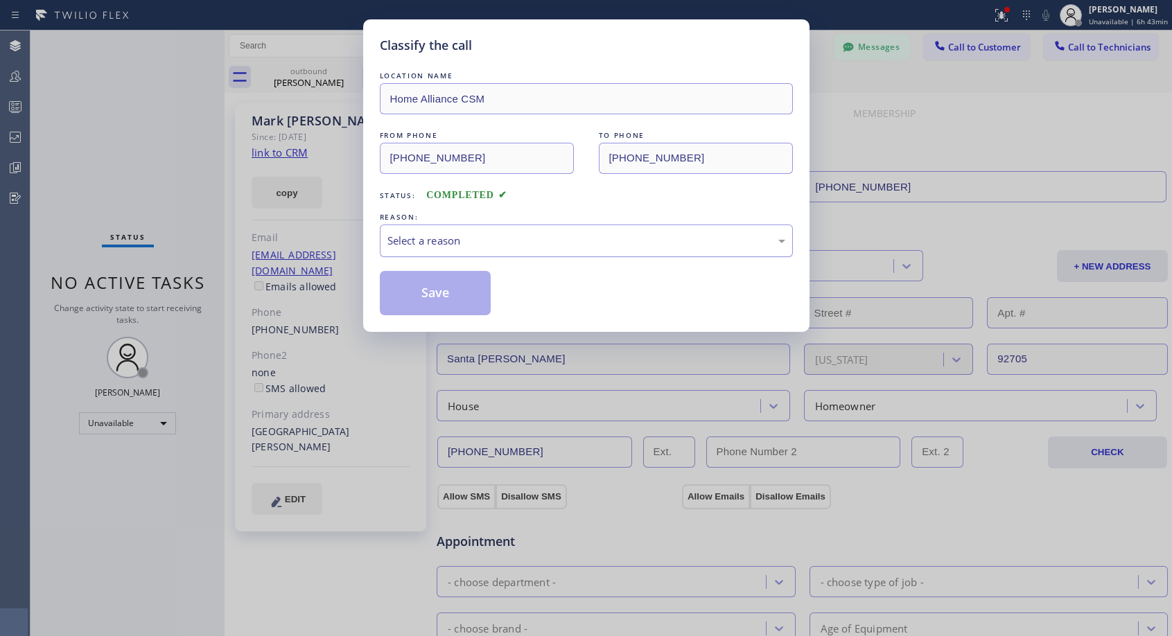
click at [537, 241] on div "Select a reason" at bounding box center [586, 241] width 398 height 16
click at [447, 293] on button "Save" at bounding box center [436, 293] width 112 height 44
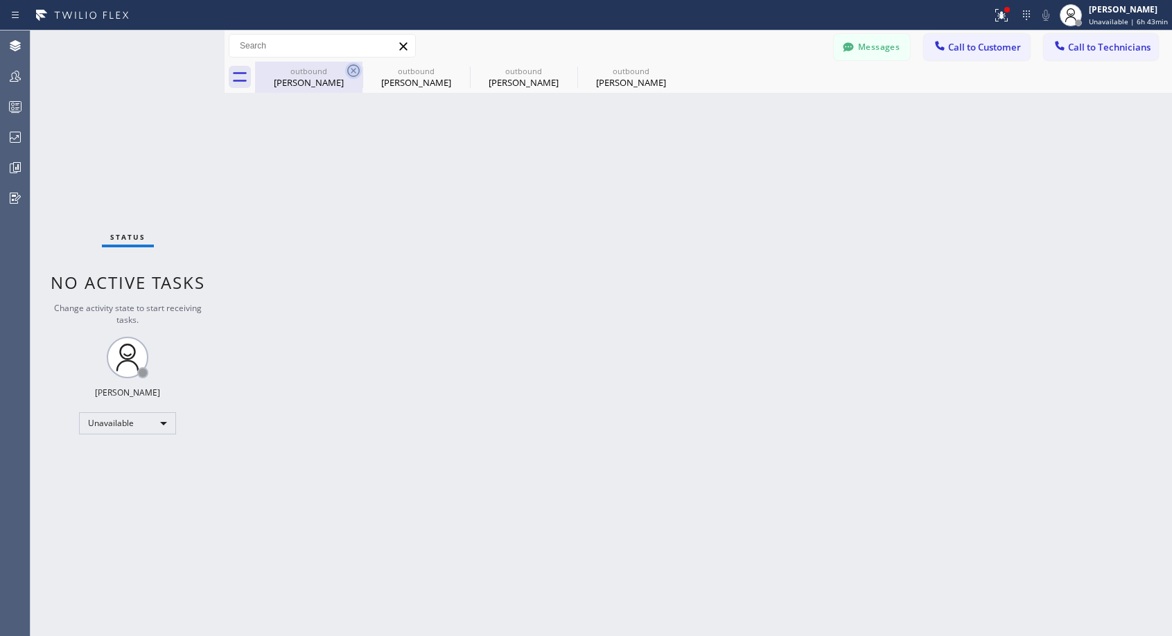
click at [353, 70] on icon at bounding box center [353, 70] width 17 height 17
click at [455, 70] on icon at bounding box center [461, 70] width 12 height 12
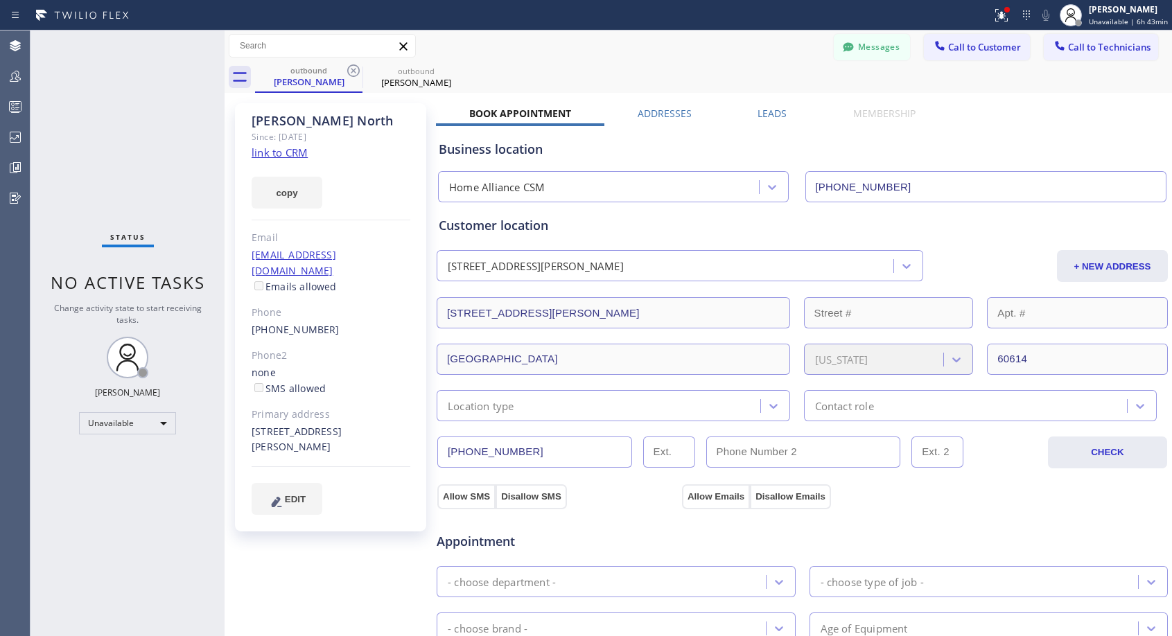
click at [353, 70] on icon at bounding box center [353, 70] width 12 height 12
click at [0, 0] on icon at bounding box center [0, 0] width 0 height 0
click at [353, 70] on div "outbound [PERSON_NAME] outbound [PERSON_NAME]" at bounding box center [713, 77] width 917 height 31
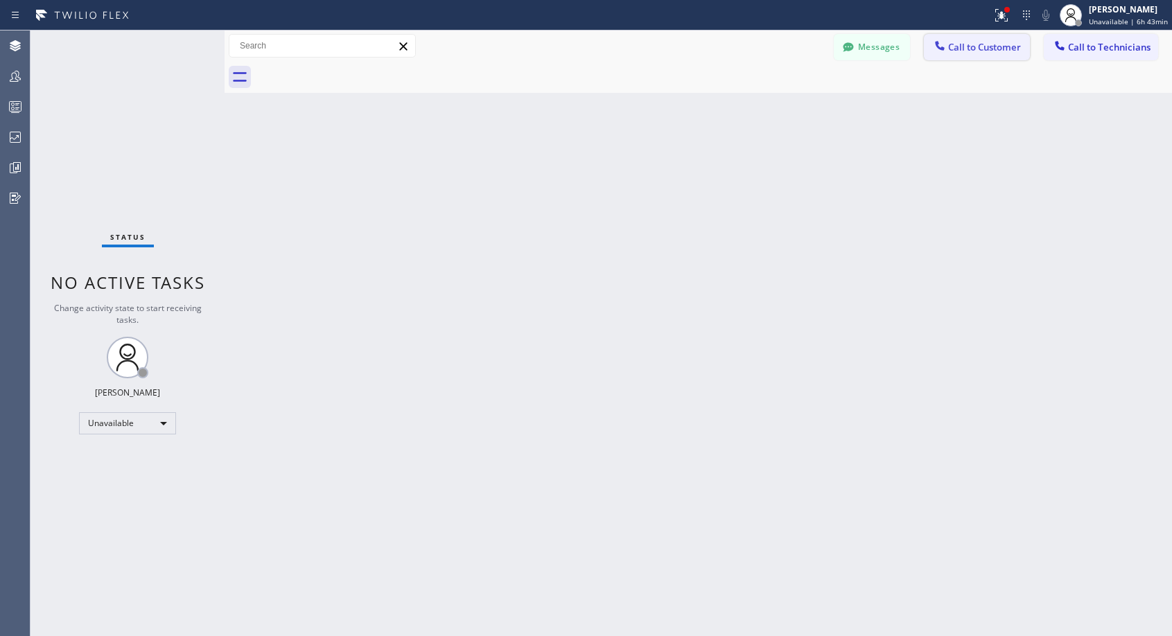
click at [970, 51] on span "Call to Customer" at bounding box center [984, 47] width 73 height 12
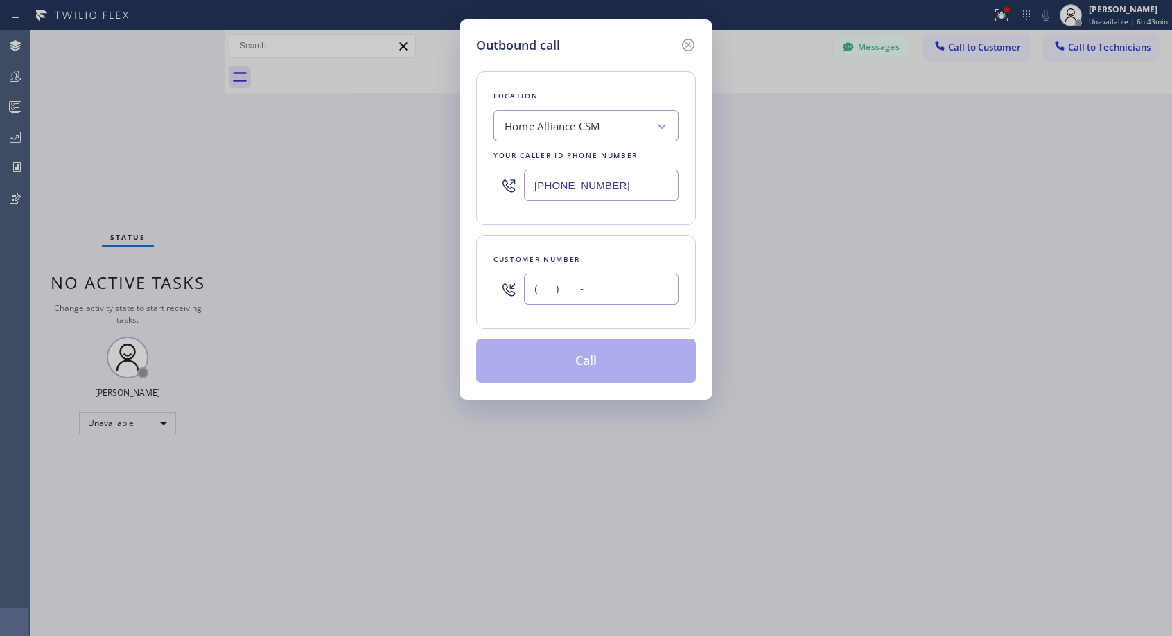
click at [624, 279] on input "(___) ___-____" at bounding box center [601, 289] width 155 height 31
paste input "310) 505-7284"
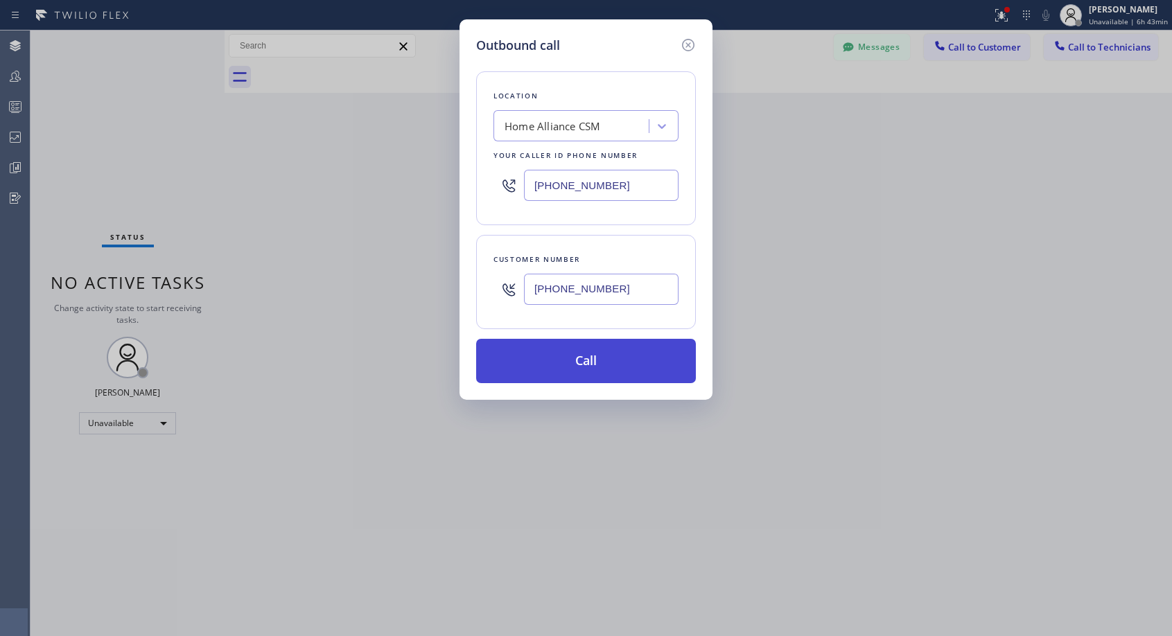
type input "[PHONE_NUMBER]"
click at [566, 364] on button "Call" at bounding box center [586, 361] width 220 height 44
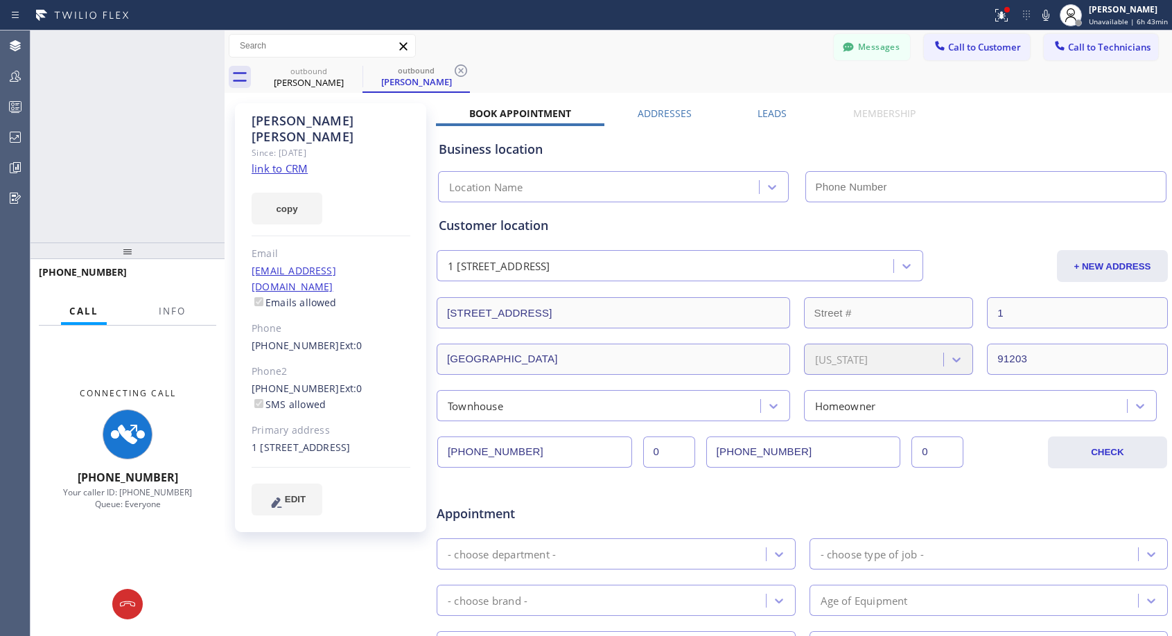
type input "[PHONE_NUMBER]"
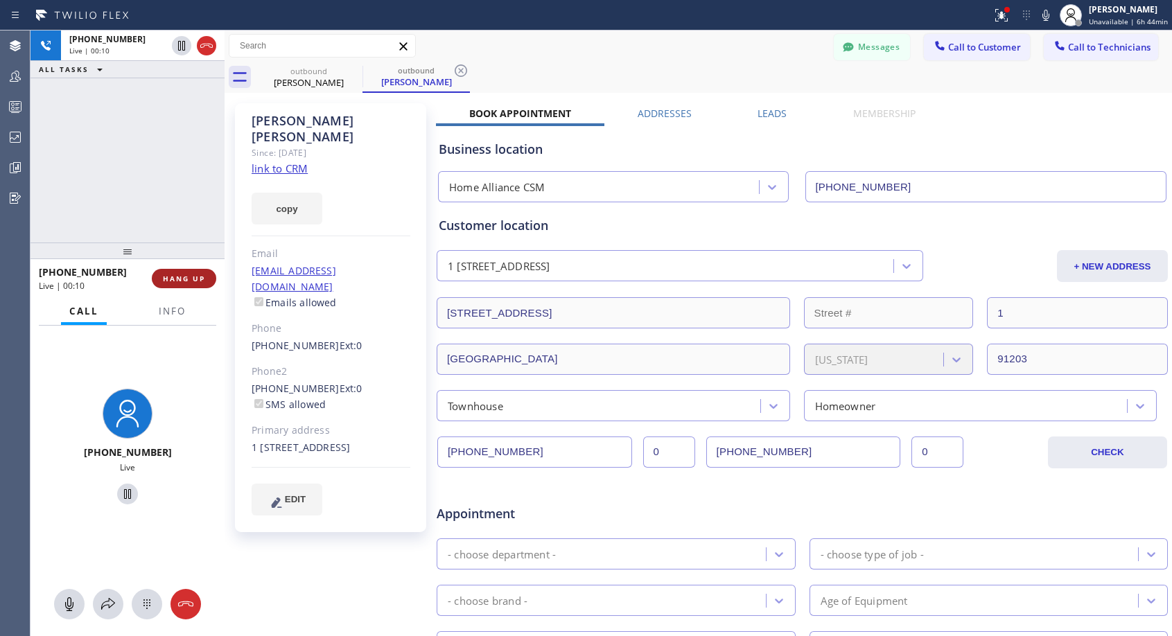
click at [191, 275] on span "HANG UP" at bounding box center [184, 279] width 42 height 10
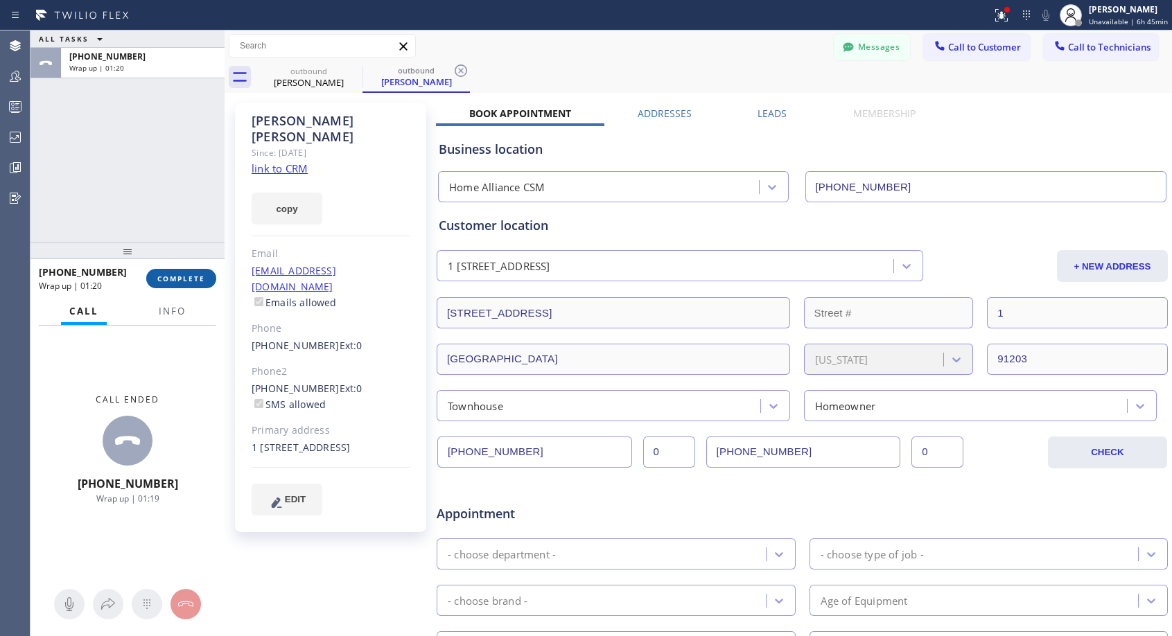
click at [159, 284] on button "COMPLETE" at bounding box center [181, 278] width 70 height 19
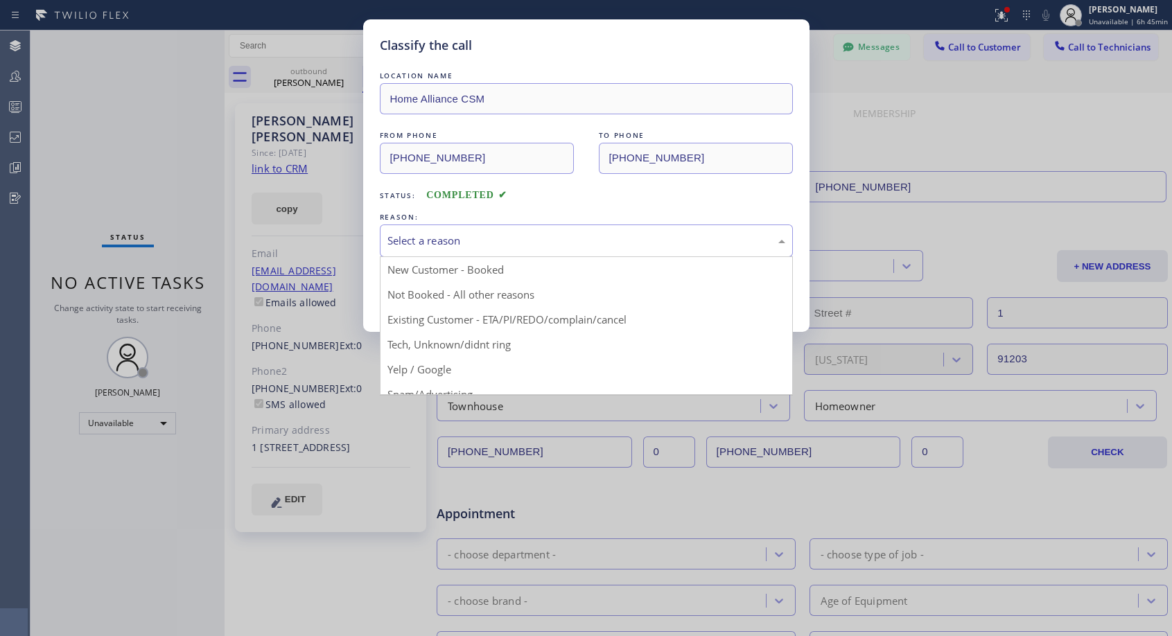
click at [570, 240] on div "Select a reason" at bounding box center [586, 241] width 398 height 16
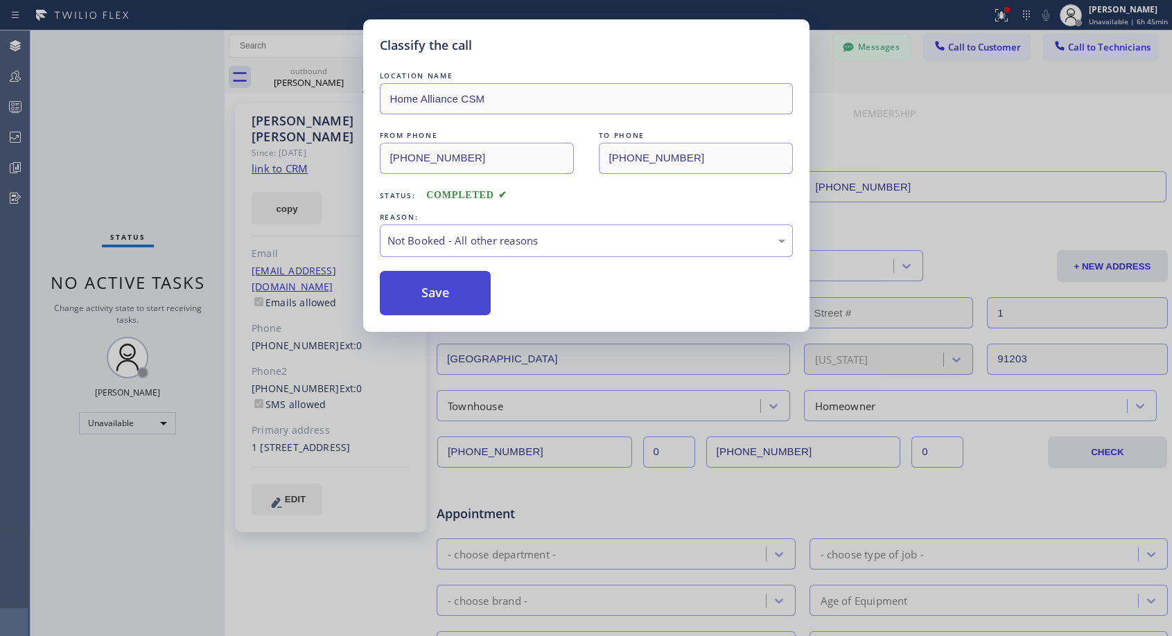
click at [463, 299] on button "Save" at bounding box center [436, 293] width 112 height 44
